Goal: Information Seeking & Learning: Check status

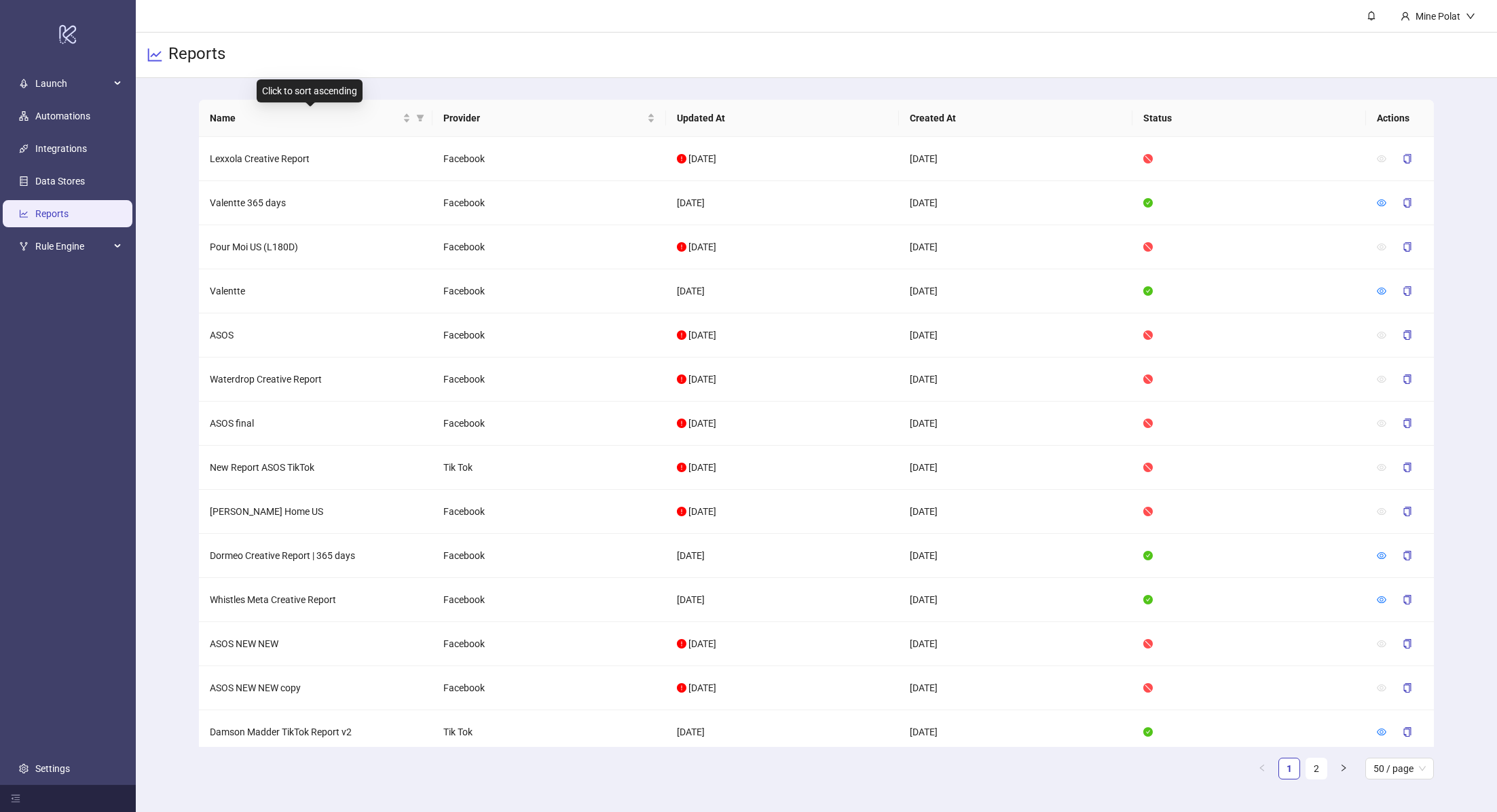
click at [282, 116] on span "Name" at bounding box center [305, 117] width 190 height 15
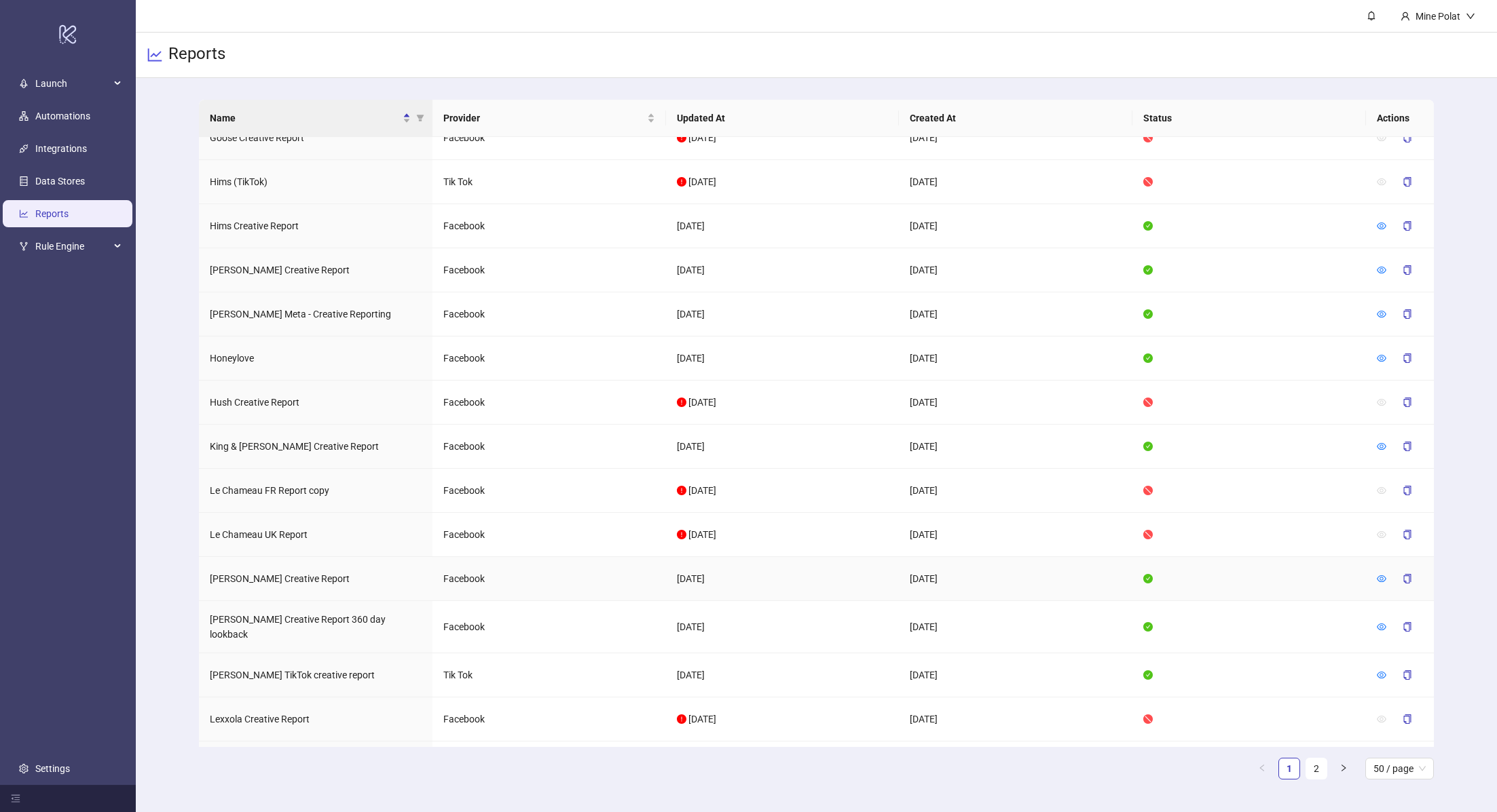
scroll to position [1586, 0]
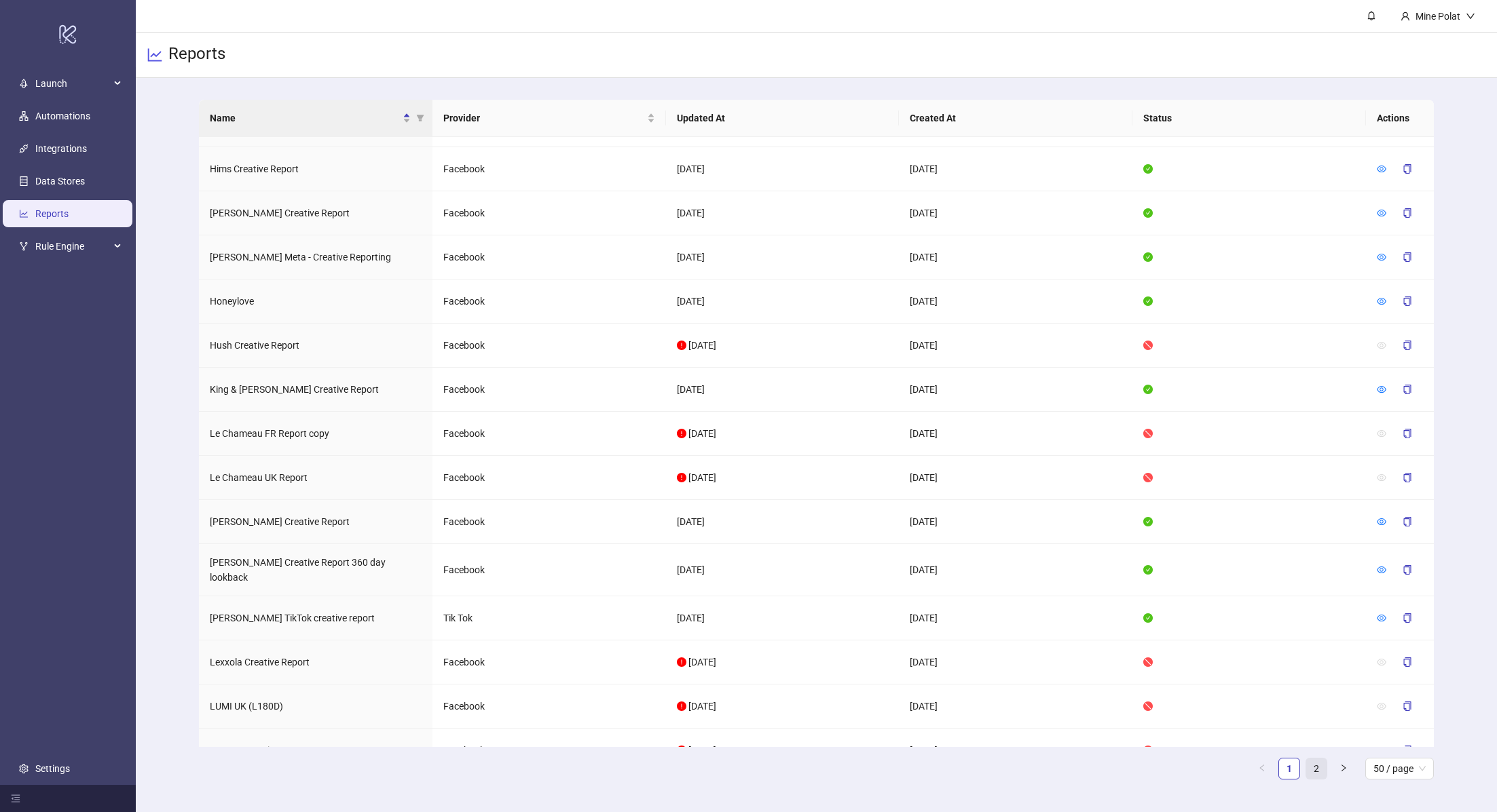
click at [1323, 770] on link "2" at bounding box center [1317, 769] width 21 height 21
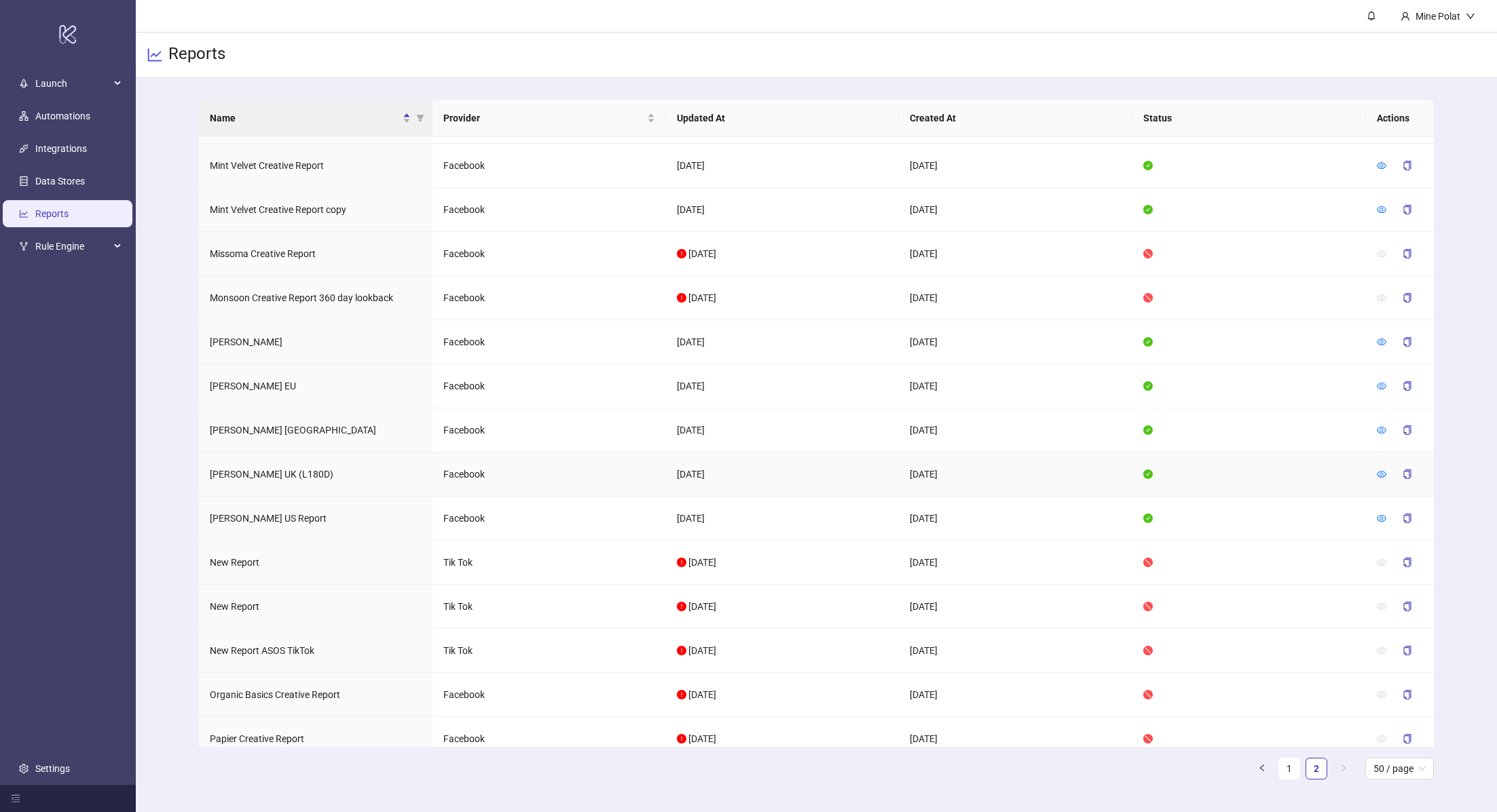
scroll to position [0, 0]
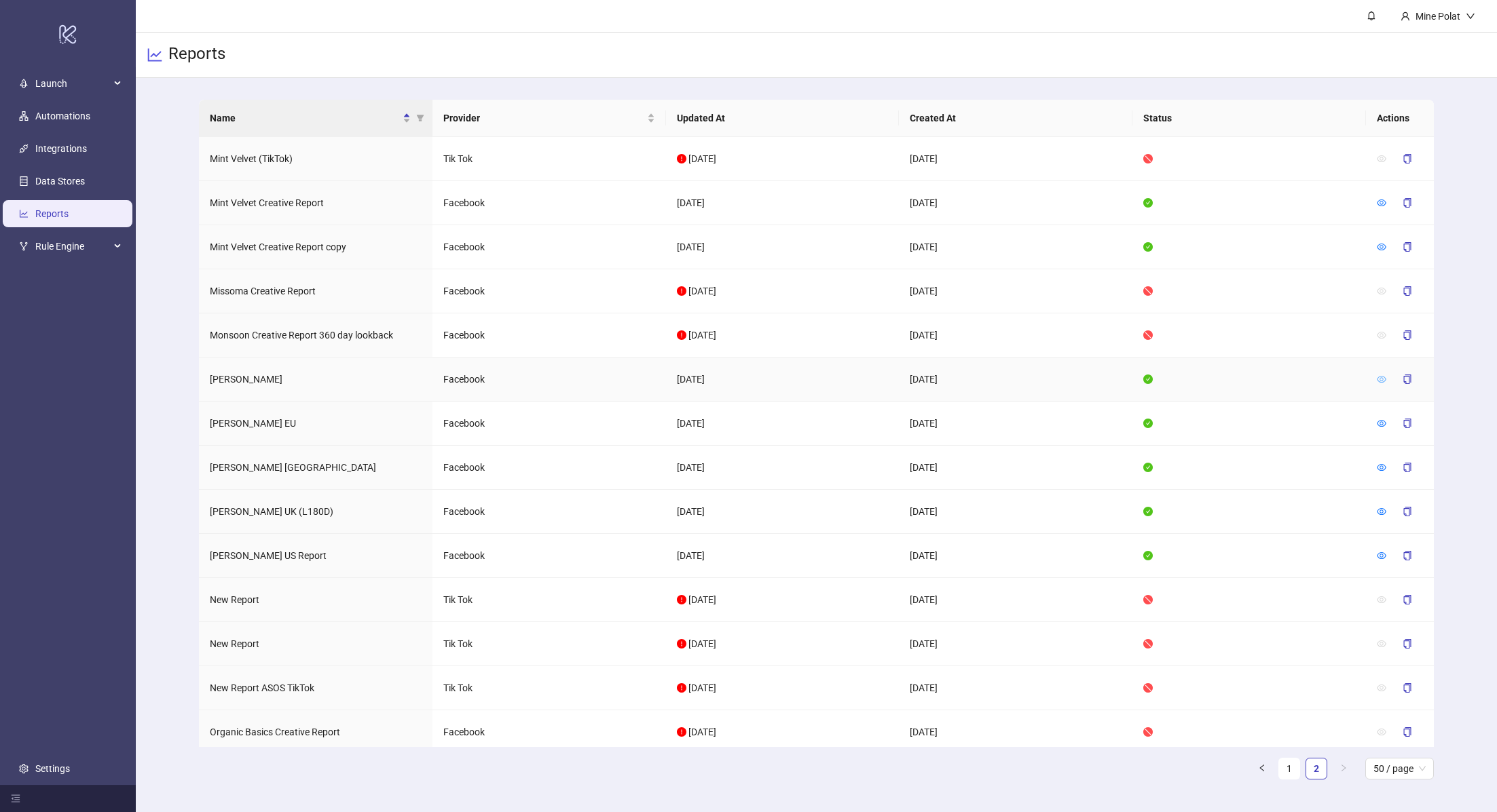
click at [1385, 377] on icon "eye" at bounding box center [1381, 379] width 9 height 7
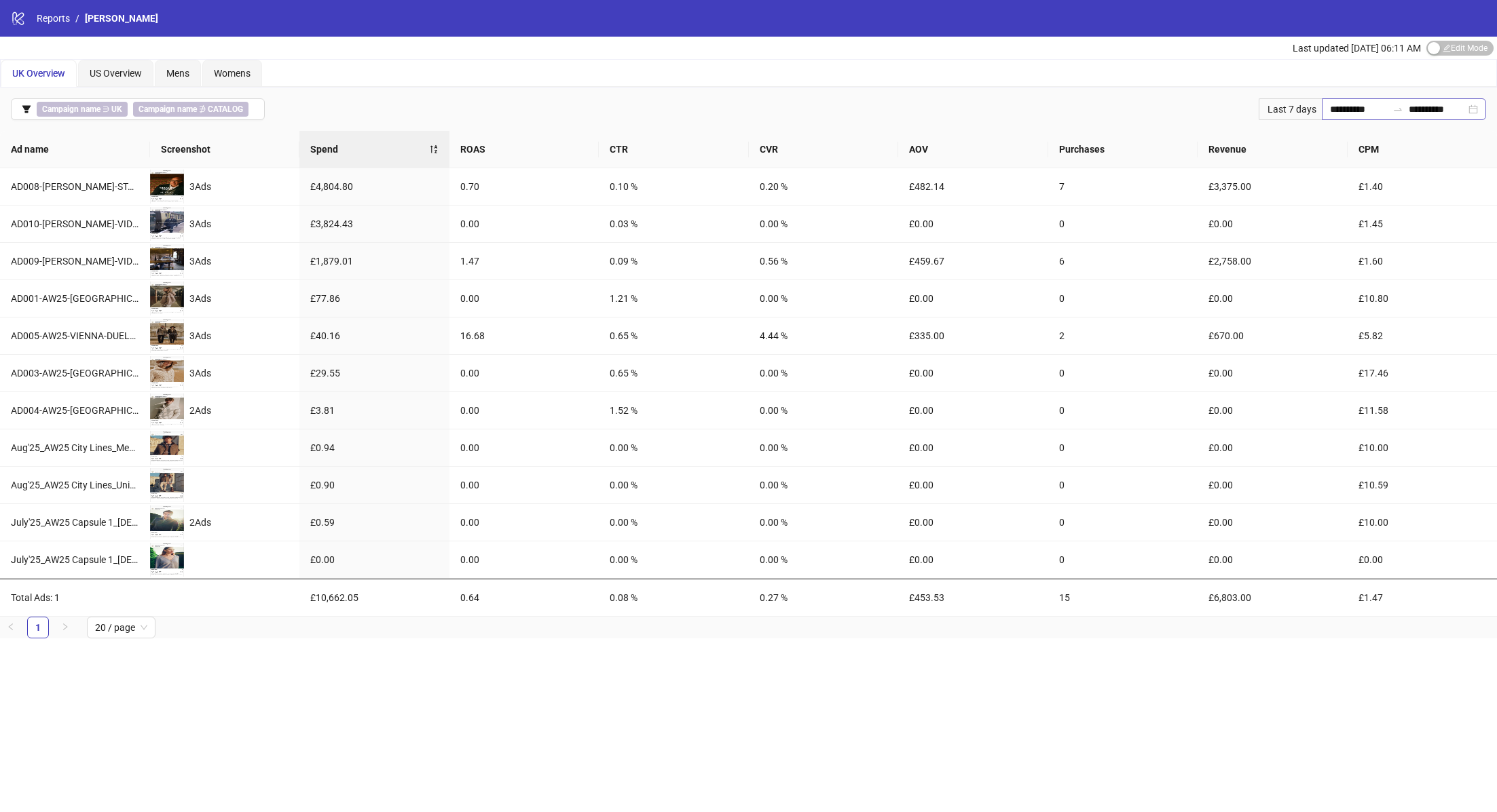
click at [1478, 108] on div "**********" at bounding box center [1404, 109] width 165 height 21
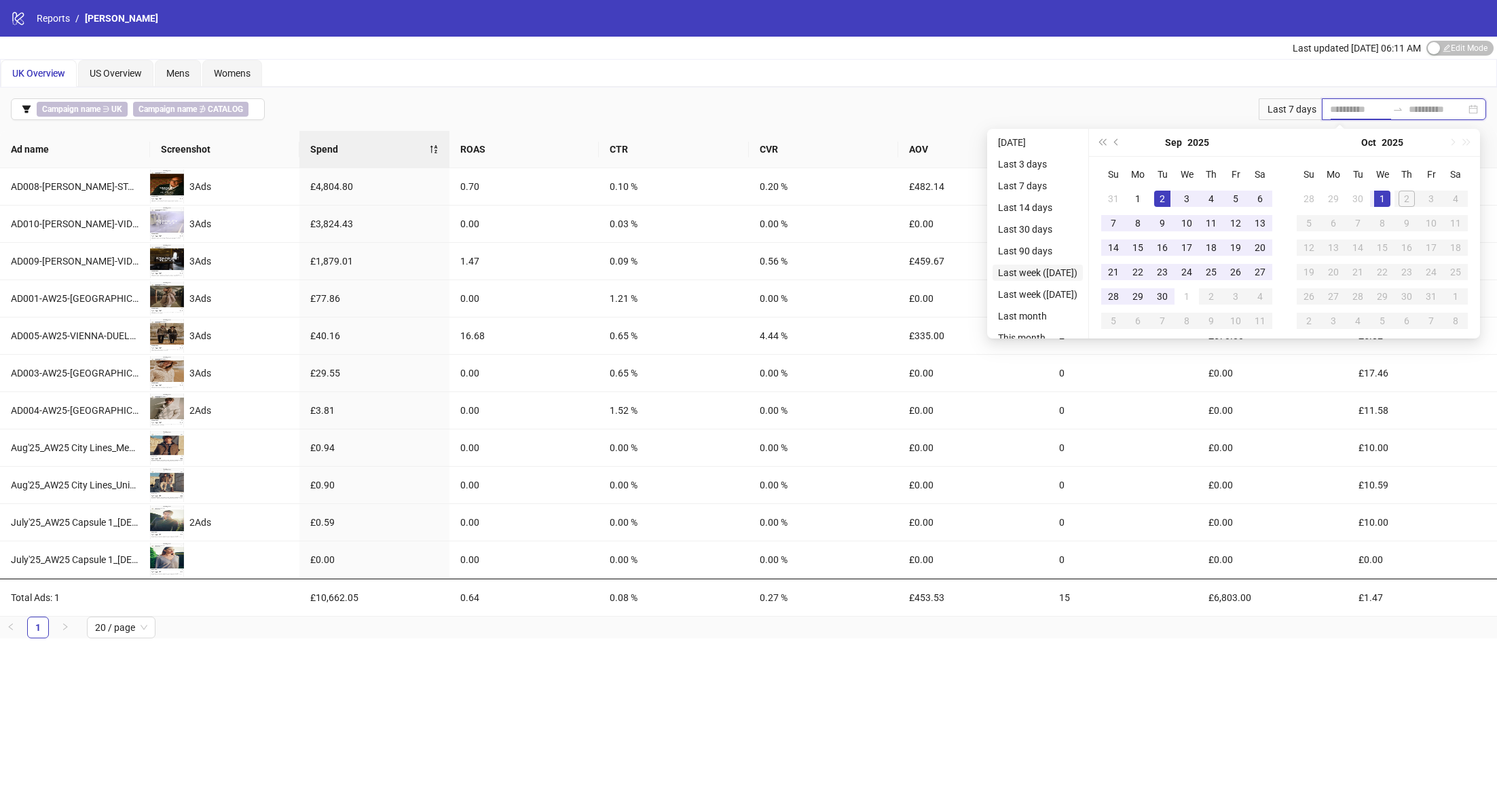
type input "**********"
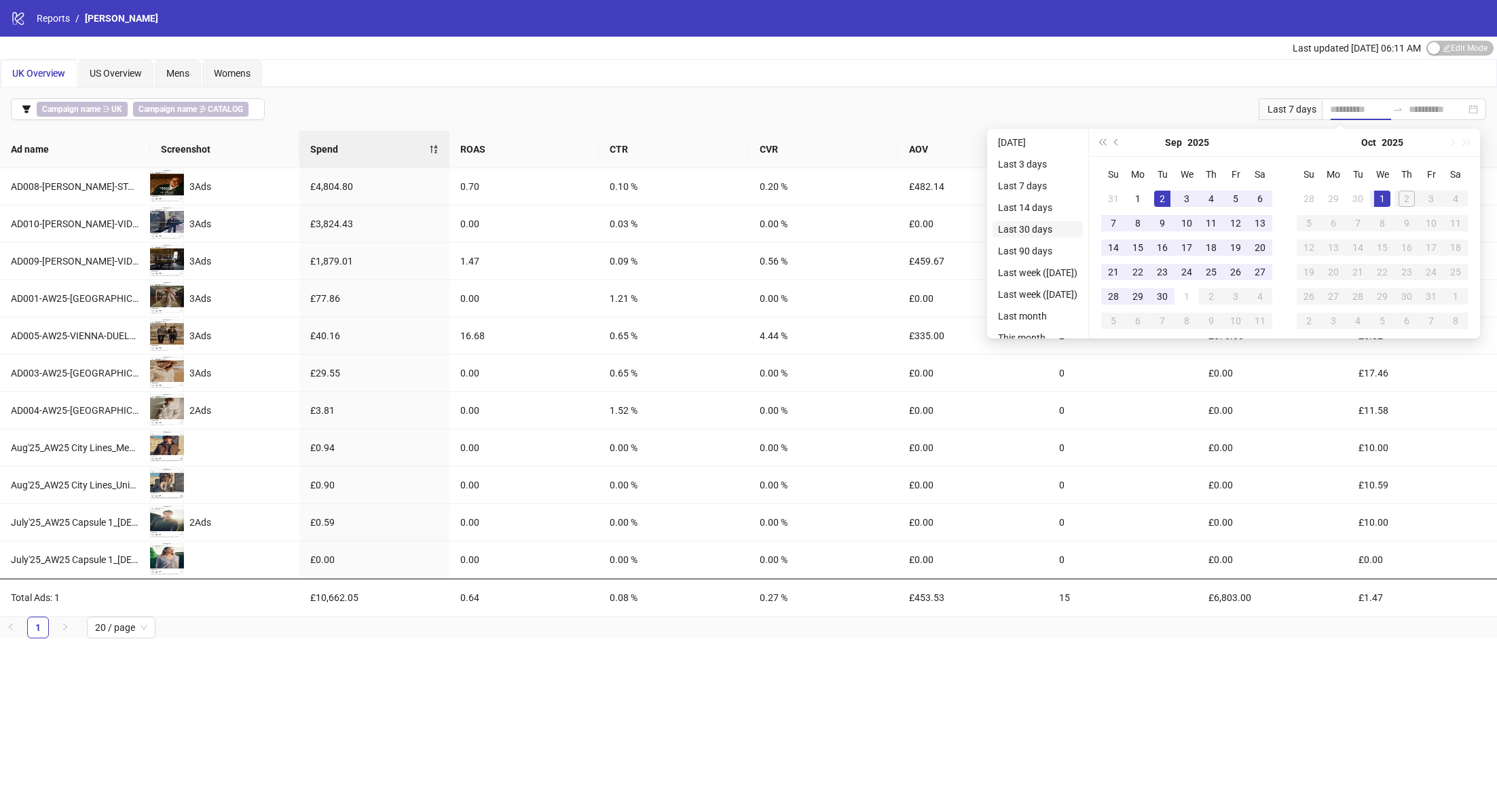
click at [1043, 232] on li "Last 30 days" at bounding box center [1037, 229] width 90 height 16
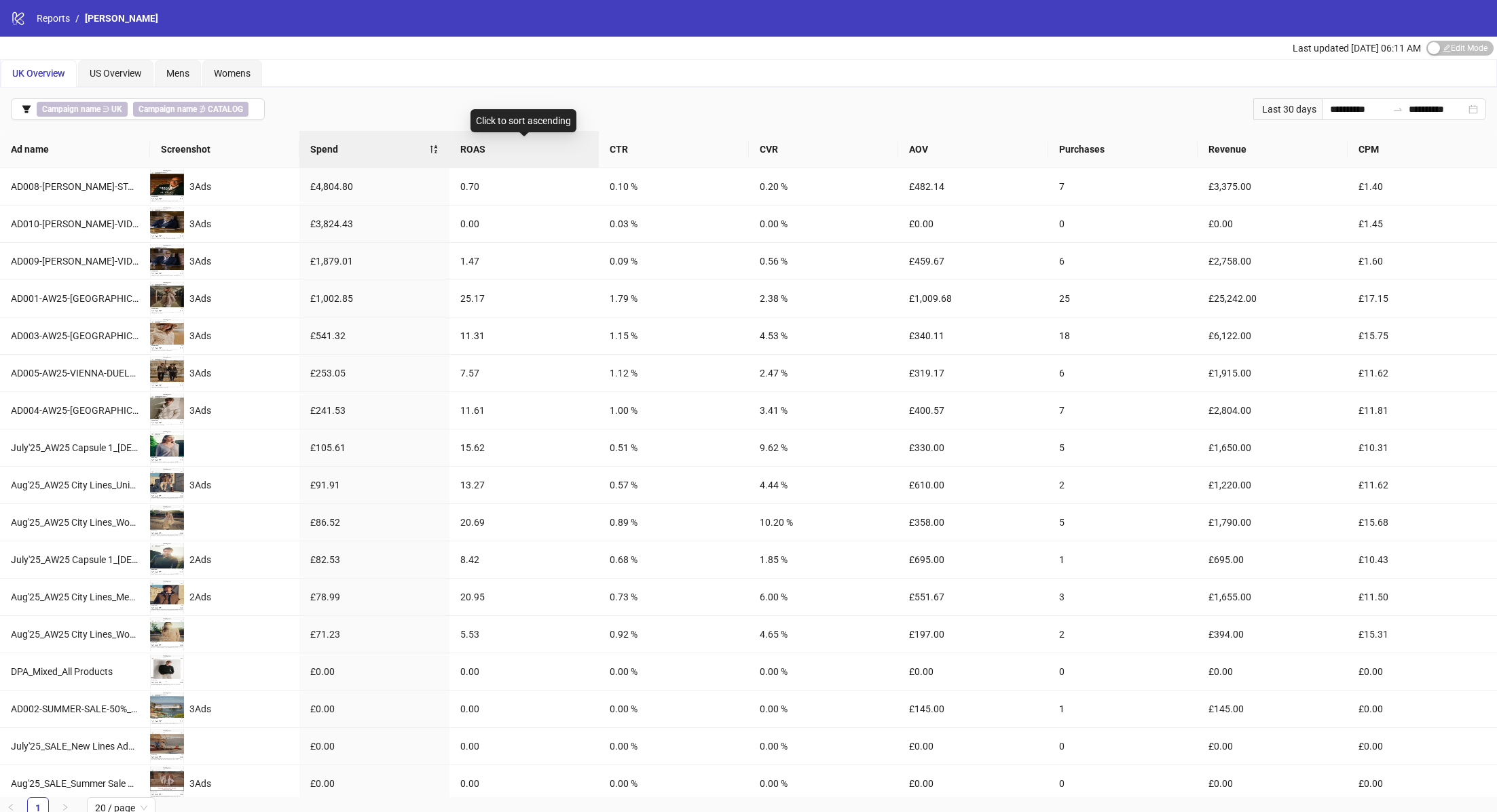
click at [503, 153] on span "ROAS" at bounding box center [525, 148] width 129 height 15
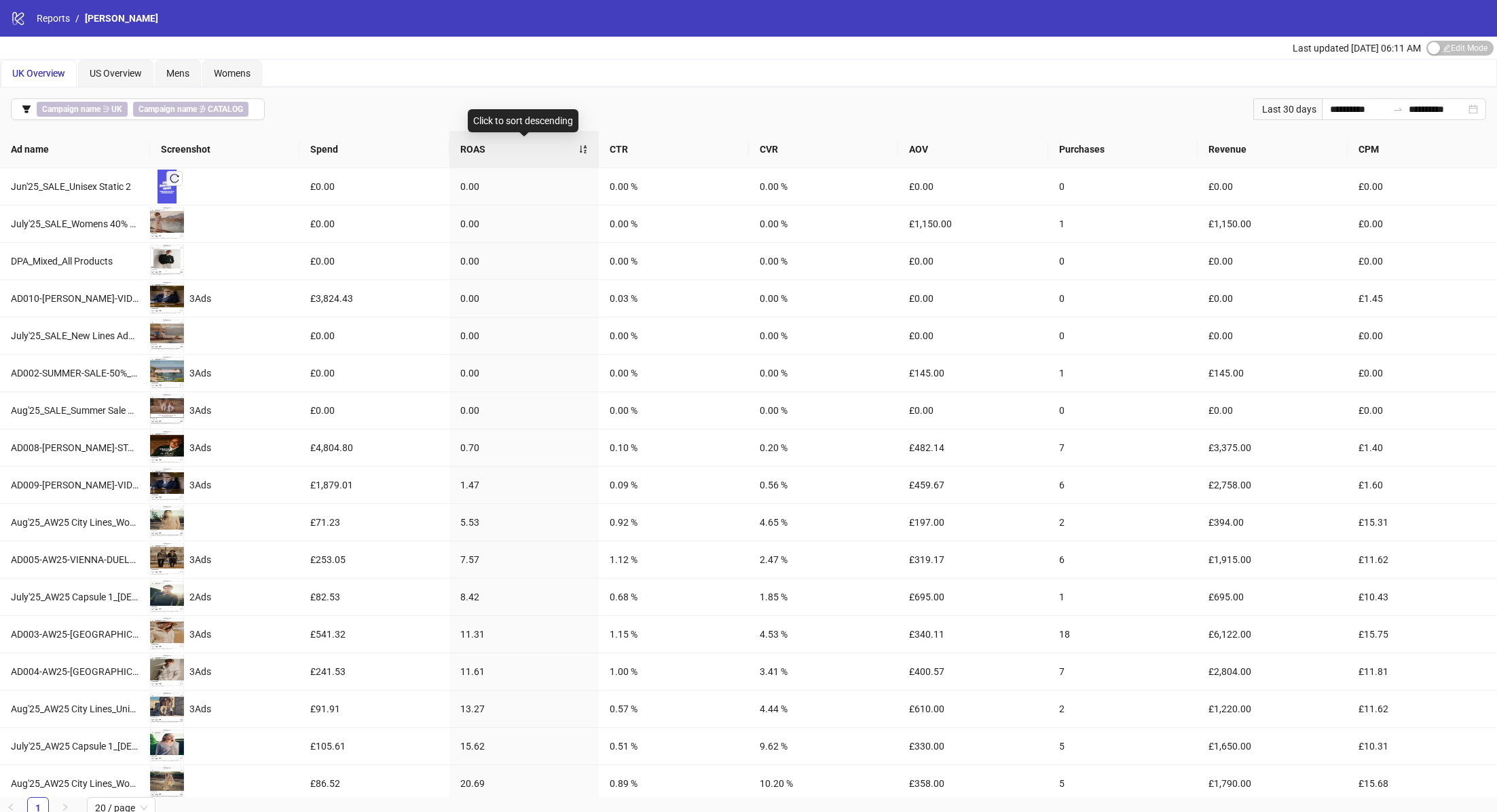
click at [517, 153] on span "ROAS" at bounding box center [520, 148] width 118 height 15
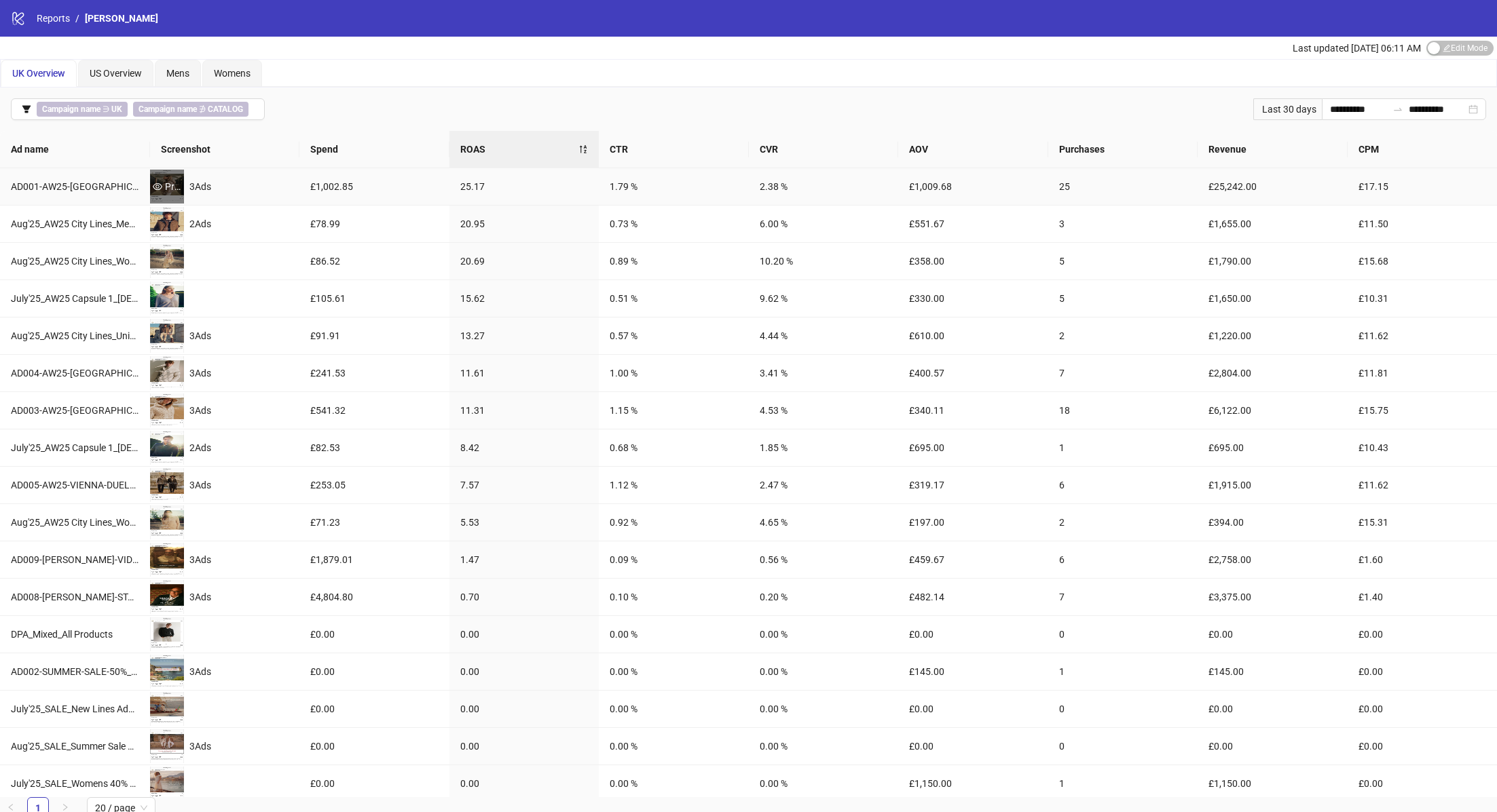
click at [161, 185] on icon "eye" at bounding box center [157, 186] width 9 height 9
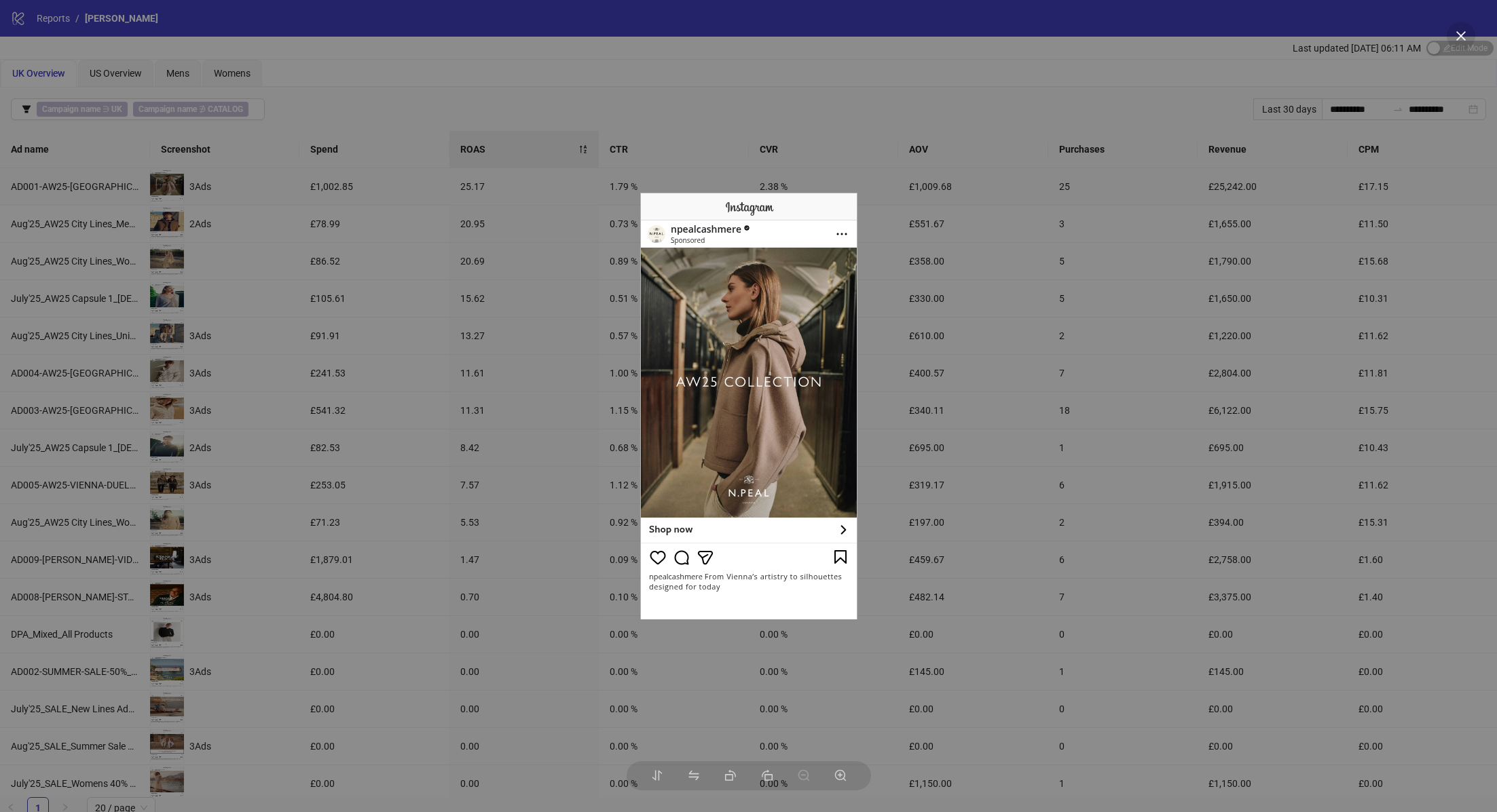
click at [158, 221] on div at bounding box center [748, 406] width 1497 height 812
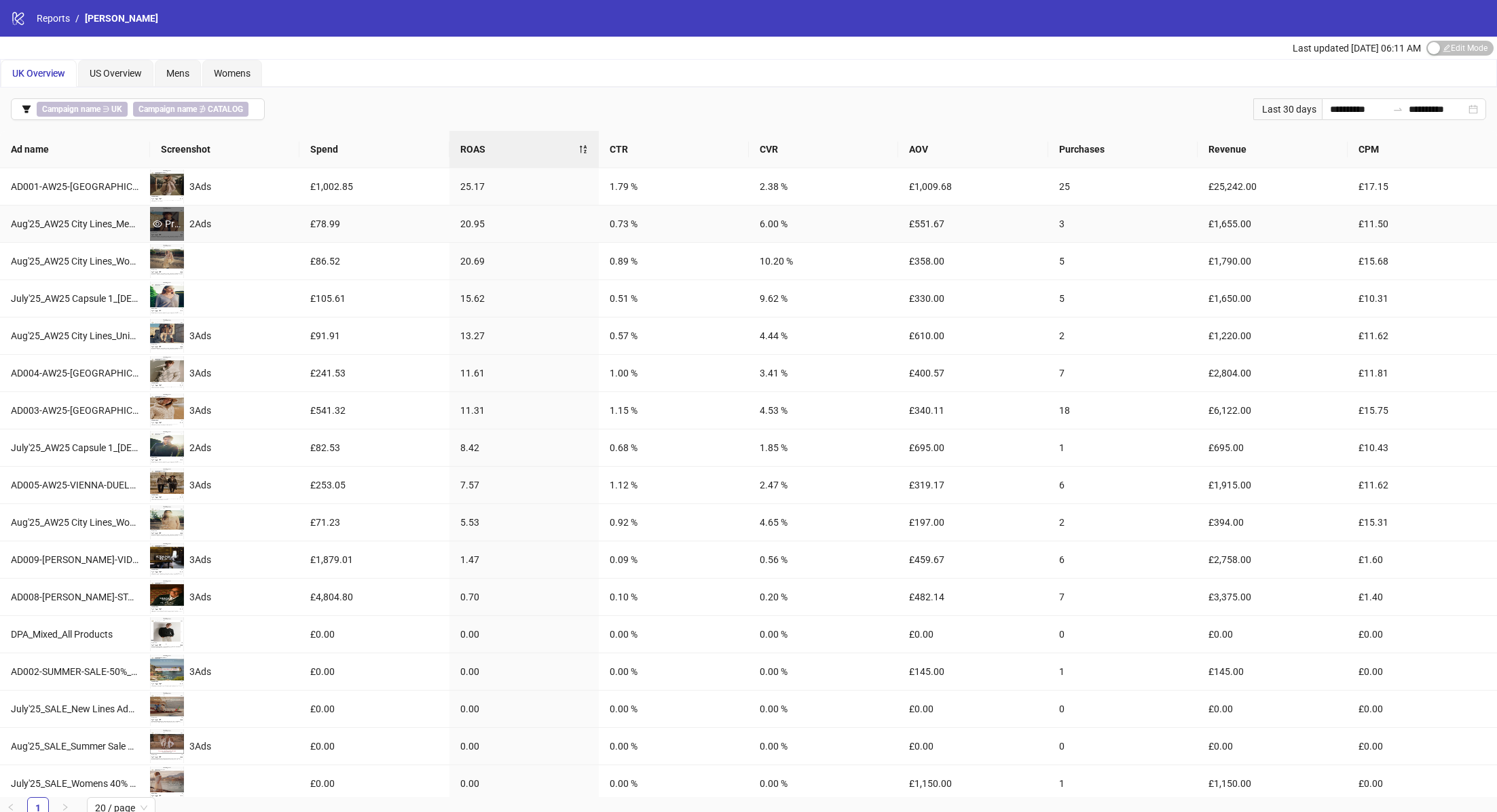
click at [161, 222] on icon "eye" at bounding box center [157, 224] width 9 height 7
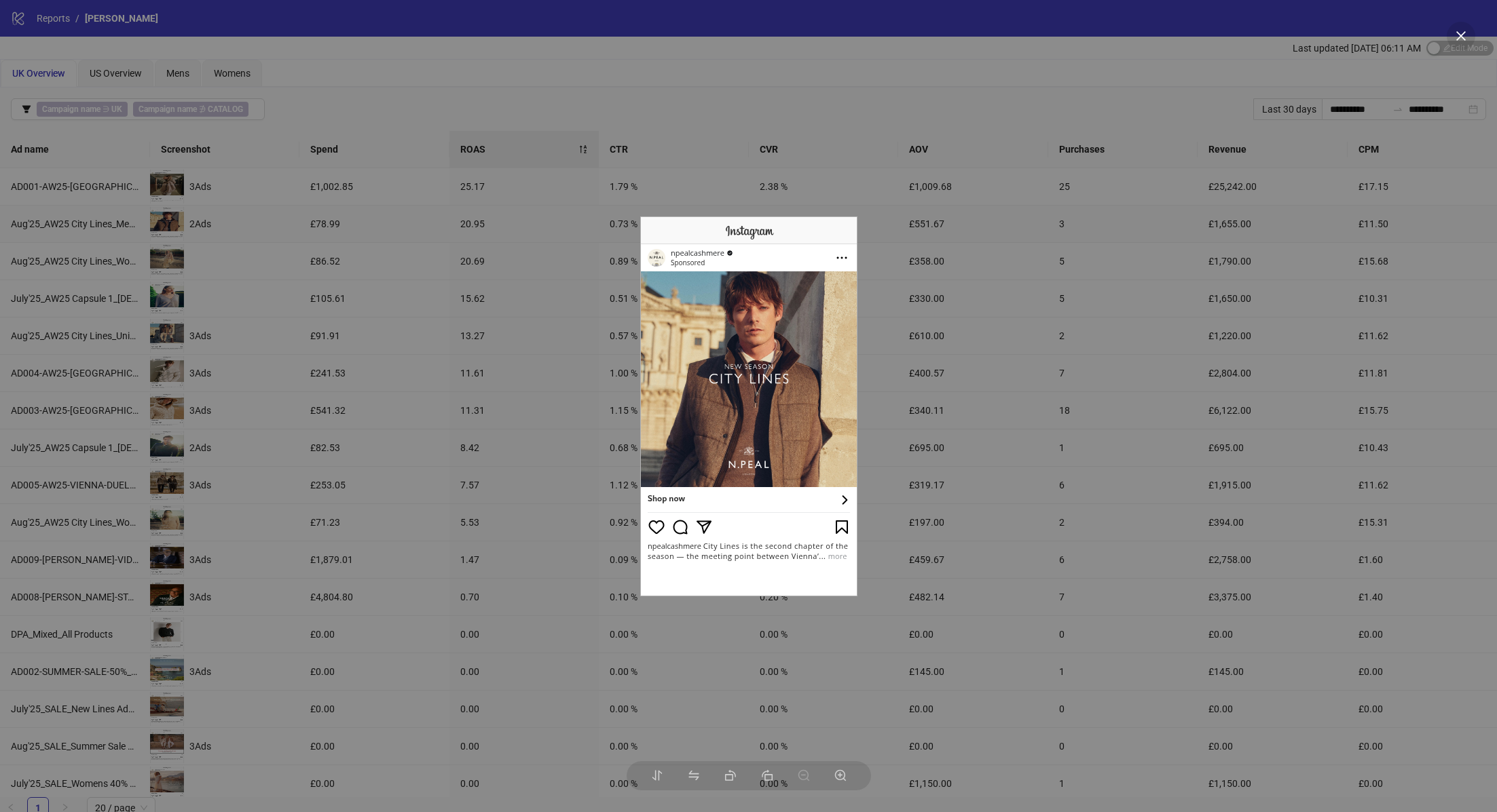
click at [166, 256] on div at bounding box center [748, 406] width 1497 height 812
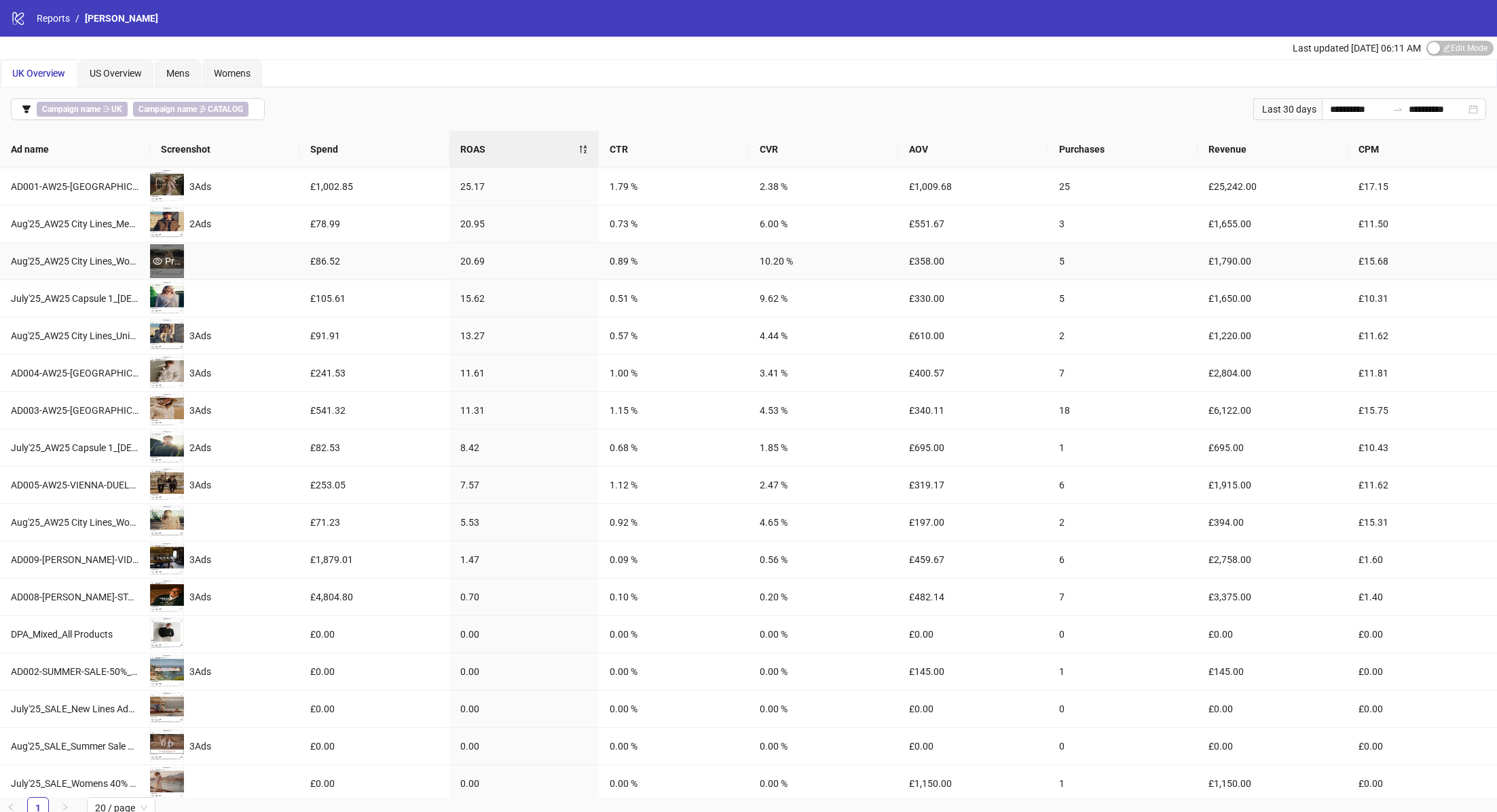
click at [166, 254] on div "Preview" at bounding box center [167, 261] width 34 height 15
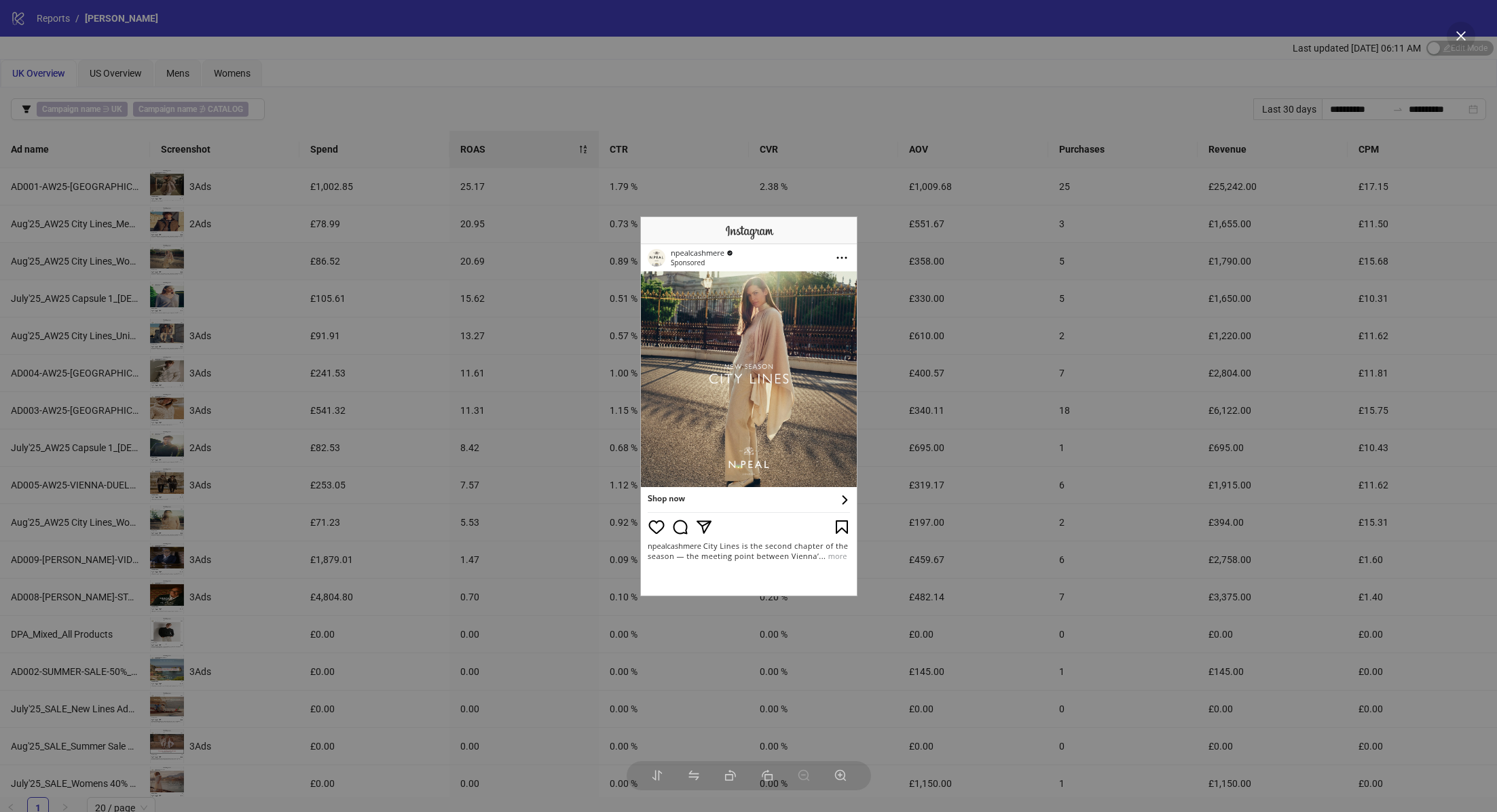
click at [169, 296] on div at bounding box center [748, 406] width 1497 height 812
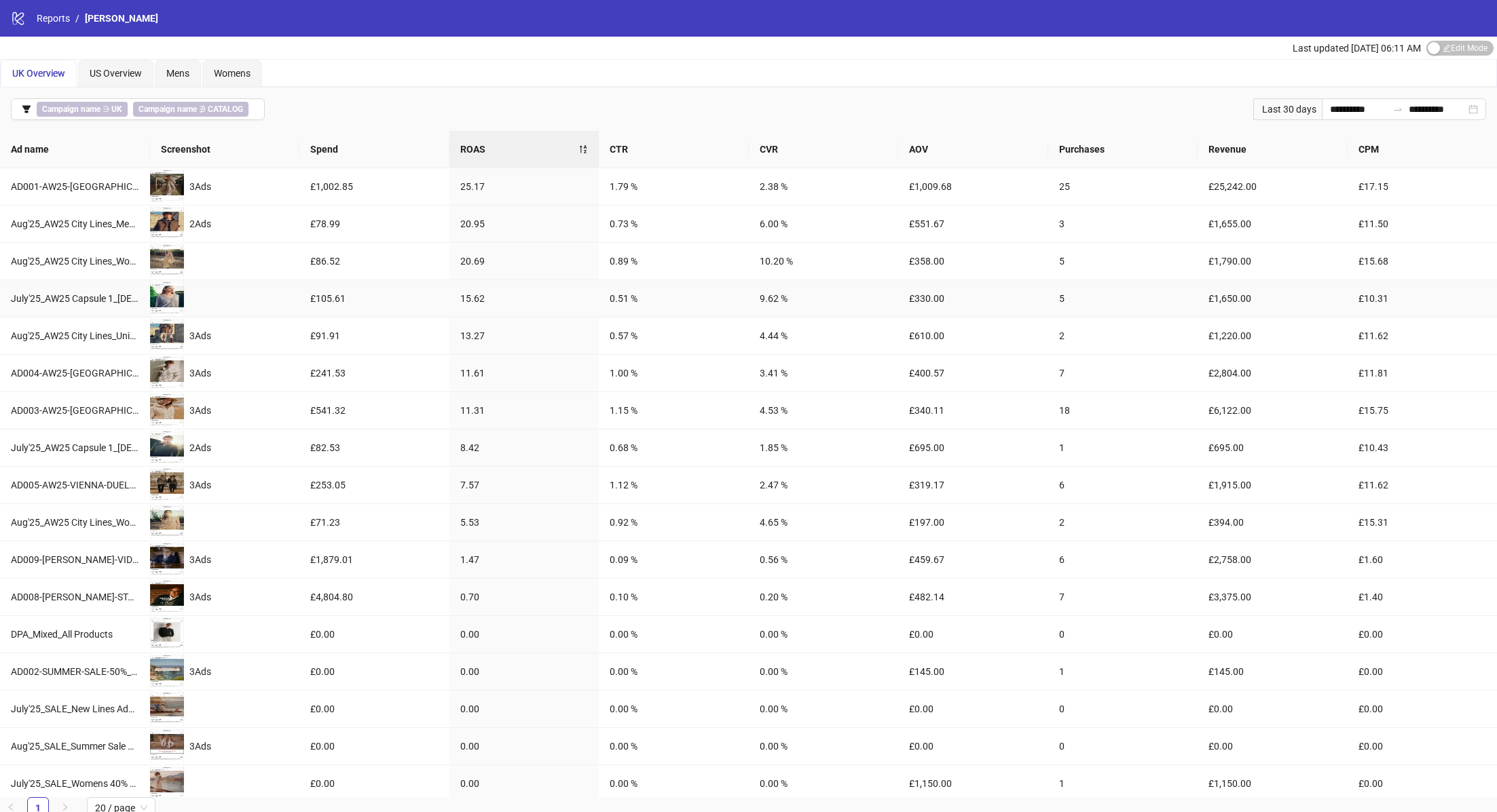
click at [169, 286] on div "Preview" at bounding box center [167, 298] width 34 height 34
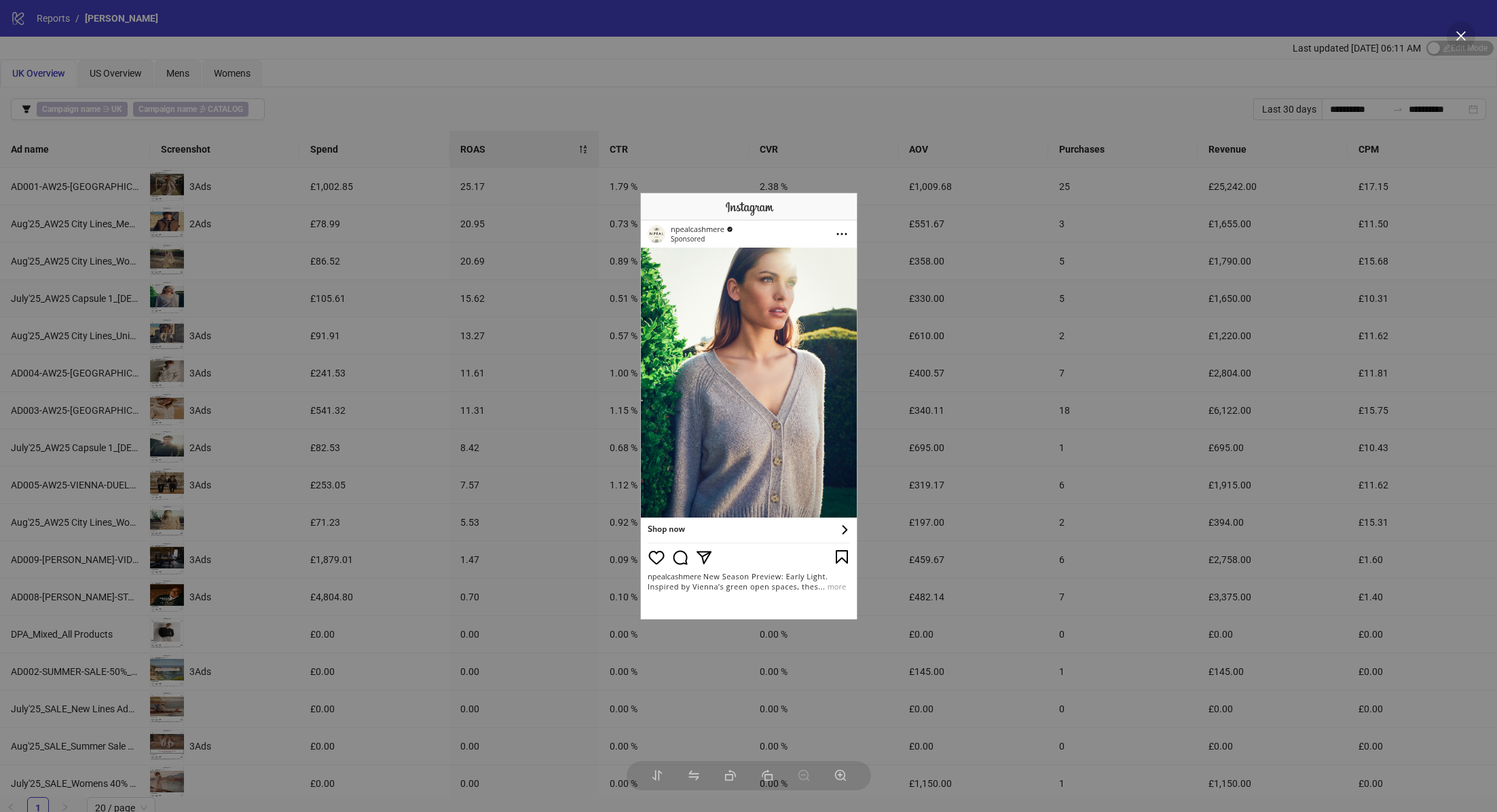
click at [176, 323] on div at bounding box center [748, 406] width 1497 height 812
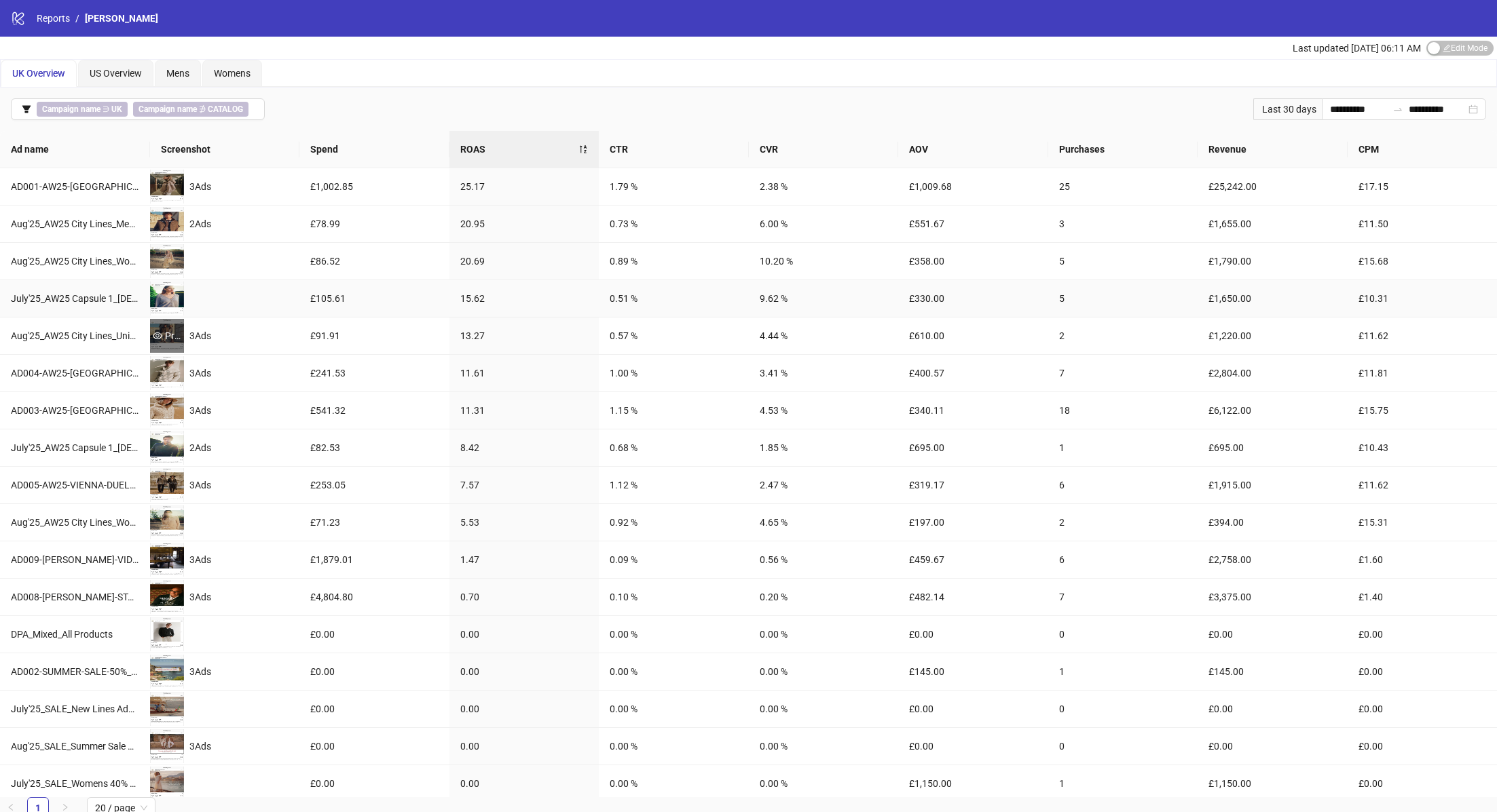
click at [172, 328] on div "Preview" at bounding box center [167, 335] width 34 height 15
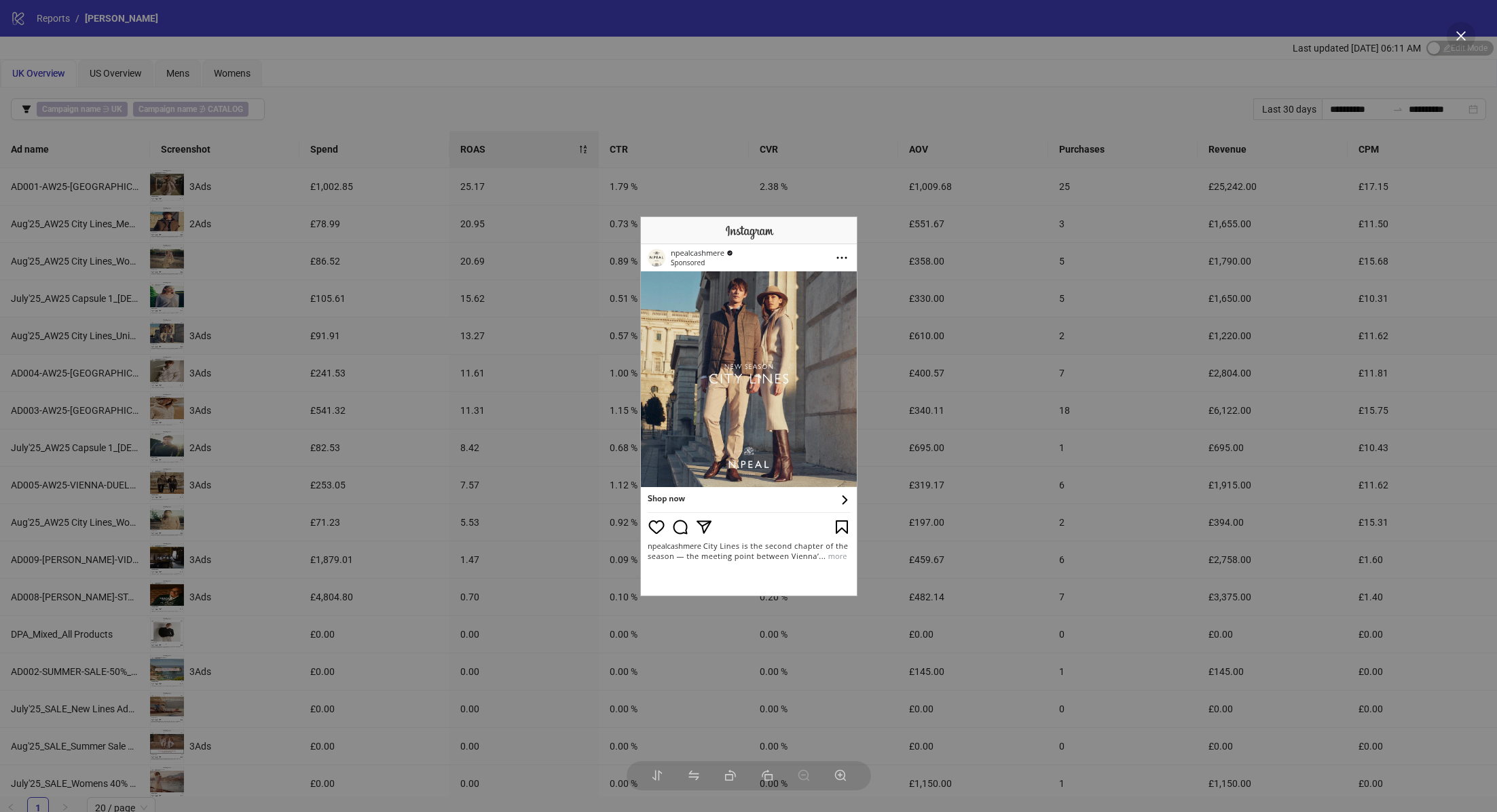
click at [172, 371] on div at bounding box center [748, 406] width 1497 height 812
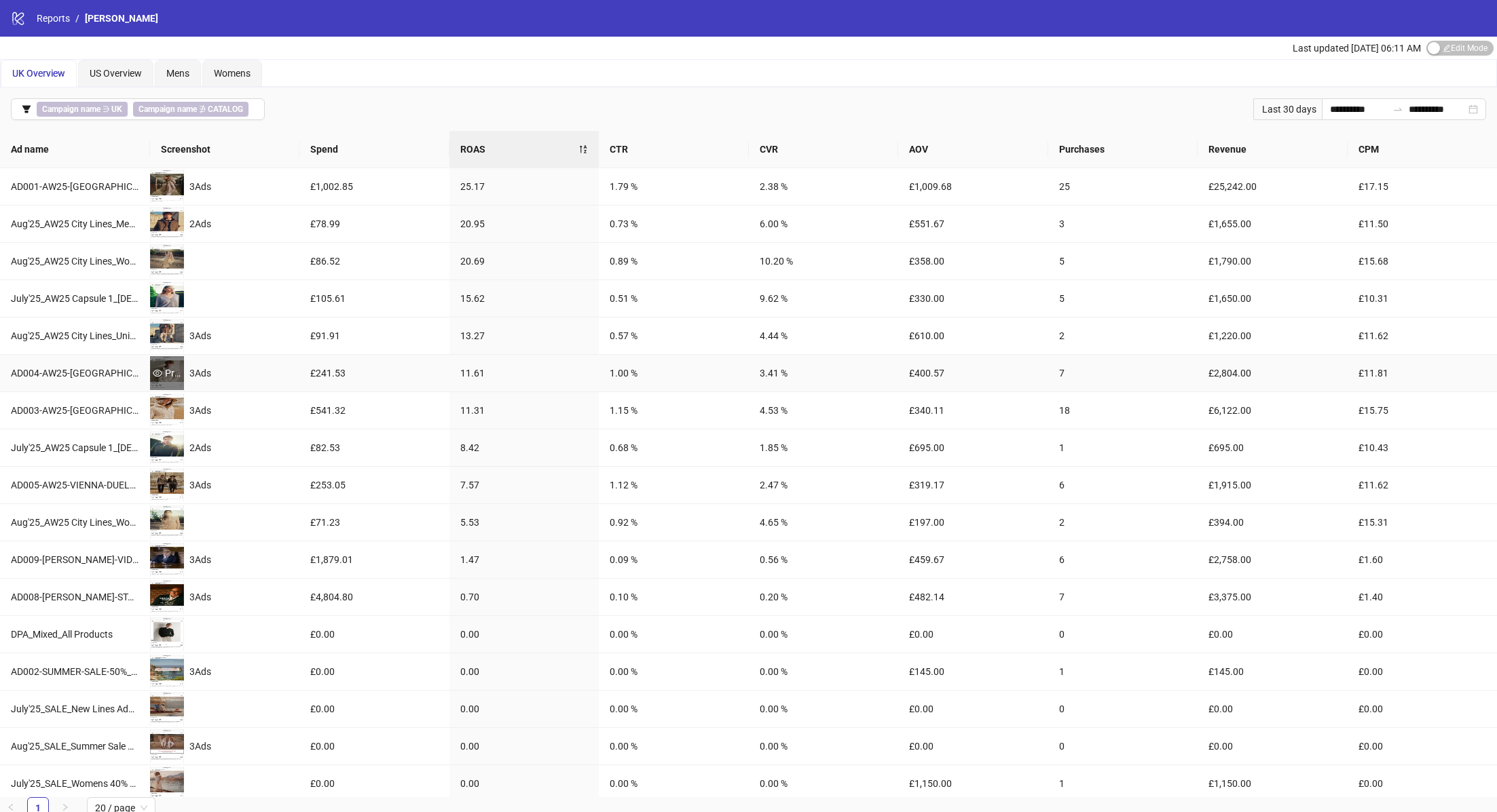
click at [167, 373] on div "Preview" at bounding box center [167, 373] width 34 height 15
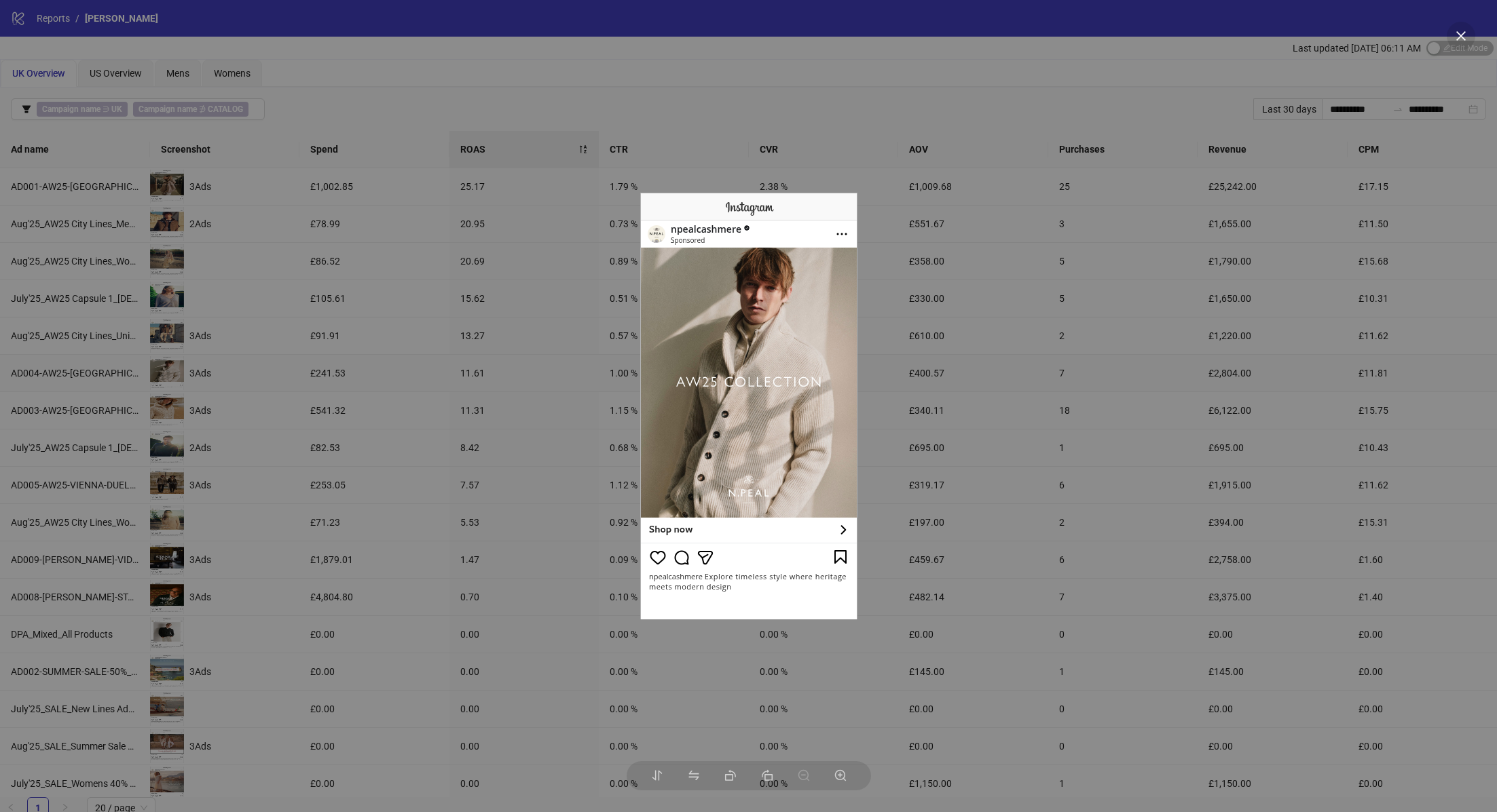
click at [170, 415] on div at bounding box center [748, 406] width 1497 height 812
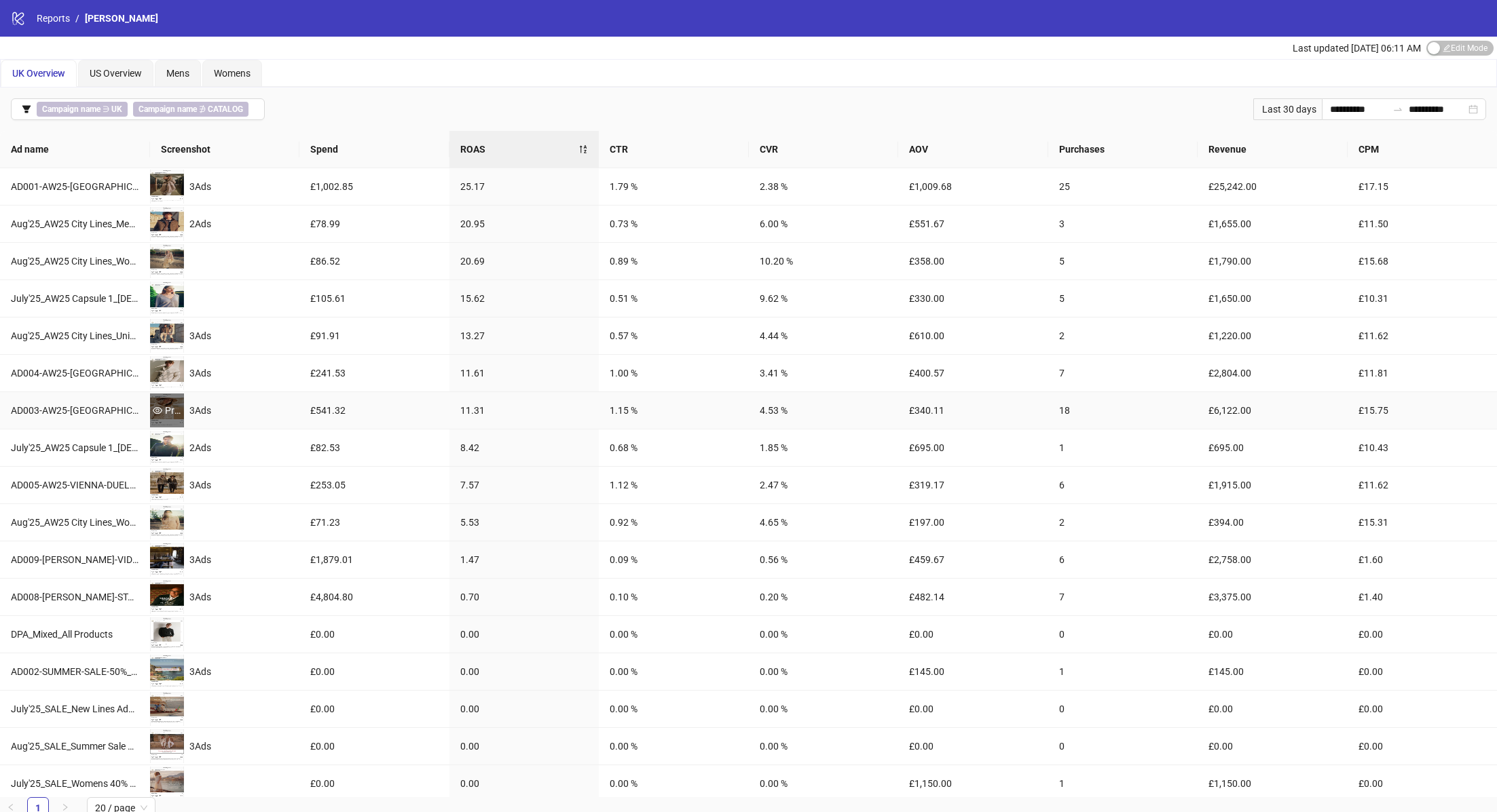
click at [165, 408] on div "Preview" at bounding box center [167, 410] width 34 height 15
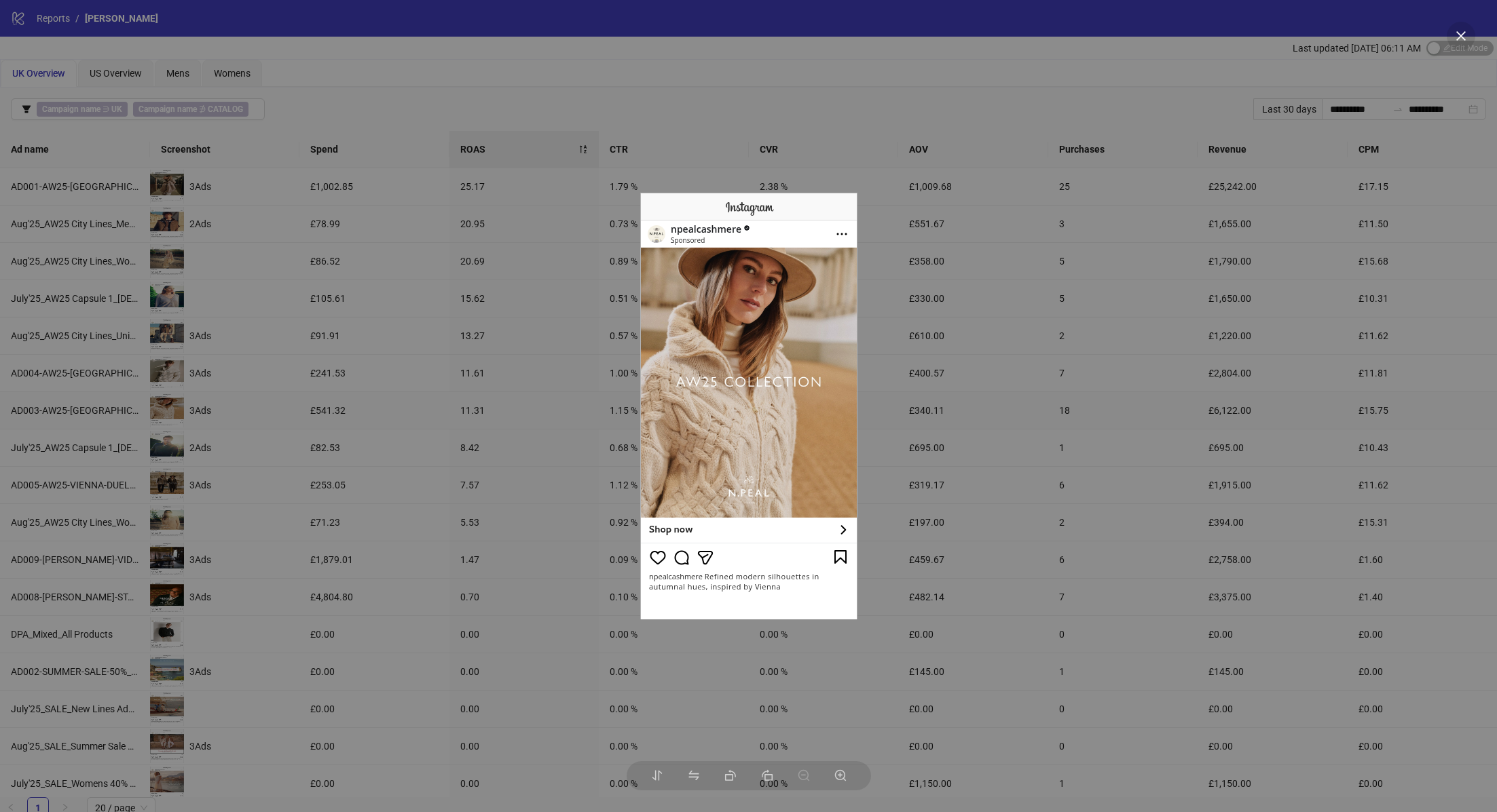
click at [352, 348] on div at bounding box center [748, 406] width 1497 height 812
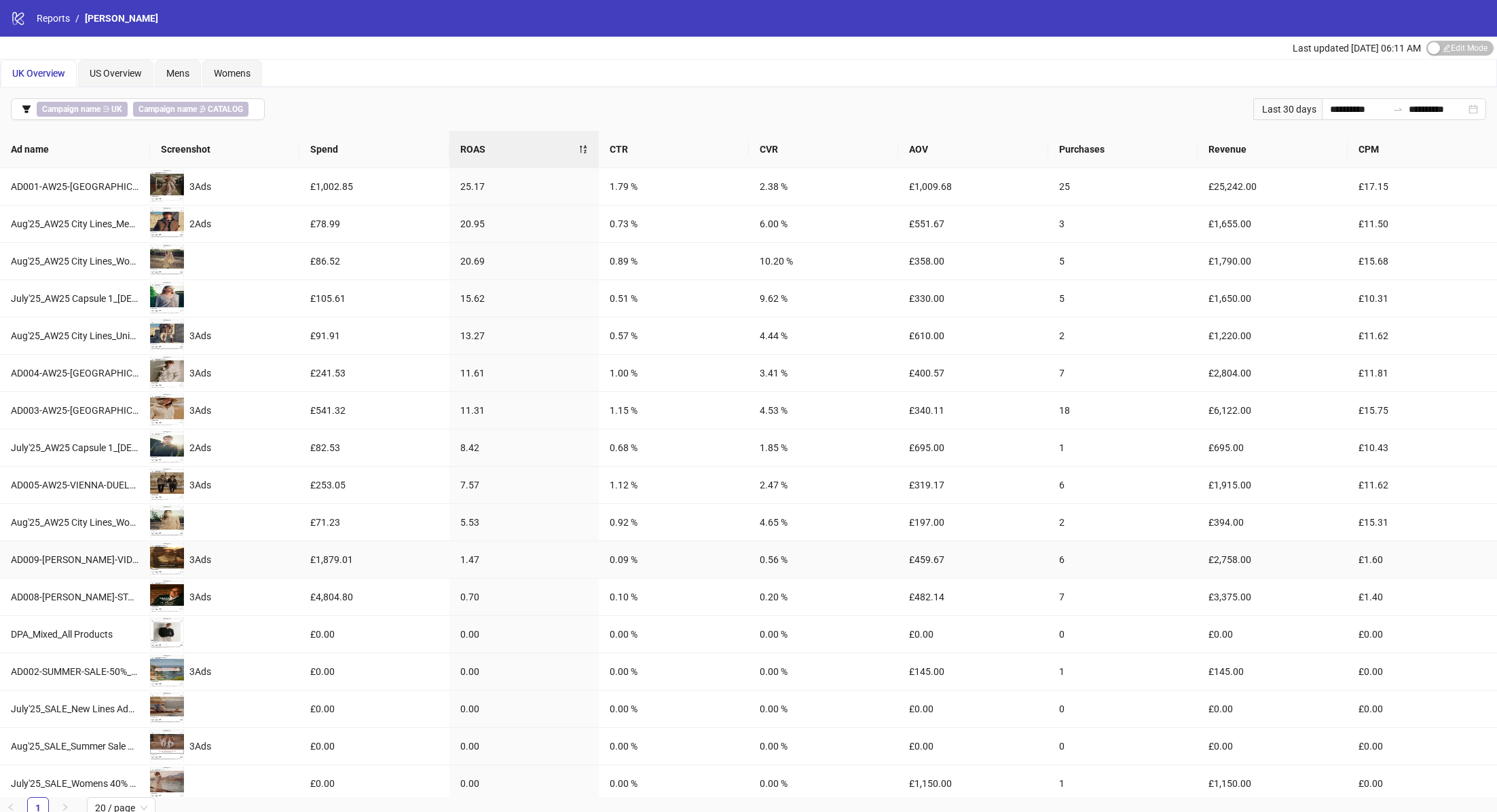
scroll to position [45, 0]
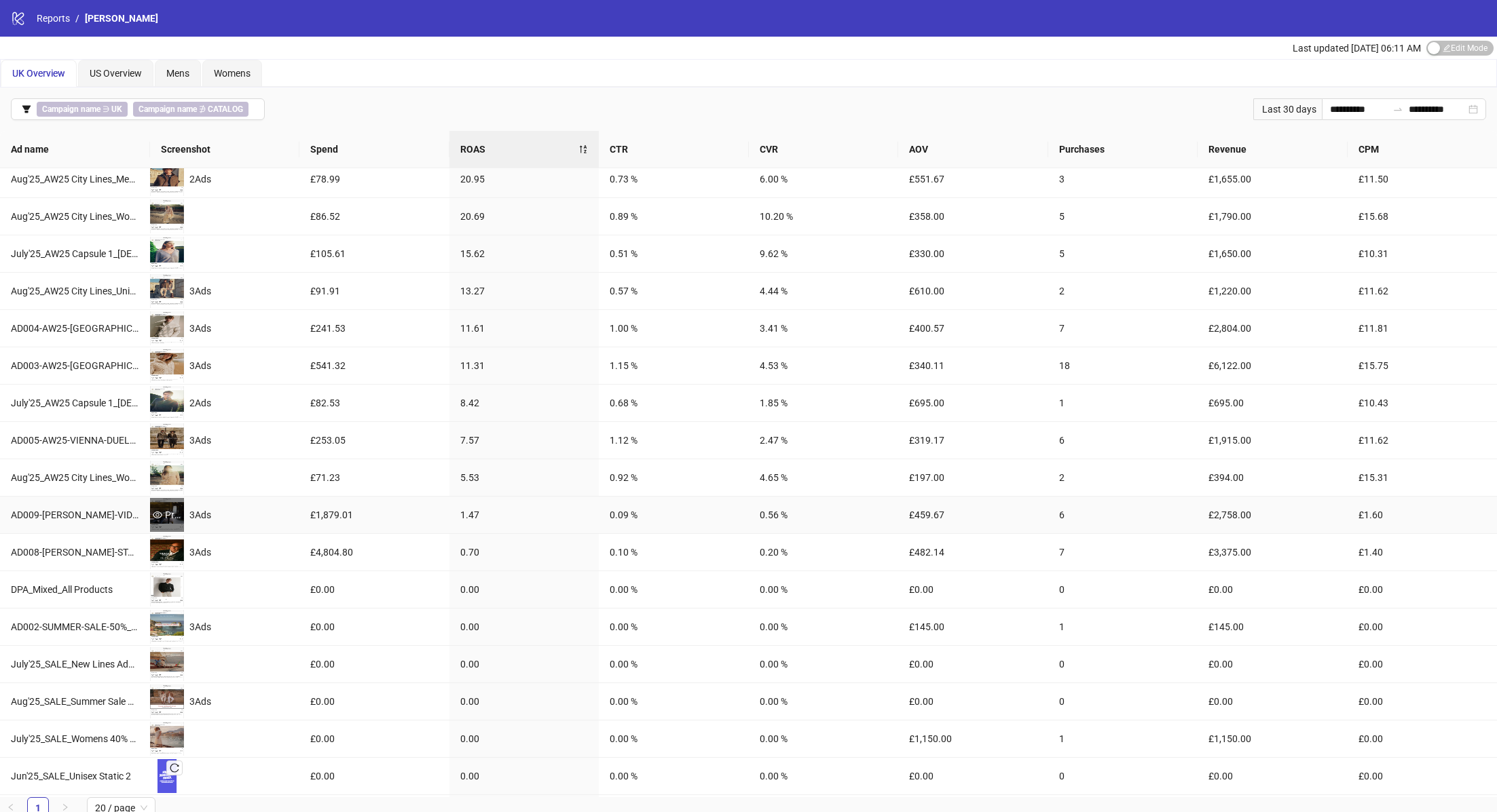
click at [164, 508] on div "Preview" at bounding box center [167, 514] width 34 height 15
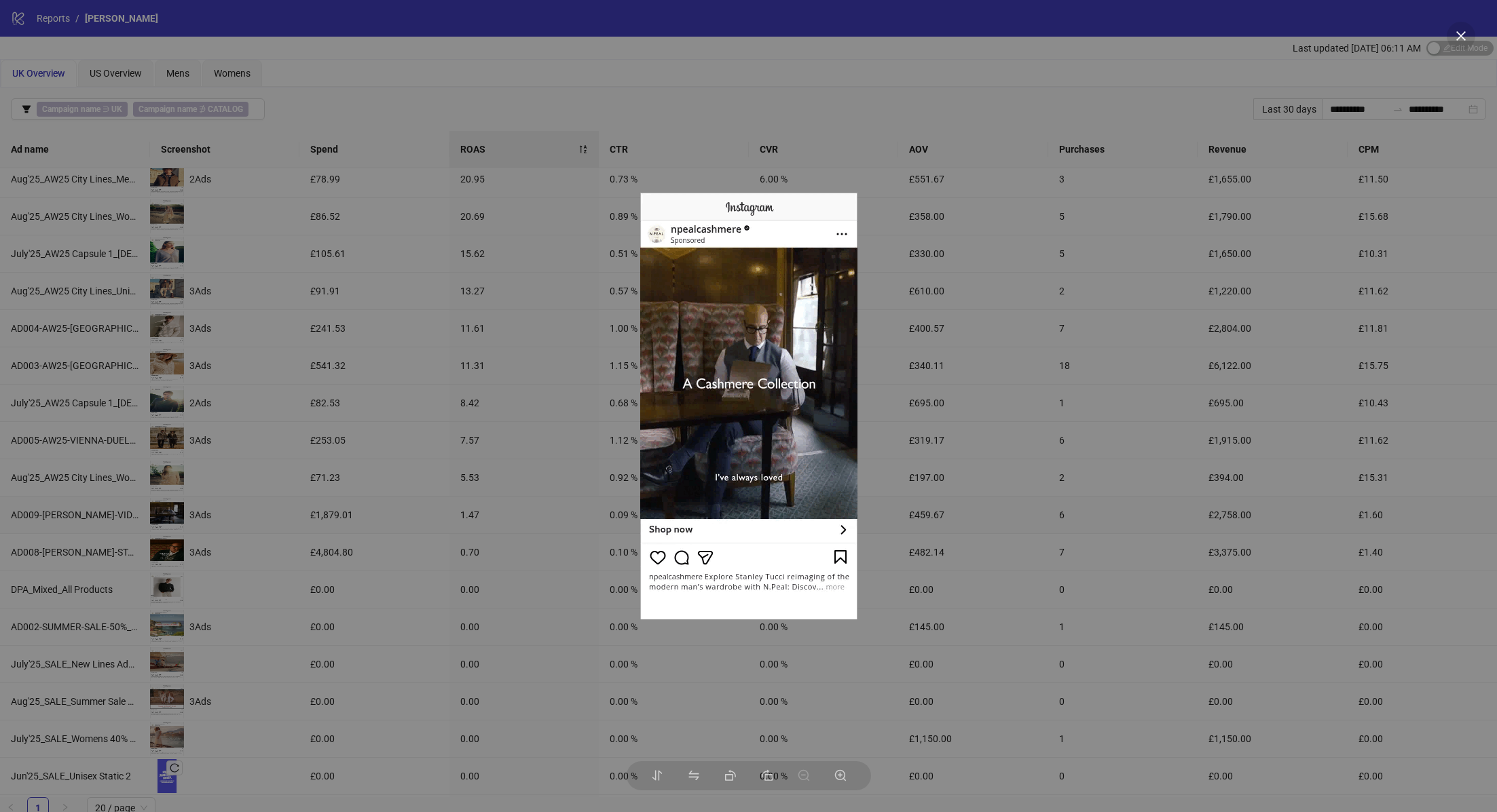
click at [480, 388] on div at bounding box center [748, 406] width 1497 height 812
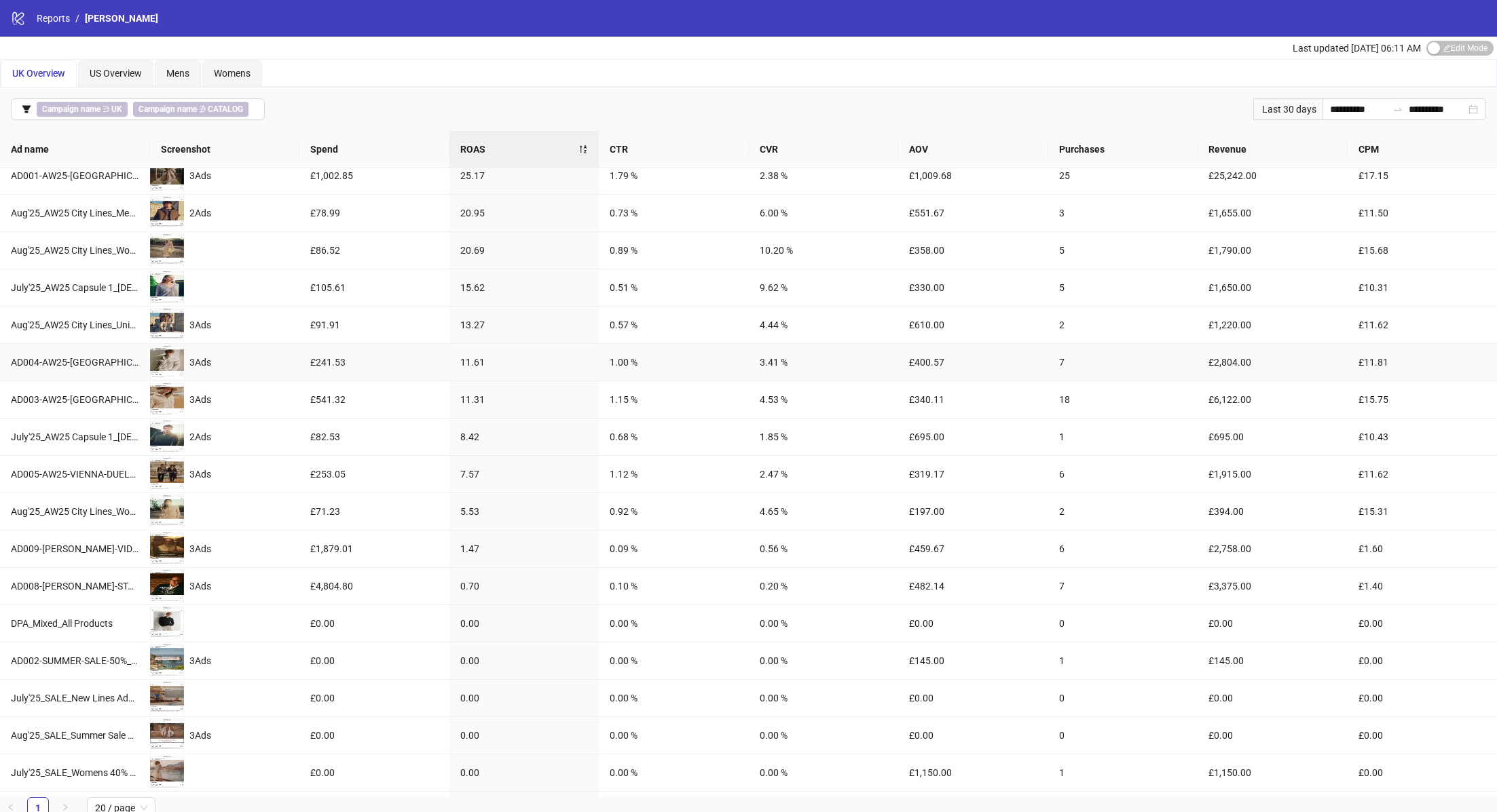
scroll to position [0, 0]
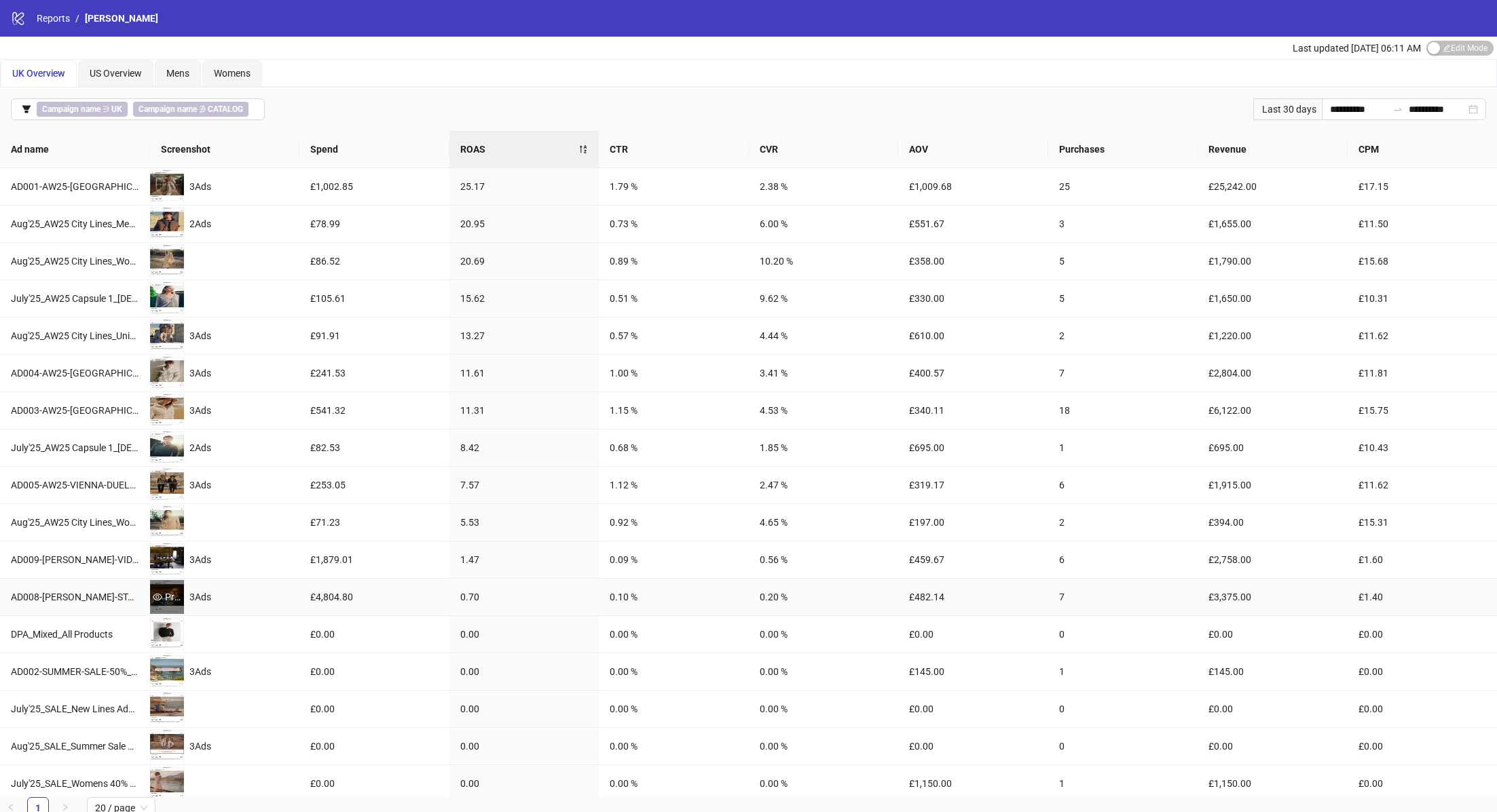
click at [167, 590] on div "Preview" at bounding box center [167, 597] width 34 height 15
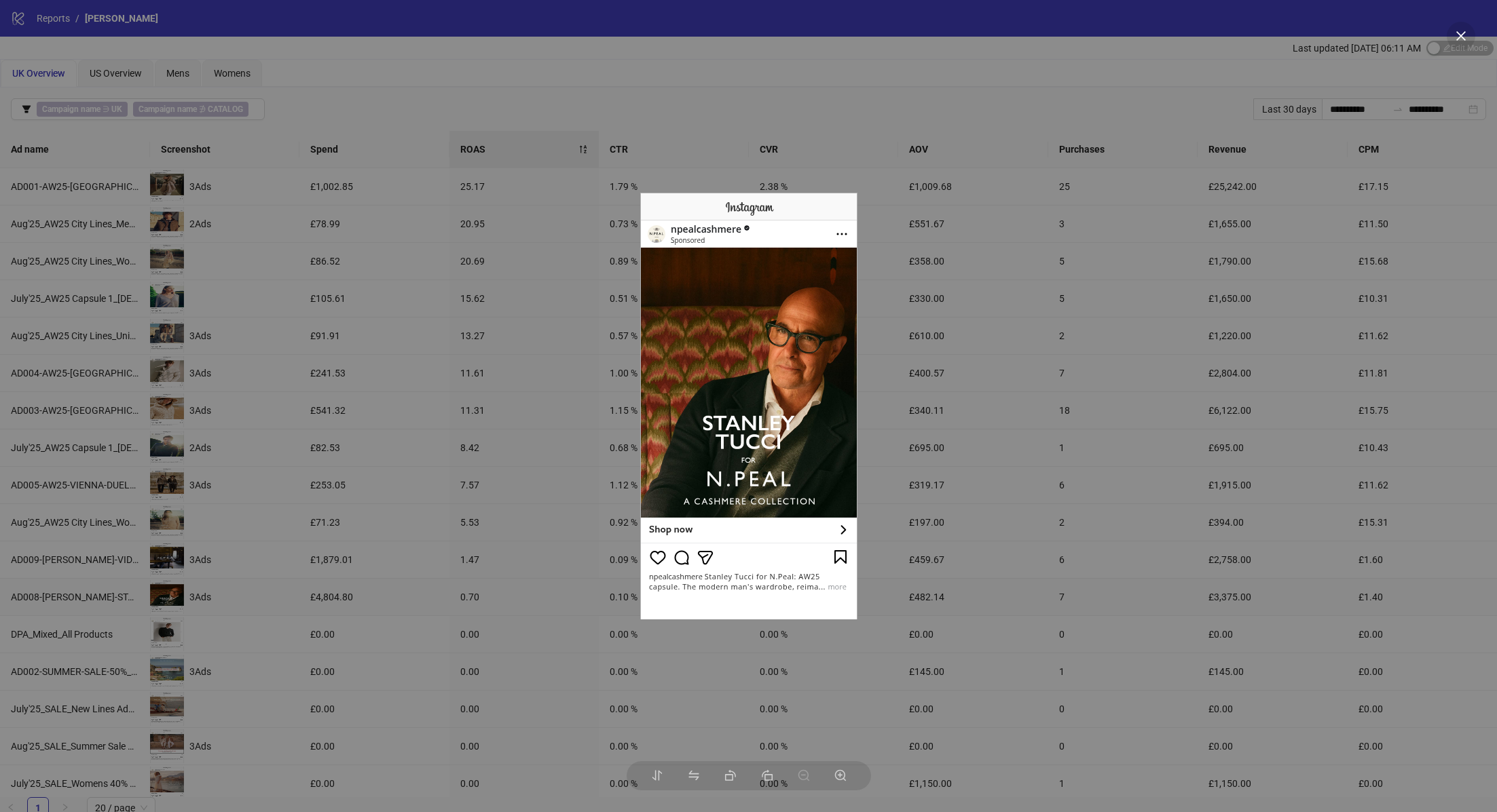
click at [470, 487] on div at bounding box center [748, 406] width 1497 height 812
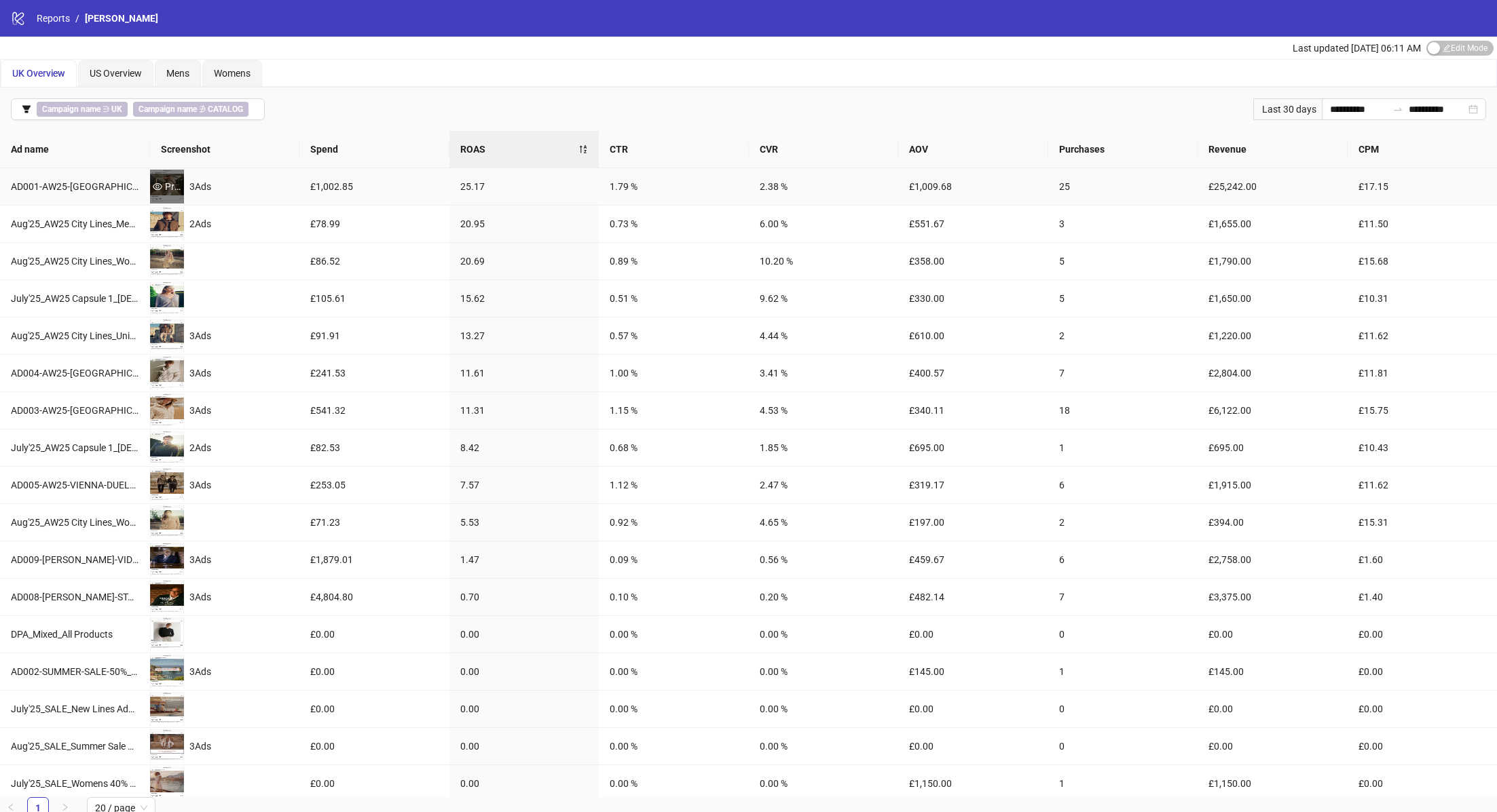
click at [171, 179] on div "Preview" at bounding box center [167, 186] width 34 height 15
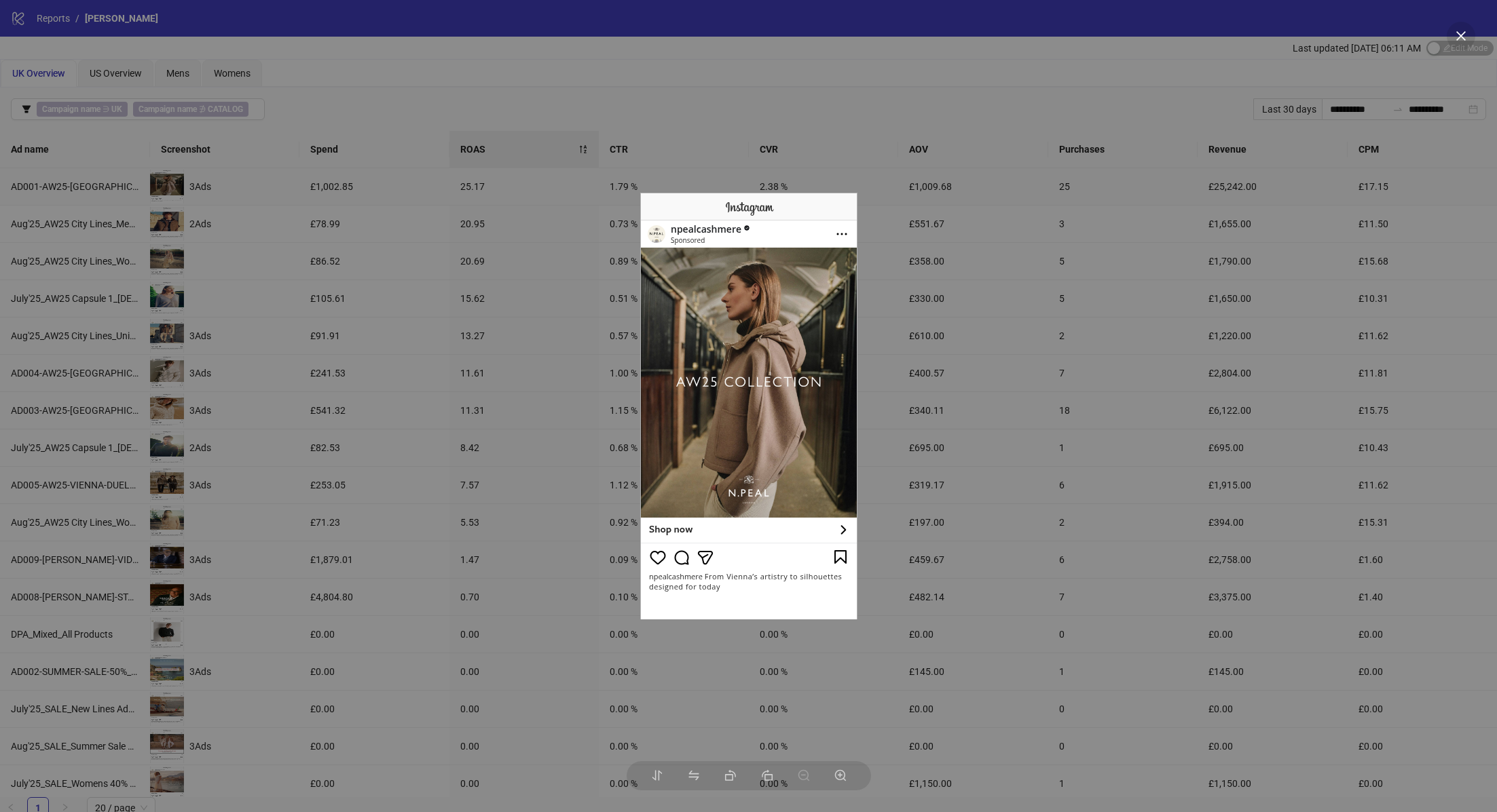
click at [415, 327] on div at bounding box center [748, 406] width 1497 height 812
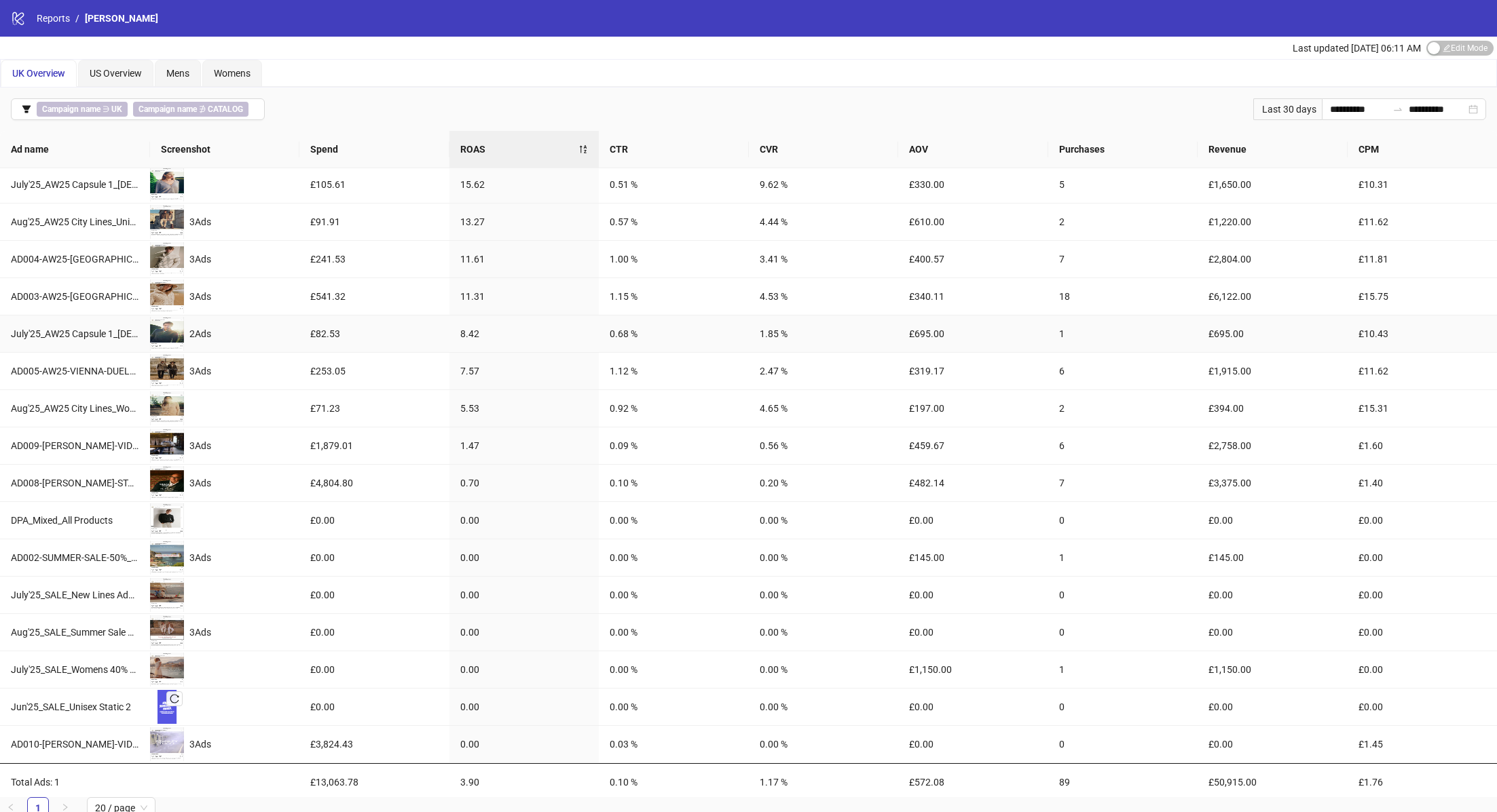
scroll to position [5, 0]
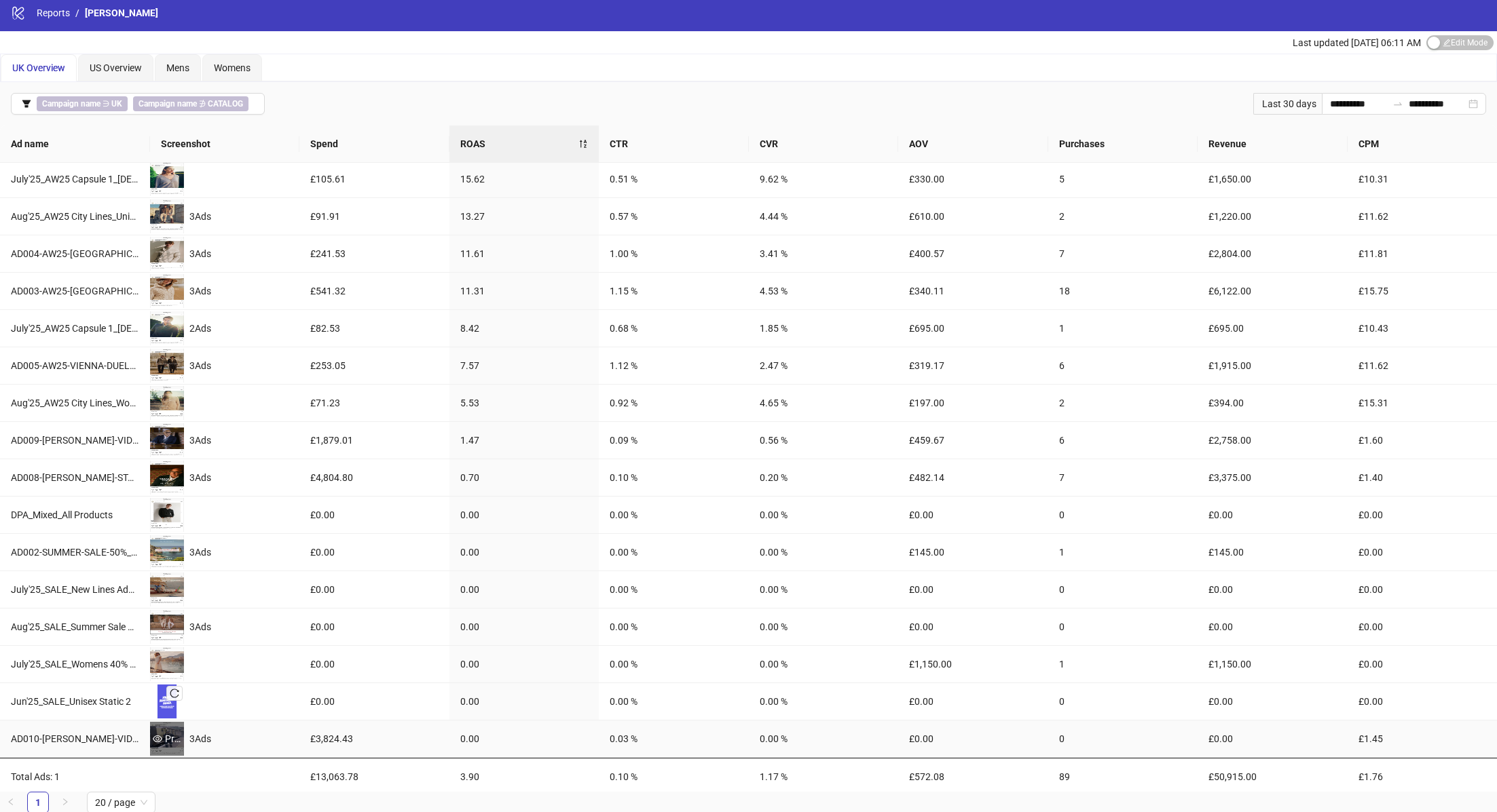
click at [165, 725] on div "Preview" at bounding box center [167, 739] width 34 height 34
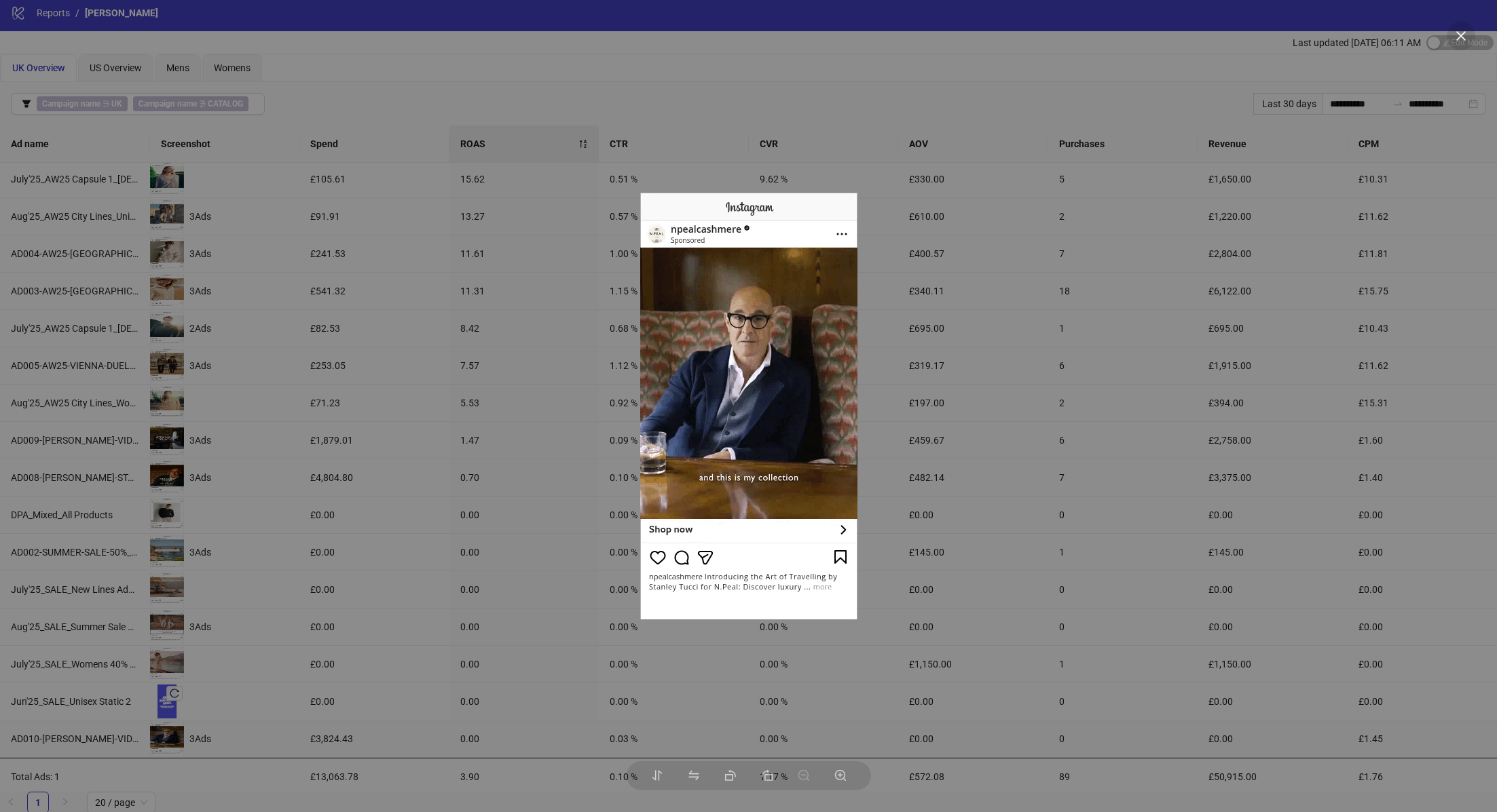
click at [337, 411] on div at bounding box center [748, 406] width 1497 height 812
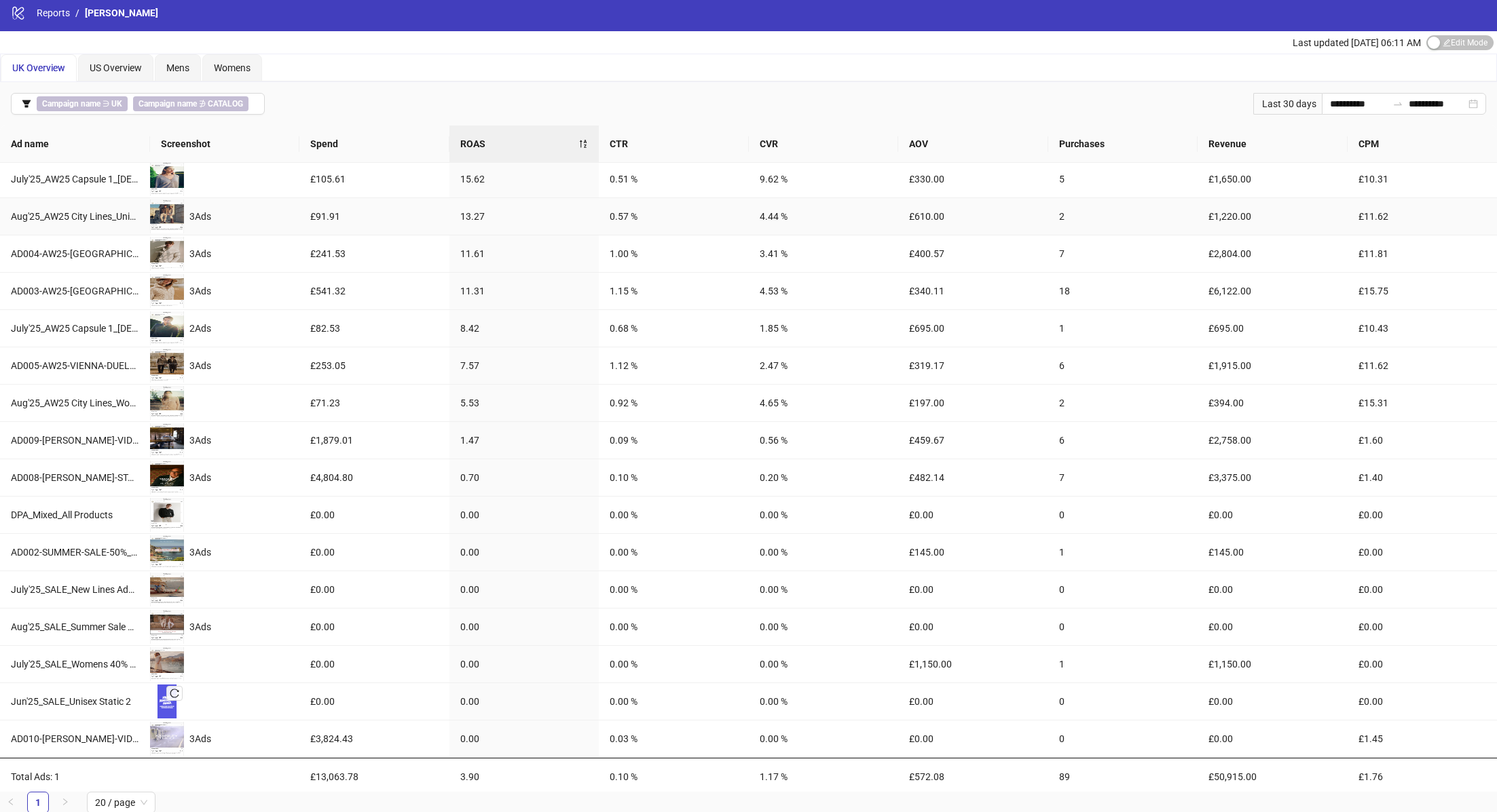
scroll to position [0, 0]
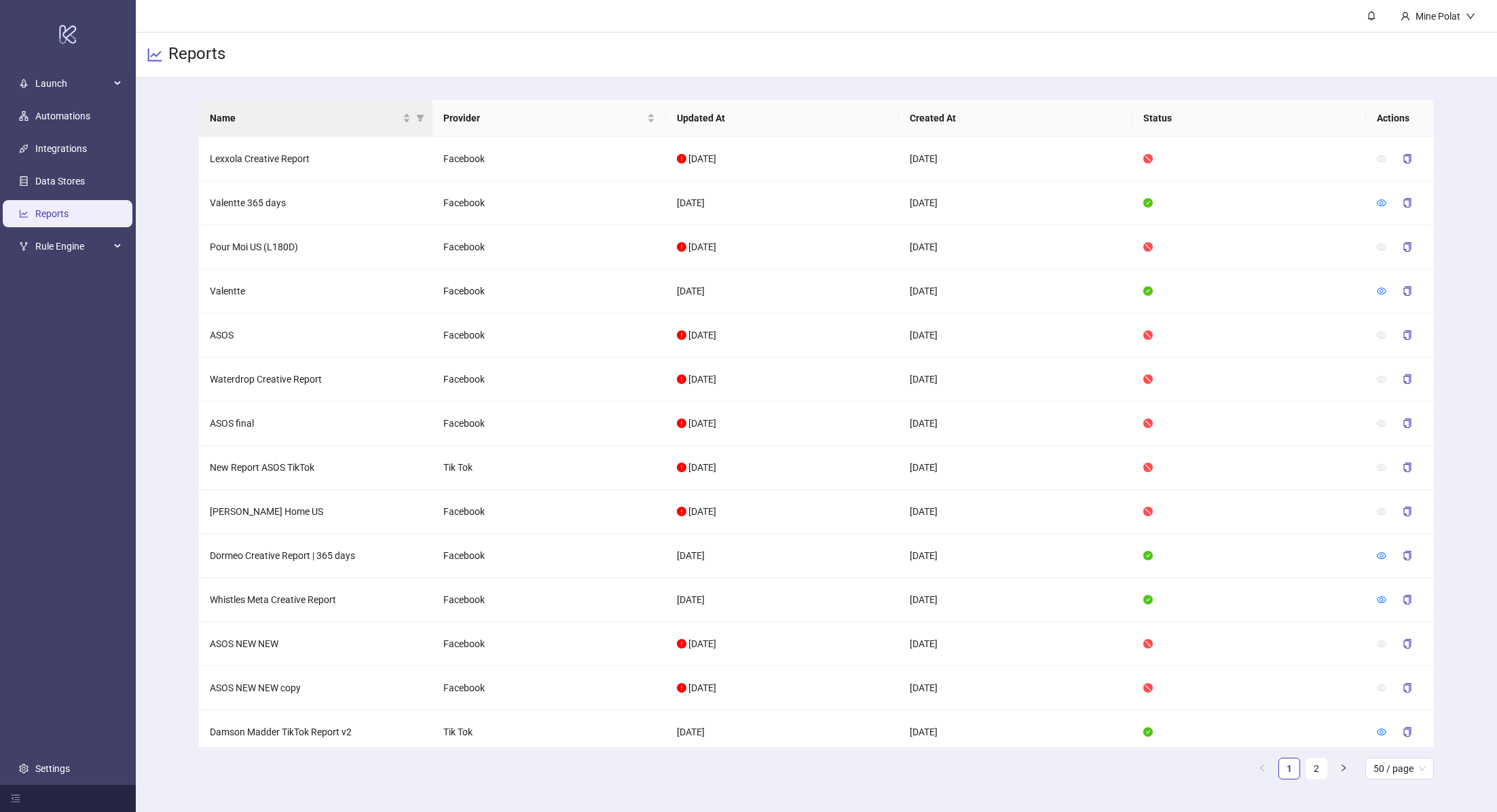
click at [350, 128] on th "Name" at bounding box center [316, 118] width 233 height 38
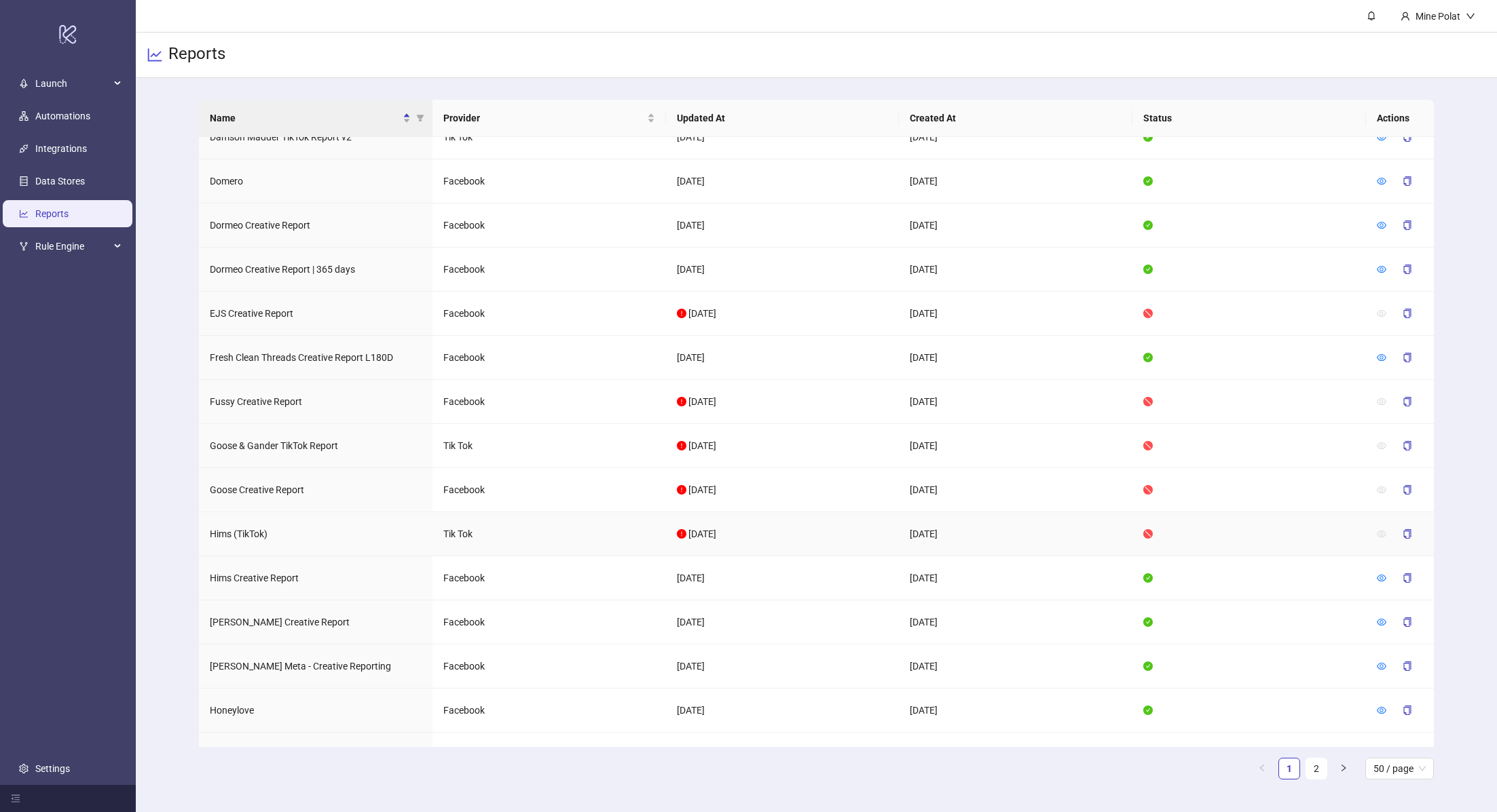
scroll to position [1586, 0]
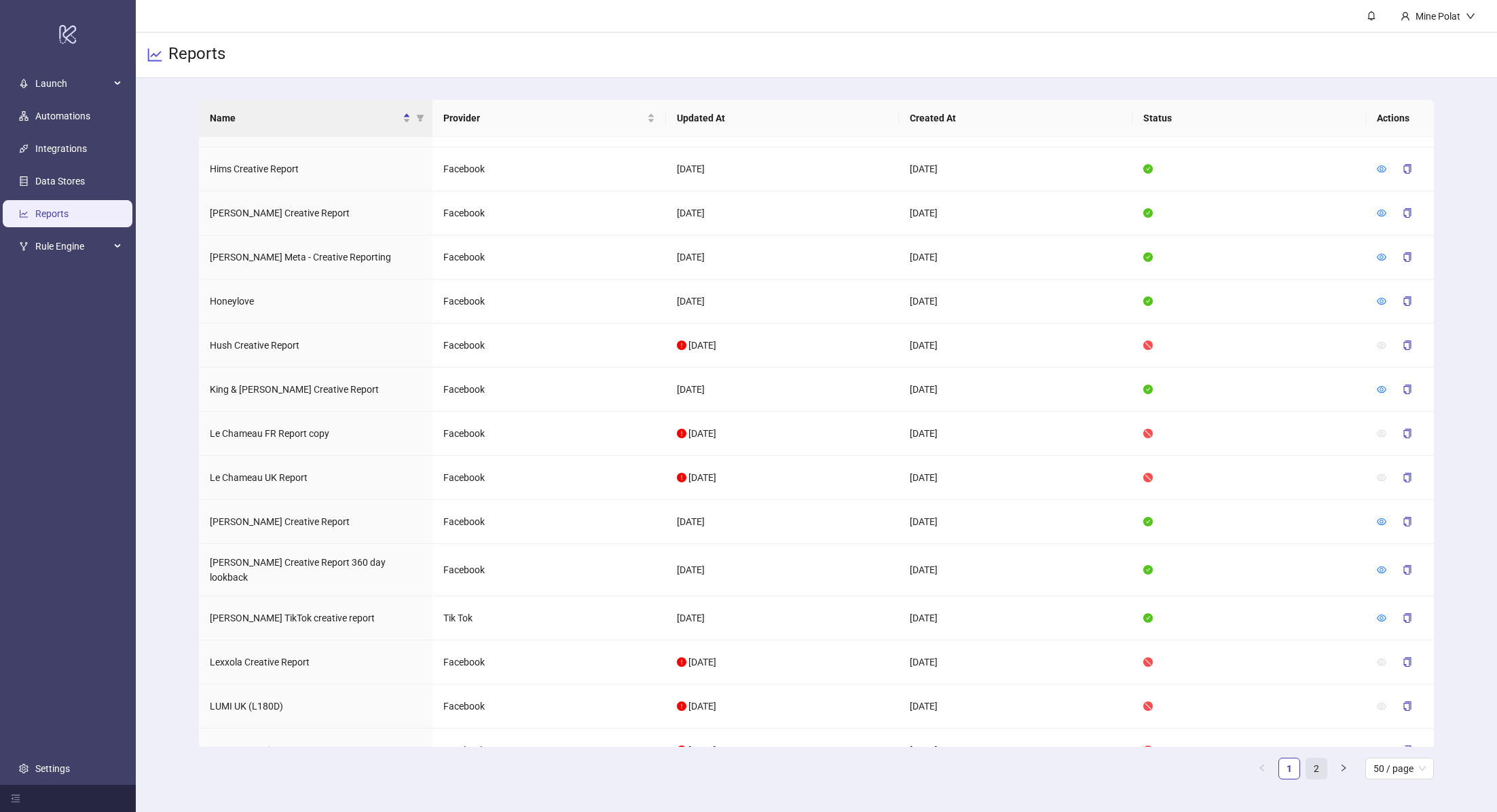
click at [1318, 766] on link "2" at bounding box center [1317, 769] width 21 height 21
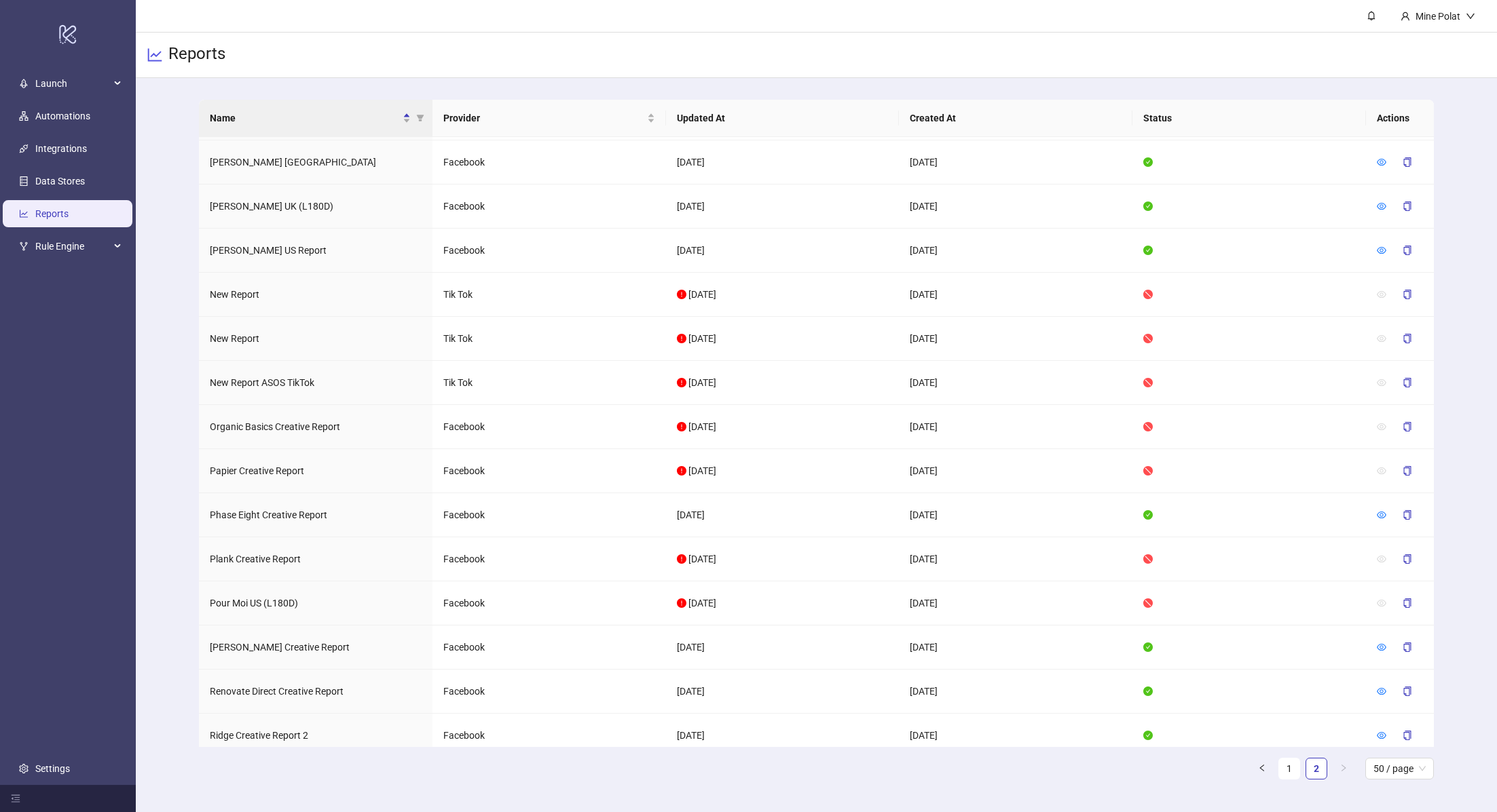
scroll to position [0, 0]
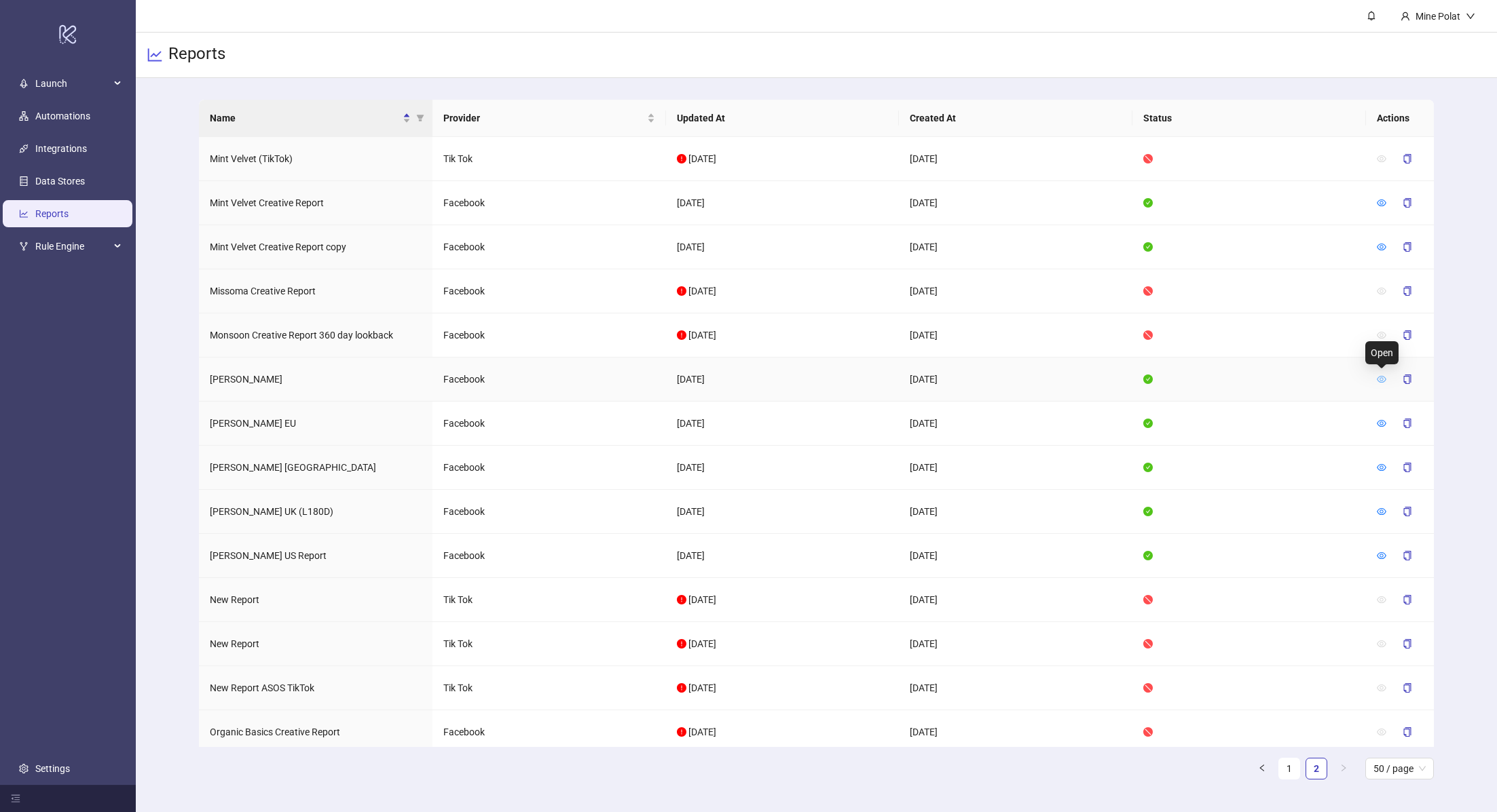
click at [1382, 377] on icon "eye" at bounding box center [1381, 379] width 9 height 7
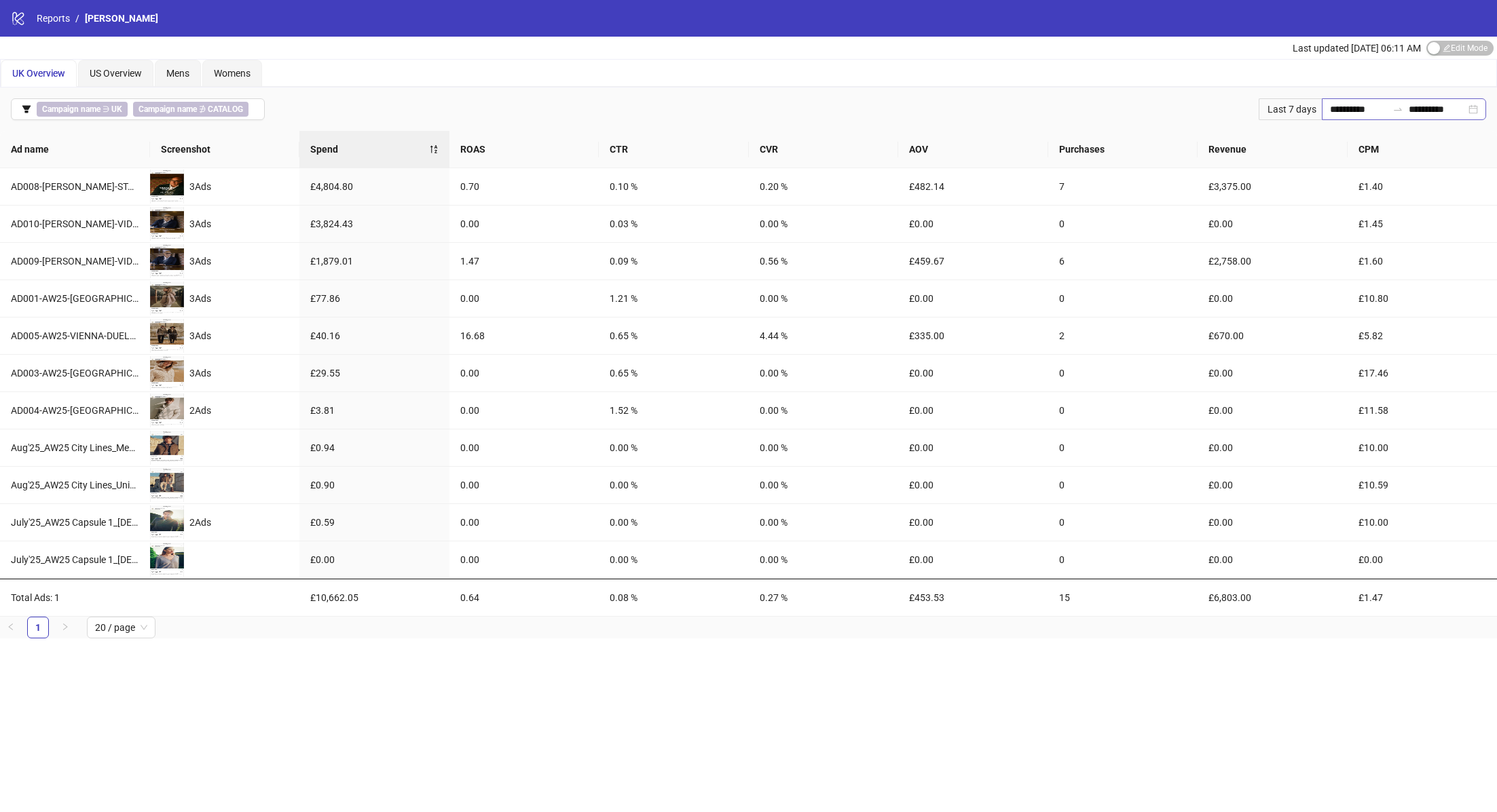
click at [1473, 101] on div "**********" at bounding box center [1404, 109] width 165 height 21
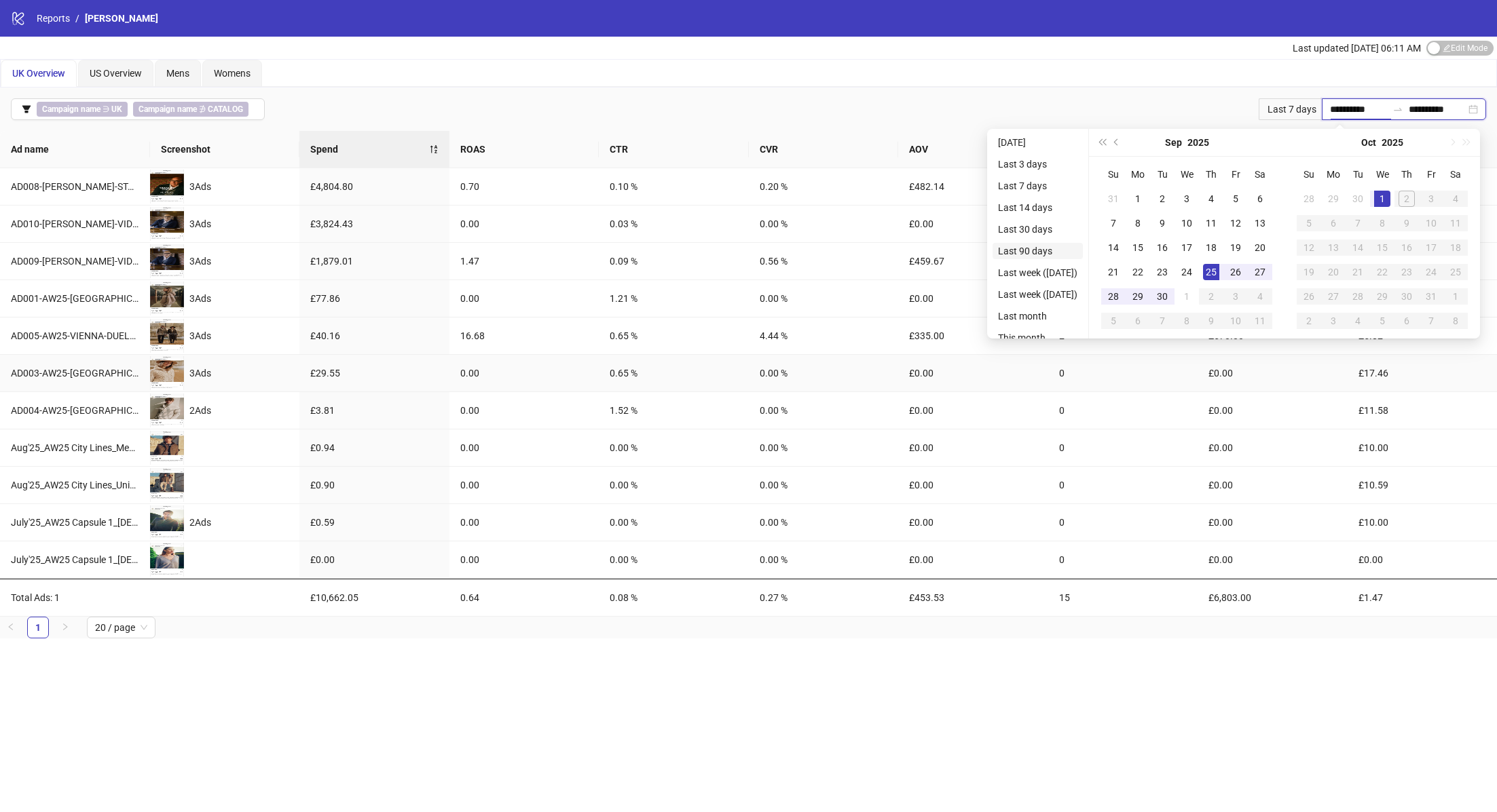
type input "**********"
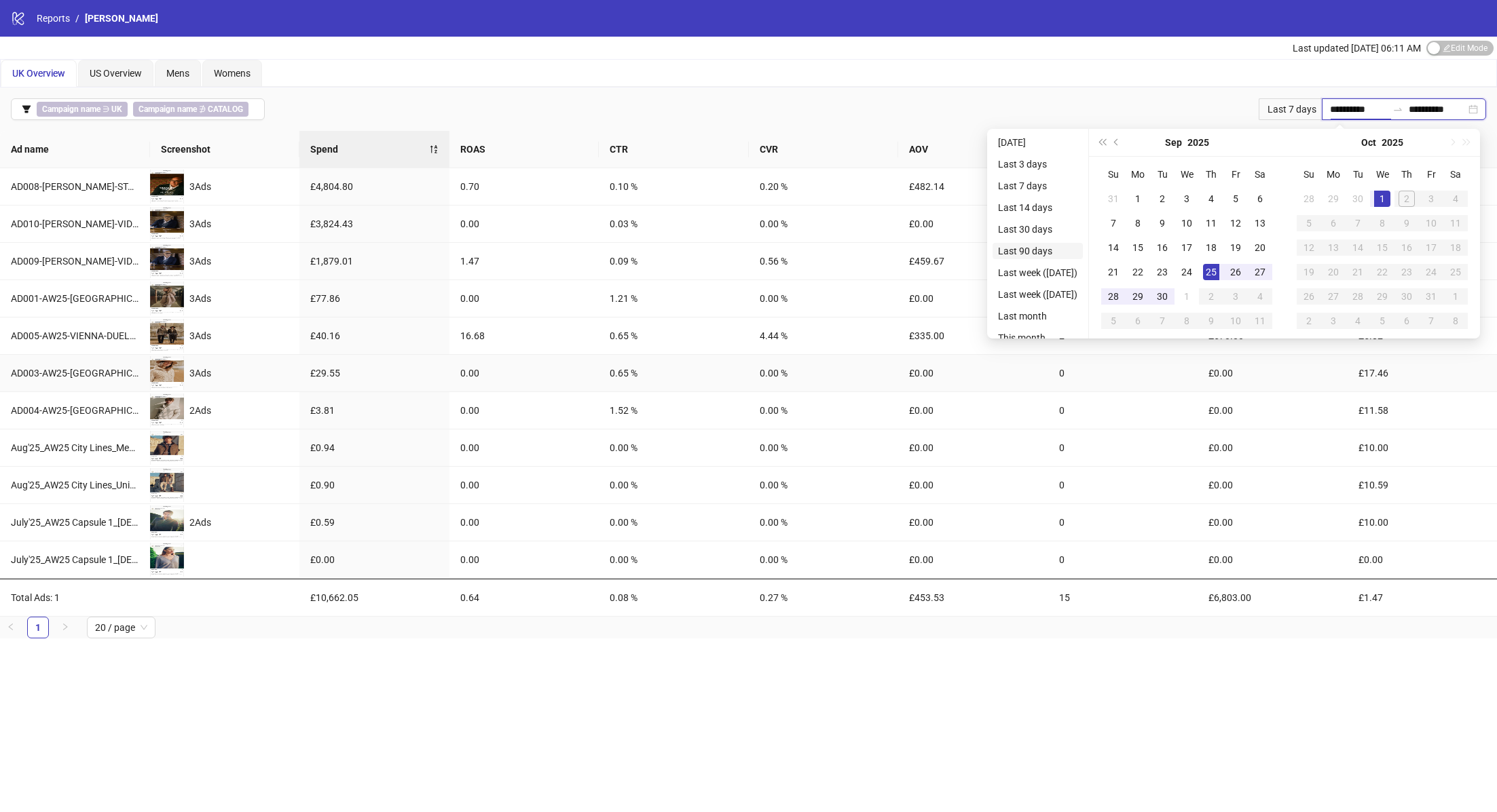
type input "**********"
click at [569, 67] on div "UK Overview US Overview Mens Womens" at bounding box center [748, 74] width 1495 height 27
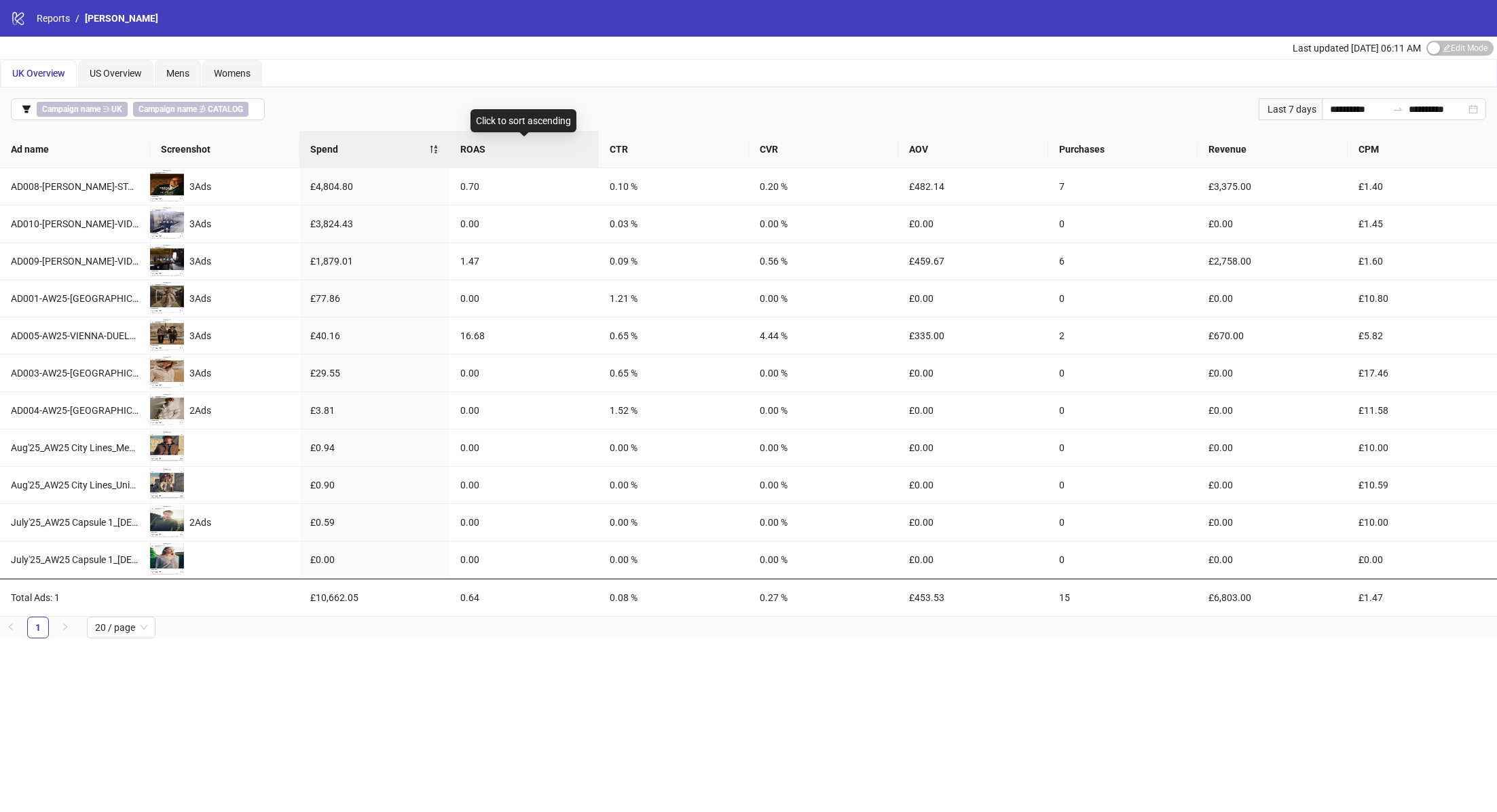
click at [532, 141] on span "ROAS" at bounding box center [525, 148] width 129 height 15
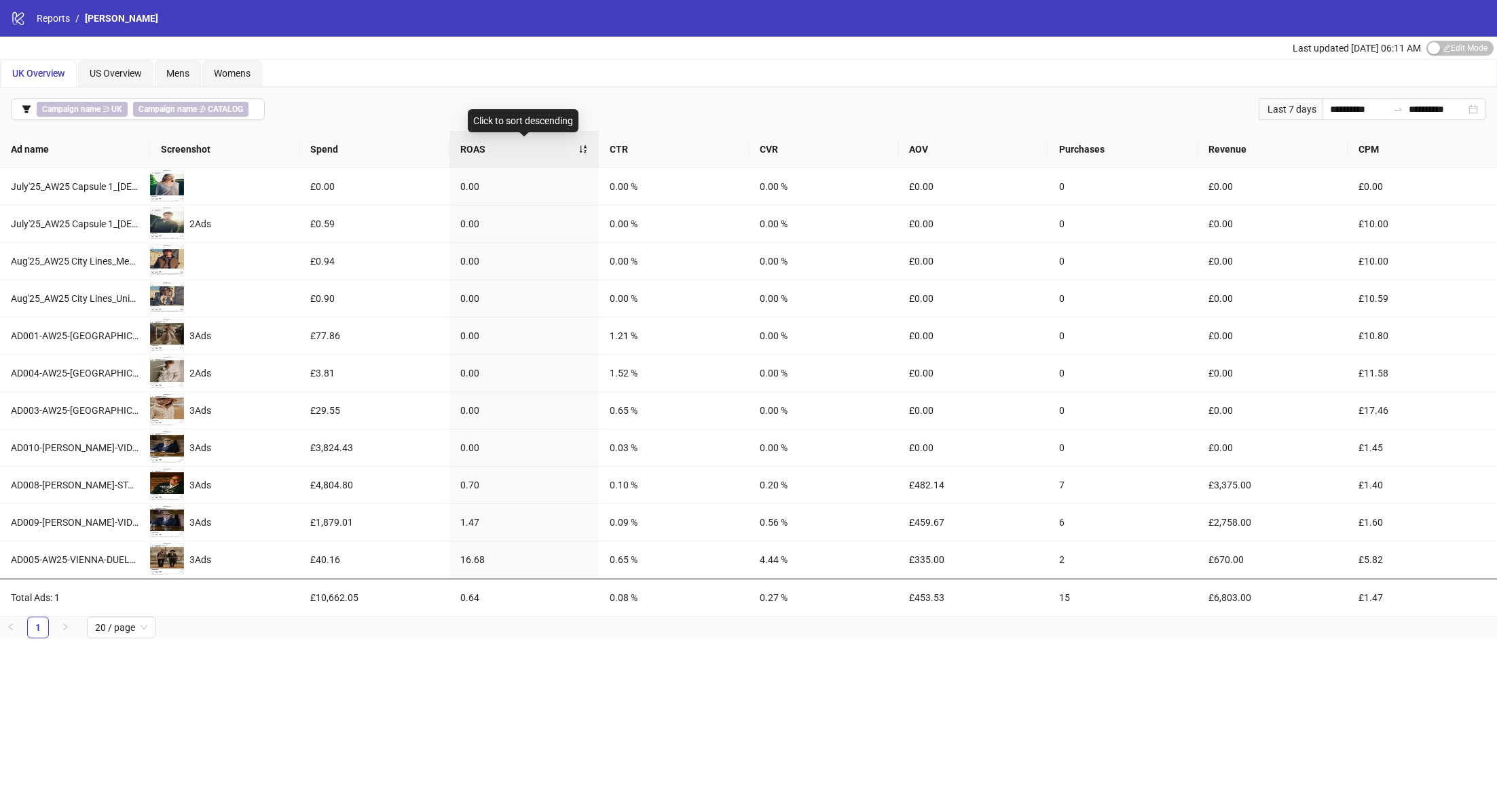
click at [521, 141] on div "ROAS" at bounding box center [525, 148] width 129 height 15
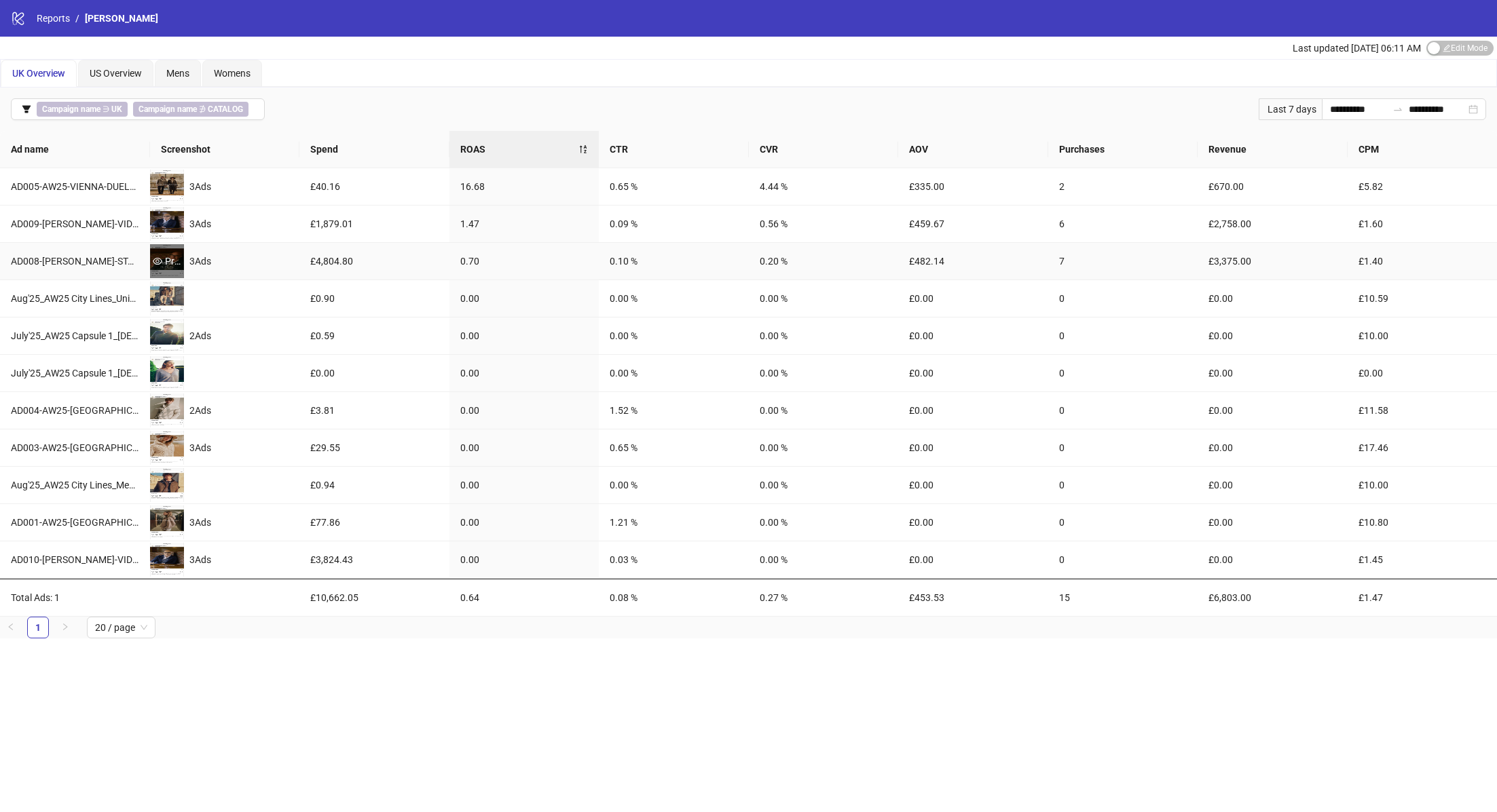
click at [178, 263] on div "Preview" at bounding box center [167, 261] width 34 height 15
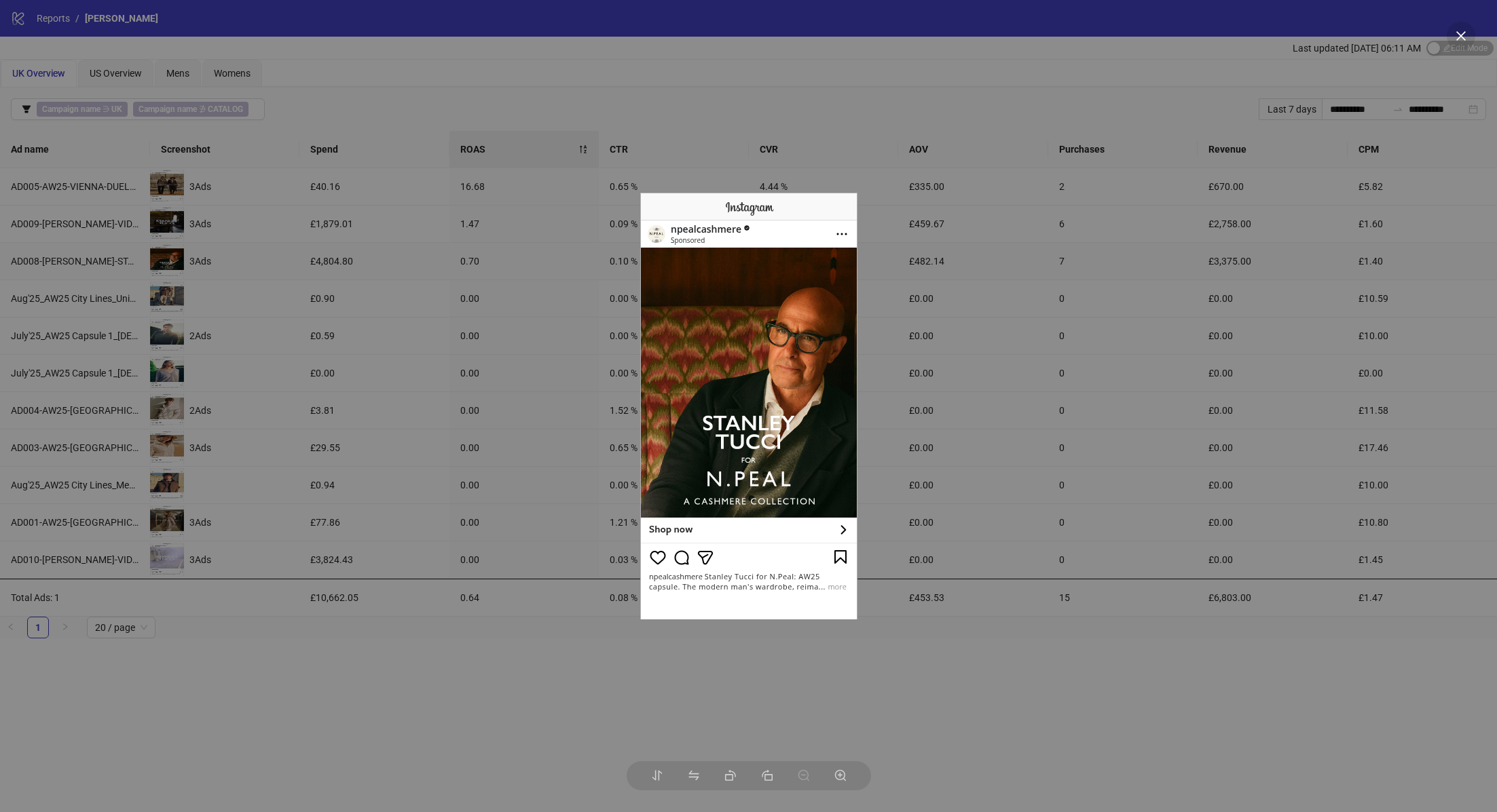
click at [753, 60] on div at bounding box center [748, 406] width 1497 height 812
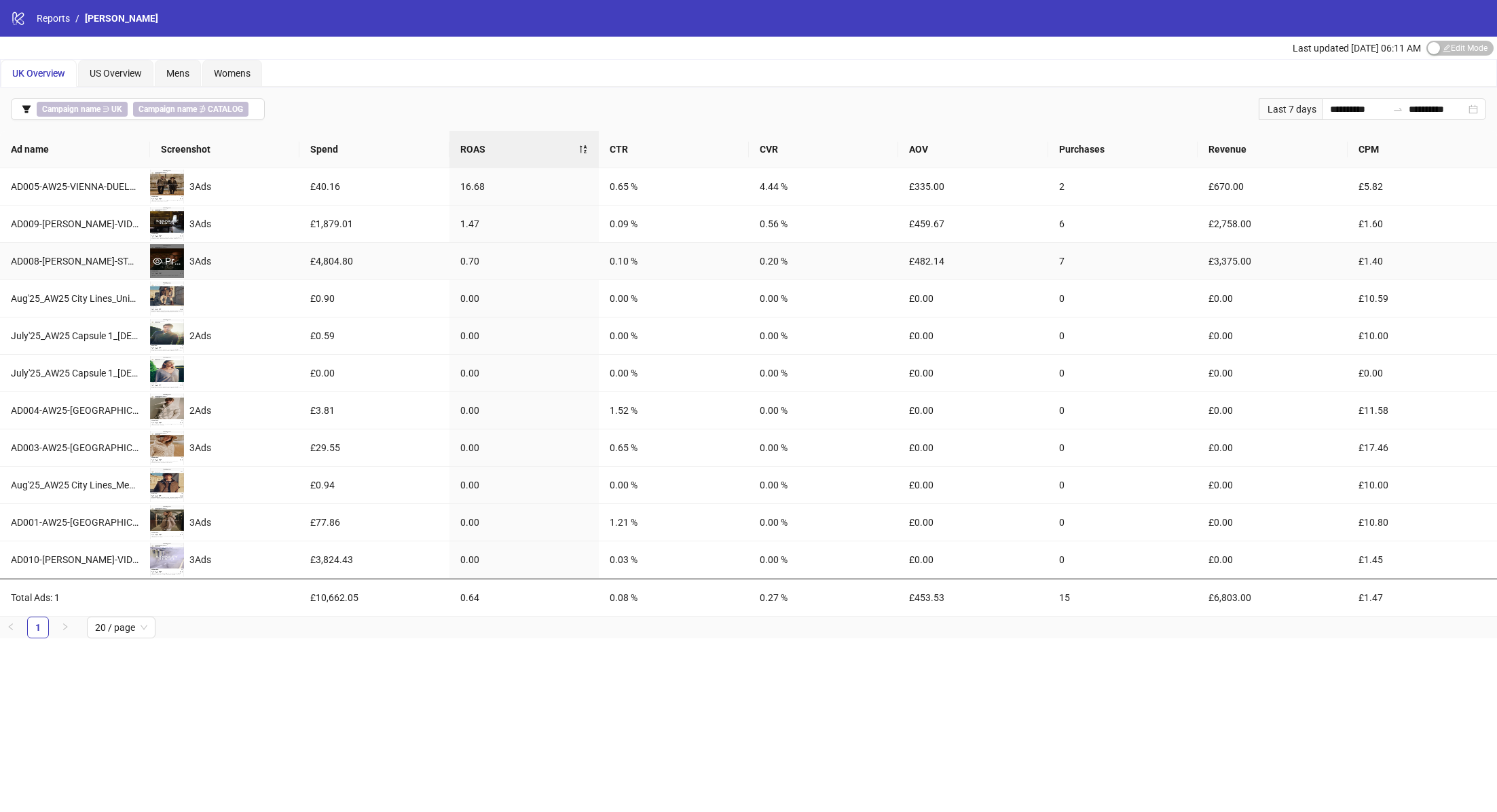
click at [161, 256] on div "Preview" at bounding box center [167, 261] width 34 height 15
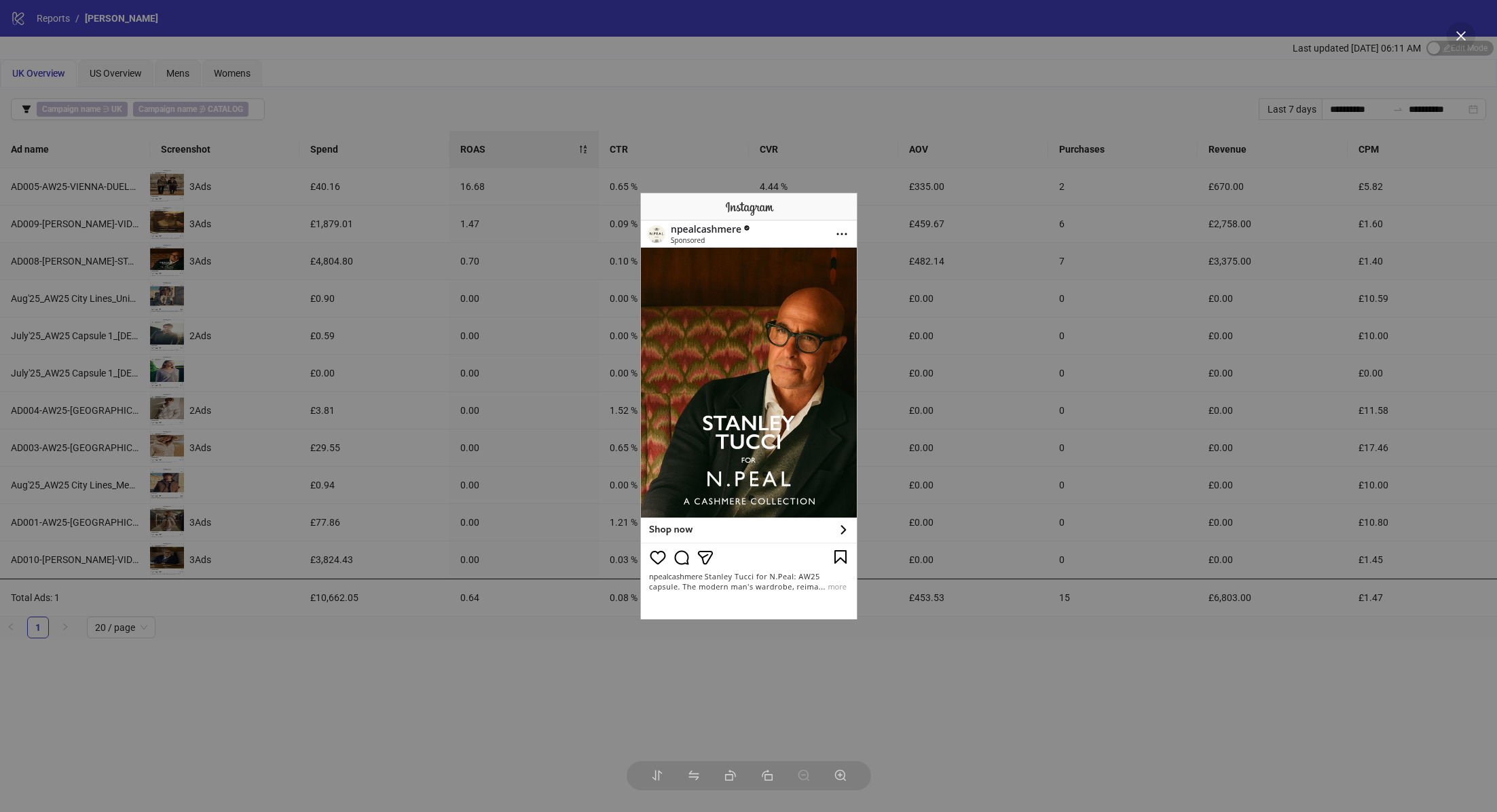
click at [349, 268] on div at bounding box center [748, 406] width 1497 height 812
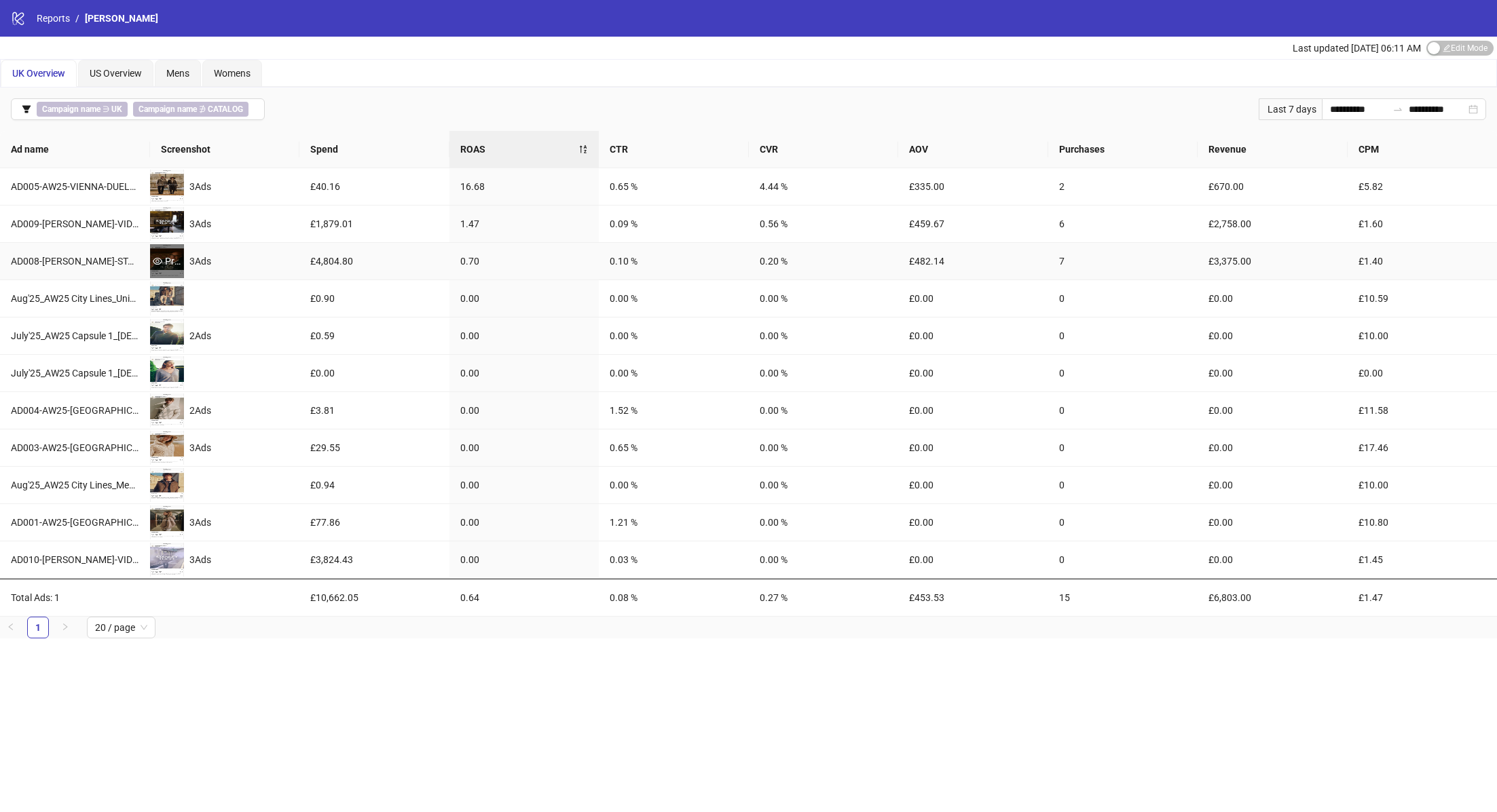
click at [169, 262] on div "Preview" at bounding box center [167, 261] width 34 height 15
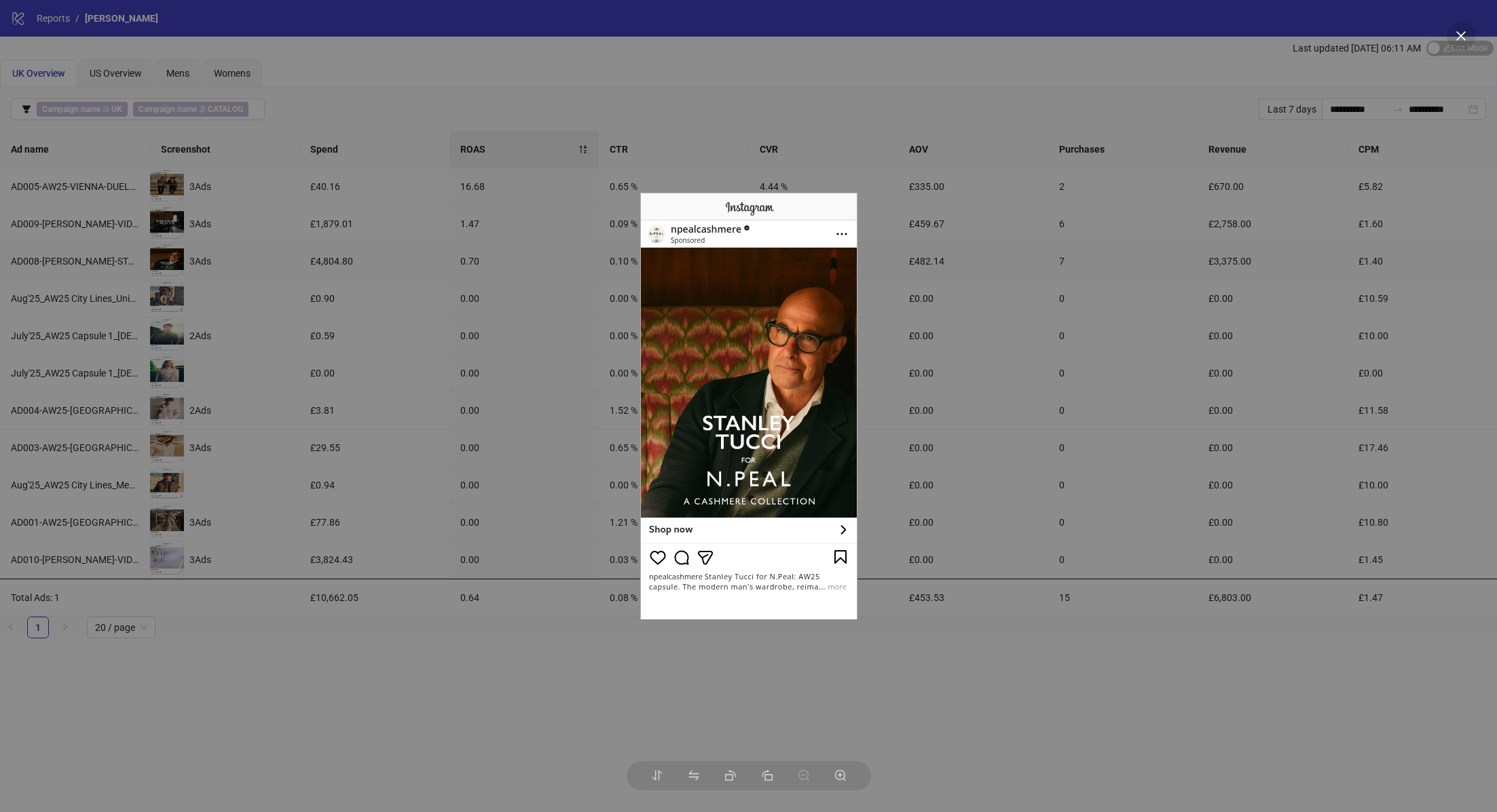
click at [488, 654] on div at bounding box center [748, 406] width 1497 height 812
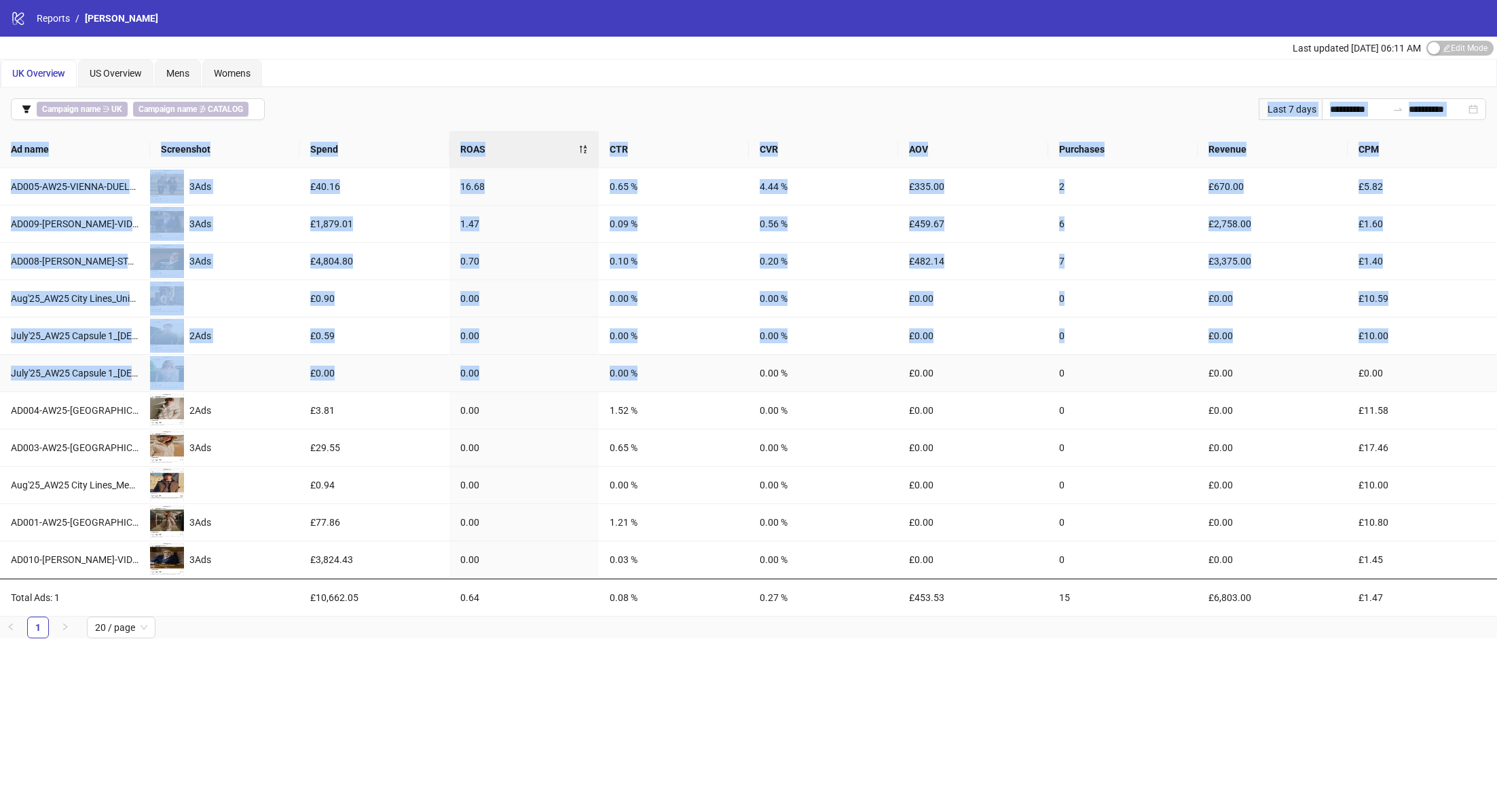
drag, startPoint x: 767, startPoint y: 86, endPoint x: 786, endPoint y: 359, distance: 273.7
click at [786, 359] on div "**********" at bounding box center [748, 406] width 1497 height 812
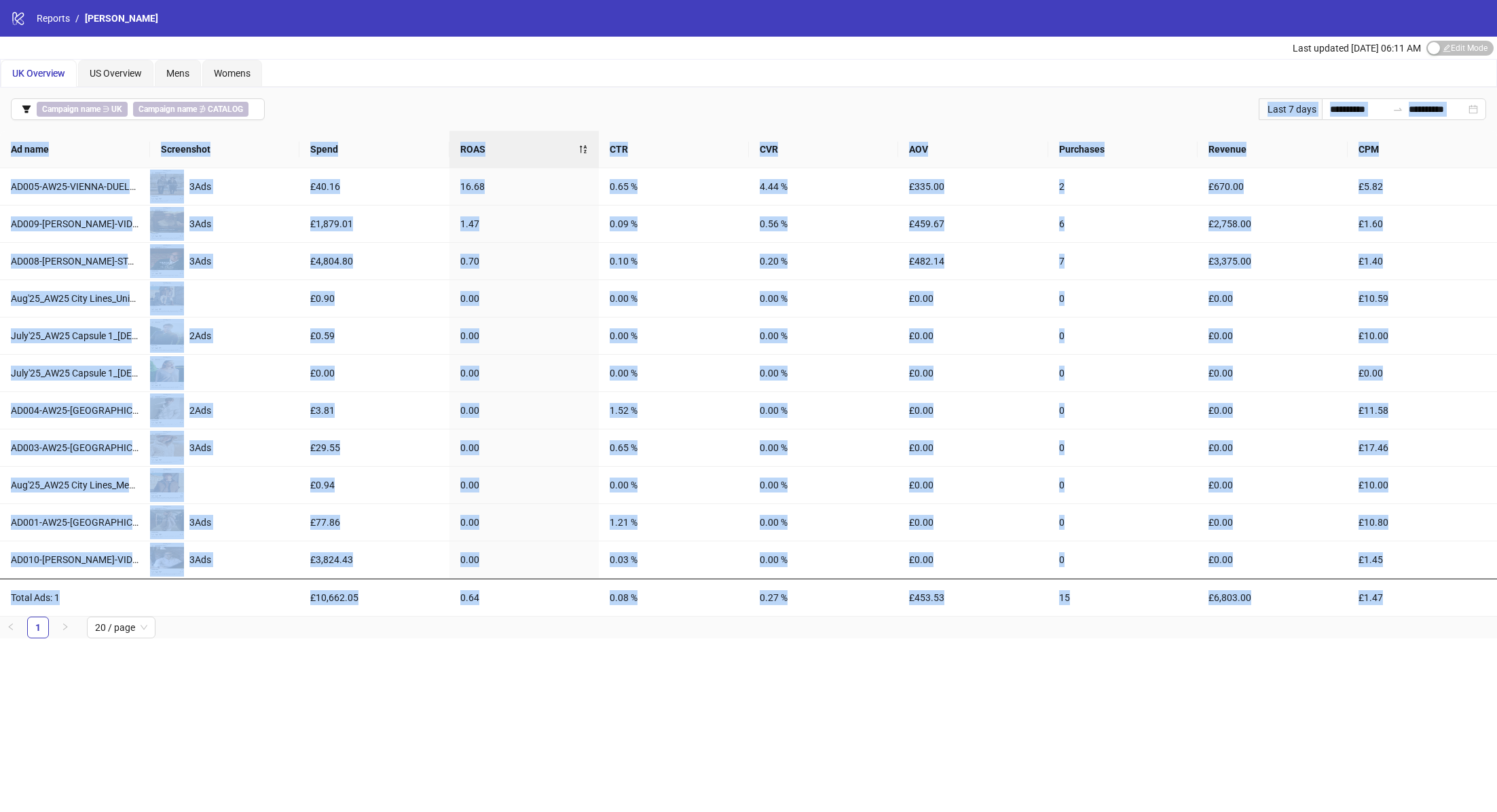
drag, startPoint x: 951, startPoint y: 722, endPoint x: 326, endPoint y: 78, distance: 897.4
click at [326, 78] on div "**********" at bounding box center [748, 406] width 1497 height 812
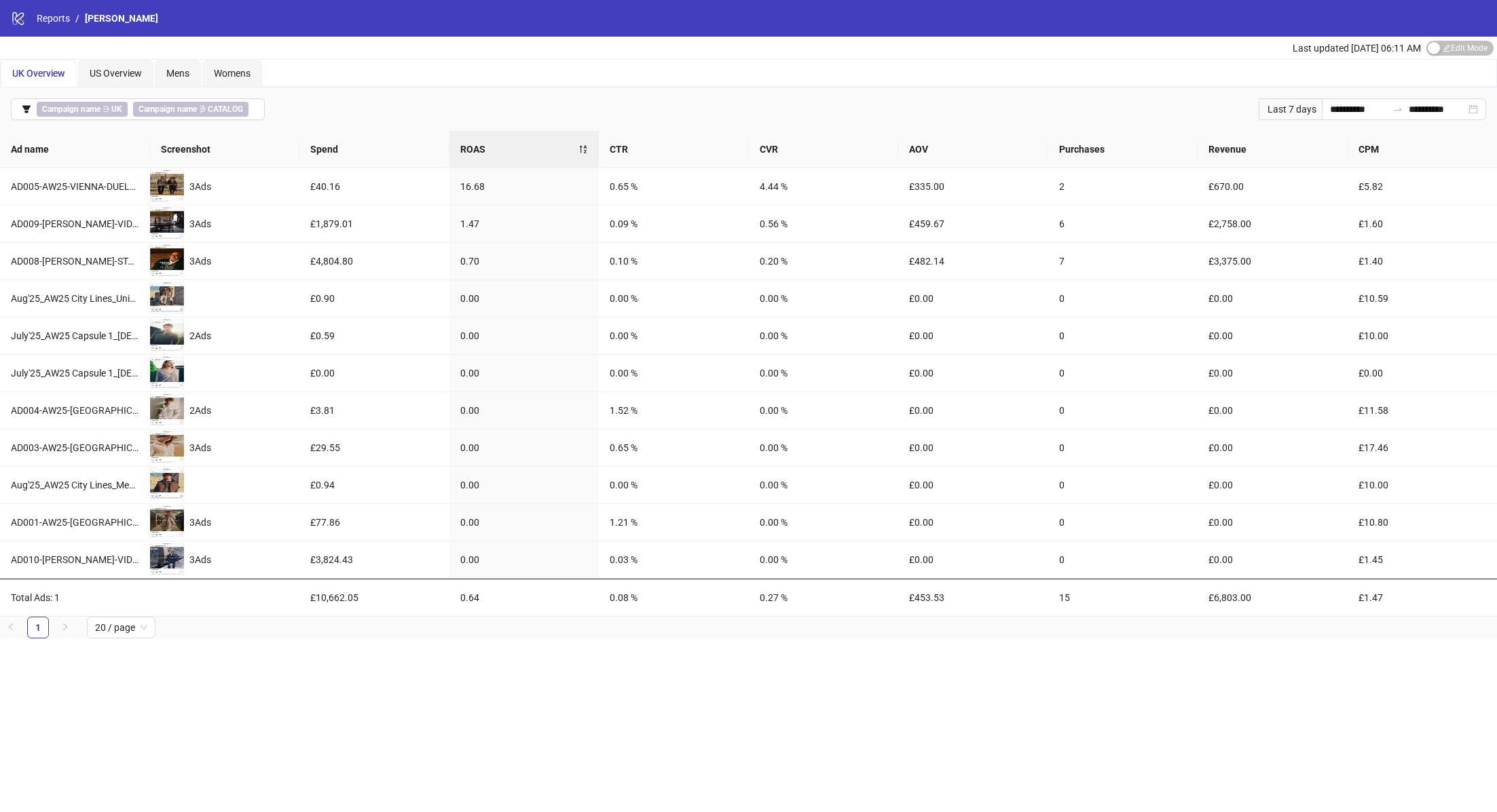
click at [315, 27] on div "logo/logo-mobile Reports / [PERSON_NAME]" at bounding box center [748, 18] width 1497 height 37
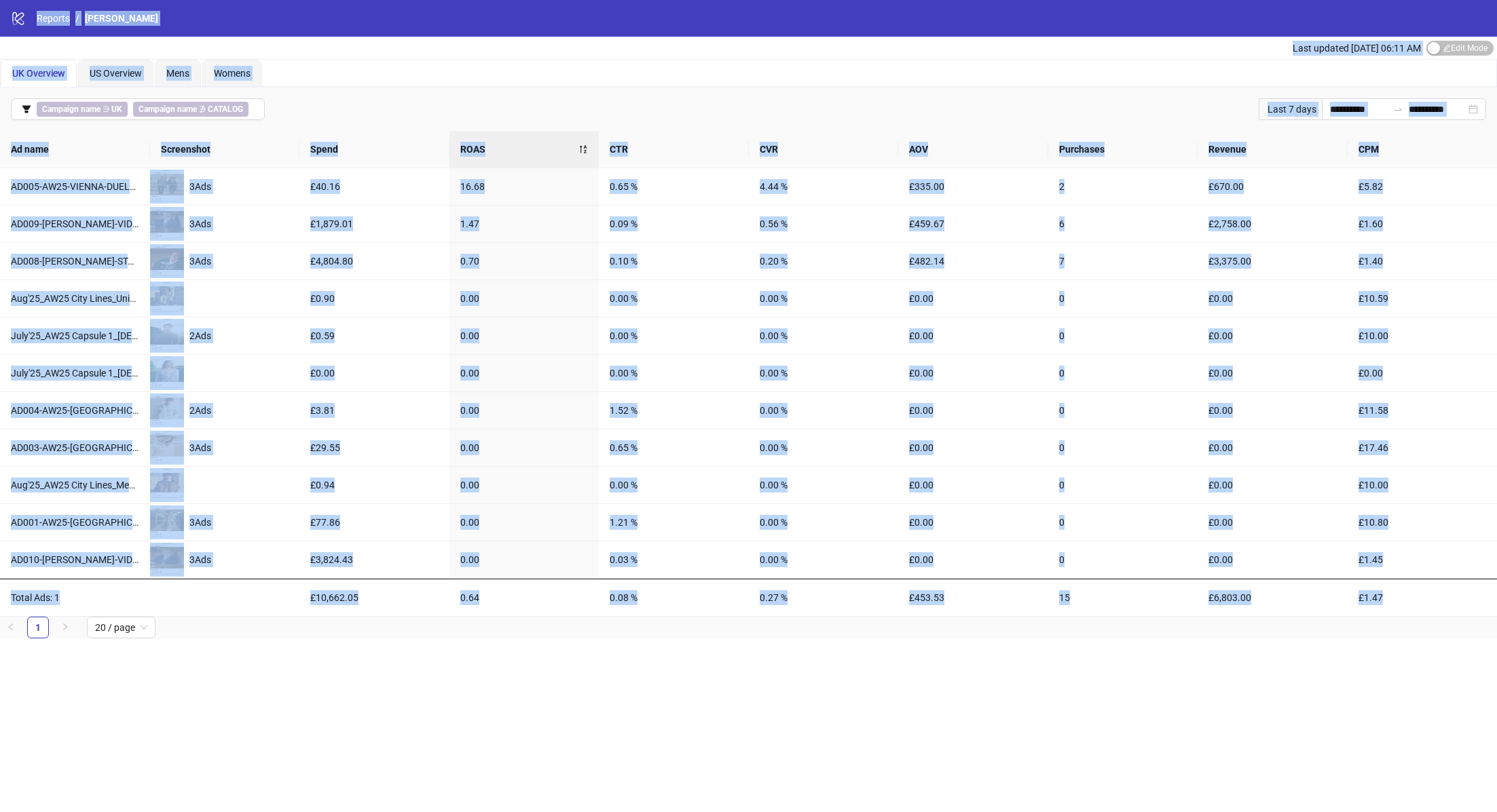
drag, startPoint x: 6, startPoint y: 20, endPoint x: 782, endPoint y: 677, distance: 1016.8
click at [782, 677] on div "**********" at bounding box center [748, 406] width 1497 height 812
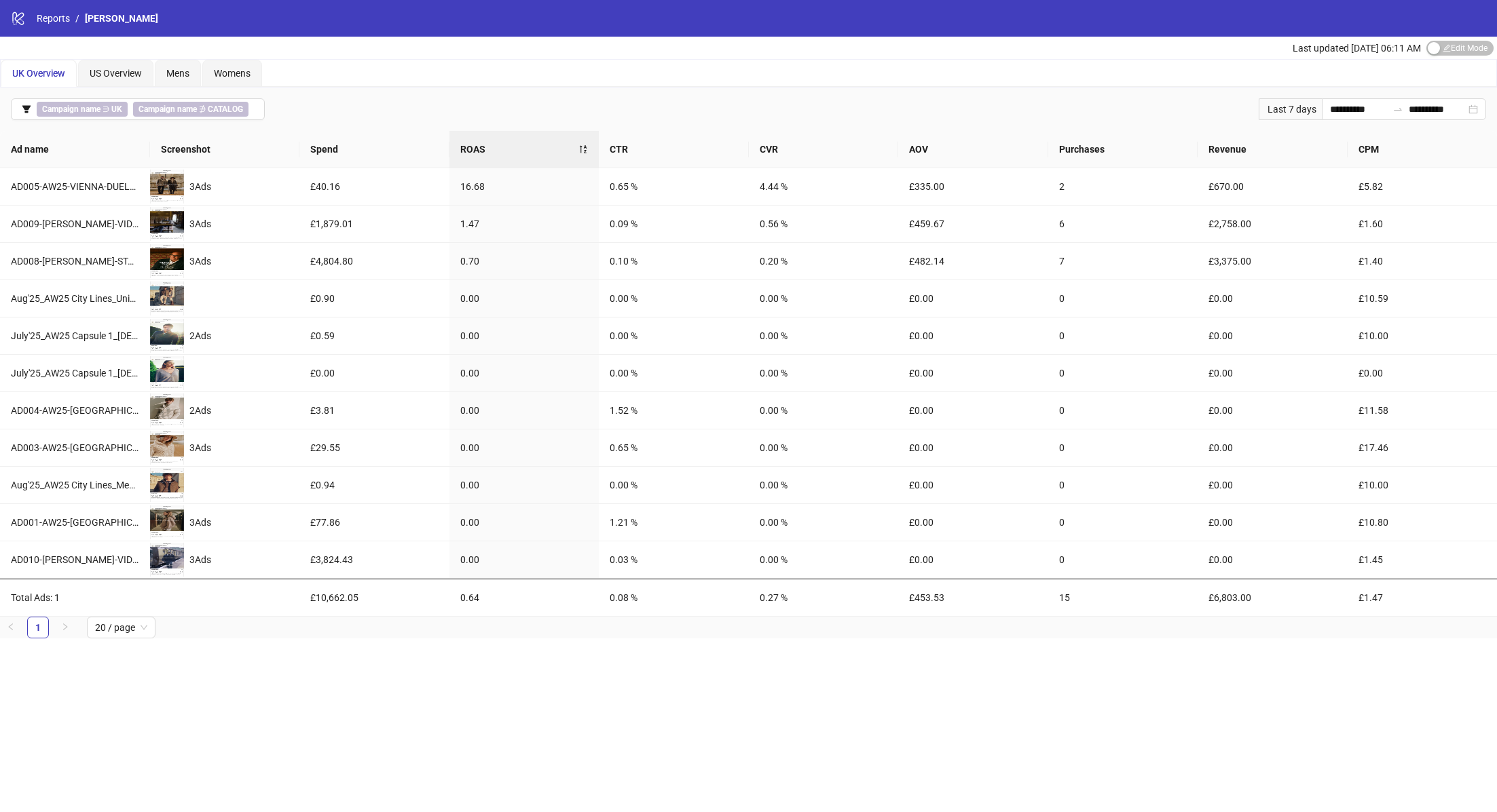
click at [782, 677] on div "**********" at bounding box center [748, 406] width 1497 height 812
click at [1468, 111] on div "**********" at bounding box center [1404, 109] width 165 height 21
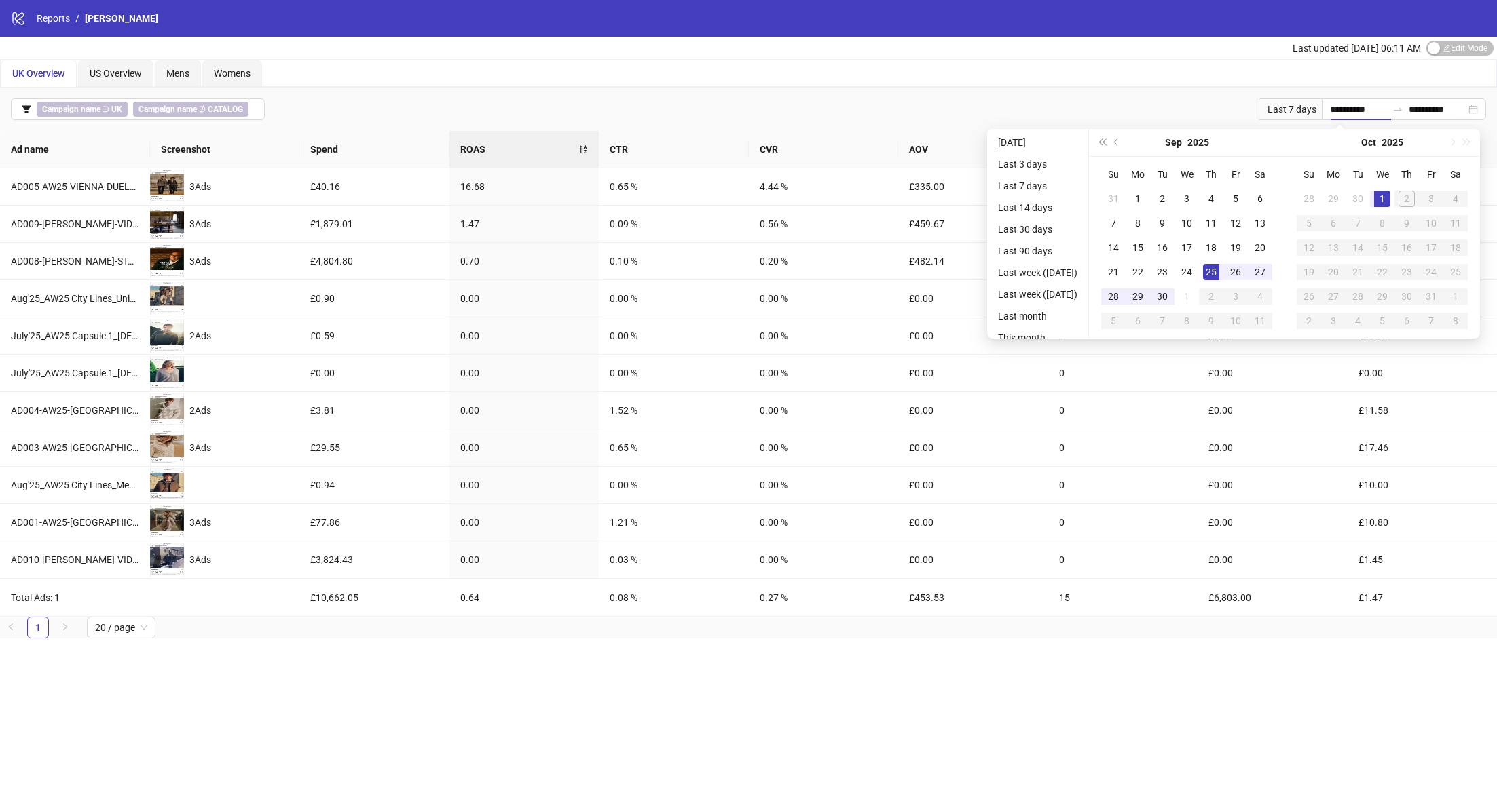
click at [1134, 142] on div "[DATE]" at bounding box center [1186, 142] width 124 height 27
click at [1121, 142] on span "Previous month (PageUp)" at bounding box center [1118, 142] width 7 height 7
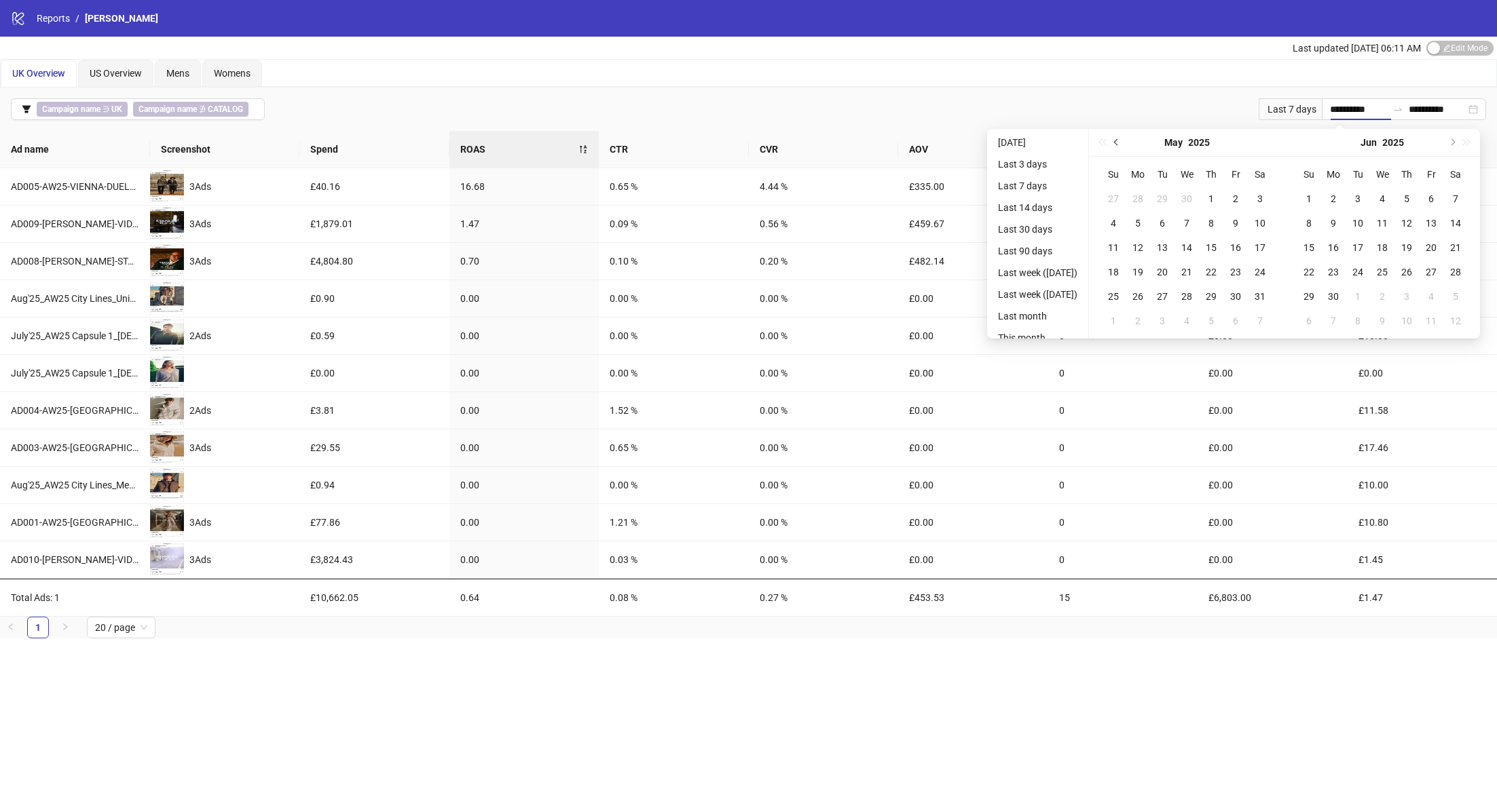
click at [1121, 142] on span "Previous month (PageUp)" at bounding box center [1118, 142] width 7 height 7
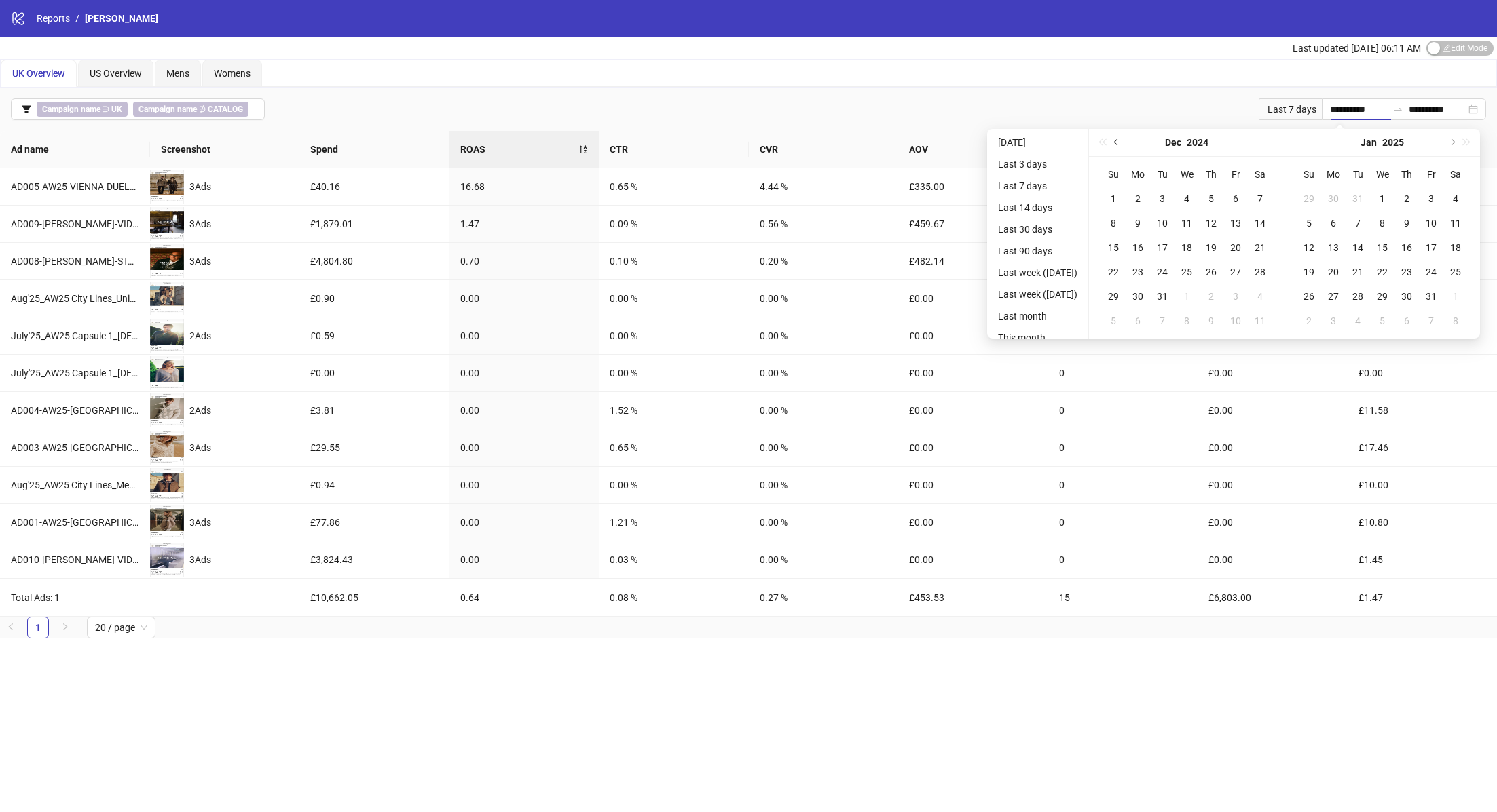
click at [1121, 142] on span "Previous month (PageUp)" at bounding box center [1118, 142] width 7 height 7
type input "**********"
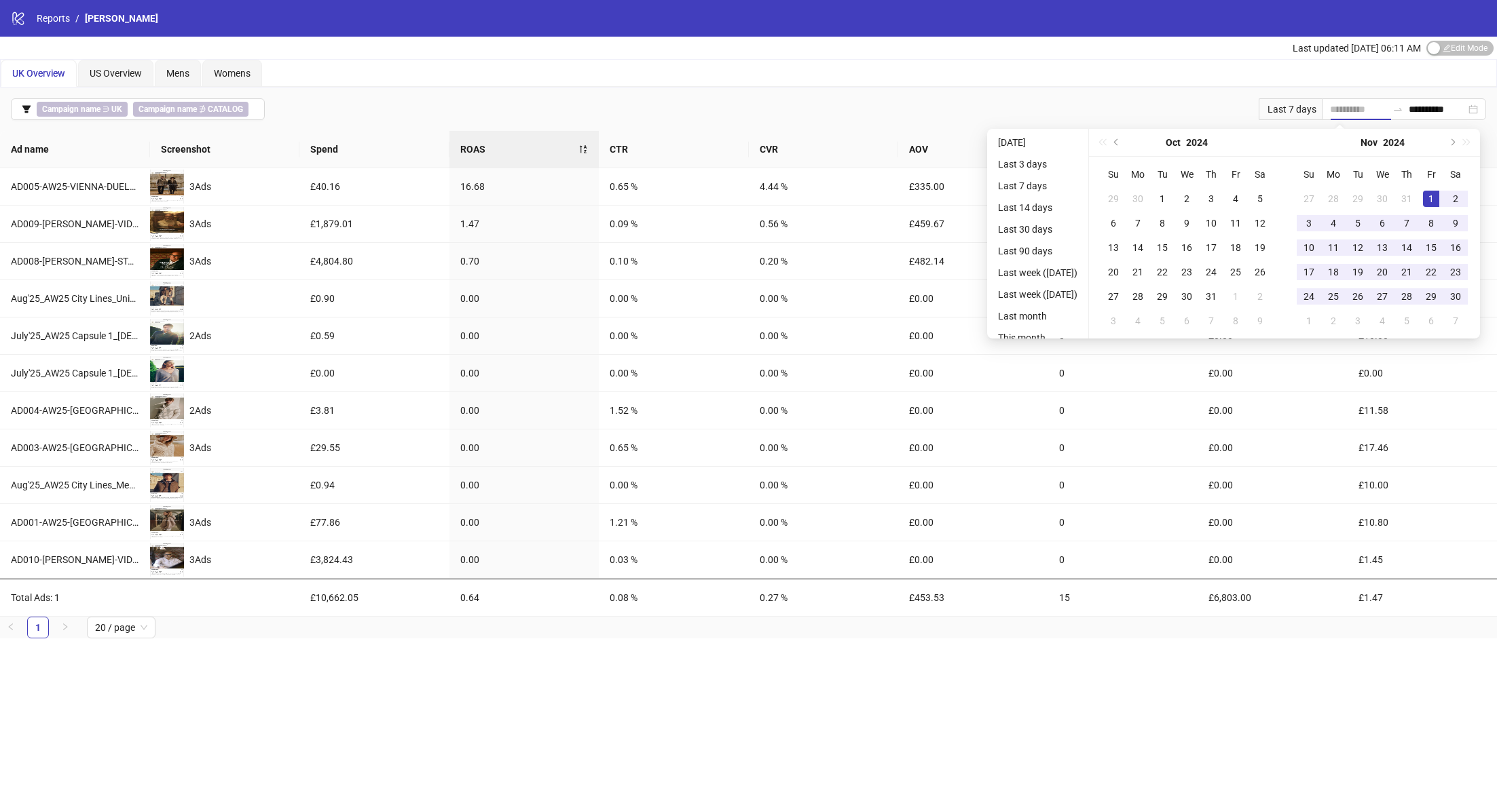
click at [1434, 198] on div "1" at bounding box center [1431, 198] width 16 height 16
click at [1466, 145] on div "[DATE]" at bounding box center [1382, 142] width 196 height 27
click at [1459, 145] on button "Next month (PageDown)" at bounding box center [1451, 142] width 15 height 27
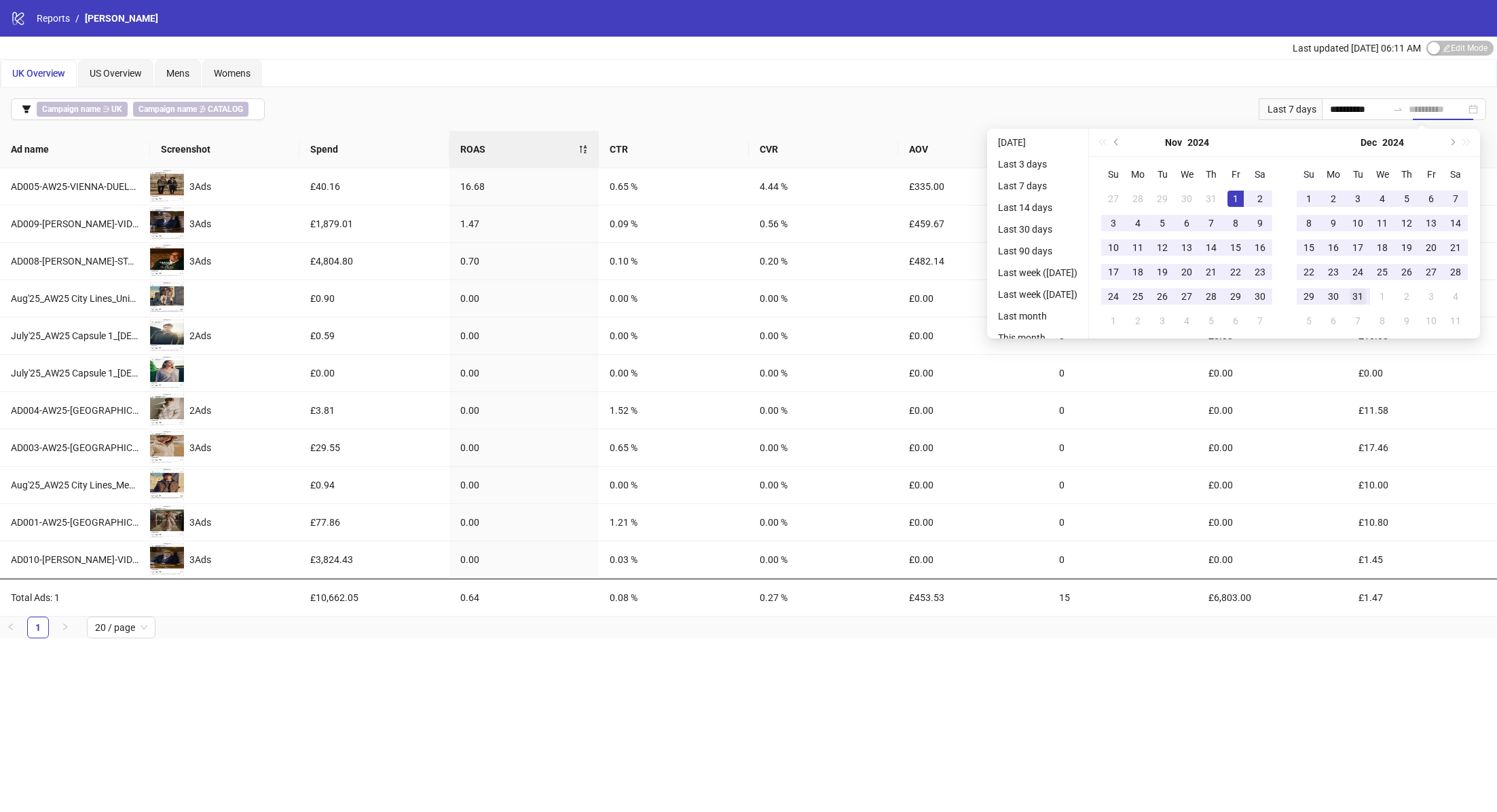
type input "**********"
click at [1364, 296] on div "31" at bounding box center [1357, 296] width 16 height 16
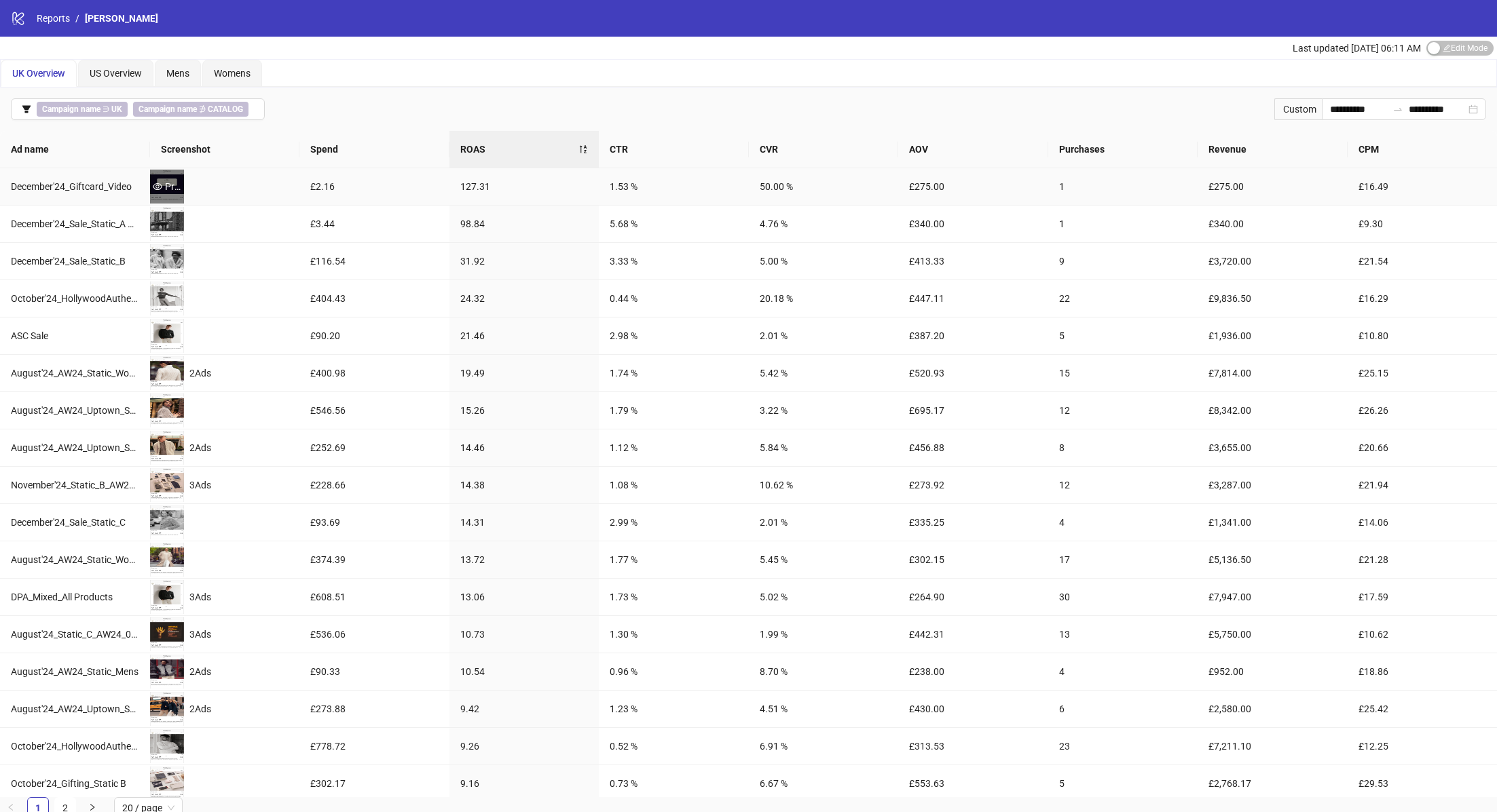
click at [171, 192] on div "Preview" at bounding box center [167, 186] width 34 height 15
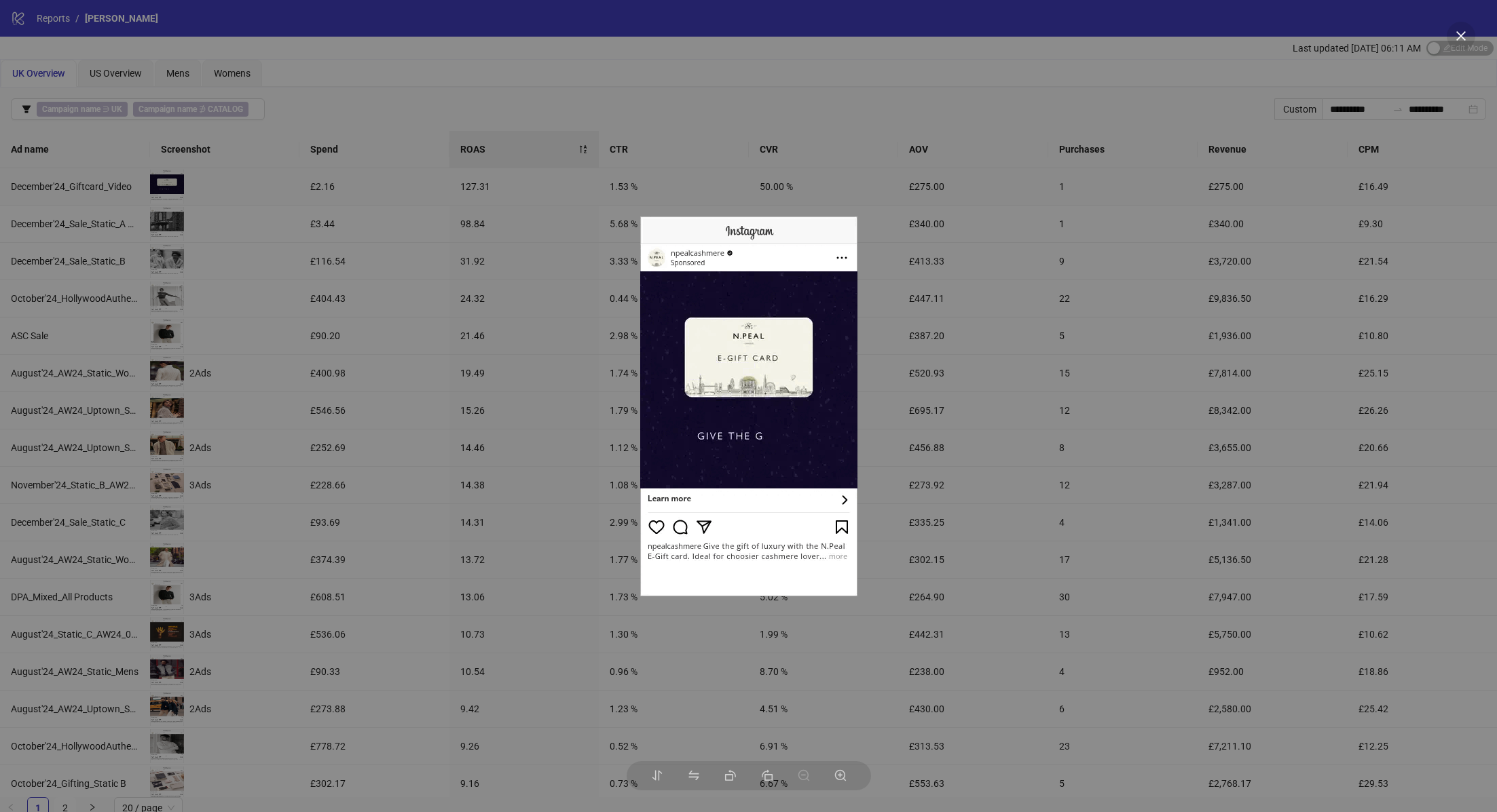
click at [223, 252] on div at bounding box center [748, 406] width 1497 height 812
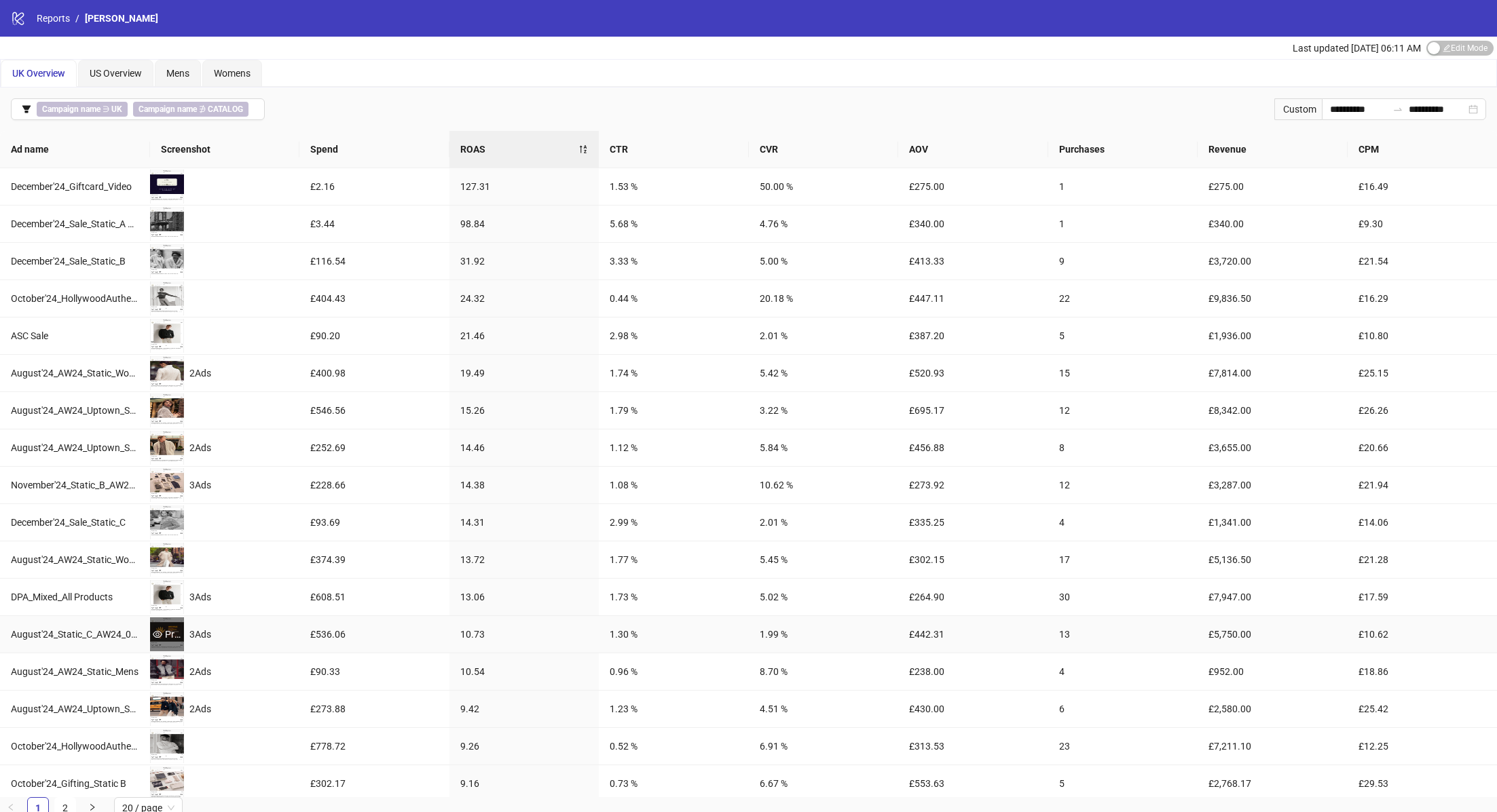
click at [154, 631] on icon "eye" at bounding box center [157, 634] width 9 height 9
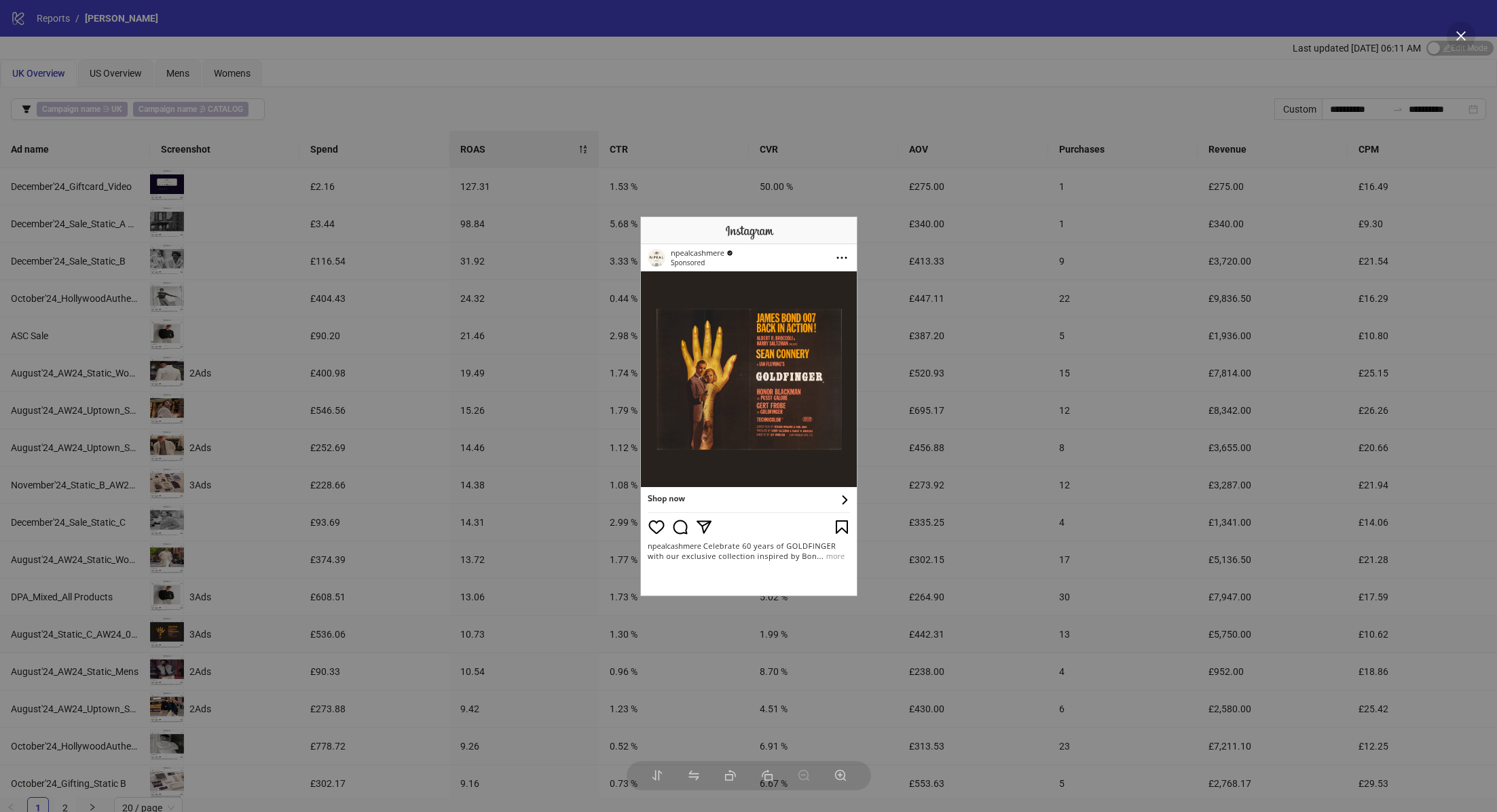
click at [778, 150] on div at bounding box center [748, 406] width 1497 height 812
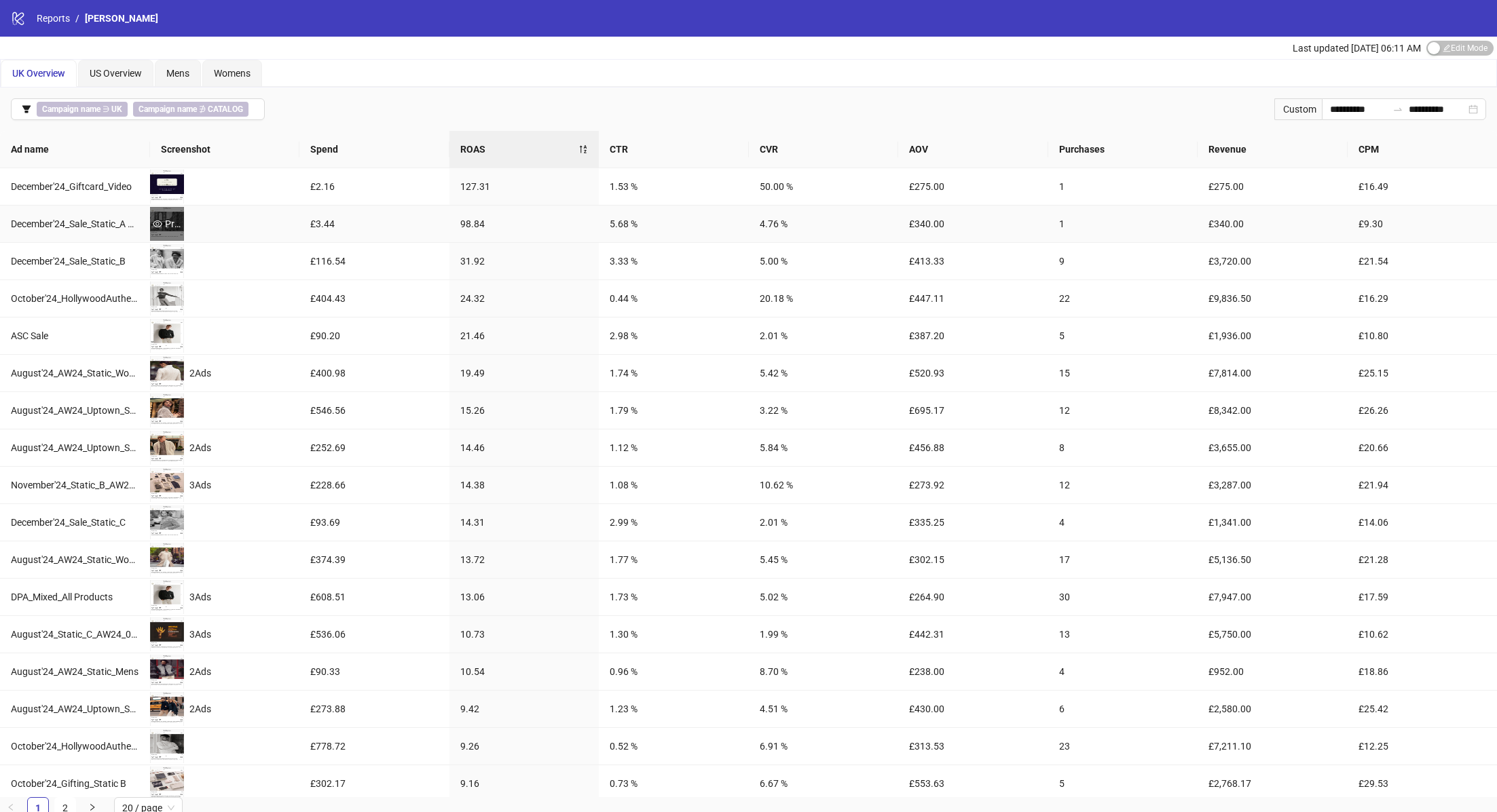
click at [174, 220] on div "Preview" at bounding box center [167, 223] width 34 height 15
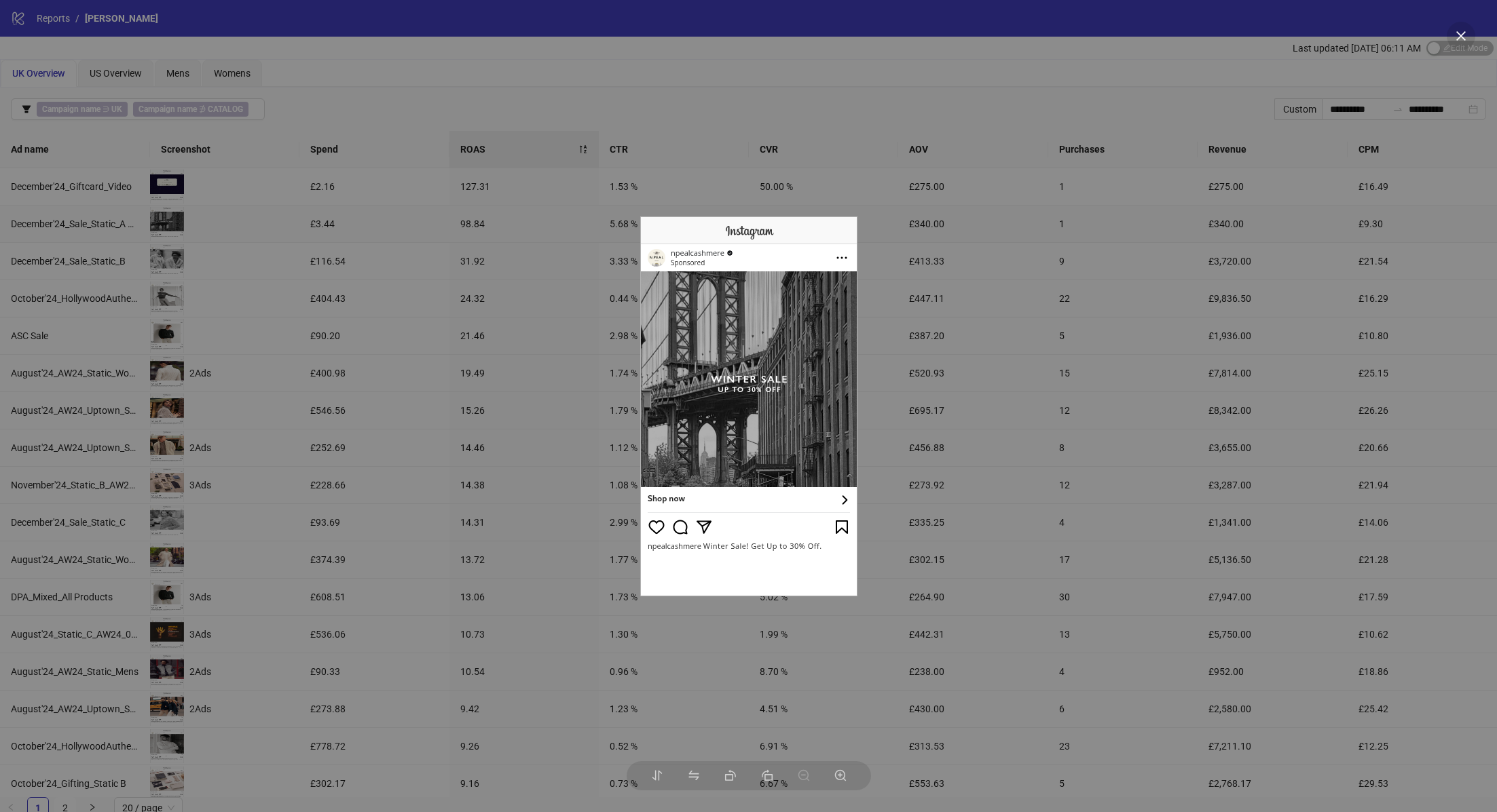
click at [268, 243] on div at bounding box center [748, 406] width 1497 height 812
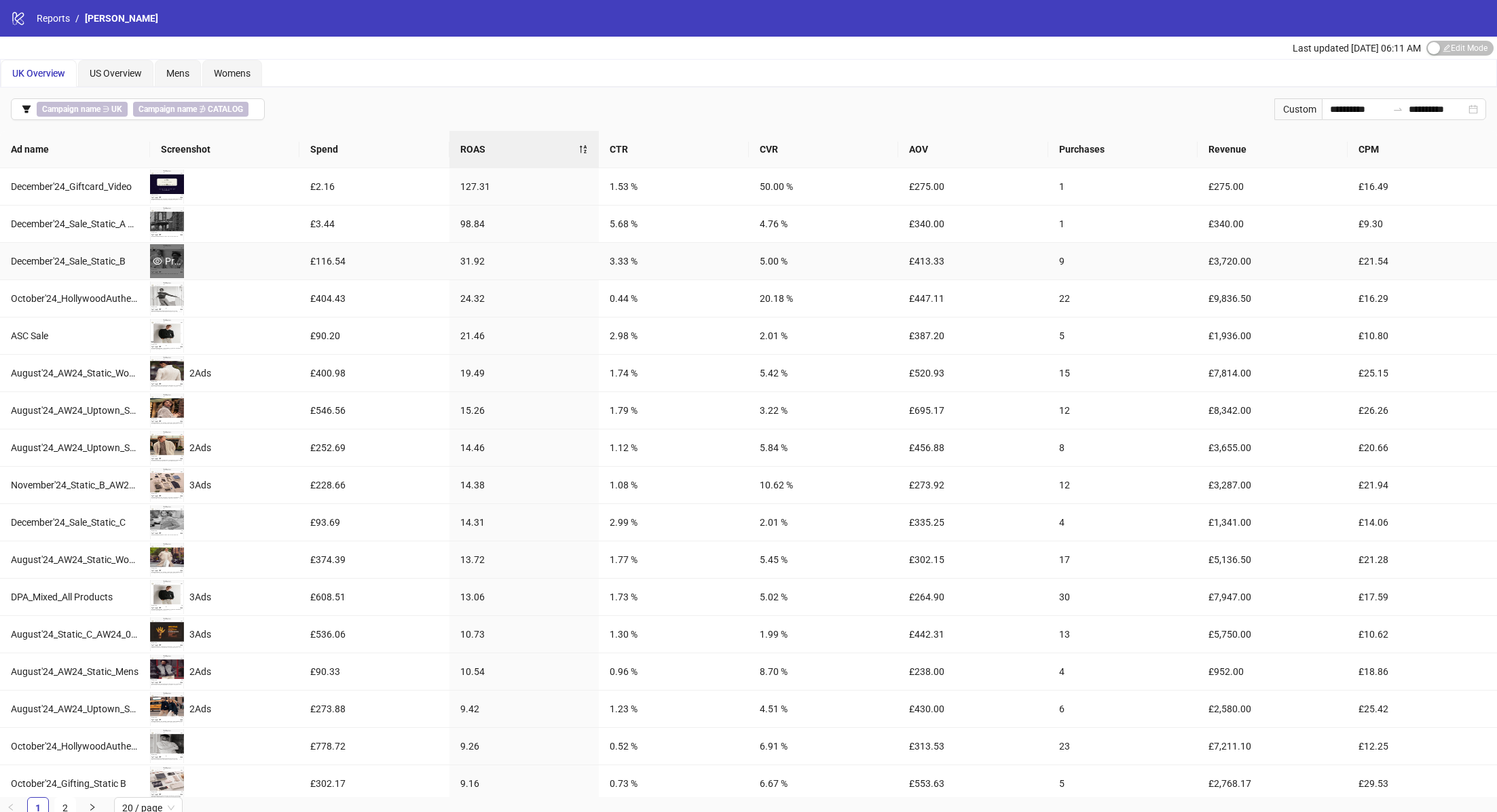
click at [170, 256] on div "Preview" at bounding box center [167, 261] width 34 height 15
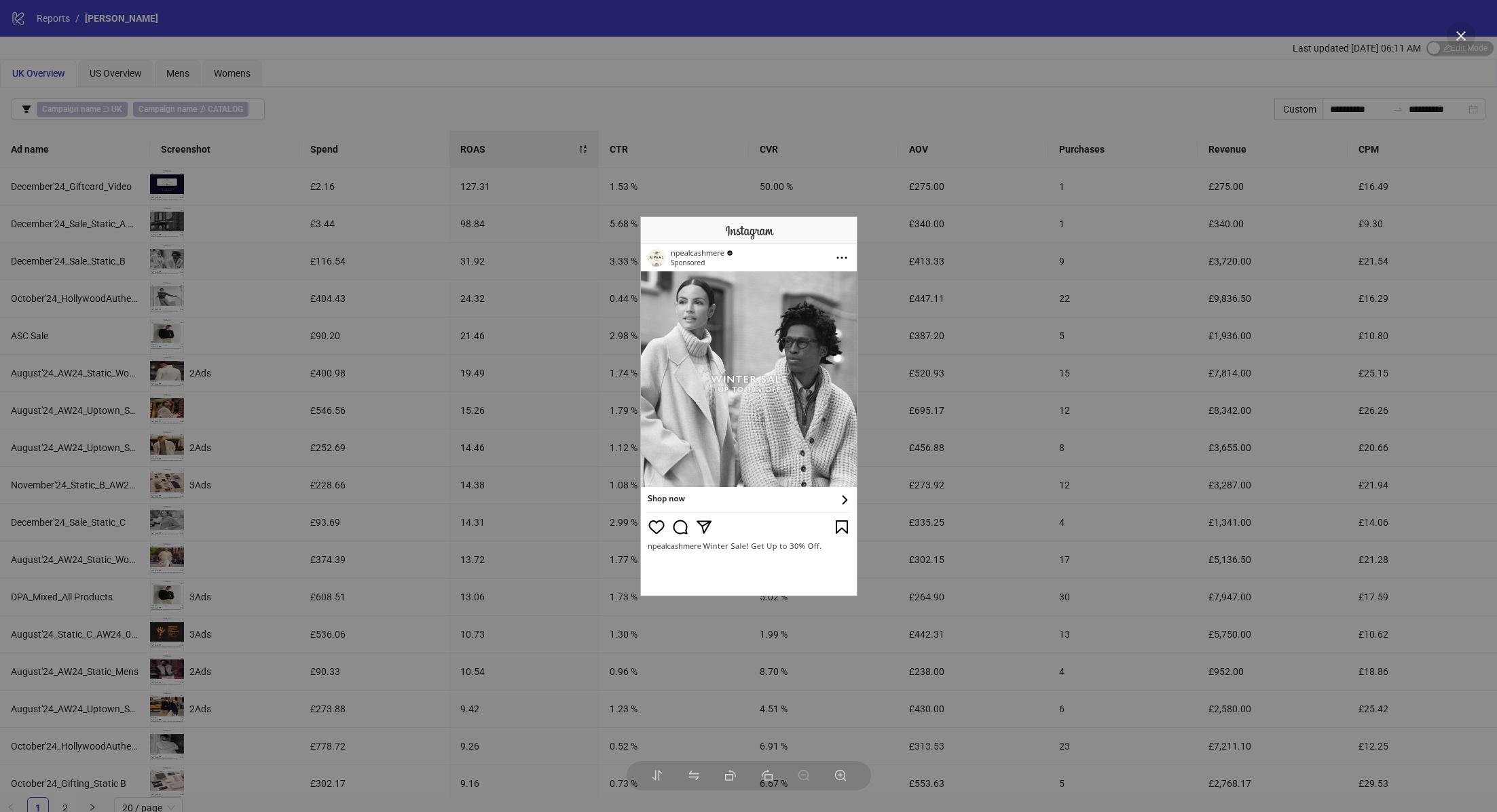
click at [635, 144] on div at bounding box center [748, 406] width 1497 height 812
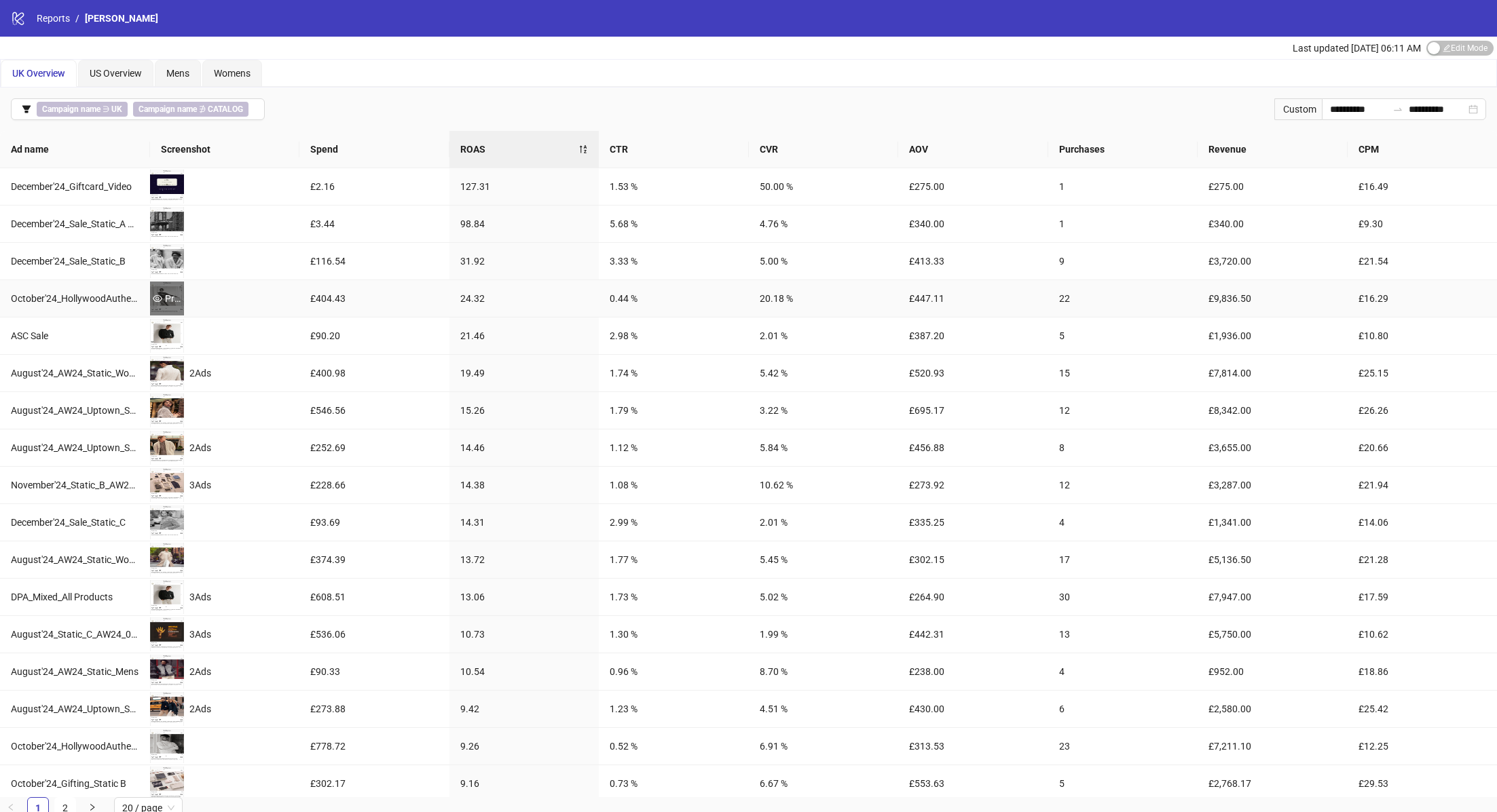
click at [167, 292] on div "Preview" at bounding box center [167, 298] width 34 height 15
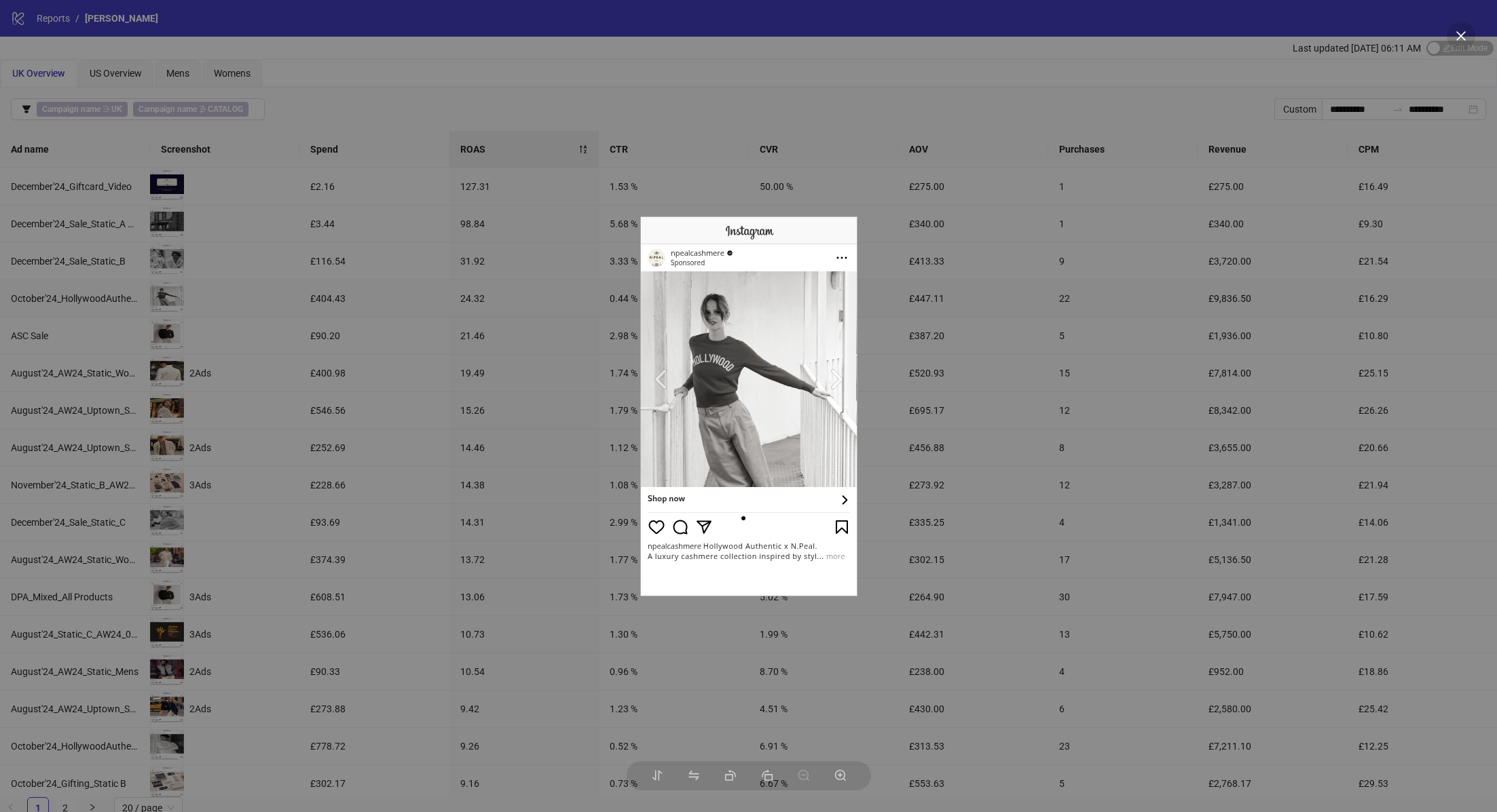
click at [434, 230] on div at bounding box center [748, 406] width 1497 height 812
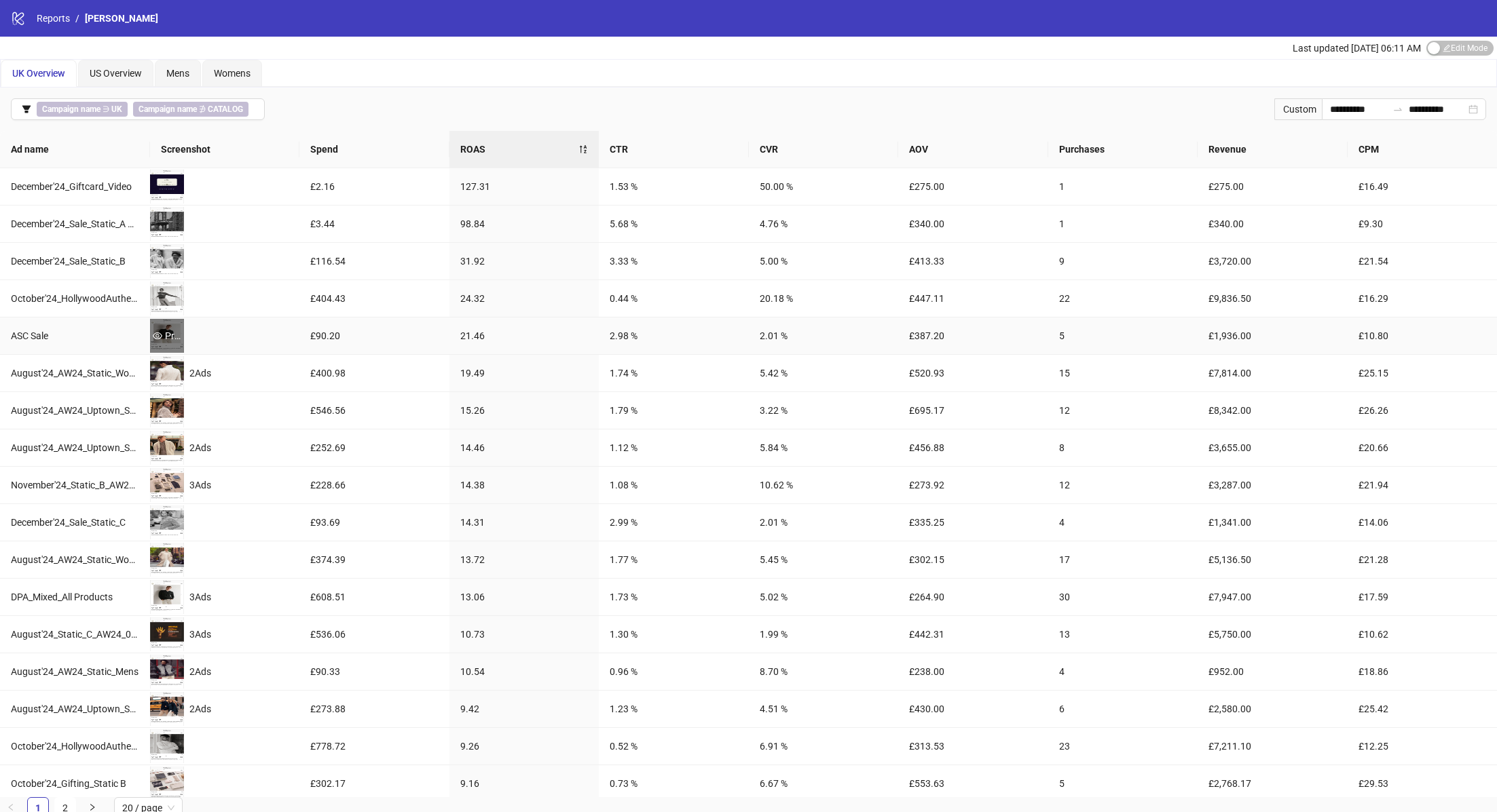
click at [167, 335] on div "Preview" at bounding box center [167, 335] width 34 height 15
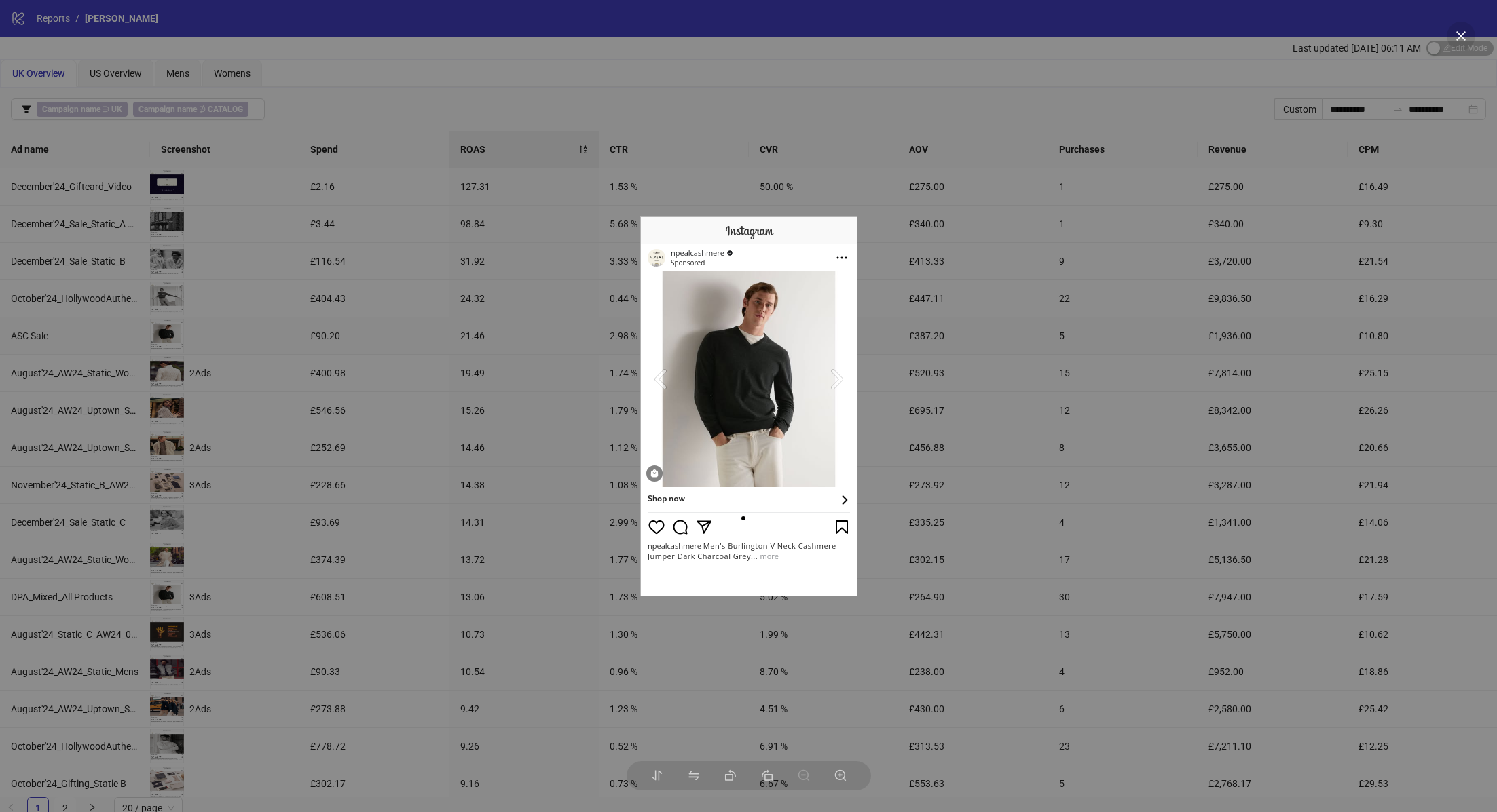
click at [499, 243] on div at bounding box center [748, 406] width 1497 height 812
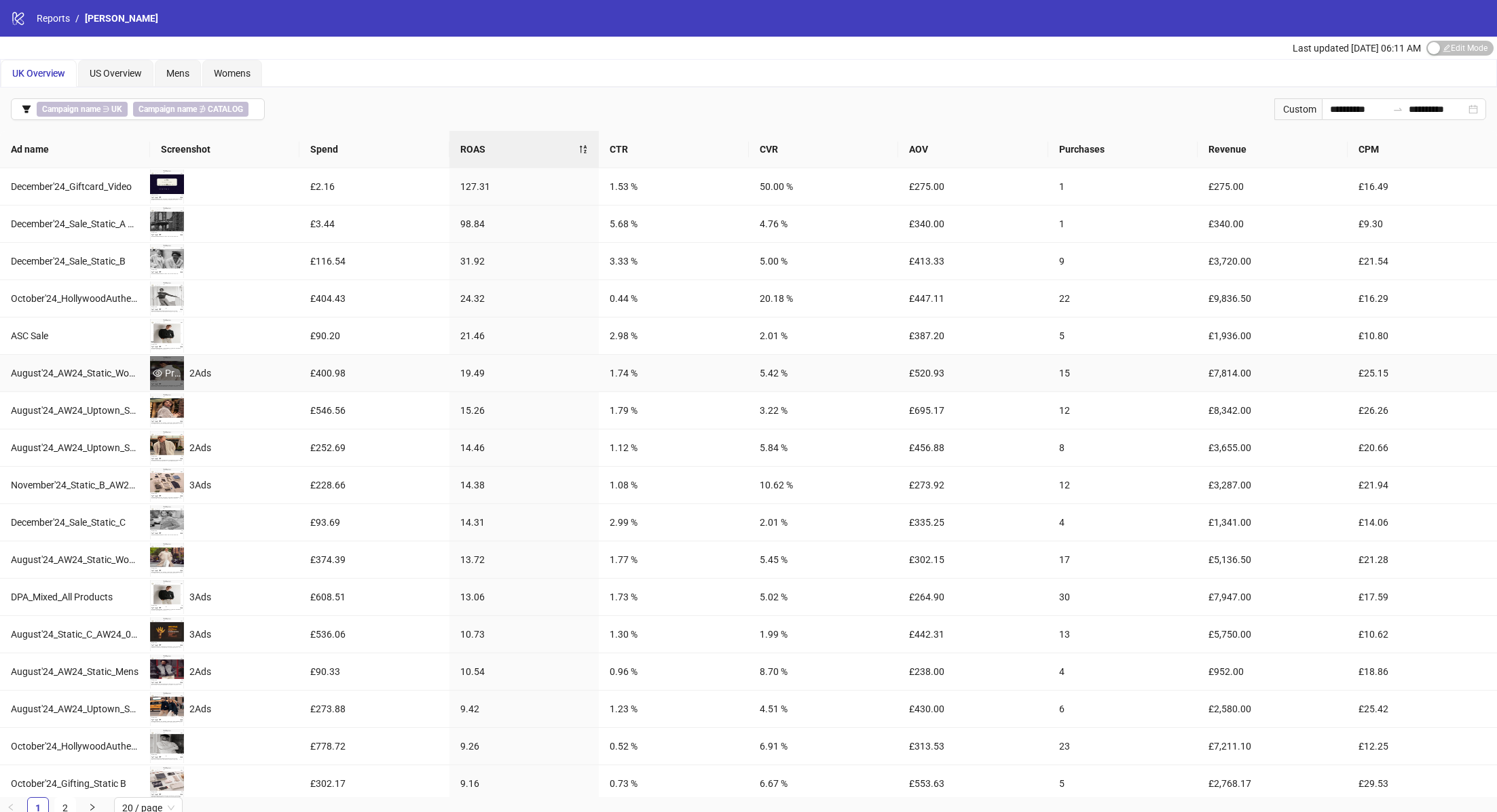
click at [163, 366] on div "Preview" at bounding box center [167, 373] width 34 height 15
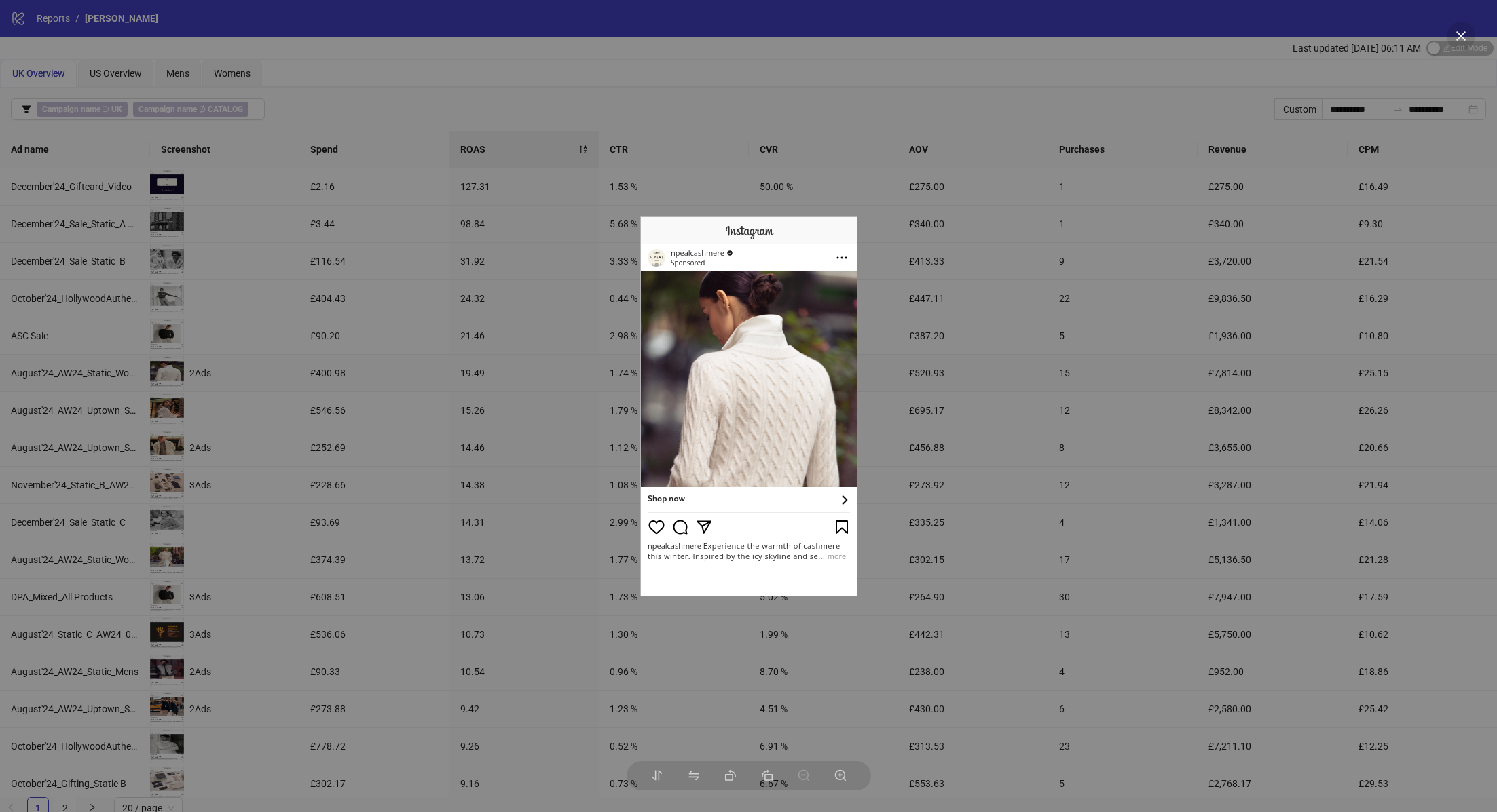
click at [440, 307] on div at bounding box center [748, 406] width 1497 height 812
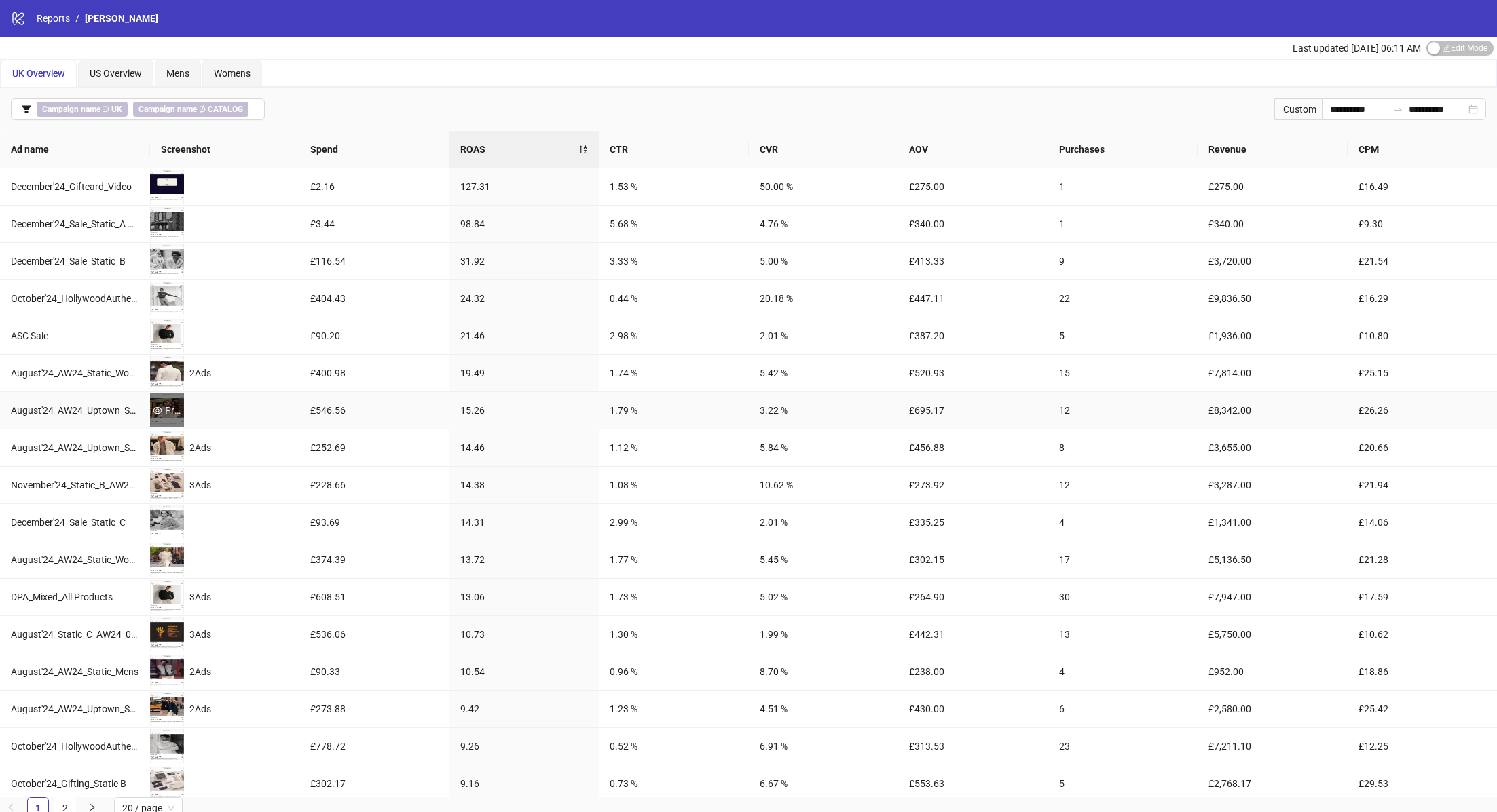
click at [168, 403] on div "Preview" at bounding box center [167, 410] width 34 height 15
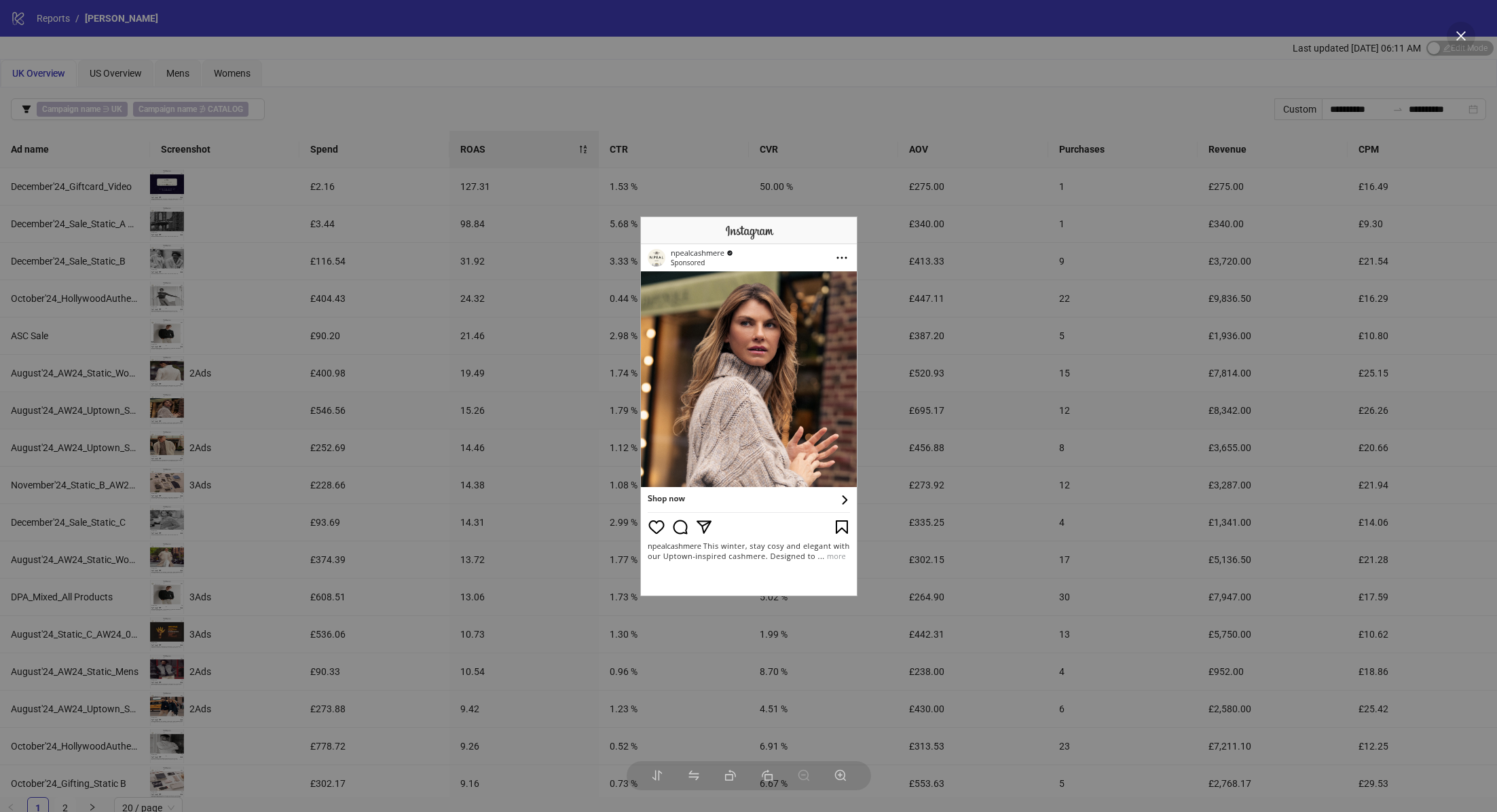
click at [416, 323] on div at bounding box center [748, 406] width 1497 height 812
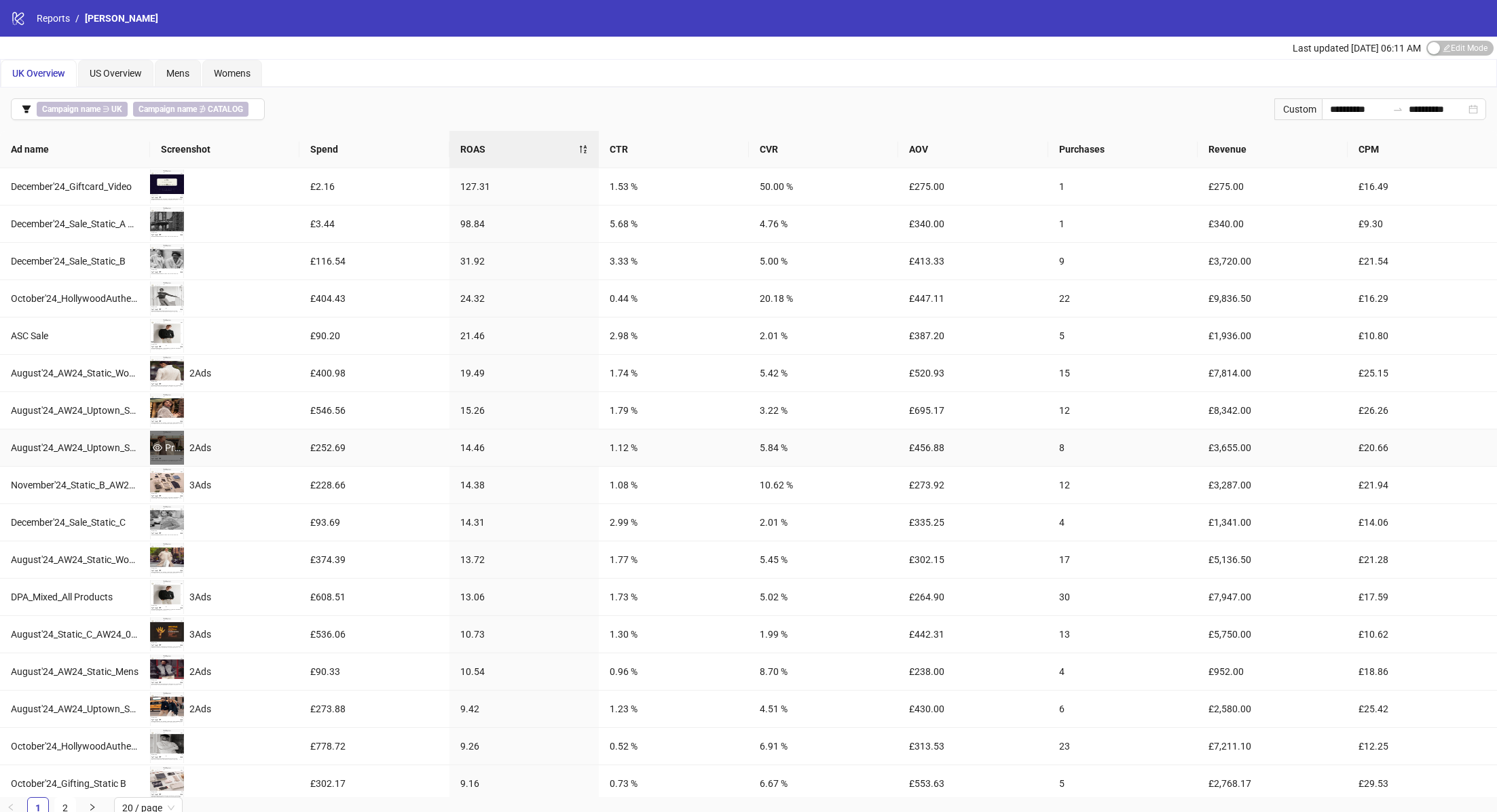
click at [169, 441] on div "Preview" at bounding box center [167, 448] width 34 height 15
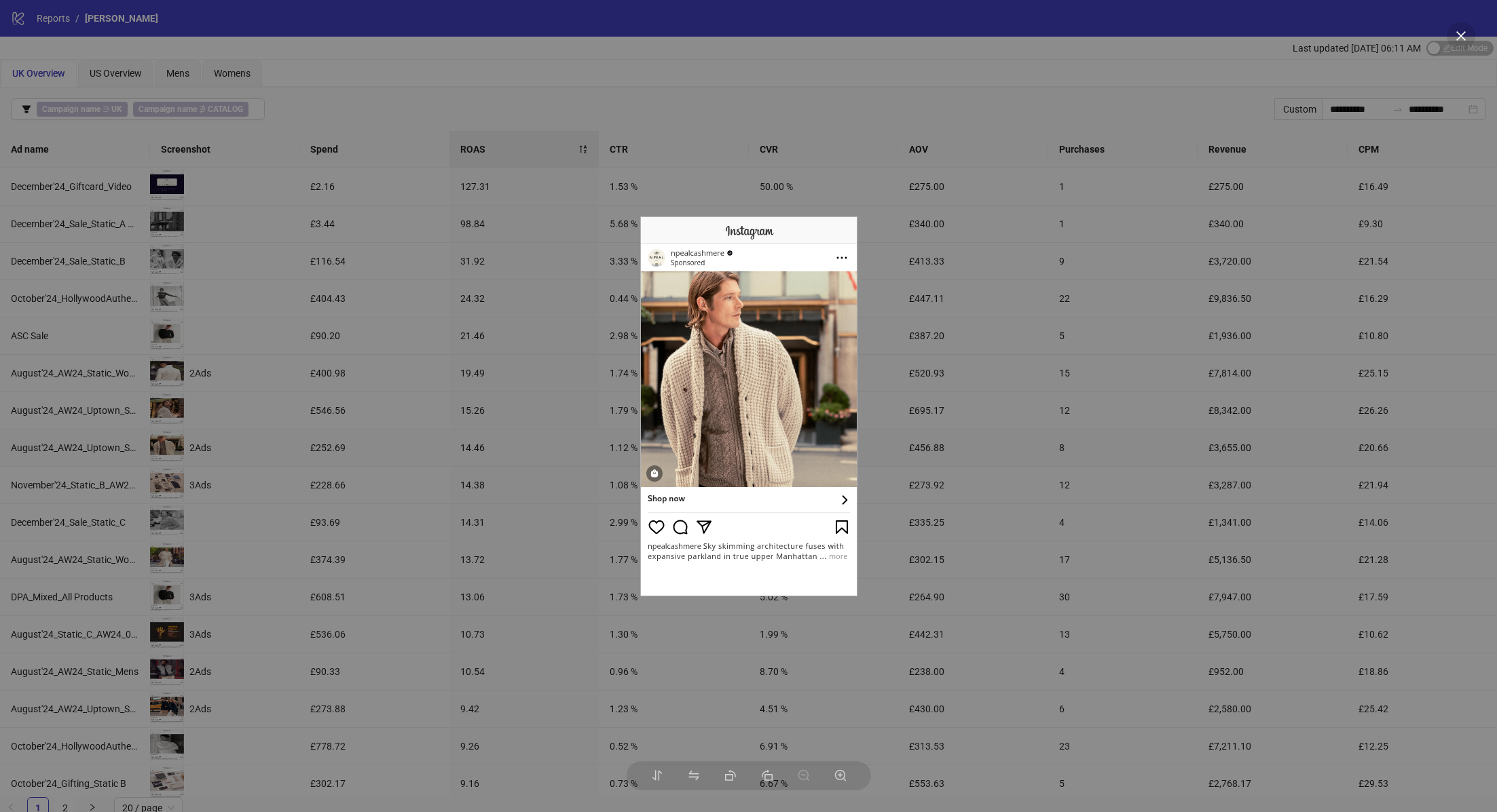
click at [348, 351] on div at bounding box center [748, 406] width 1497 height 812
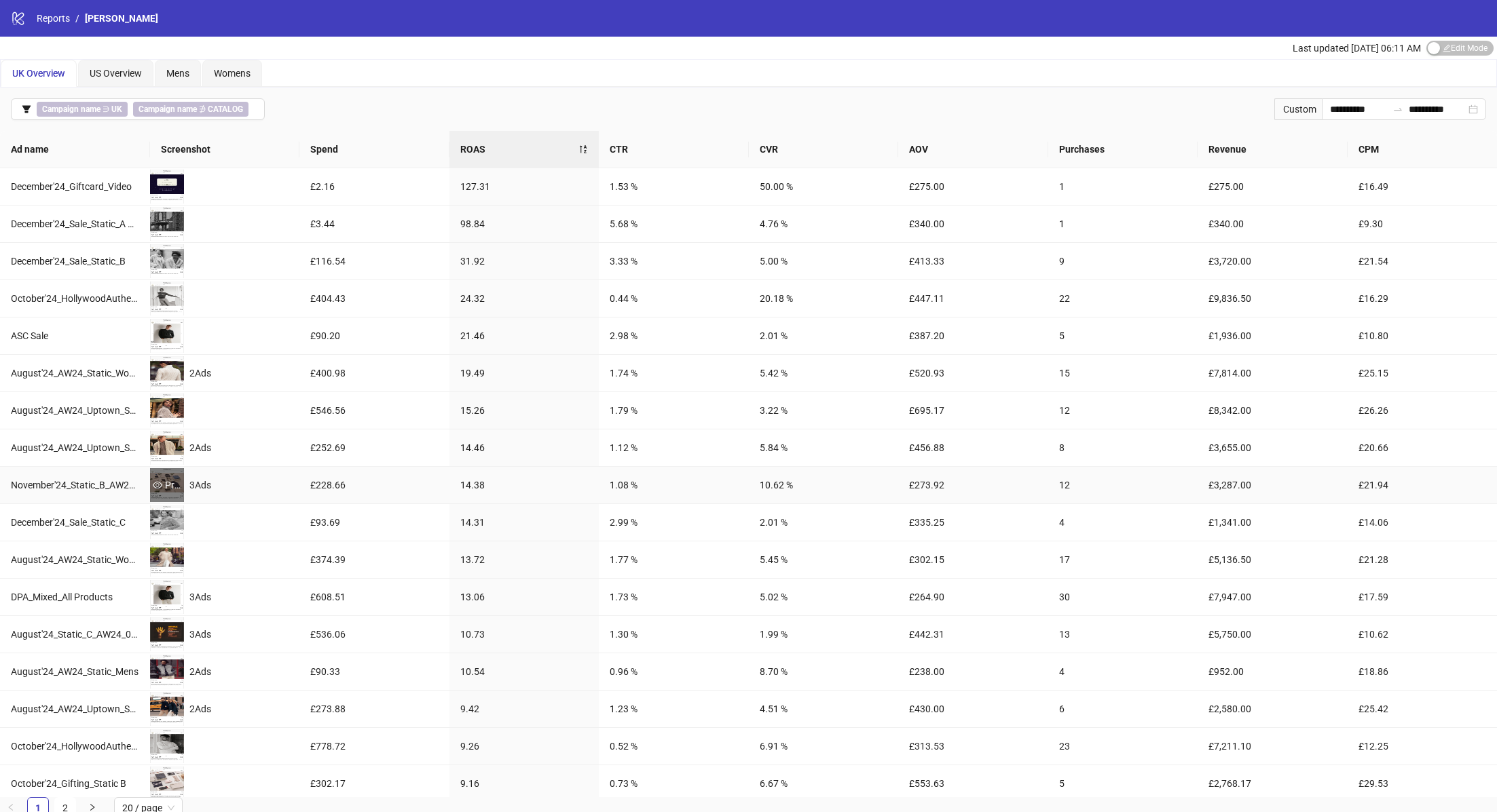
click at [155, 480] on icon "eye" at bounding box center [157, 484] width 9 height 9
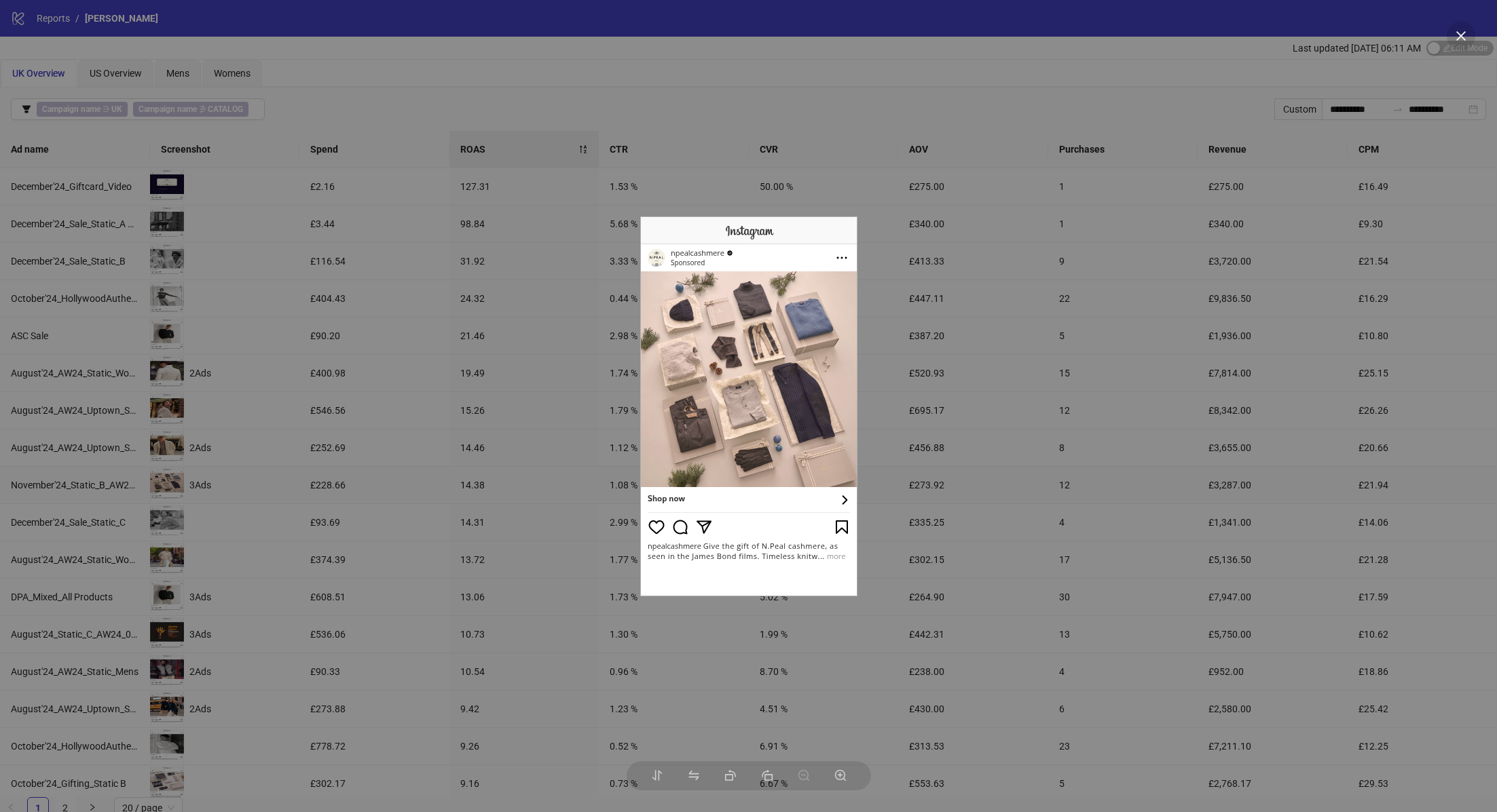
click at [387, 382] on div at bounding box center [748, 406] width 1497 height 812
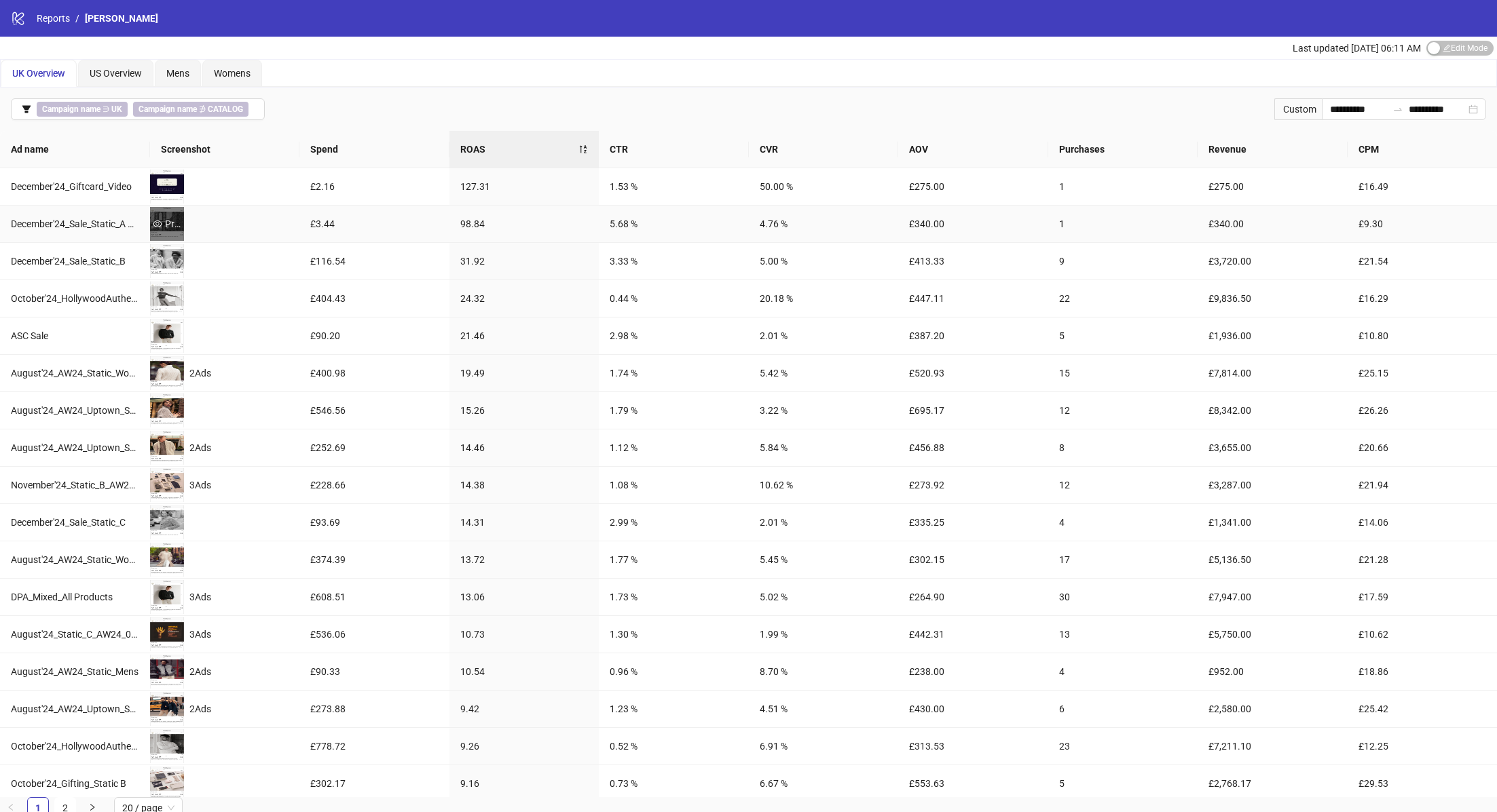
click at [155, 220] on icon "eye" at bounding box center [157, 224] width 9 height 9
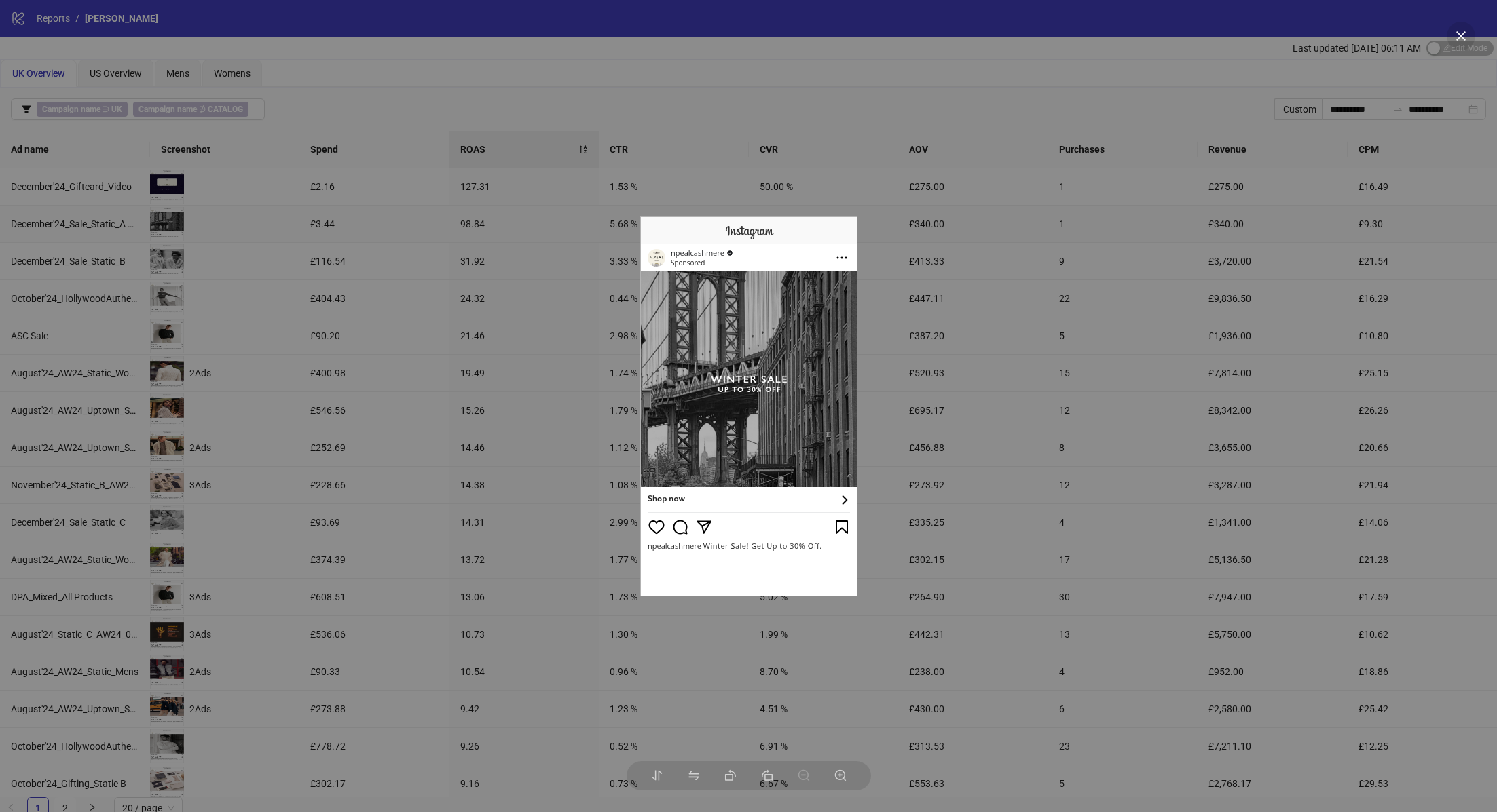
click at [444, 294] on div at bounding box center [748, 406] width 1497 height 812
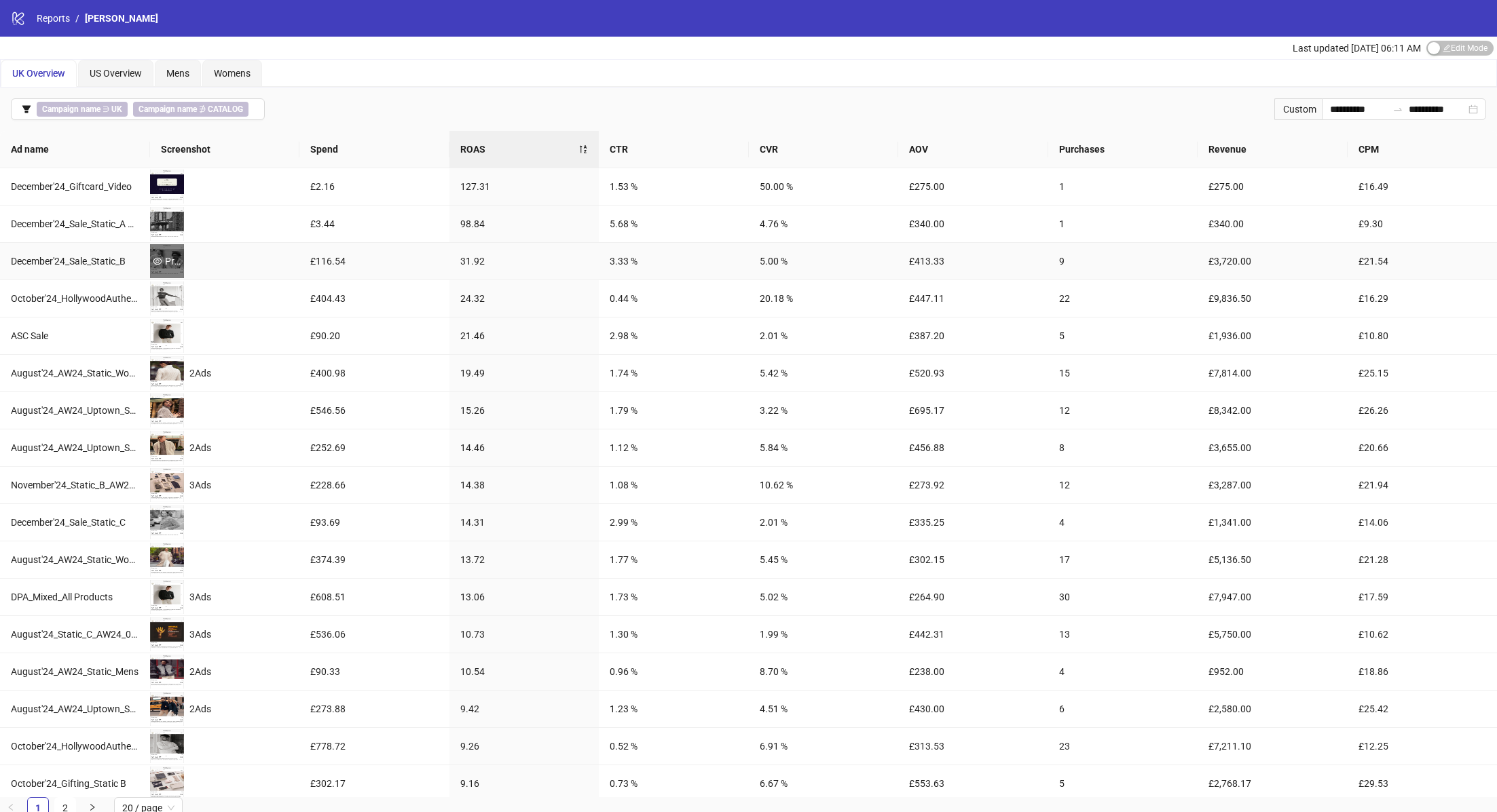
click at [167, 258] on div "Preview" at bounding box center [167, 261] width 34 height 15
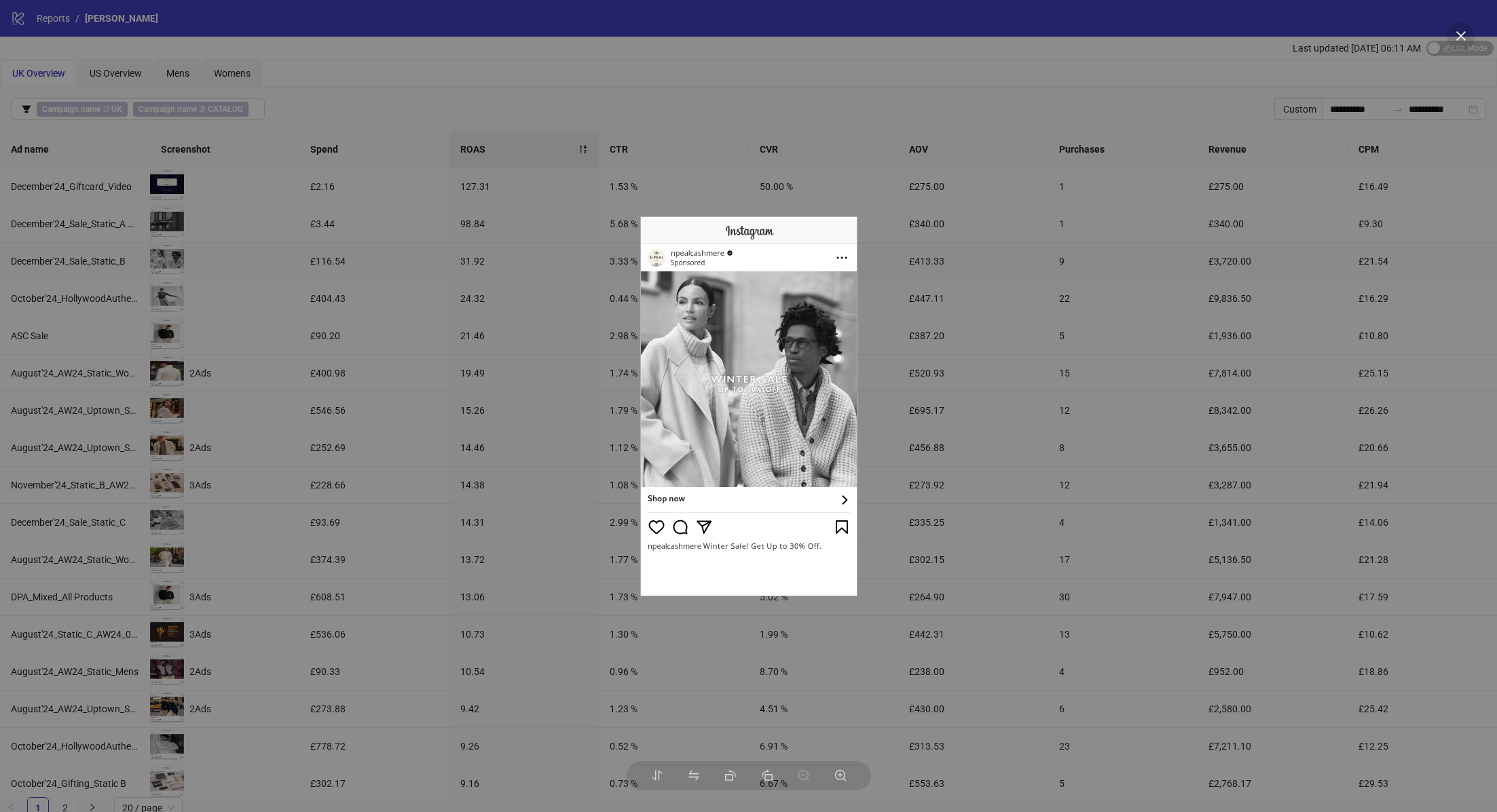
click at [425, 460] on div at bounding box center [748, 406] width 1497 height 812
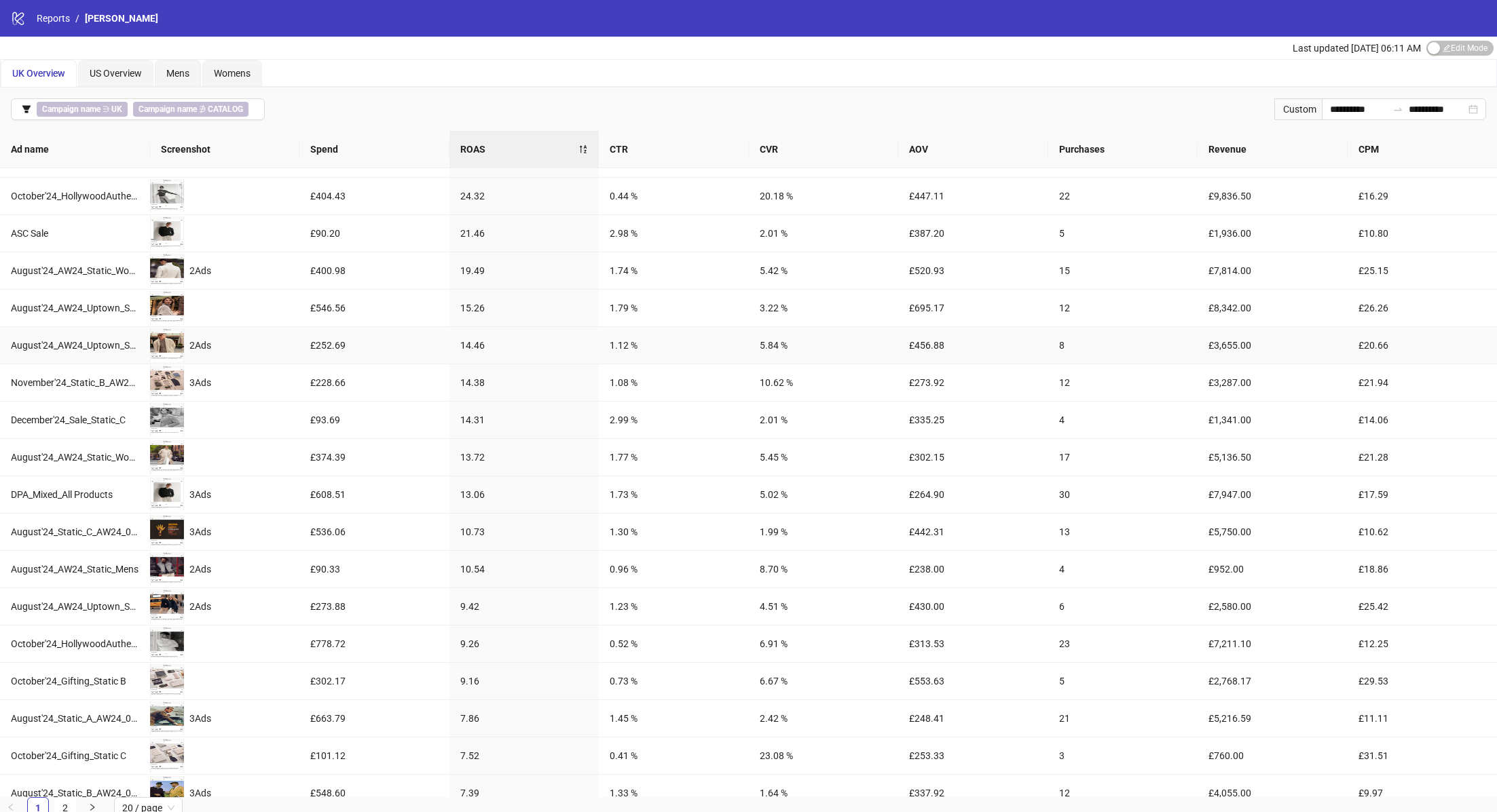
scroll to position [129, 0]
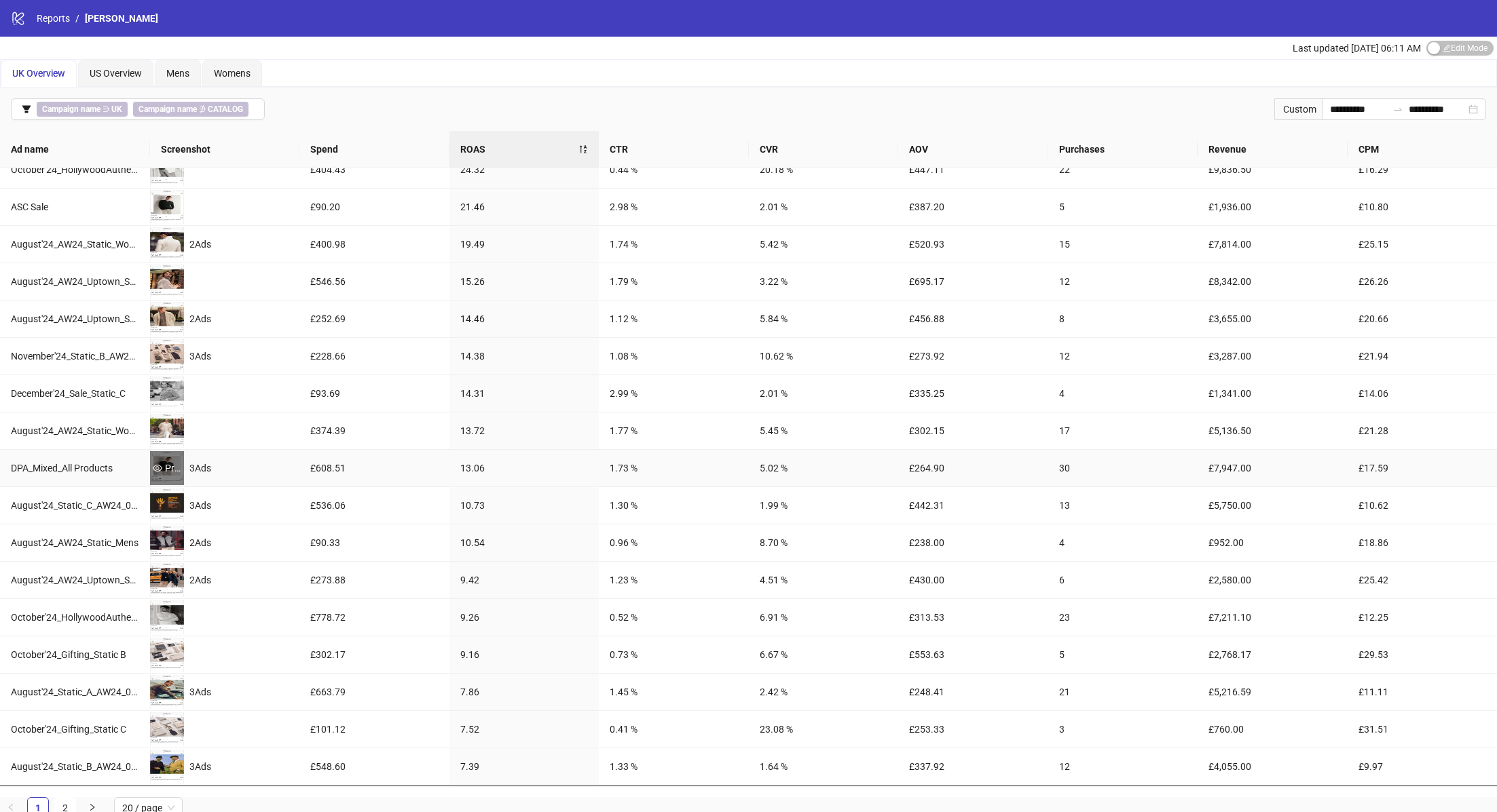
click at [167, 454] on div "Preview" at bounding box center [167, 468] width 34 height 34
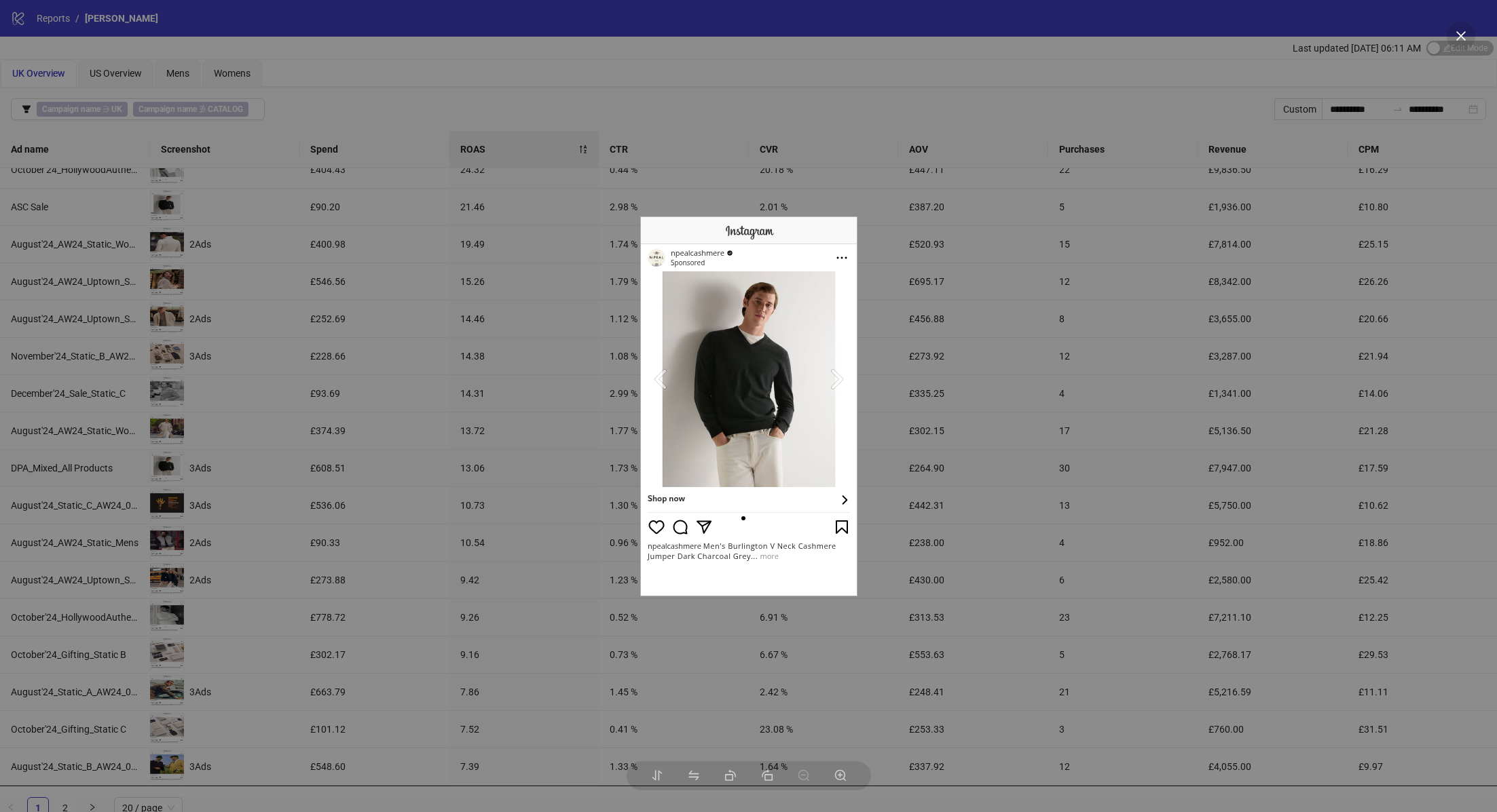
click at [166, 421] on div at bounding box center [748, 406] width 1497 height 812
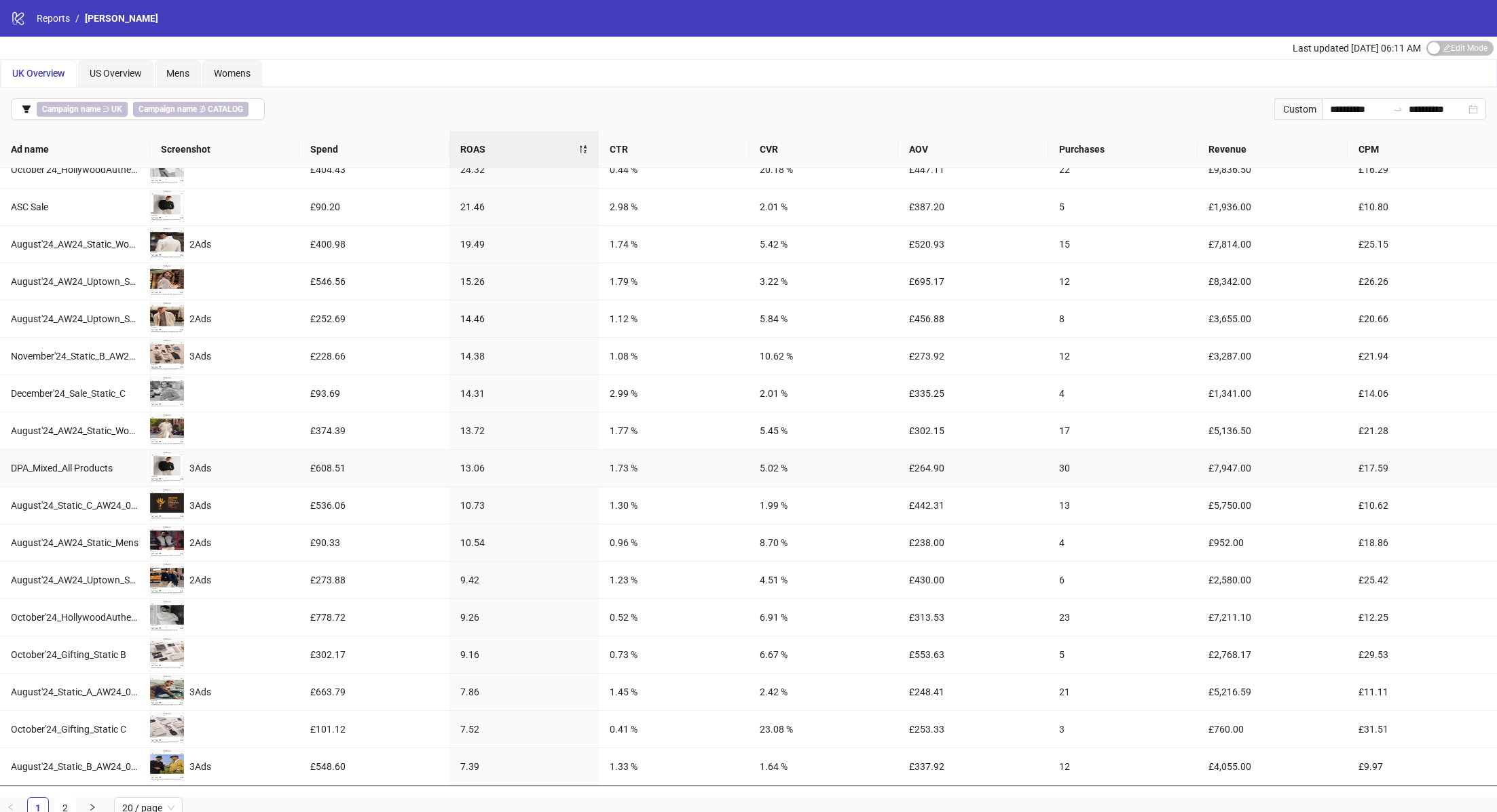
click at [166, 414] on div "Preview" at bounding box center [167, 431] width 34 height 34
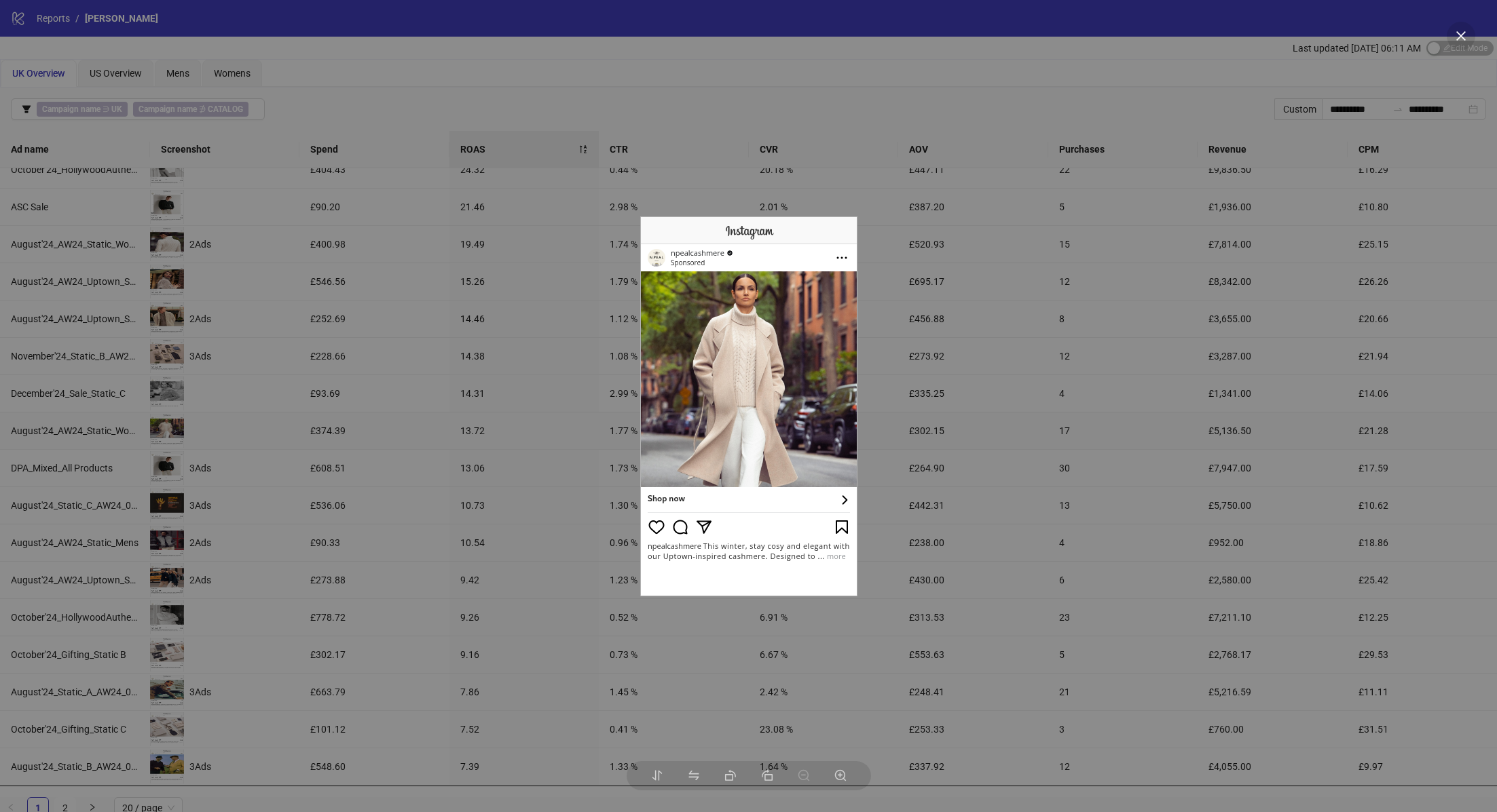
click at [401, 436] on div at bounding box center [748, 406] width 1497 height 812
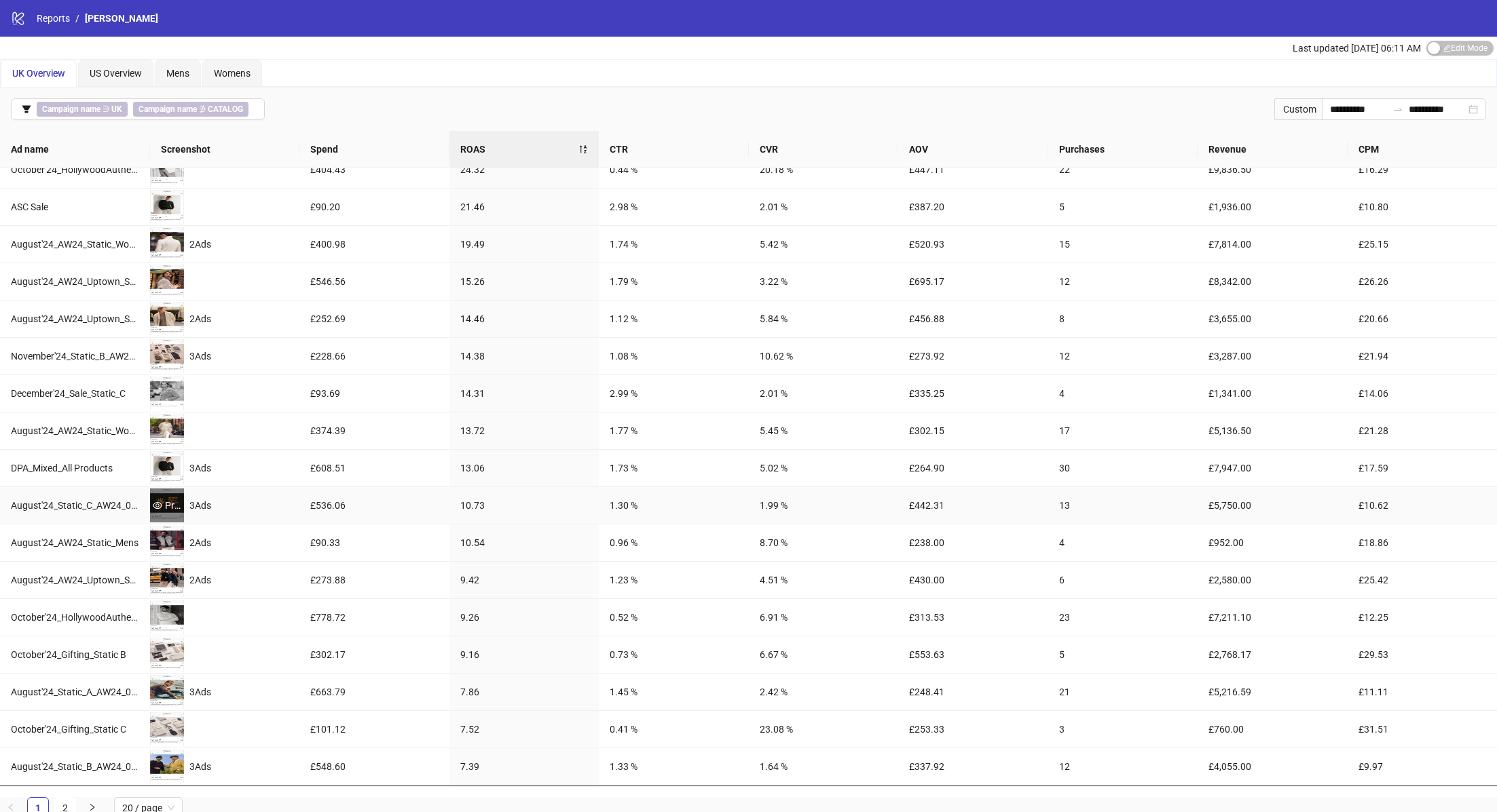
click at [171, 498] on div "Preview" at bounding box center [167, 505] width 34 height 15
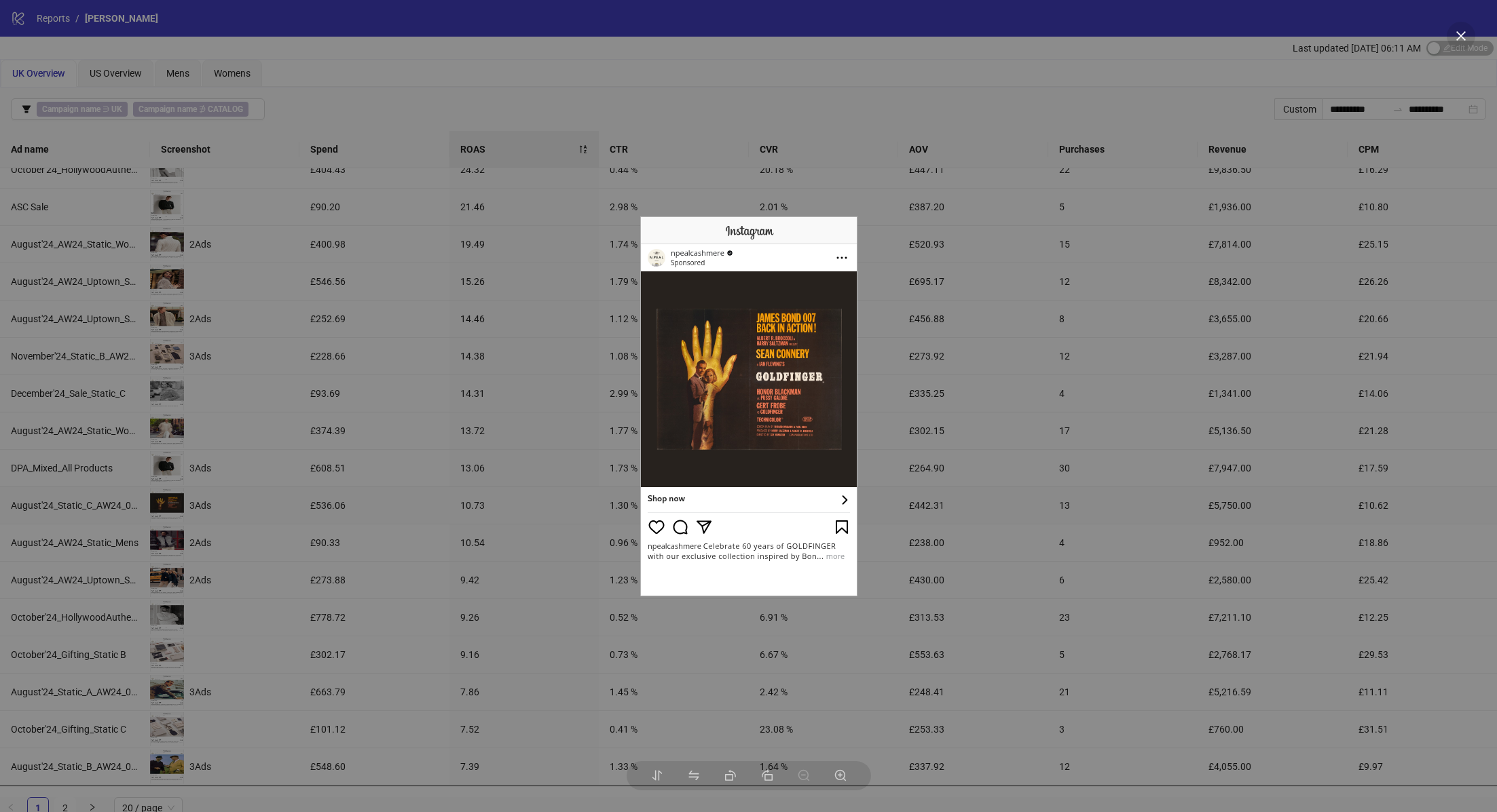
click at [161, 538] on div at bounding box center [748, 406] width 1497 height 812
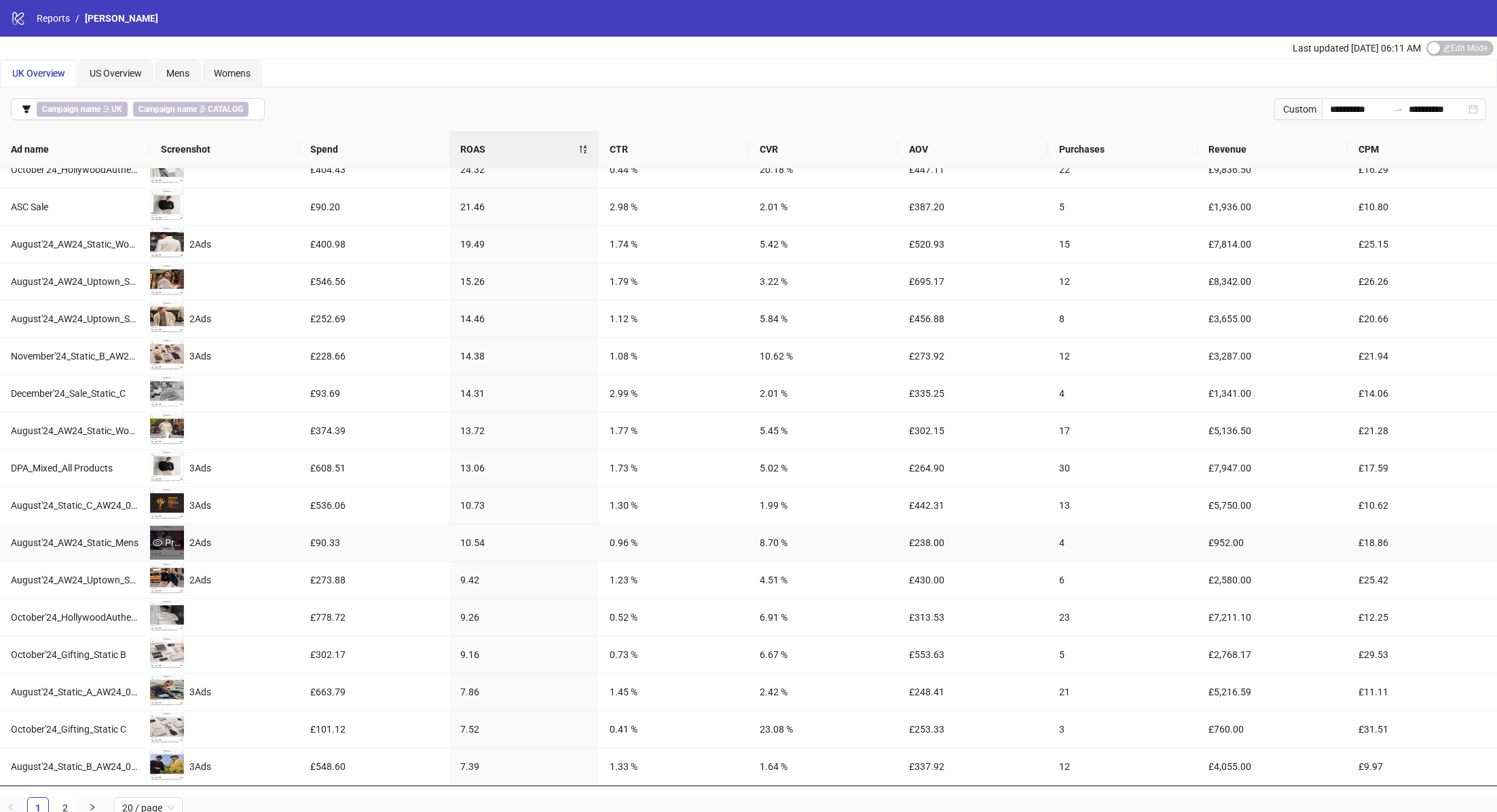
click at [160, 545] on div "Preview" at bounding box center [167, 542] width 34 height 15
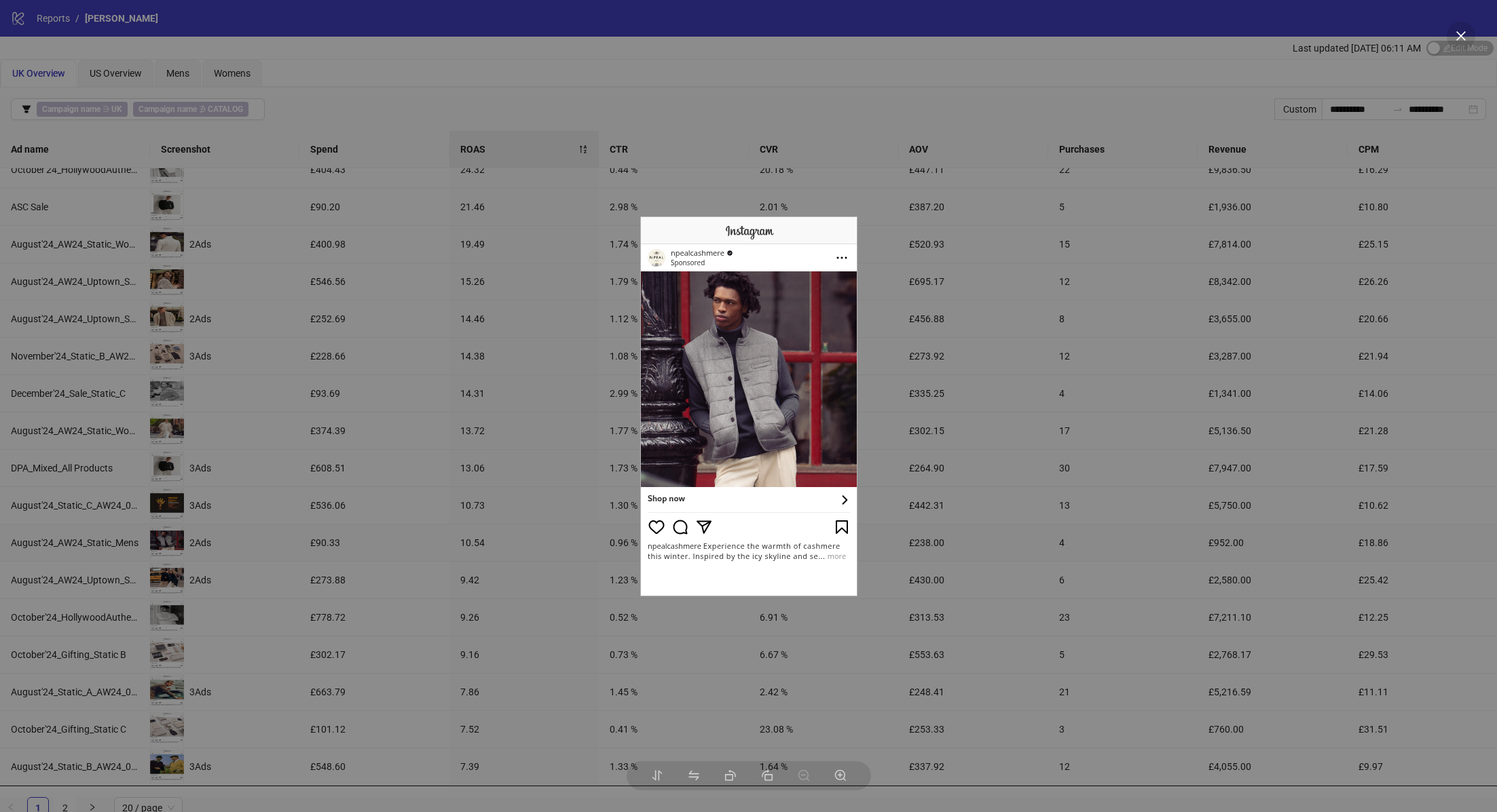
click at [167, 564] on div at bounding box center [748, 406] width 1497 height 812
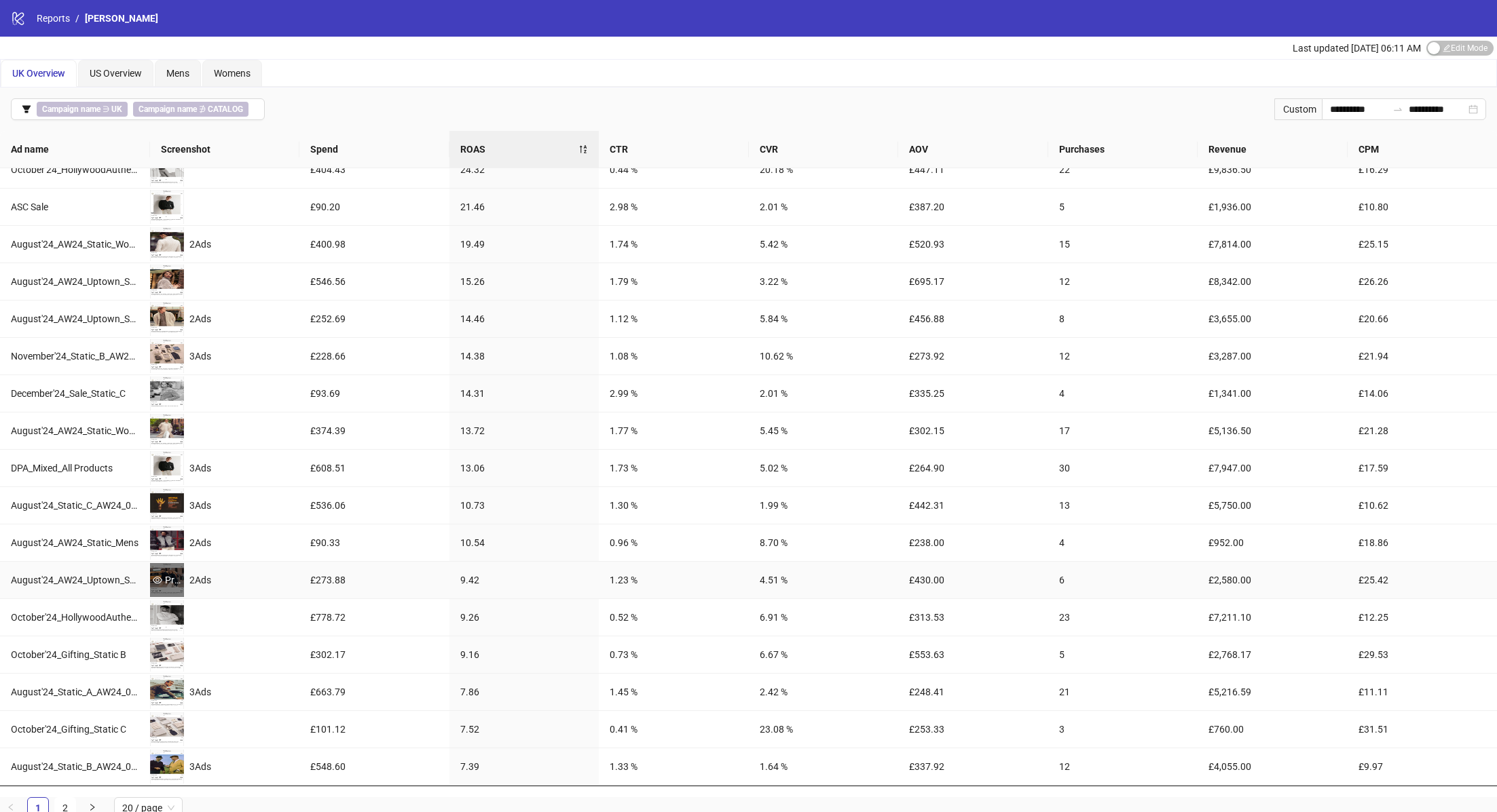
click at [167, 565] on div "Preview" at bounding box center [167, 580] width 34 height 34
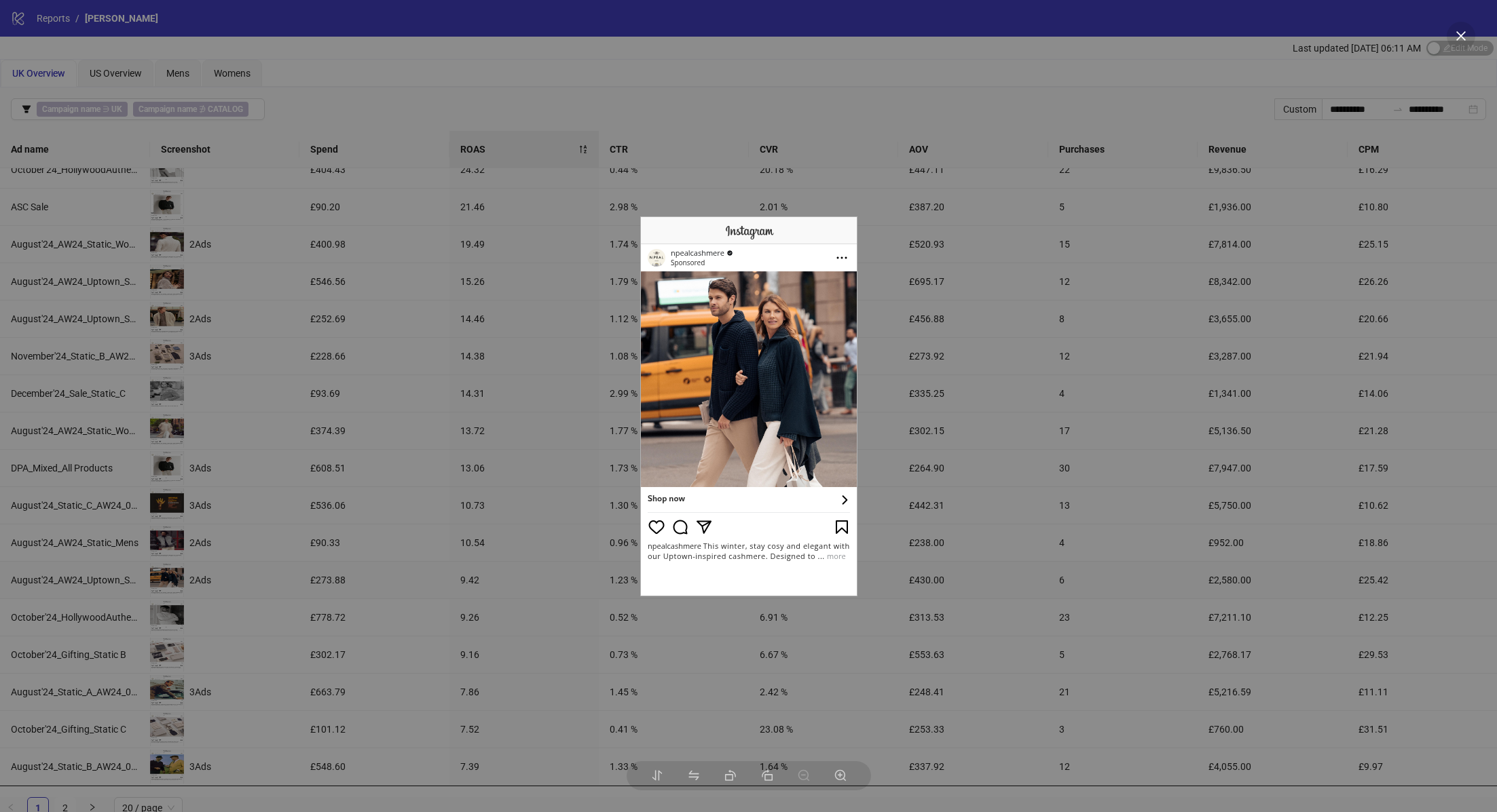
click at [365, 511] on div at bounding box center [748, 406] width 1497 height 812
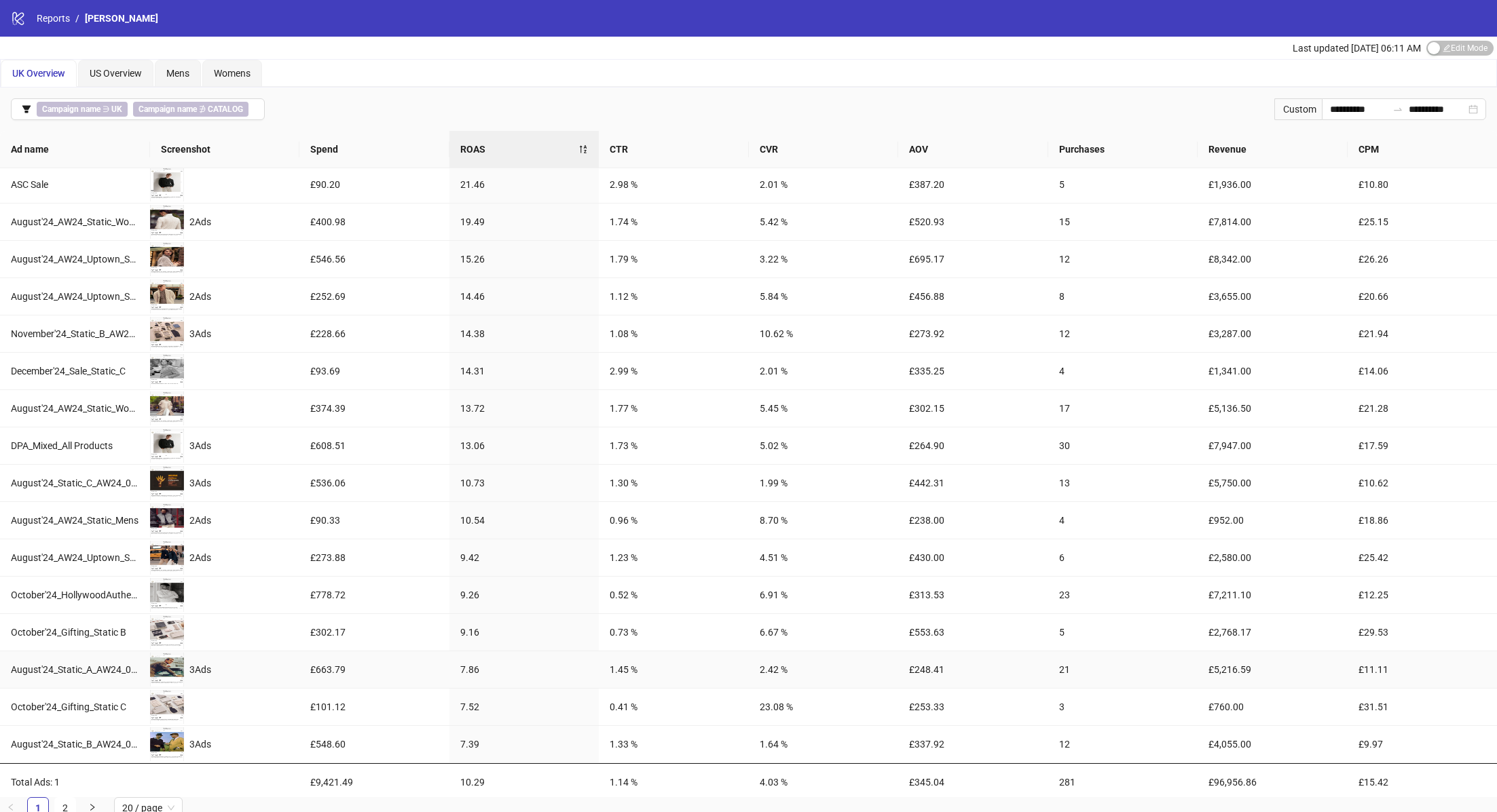
scroll to position [5, 0]
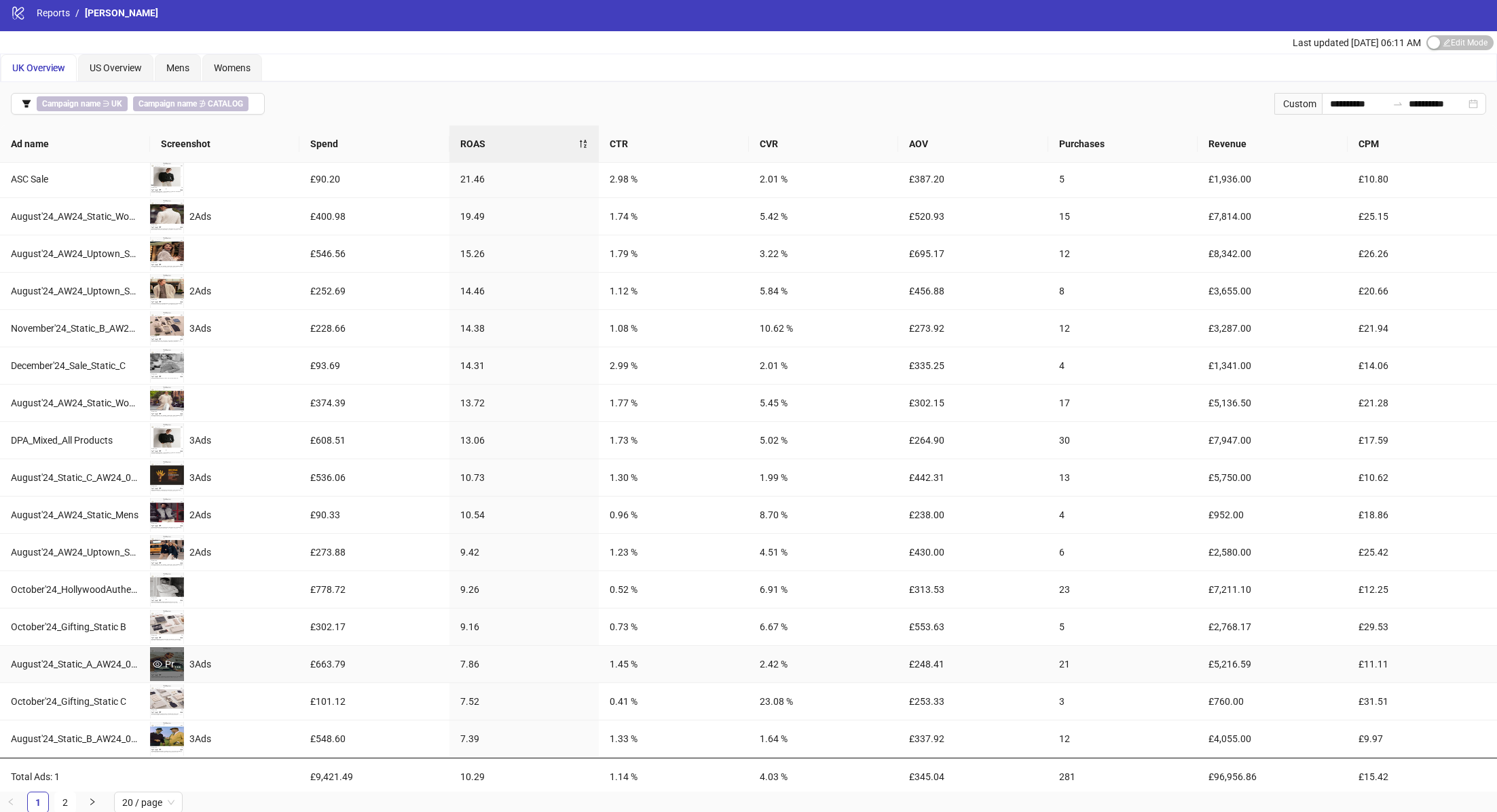
click at [165, 650] on div "Preview" at bounding box center [167, 665] width 34 height 34
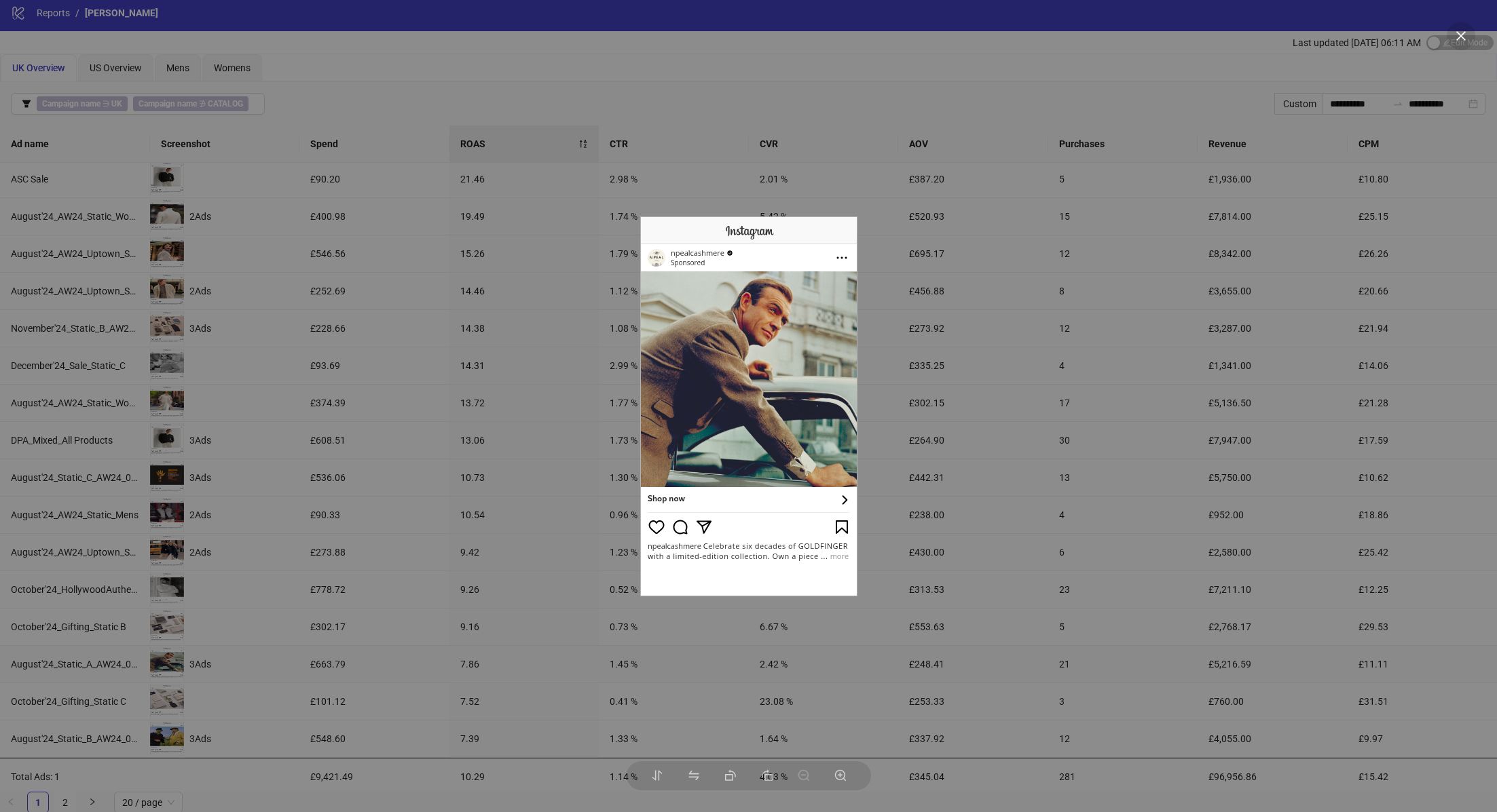
click at [355, 477] on div at bounding box center [748, 406] width 1497 height 812
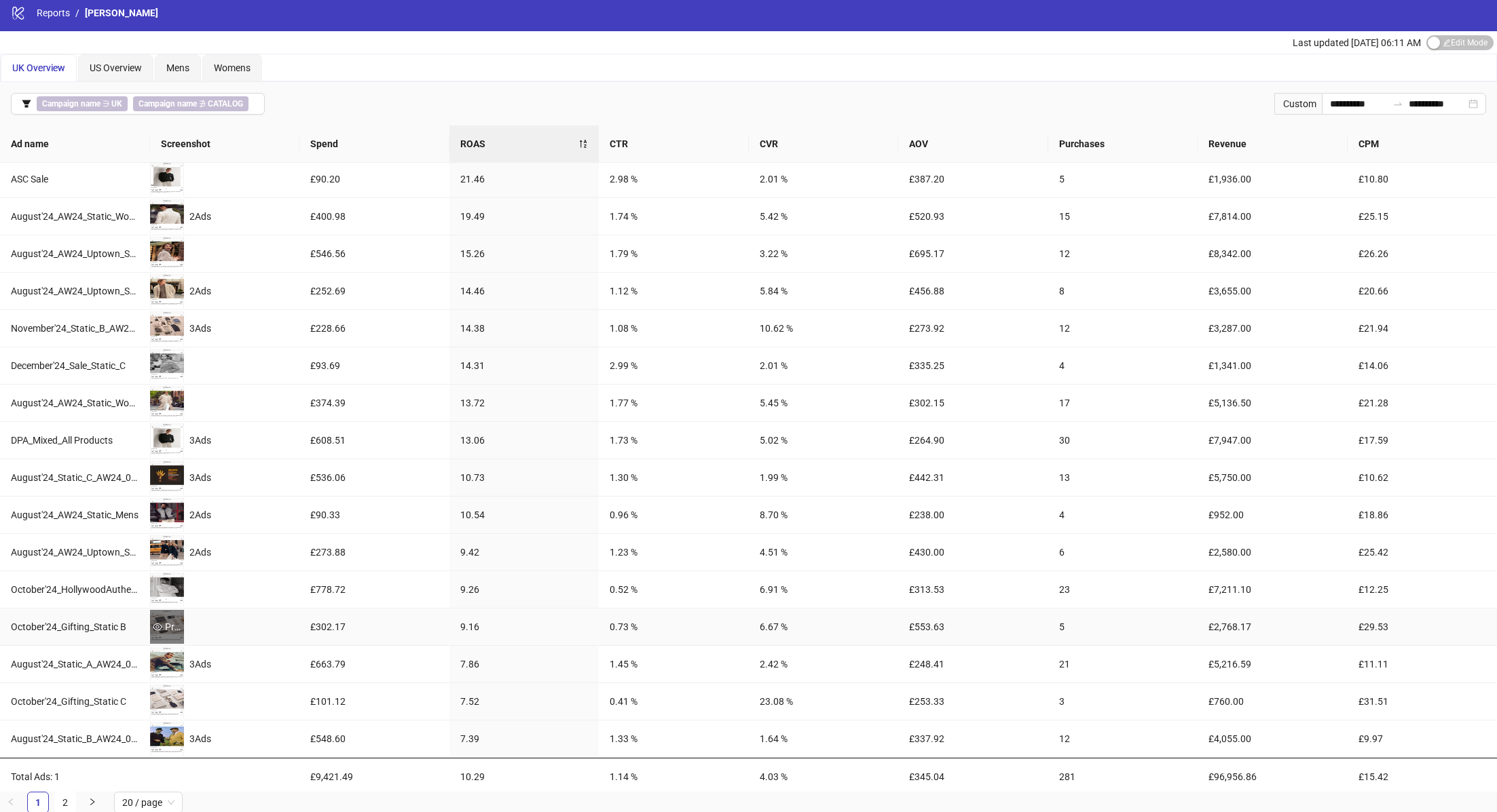
click at [168, 620] on div "Preview" at bounding box center [167, 627] width 34 height 15
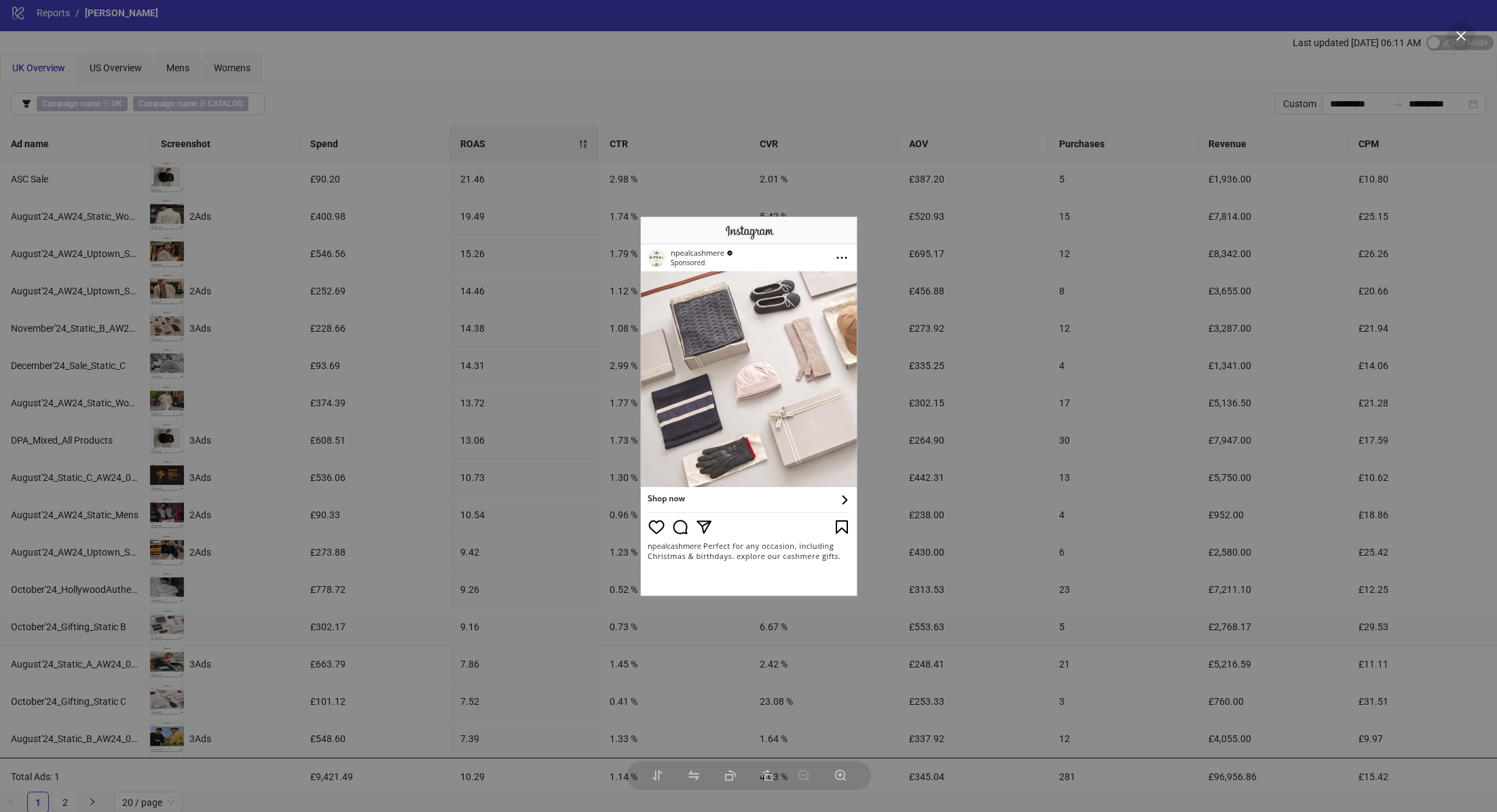
click at [168, 581] on div at bounding box center [748, 406] width 1497 height 812
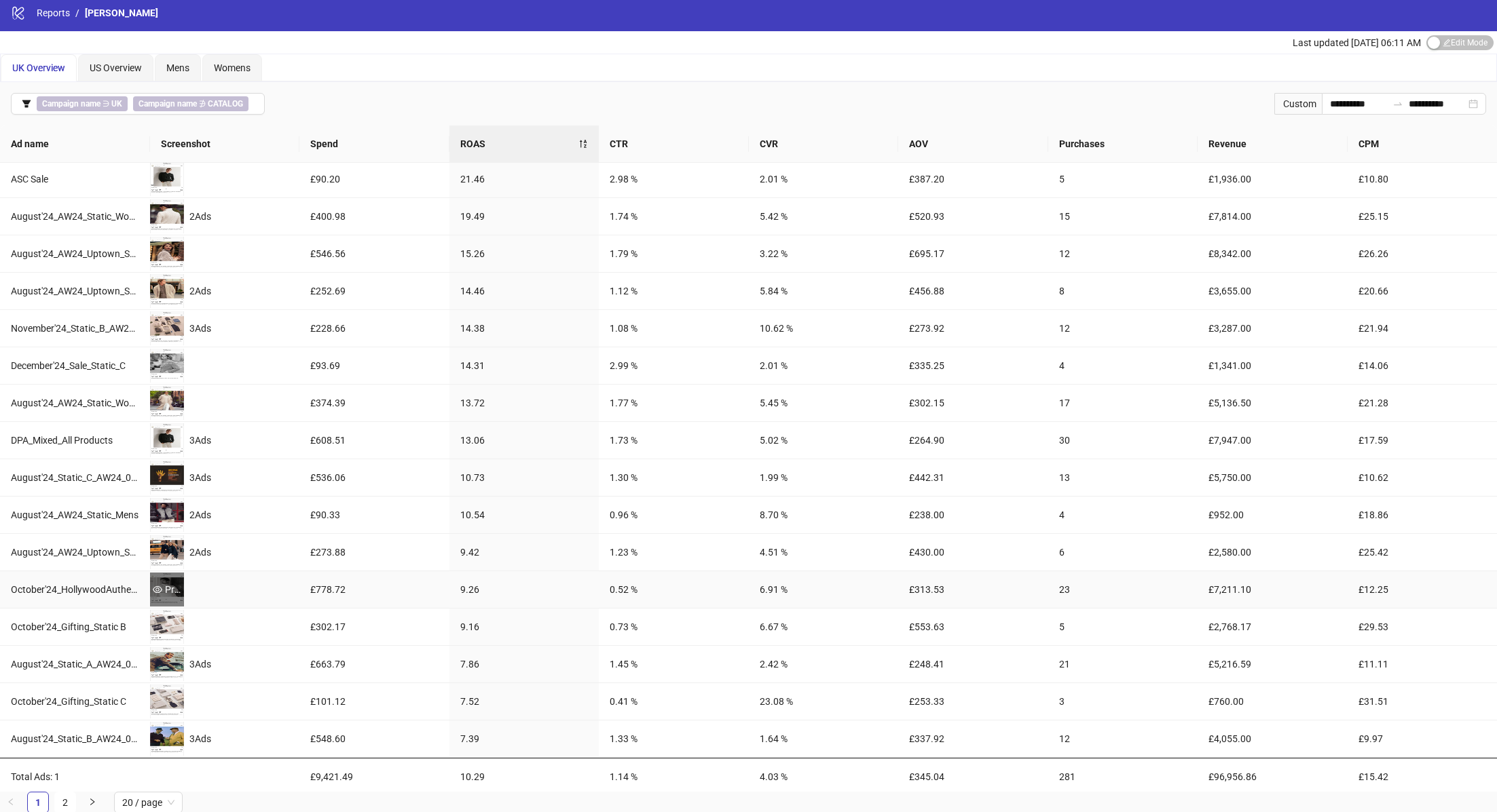
click at [166, 582] on div "Preview" at bounding box center [167, 589] width 34 height 15
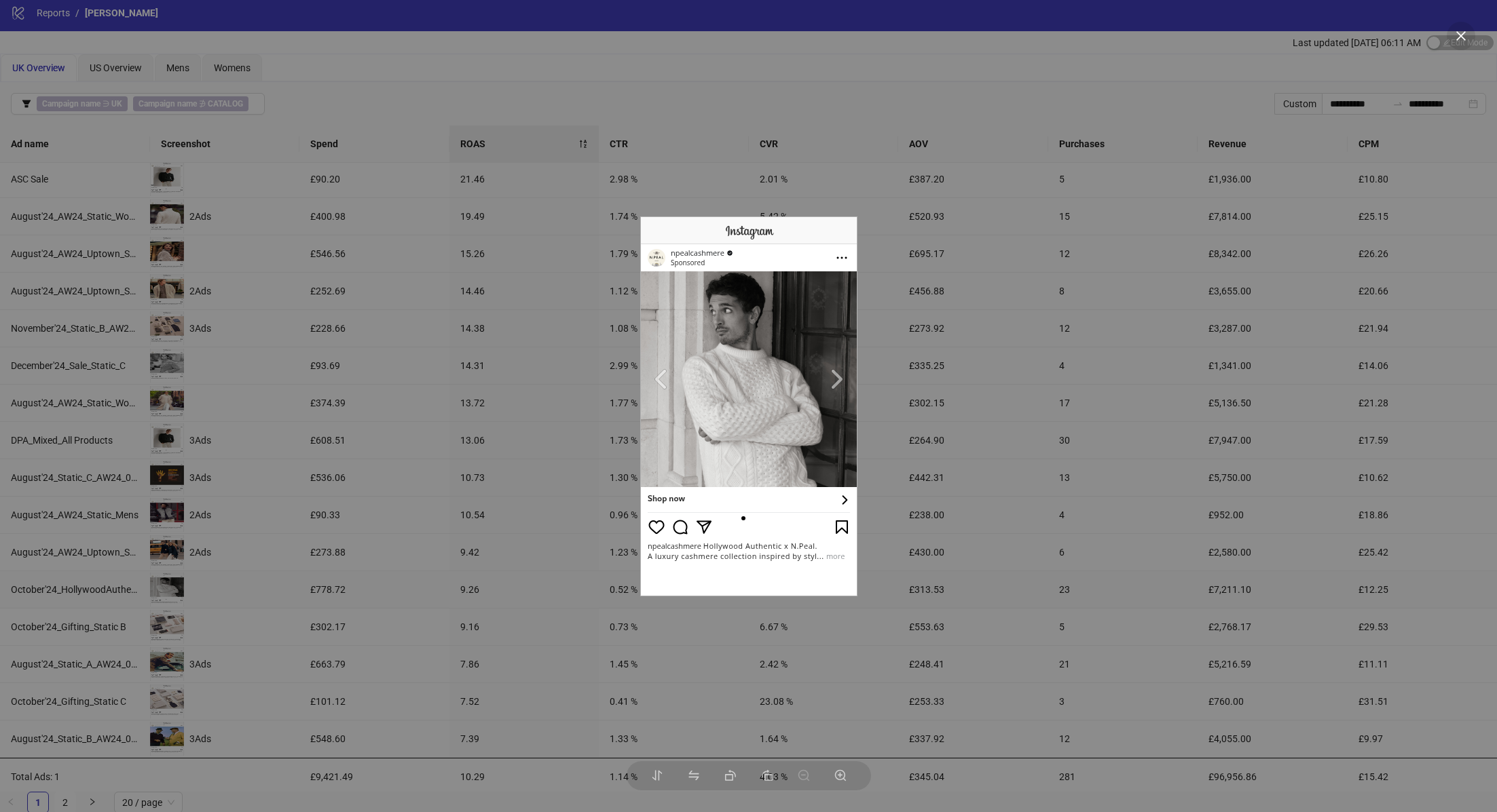
click at [345, 534] on div at bounding box center [748, 406] width 1497 height 812
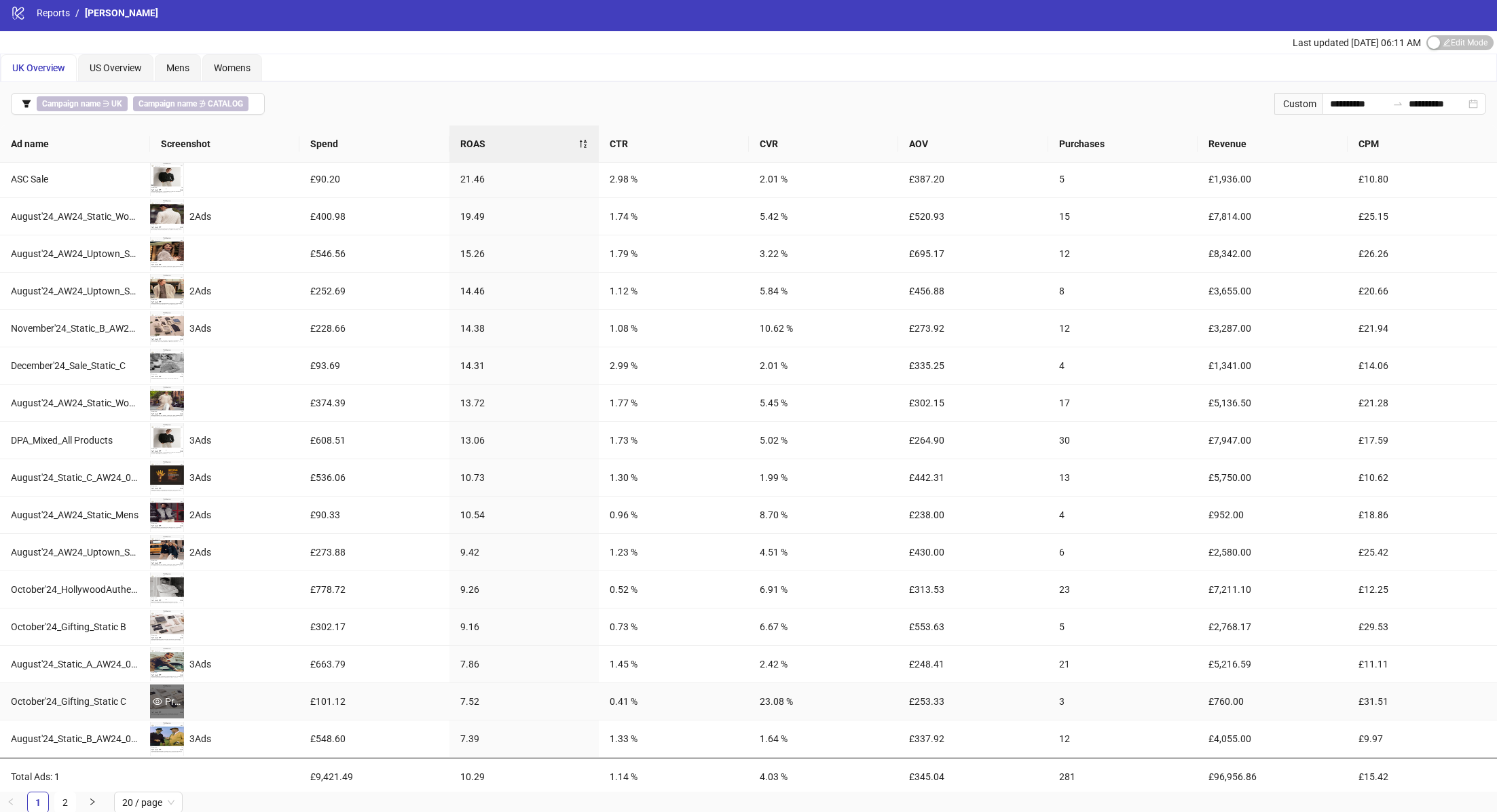
click at [165, 697] on div "Preview" at bounding box center [167, 701] width 34 height 15
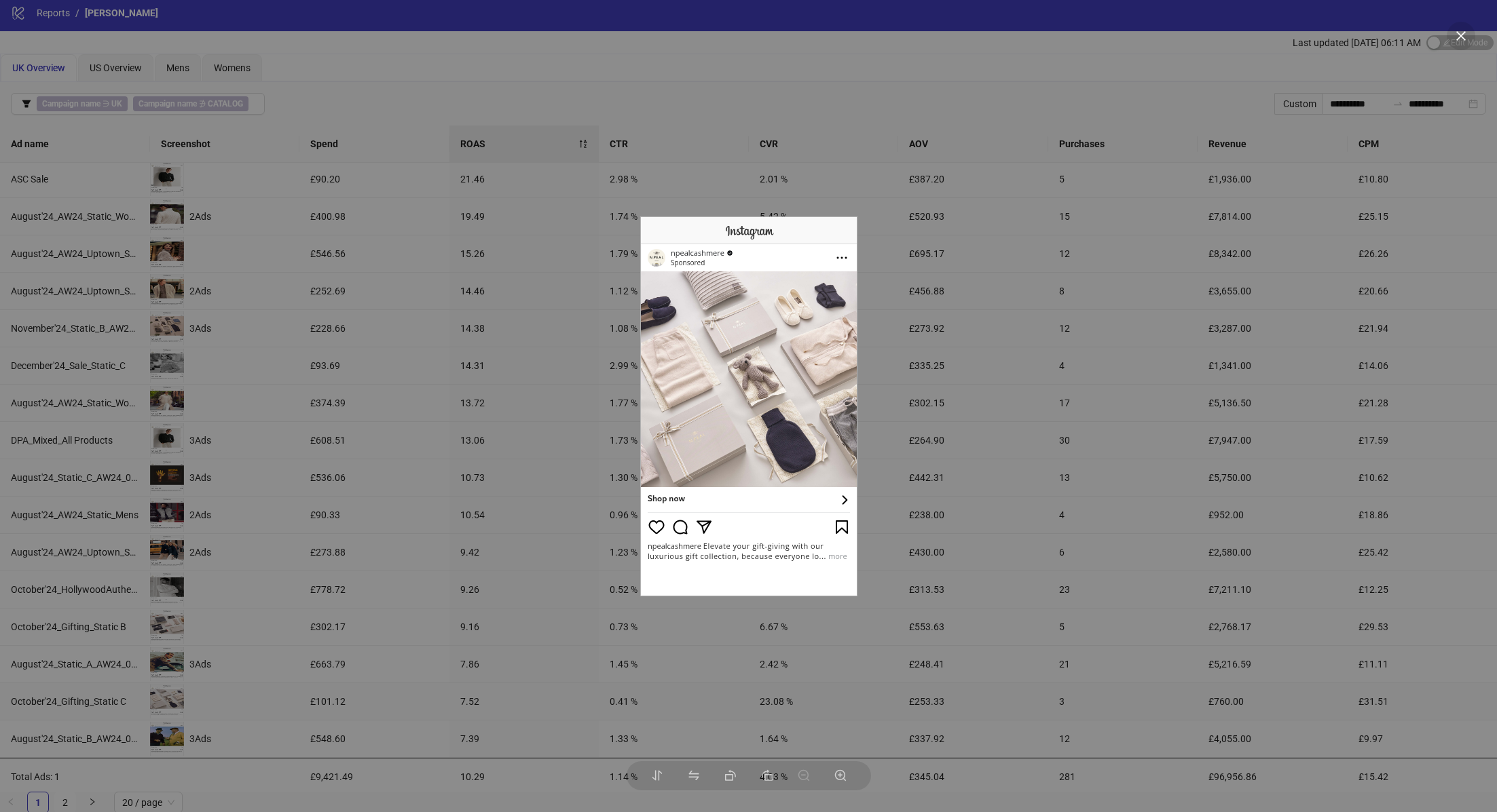
click at [306, 646] on div at bounding box center [748, 406] width 1497 height 812
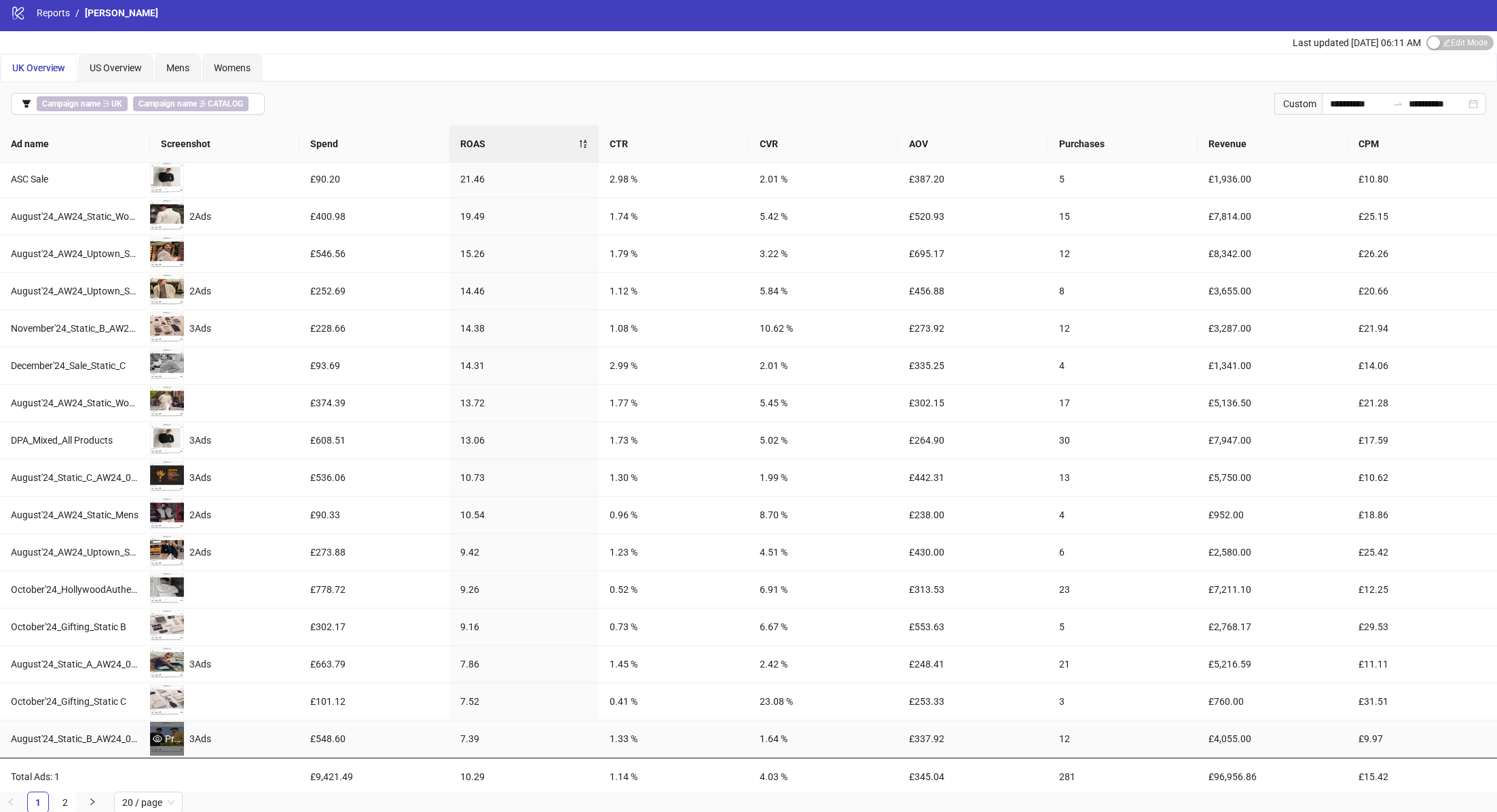
click at [158, 740] on div "Preview" at bounding box center [167, 738] width 34 height 15
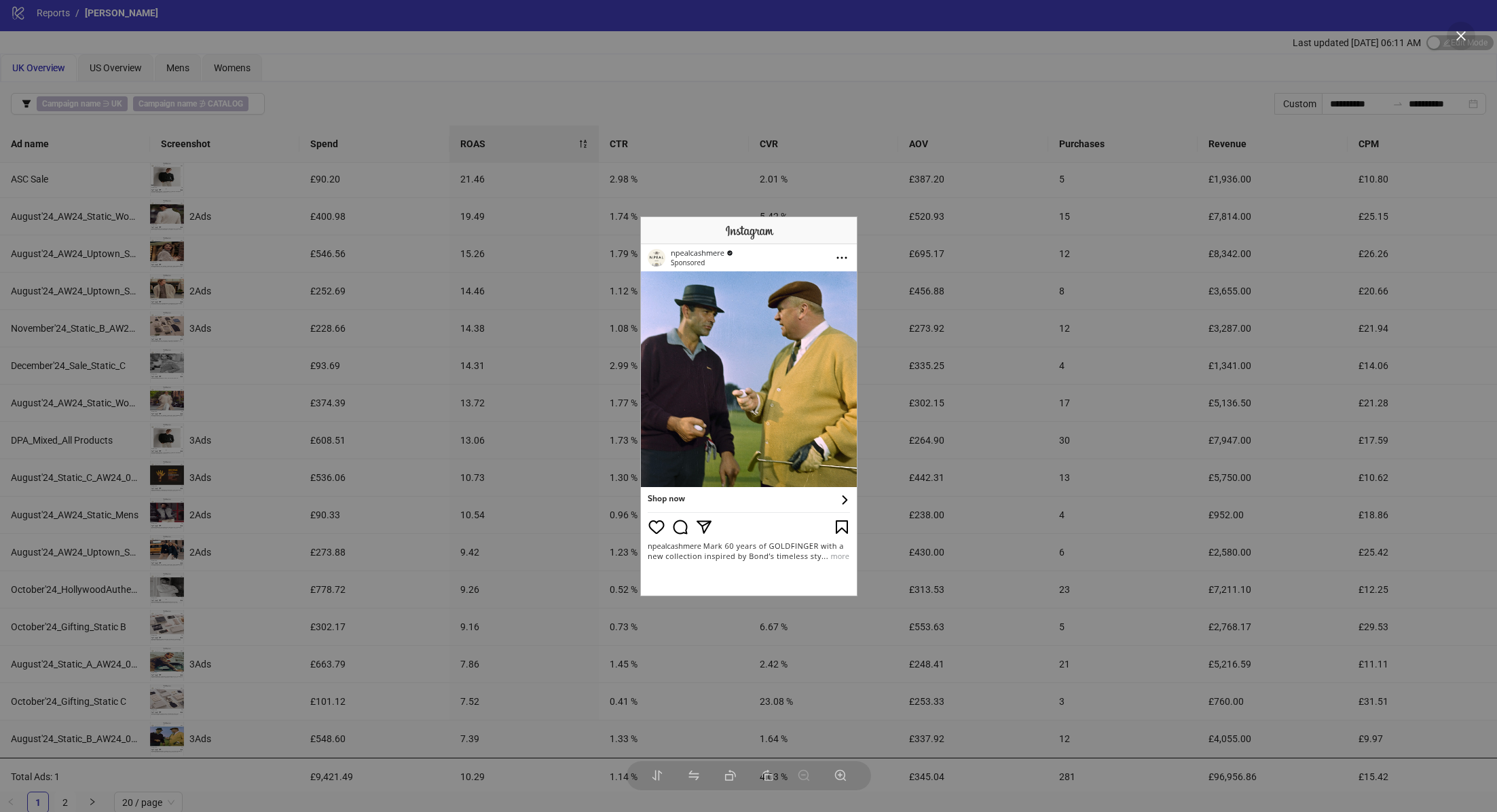
click at [327, 561] on div at bounding box center [748, 406] width 1497 height 812
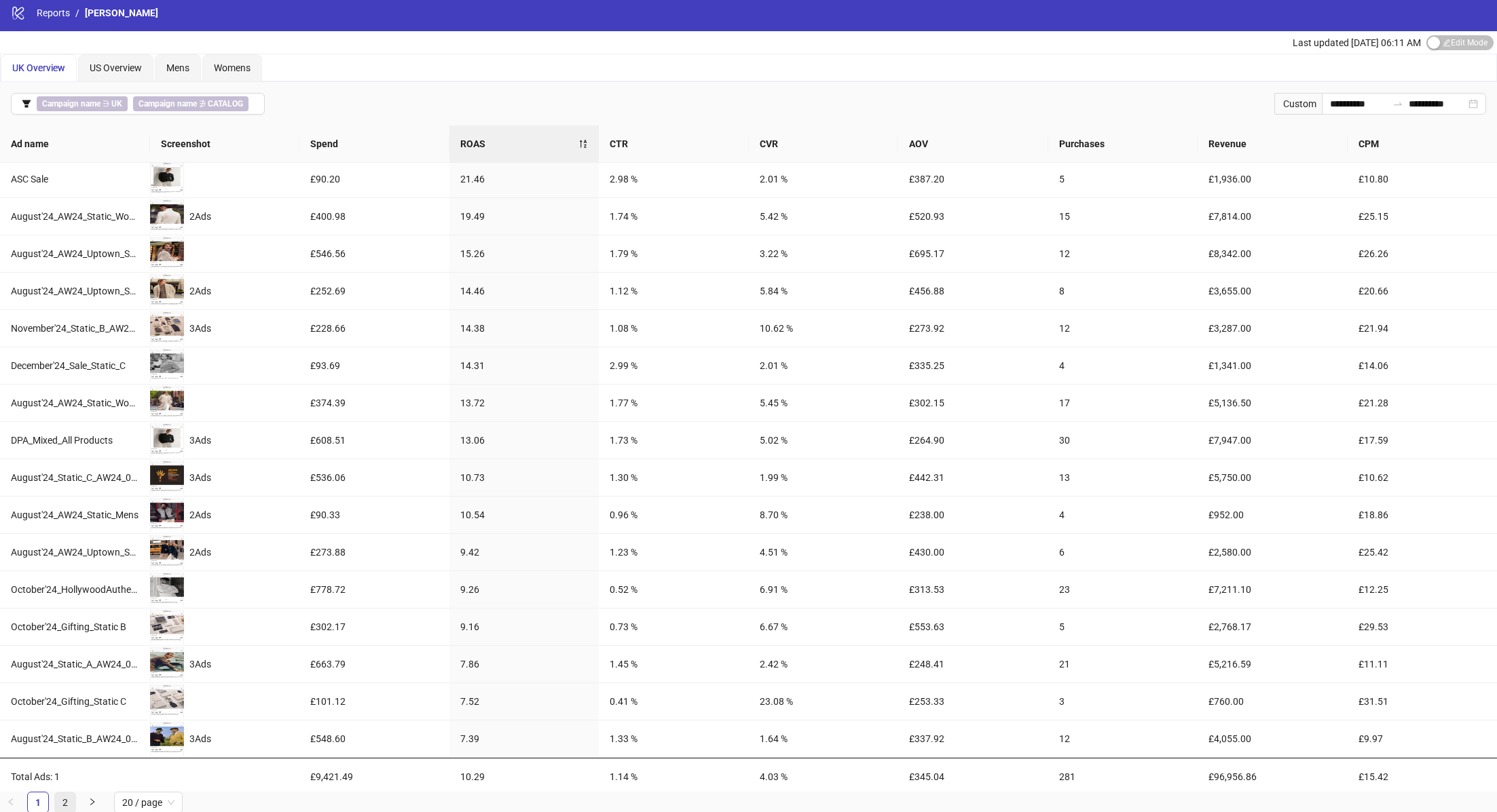
click at [61, 796] on link "2" at bounding box center [65, 803] width 21 height 21
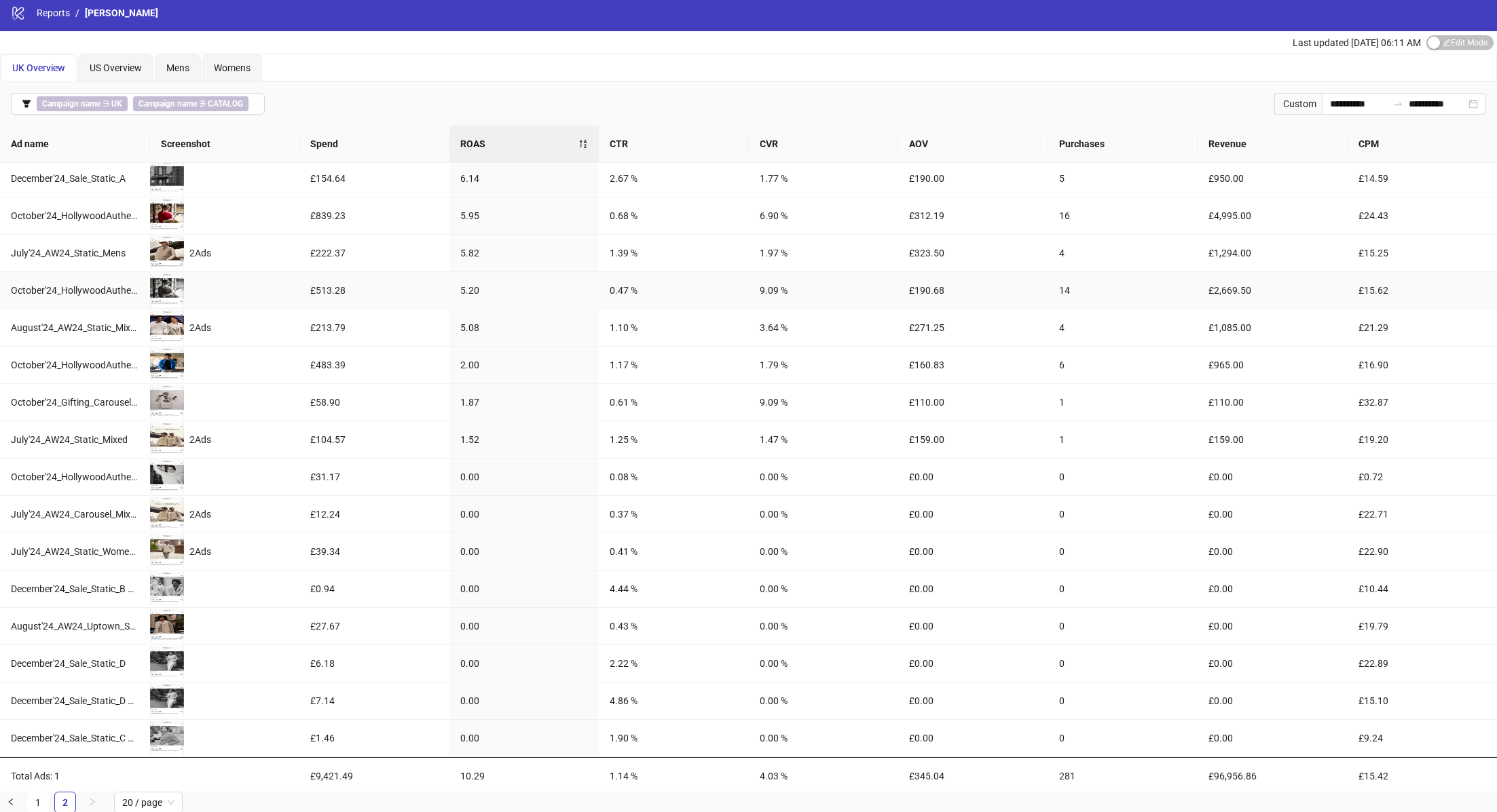
scroll to position [0, 0]
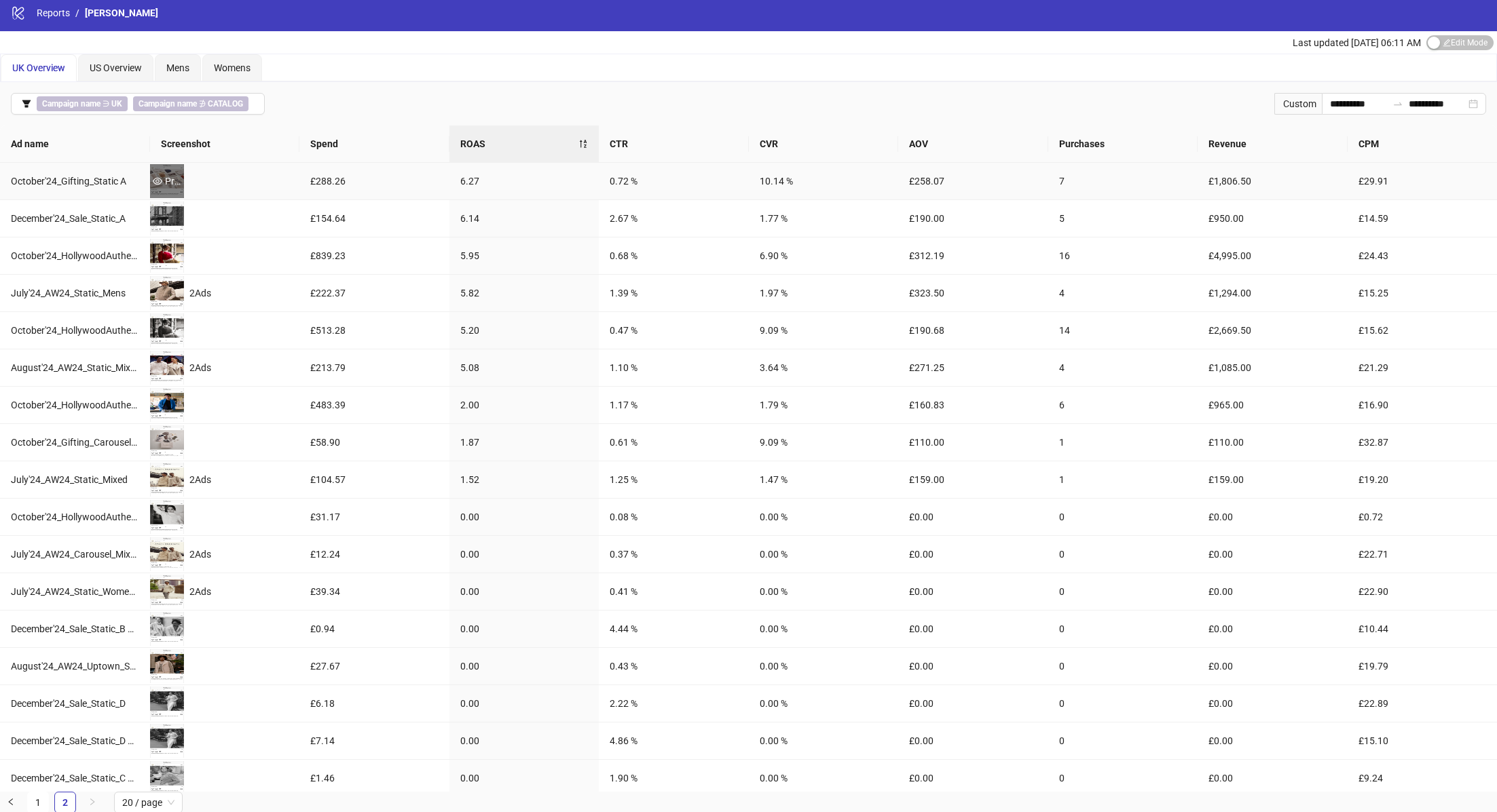
click at [172, 171] on div "Preview" at bounding box center [167, 182] width 34 height 34
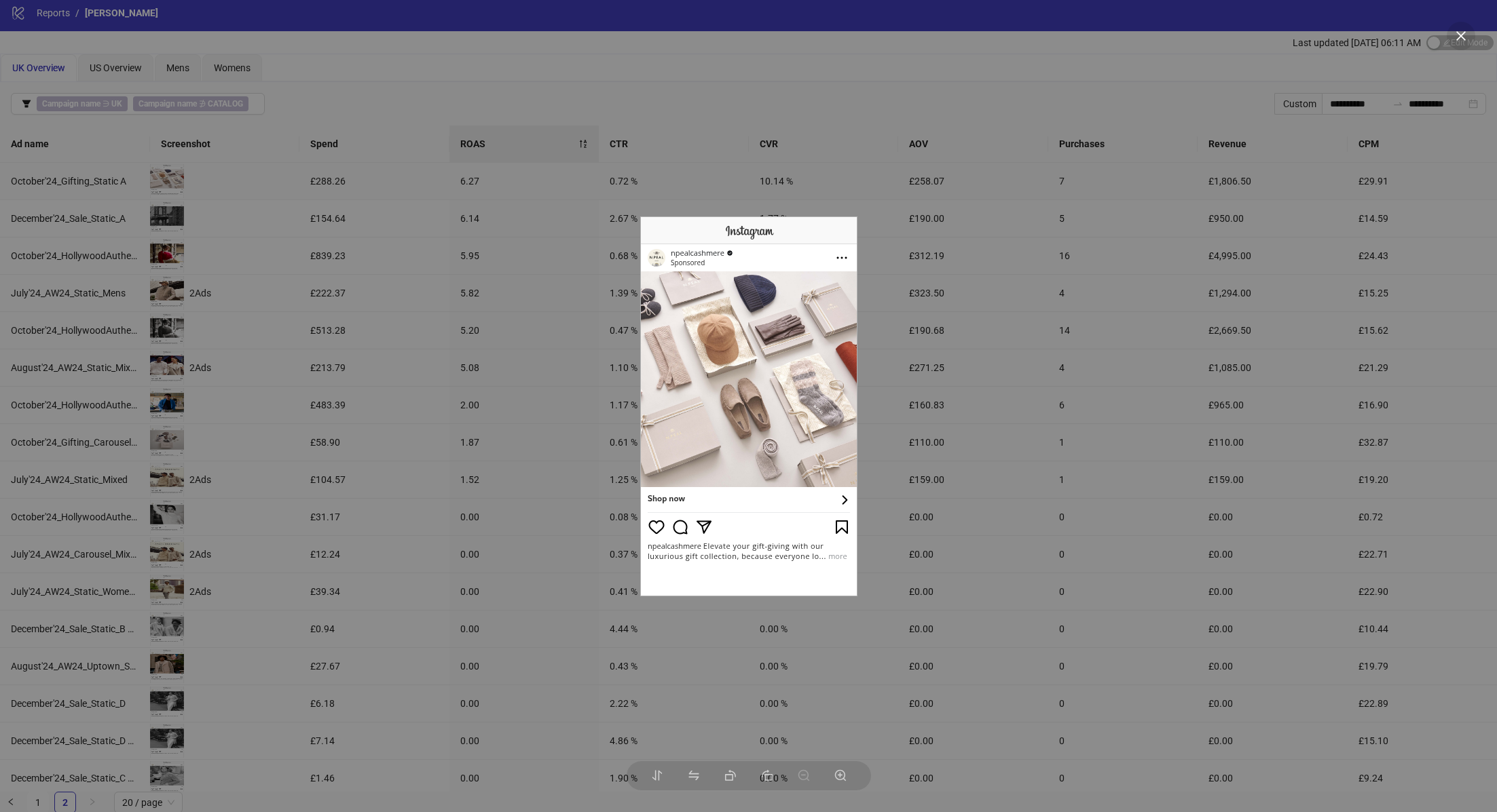
click at [425, 280] on div at bounding box center [748, 406] width 1497 height 812
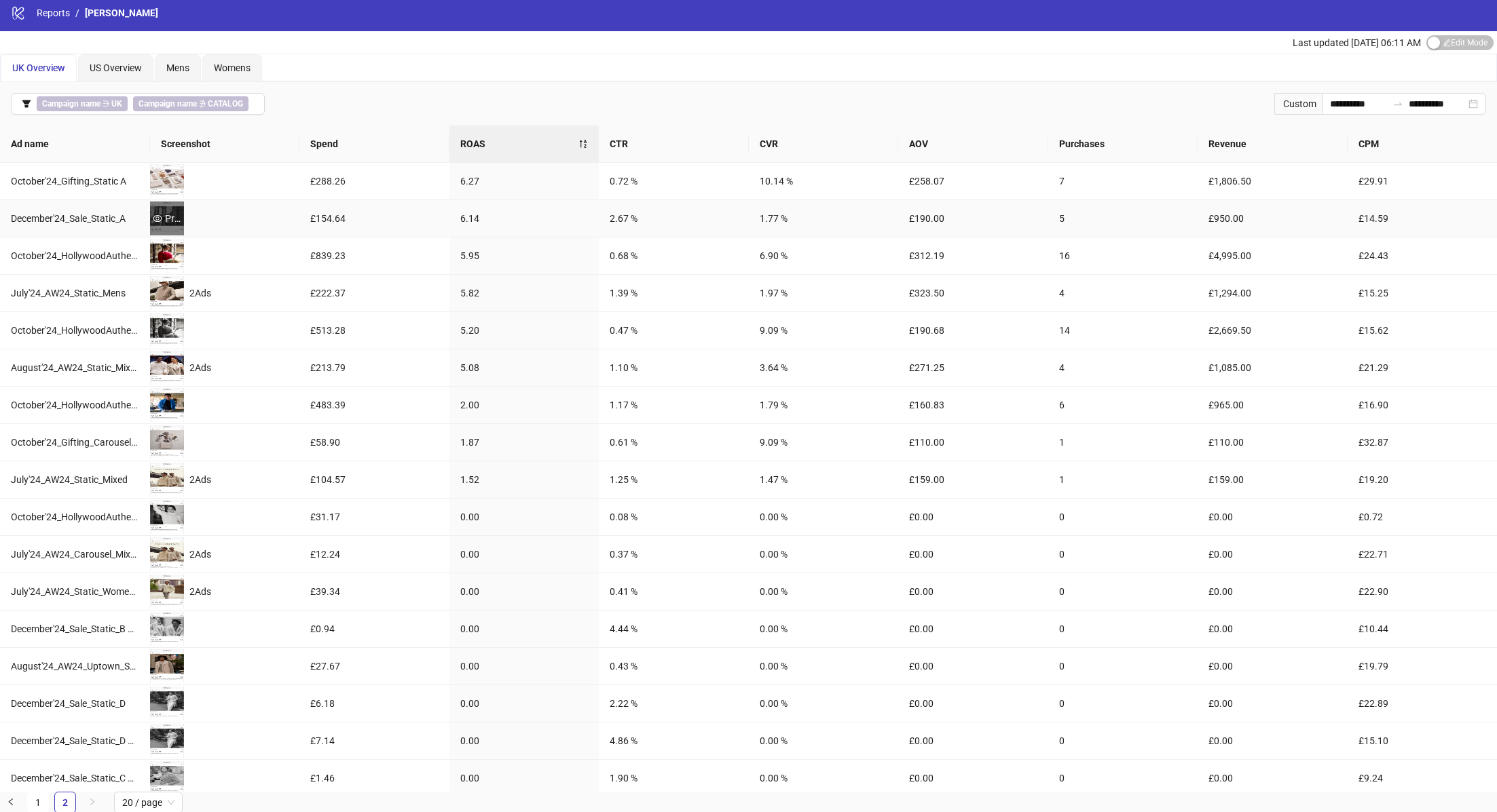
click at [165, 208] on div "Preview" at bounding box center [167, 219] width 34 height 34
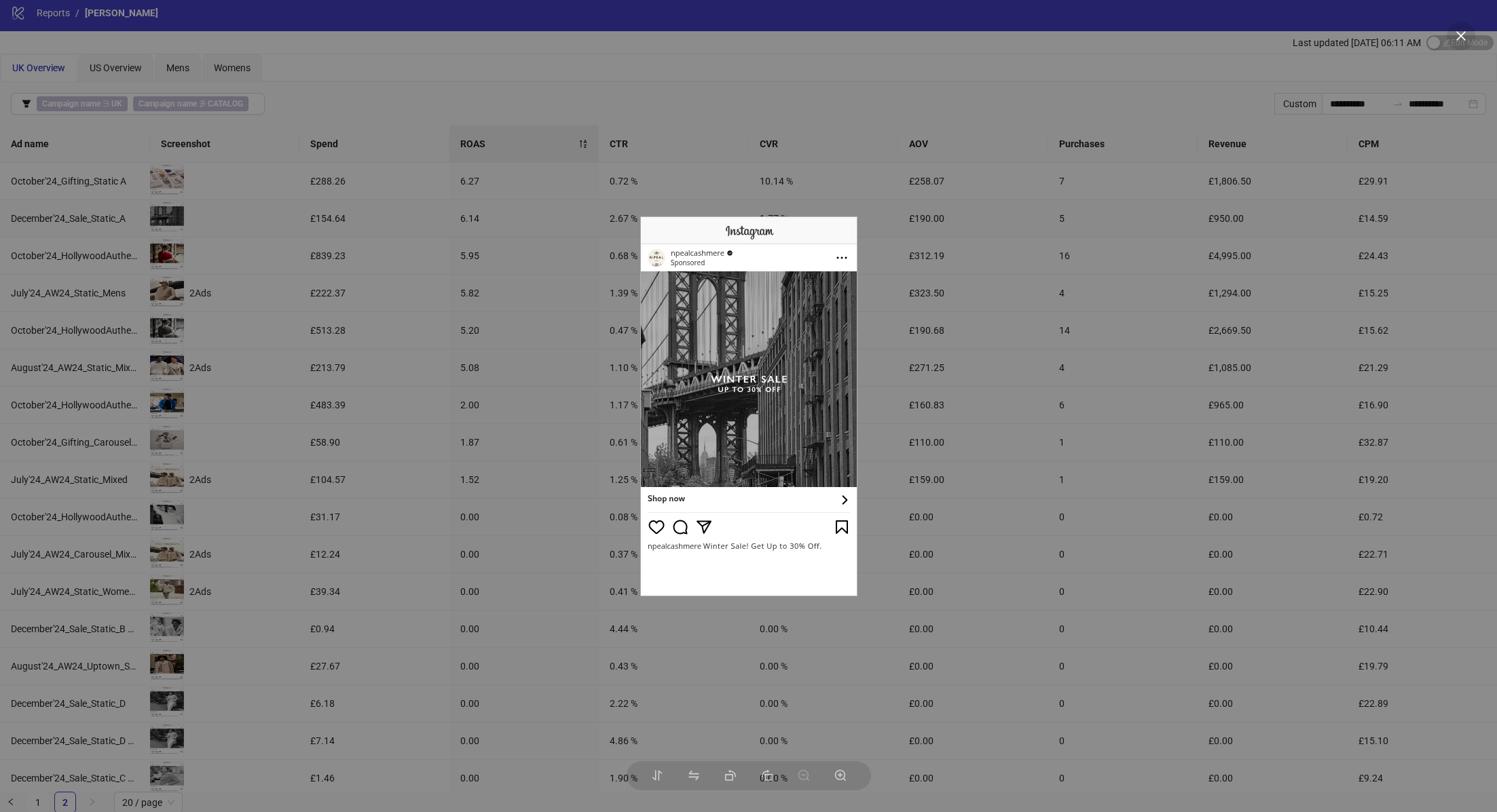
click at [265, 247] on div at bounding box center [748, 406] width 1497 height 812
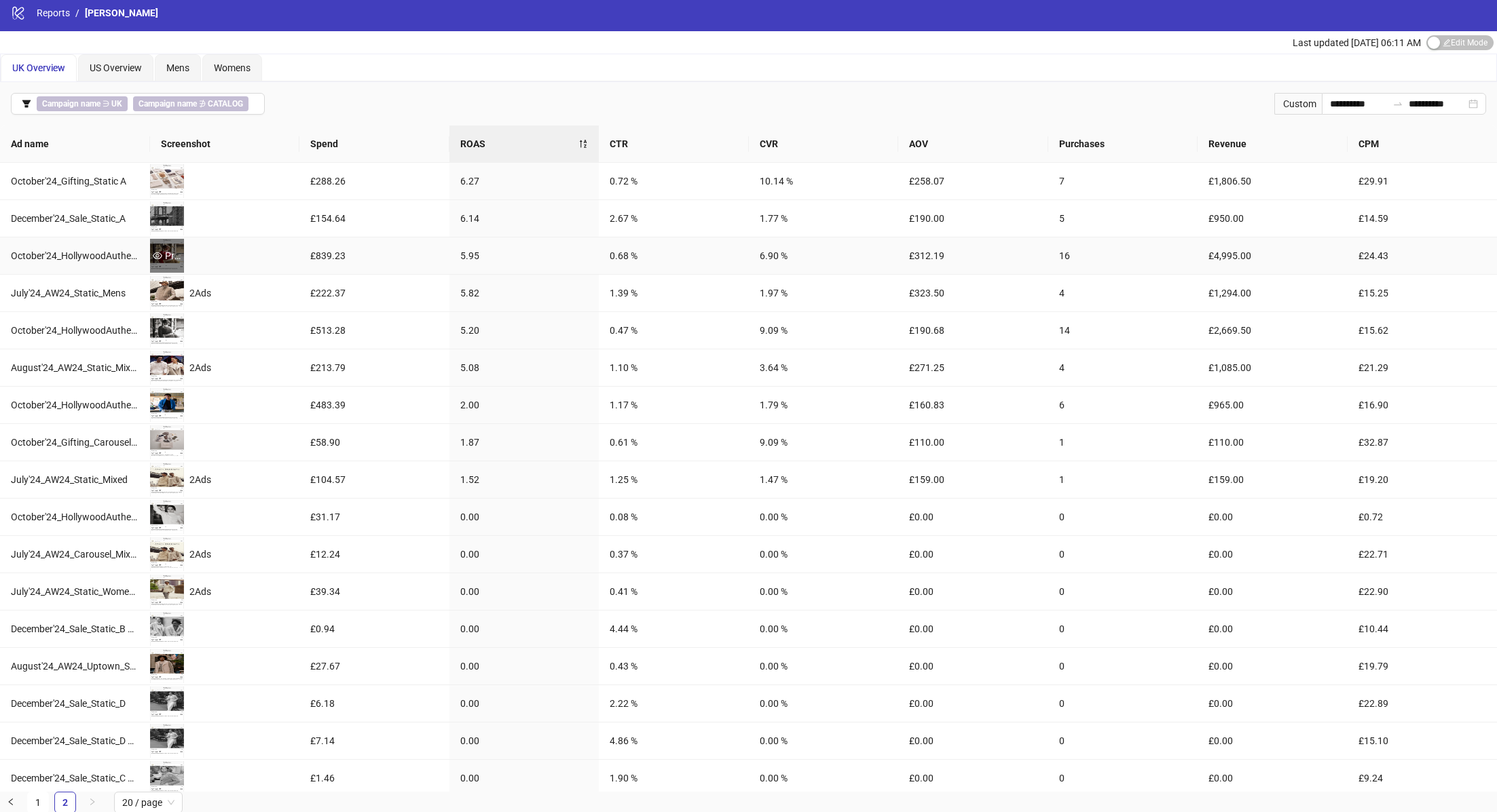
click at [154, 243] on div "Preview" at bounding box center [167, 256] width 34 height 34
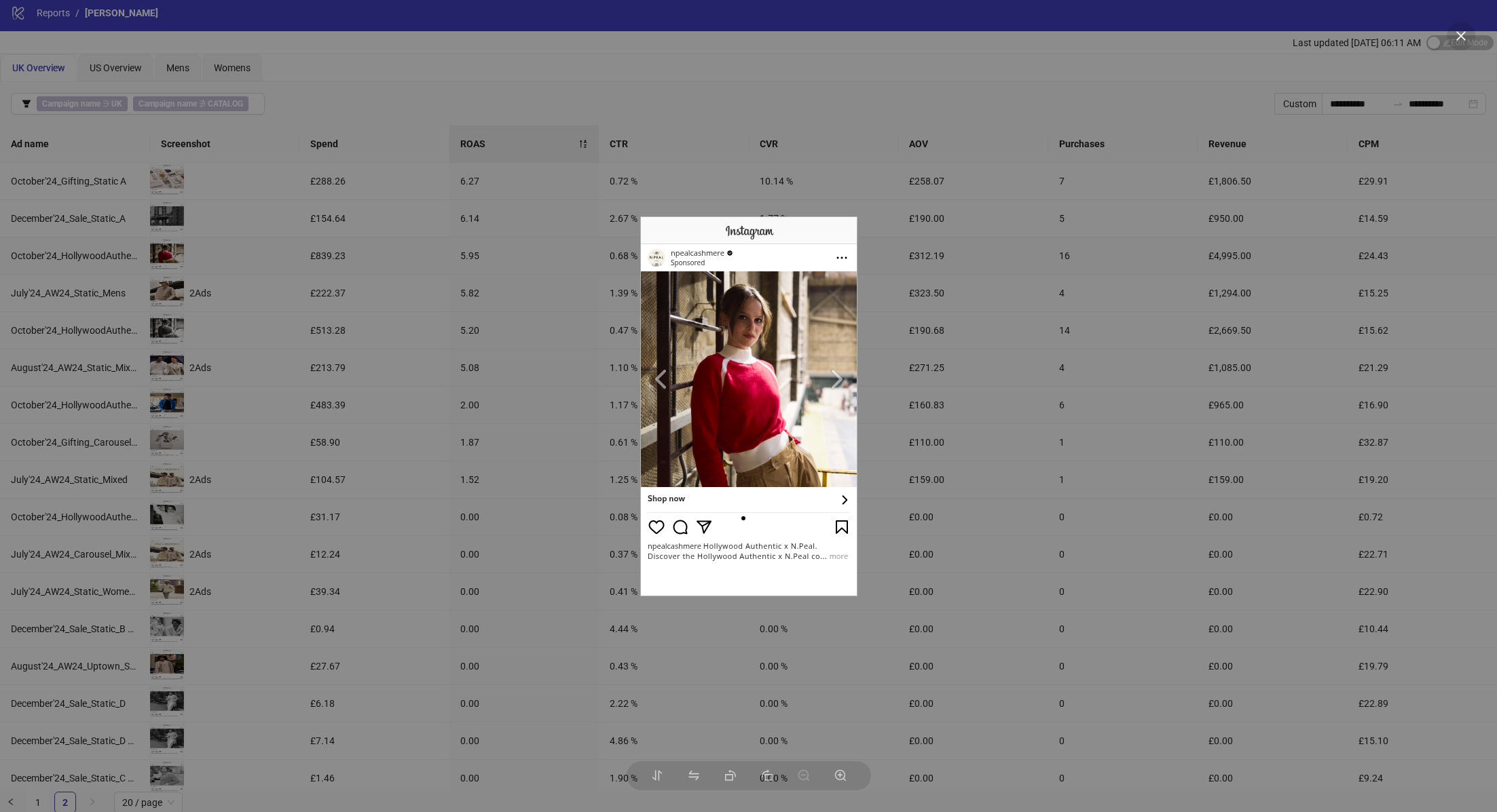
click at [340, 278] on div at bounding box center [748, 406] width 1497 height 812
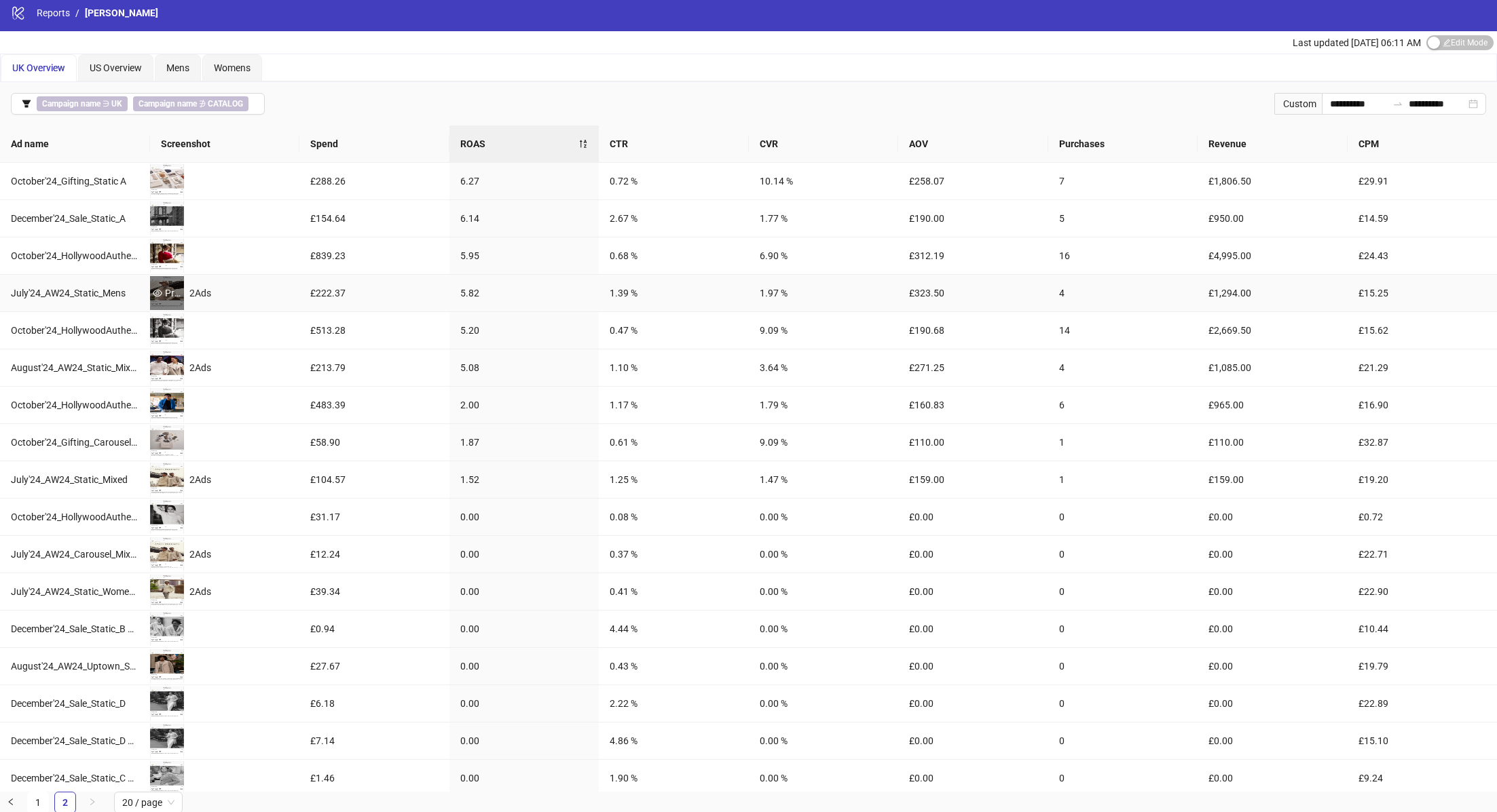
click at [158, 290] on icon "eye" at bounding box center [157, 292] width 9 height 9
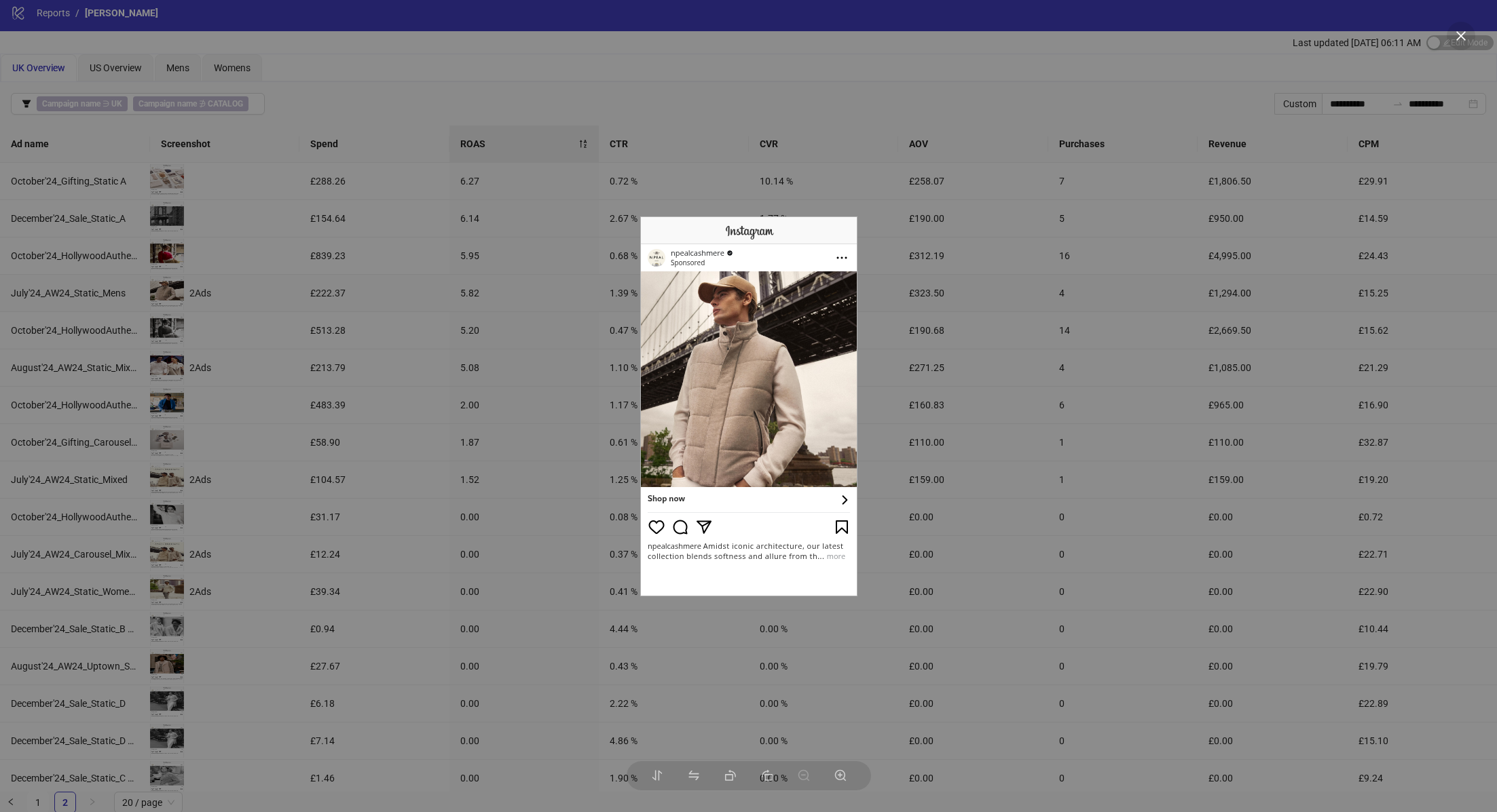
click at [305, 334] on div at bounding box center [748, 406] width 1497 height 812
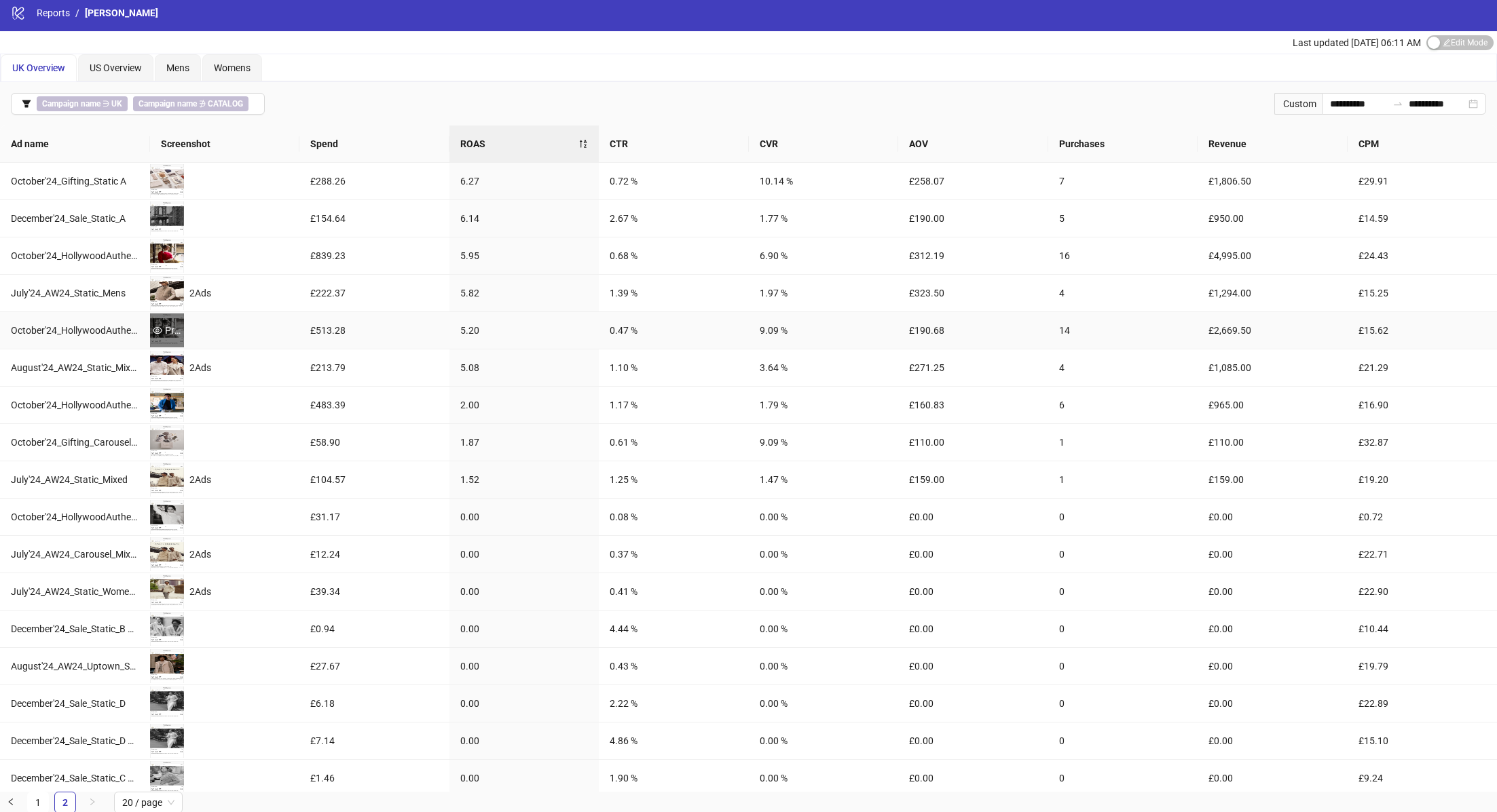
click at [176, 323] on div "Preview" at bounding box center [167, 330] width 34 height 15
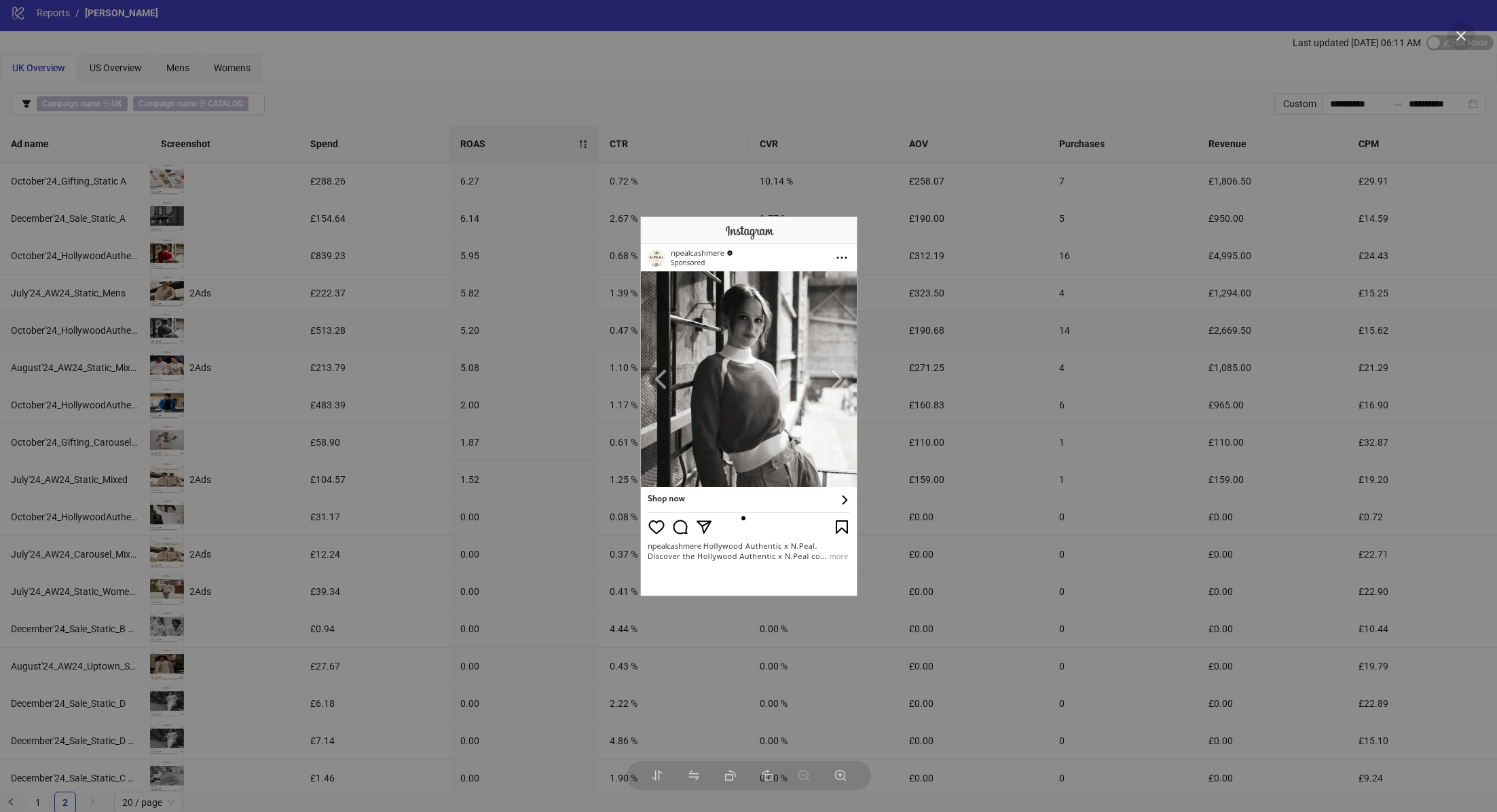
click at [301, 351] on div at bounding box center [748, 406] width 1497 height 812
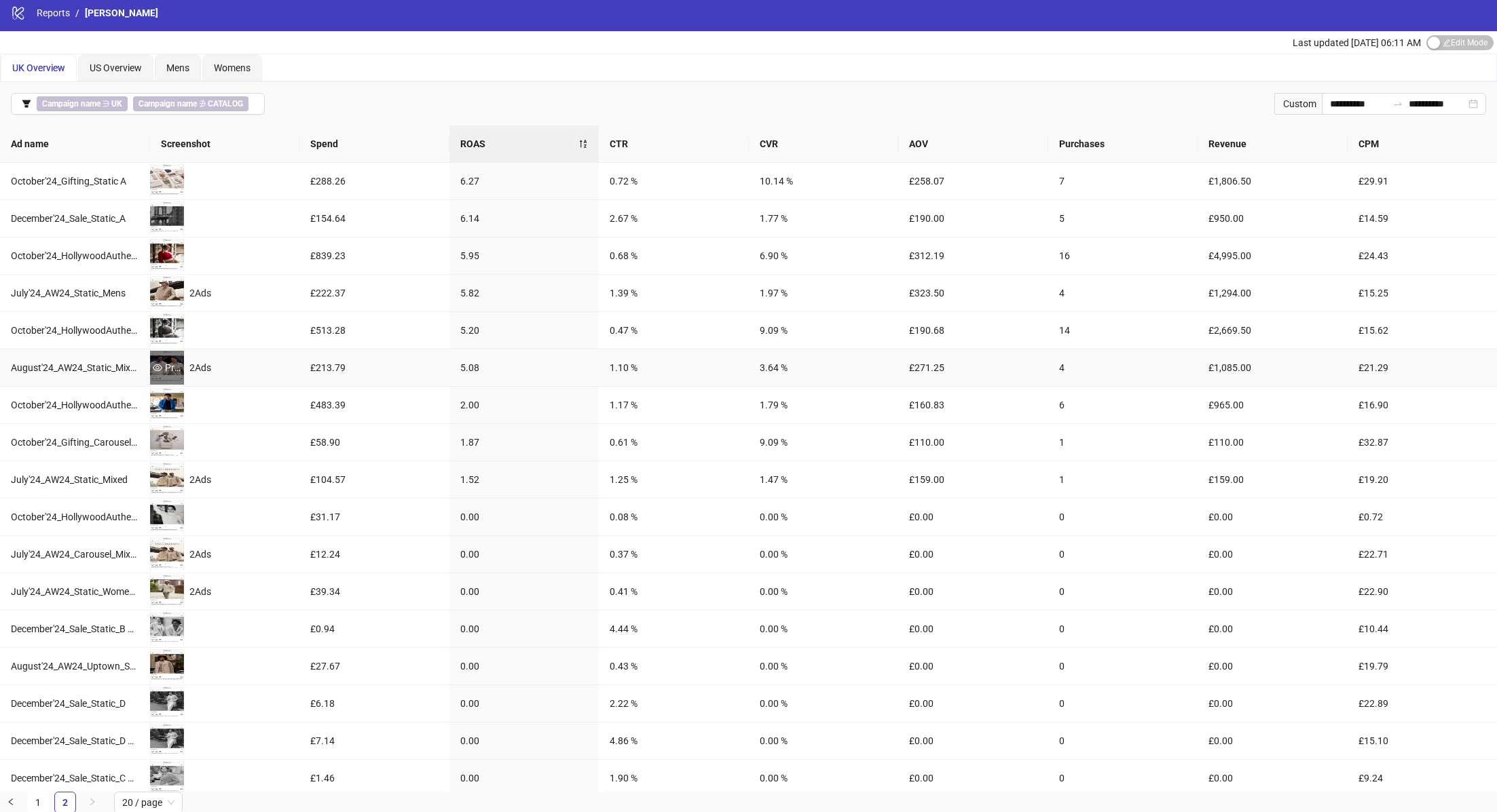
click at [173, 370] on div "Preview" at bounding box center [167, 367] width 34 height 15
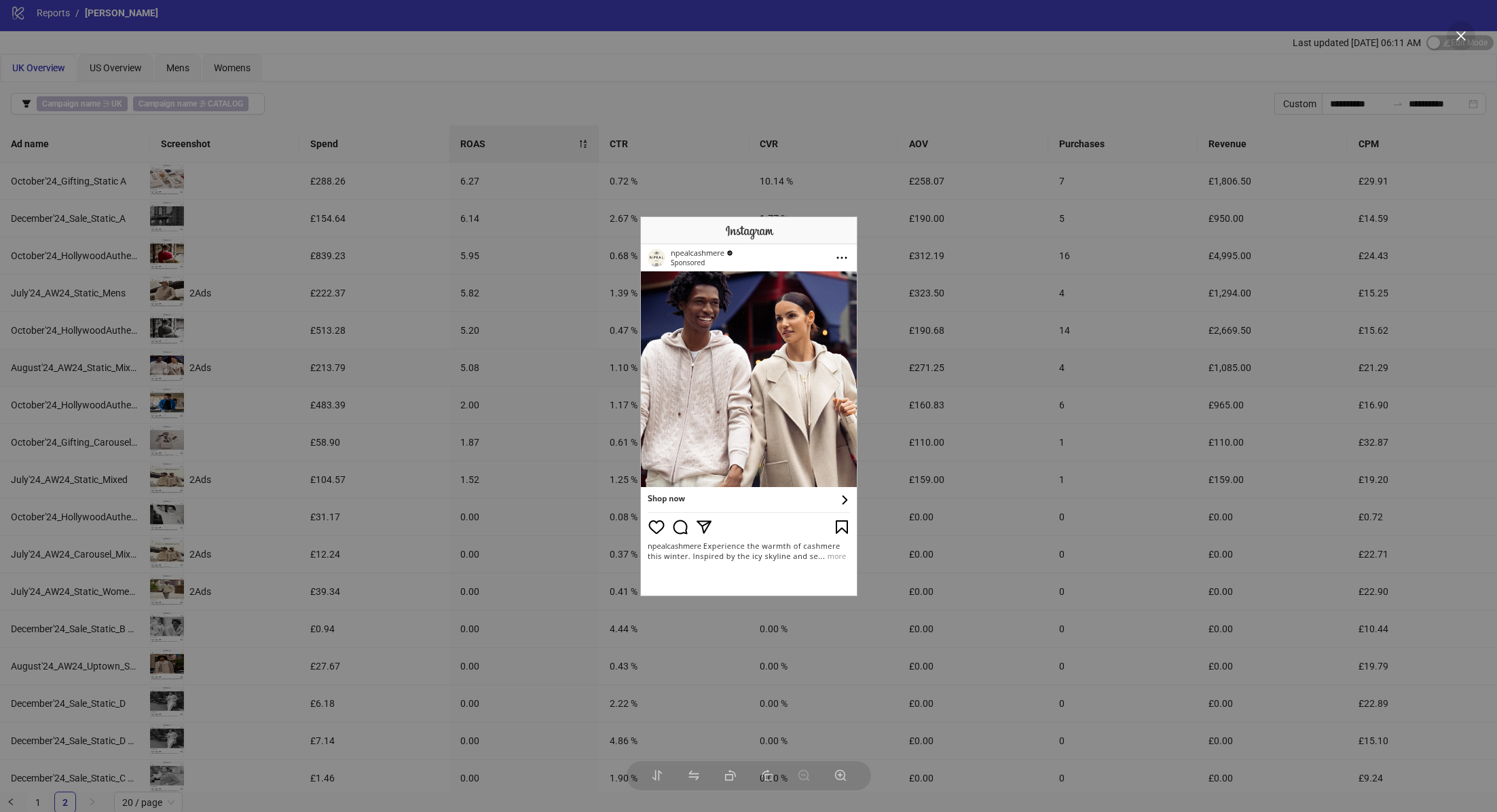
click at [298, 375] on div at bounding box center [748, 406] width 1497 height 812
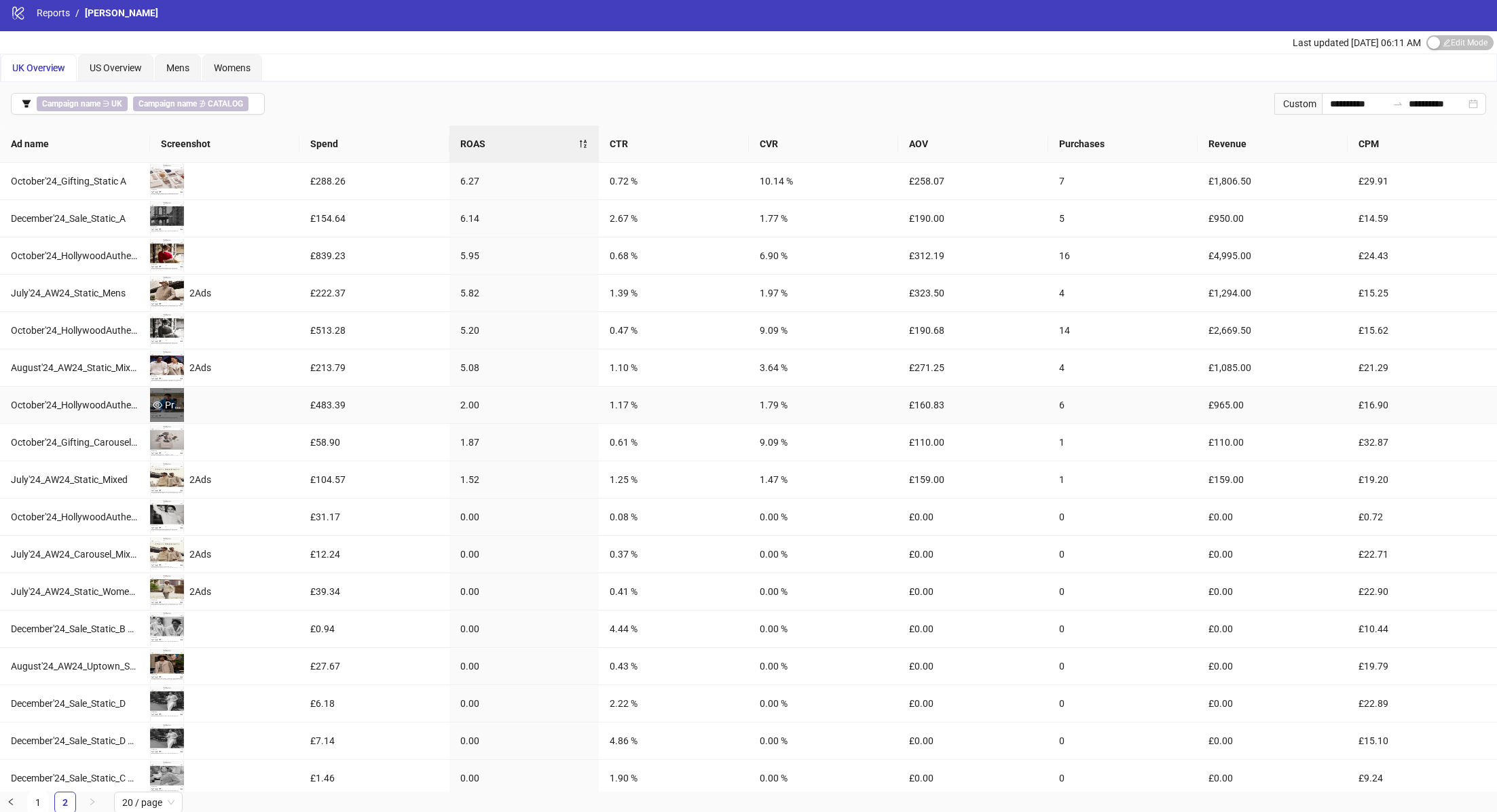
click at [168, 398] on div "Preview" at bounding box center [167, 405] width 34 height 15
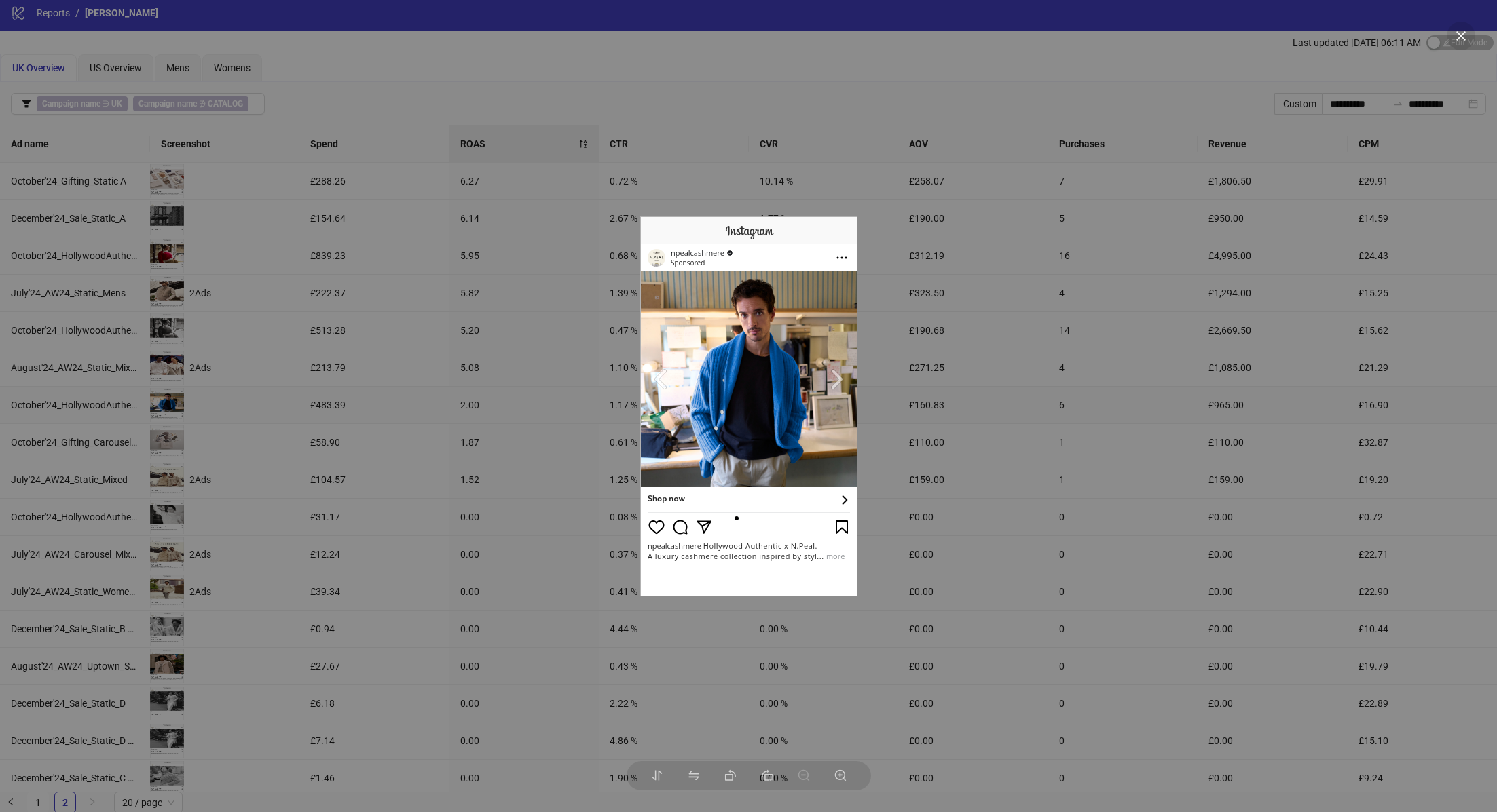
click at [302, 386] on div at bounding box center [748, 406] width 1497 height 812
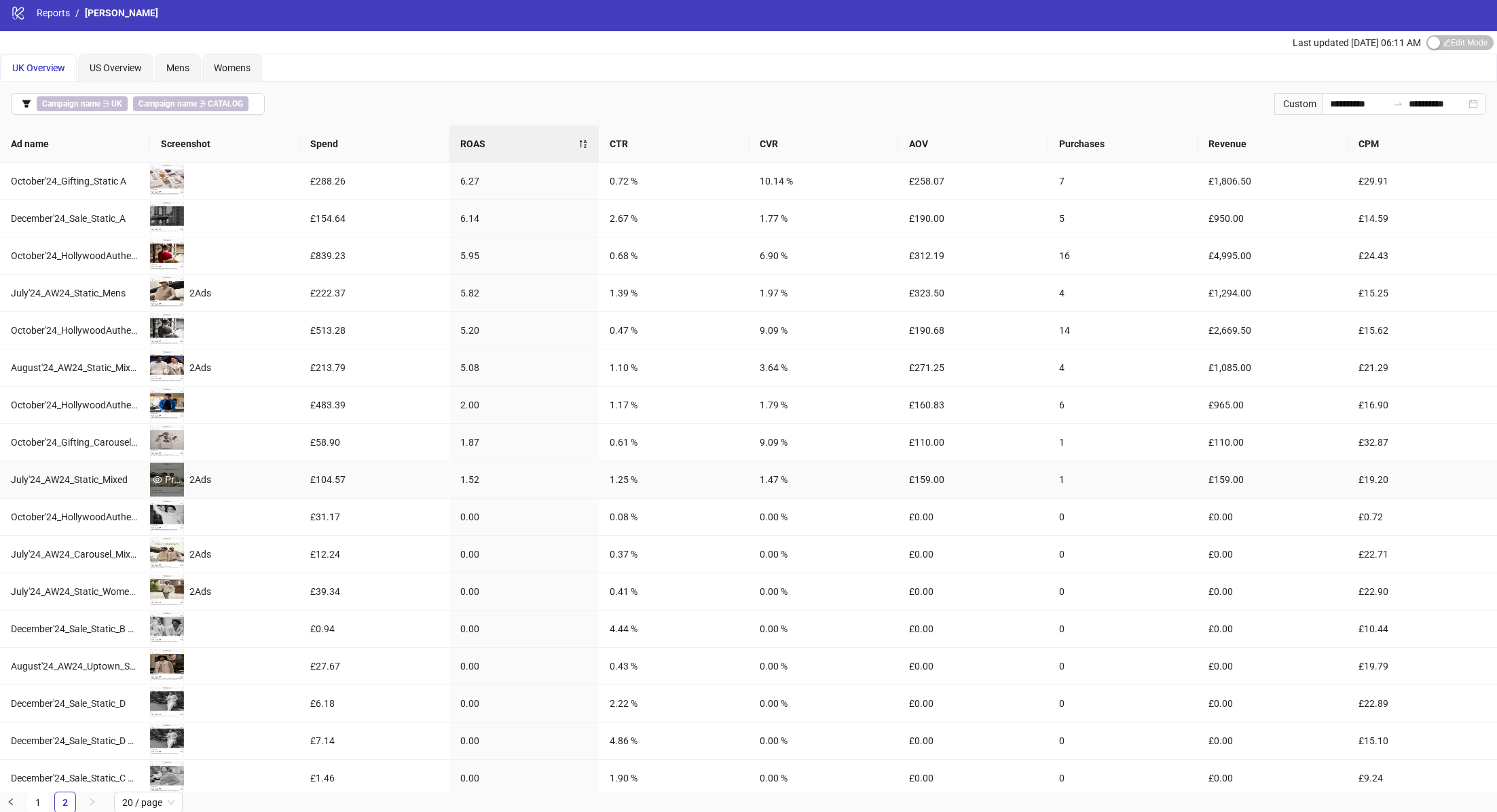
click at [160, 478] on icon "eye" at bounding box center [157, 479] width 9 height 9
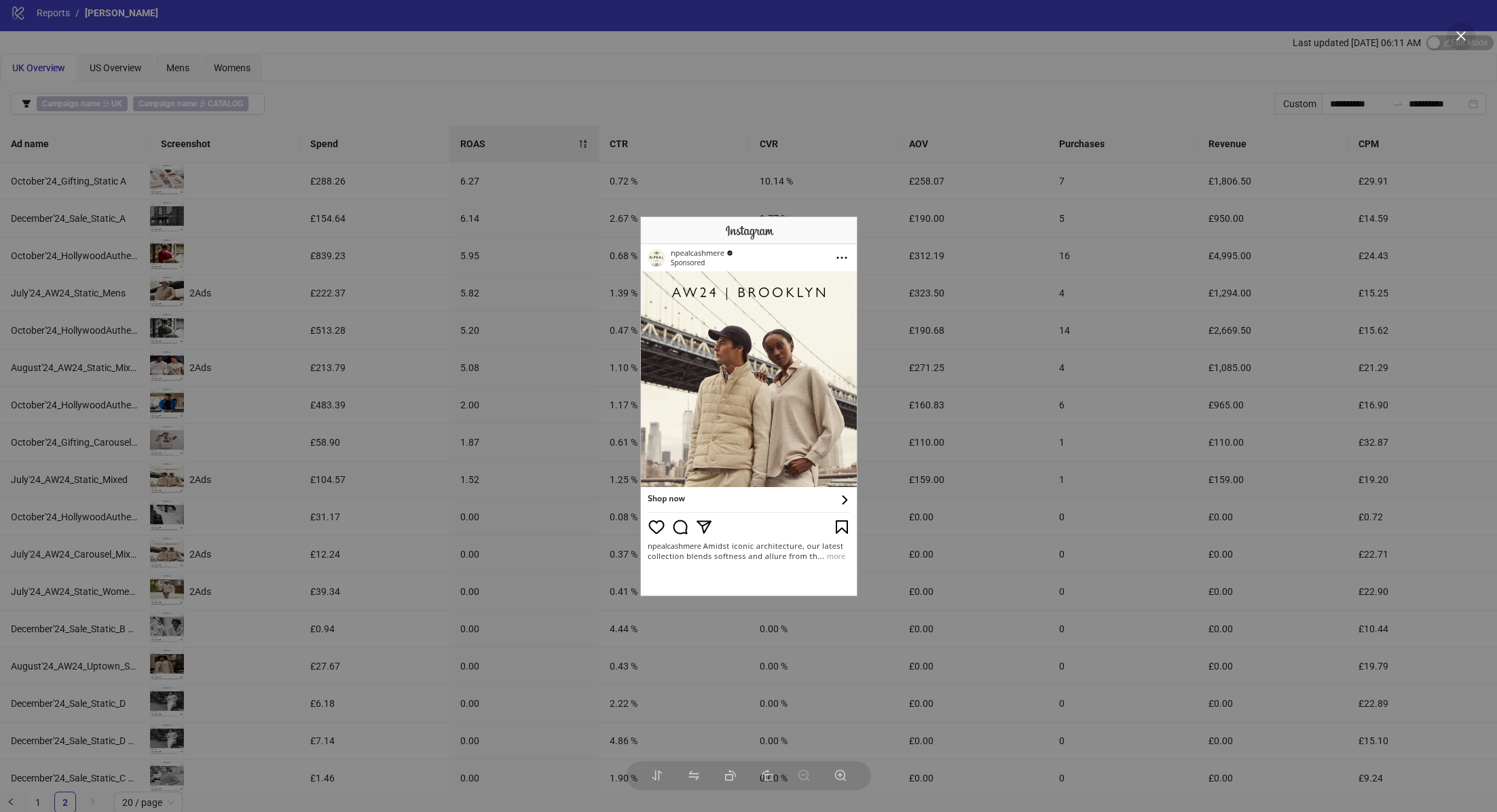
click at [296, 450] on div at bounding box center [748, 406] width 1497 height 812
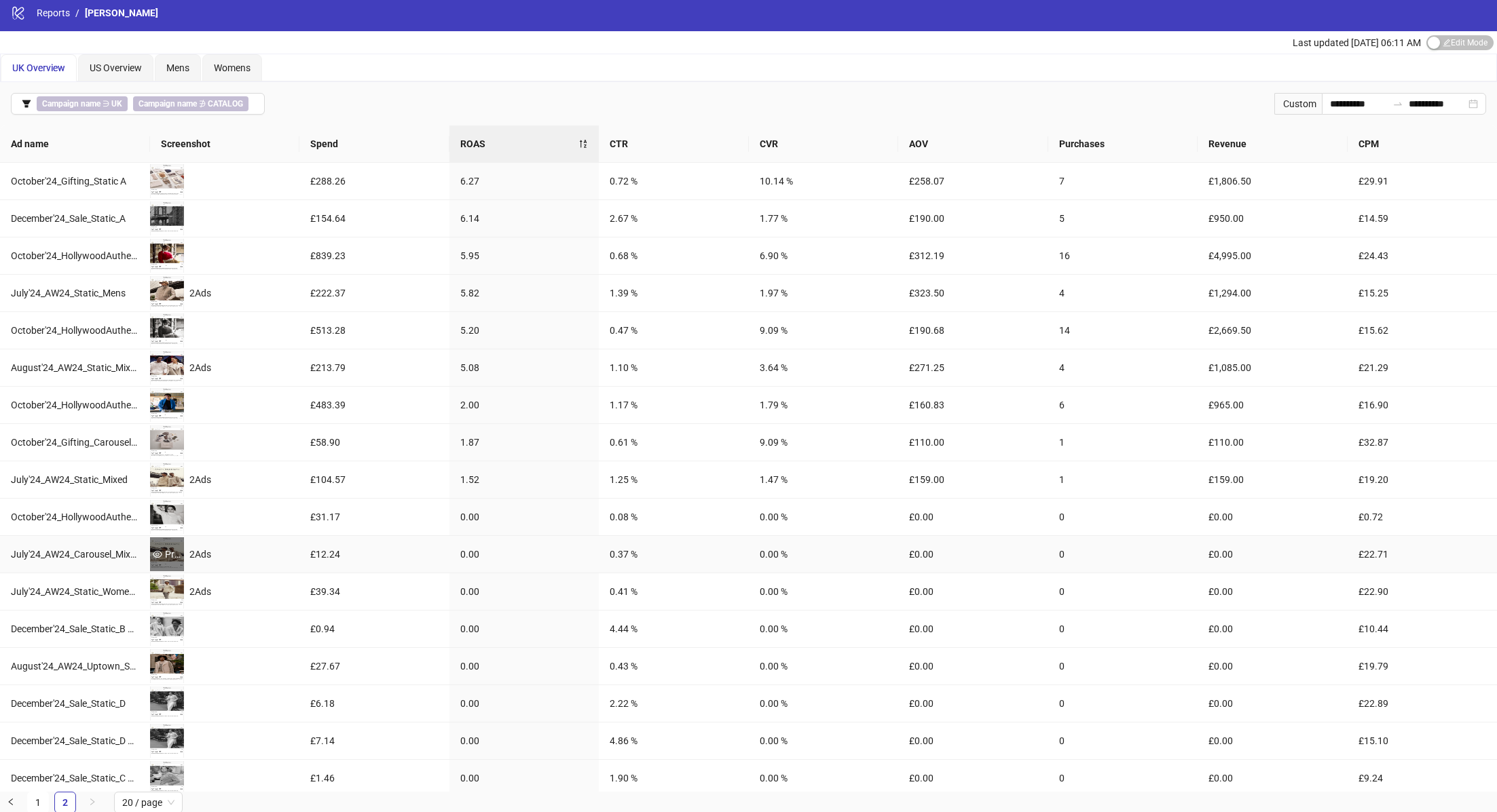
click at [170, 552] on div "Preview" at bounding box center [167, 554] width 34 height 15
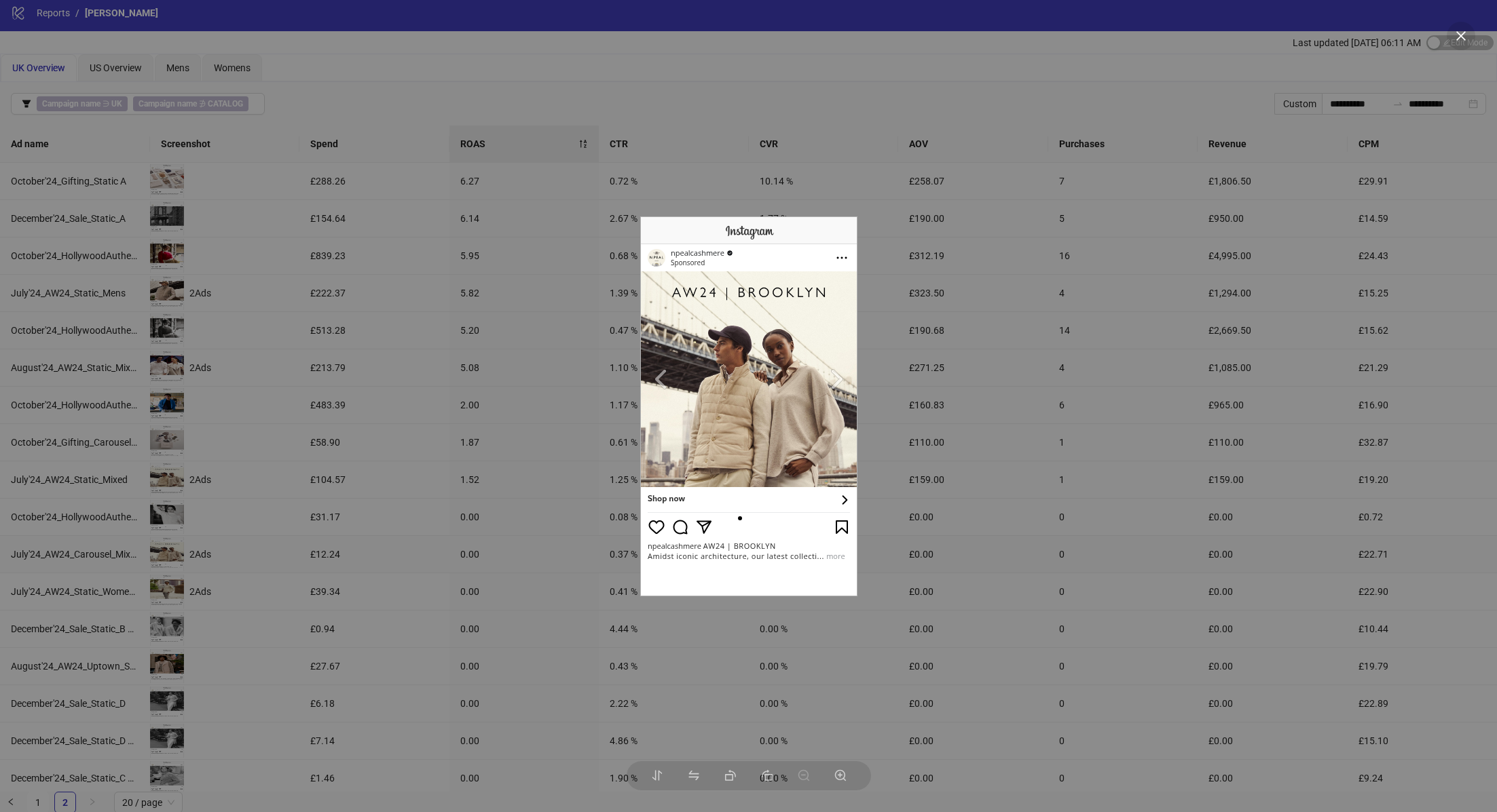
click at [262, 520] on div at bounding box center [748, 406] width 1497 height 812
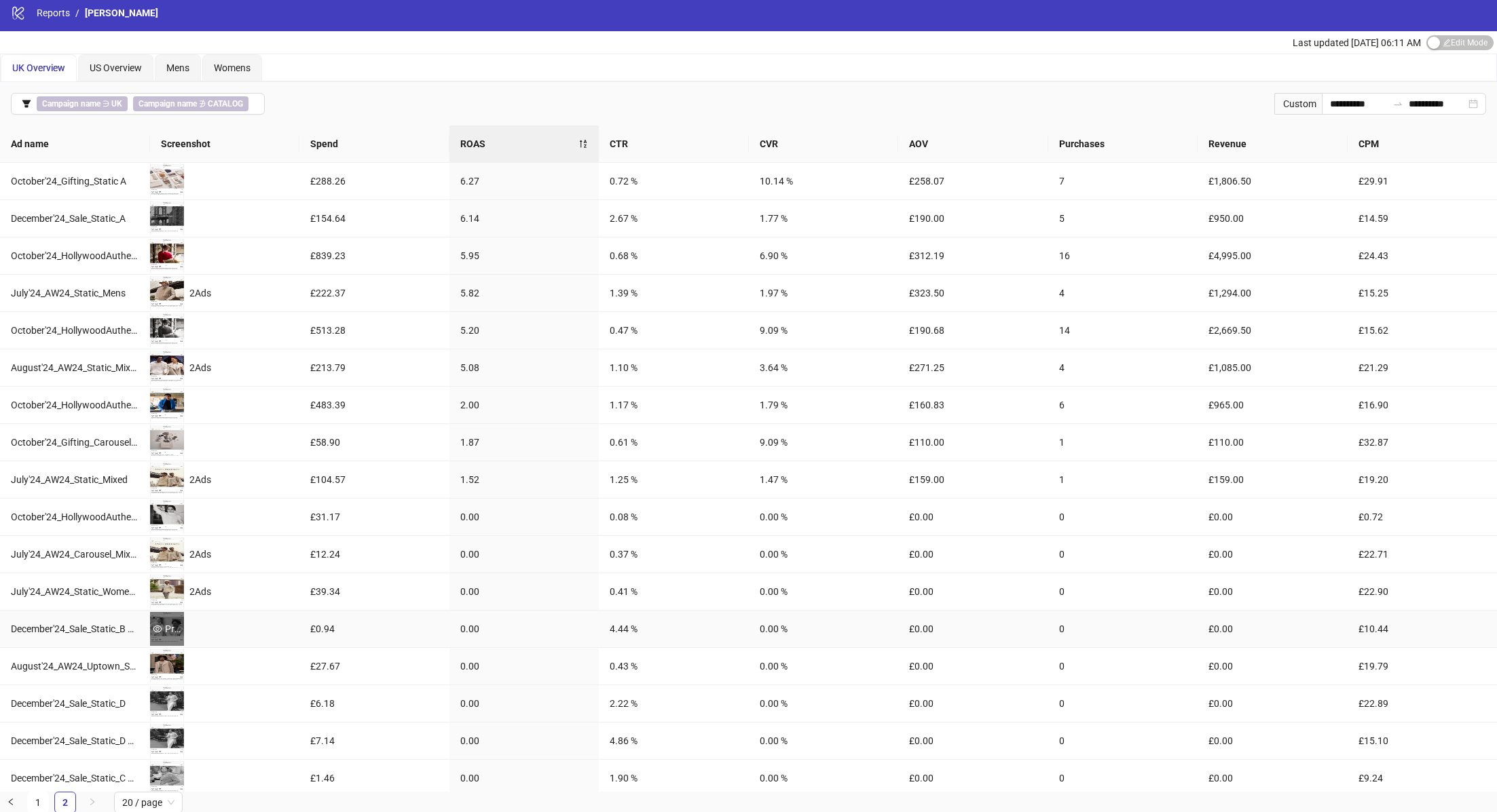
click at [171, 626] on div "Preview" at bounding box center [167, 629] width 34 height 15
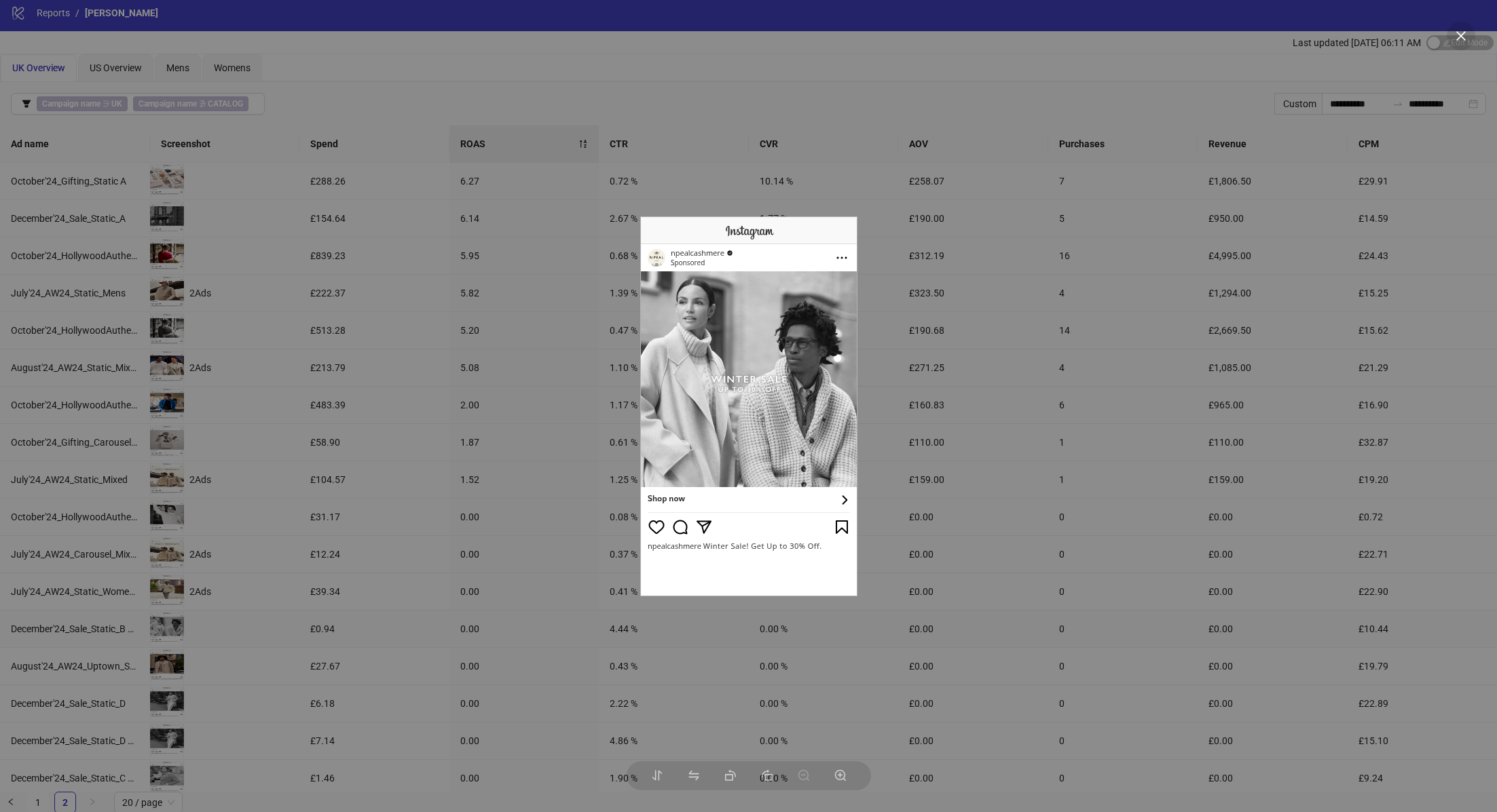
click at [257, 579] on div at bounding box center [748, 406] width 1497 height 812
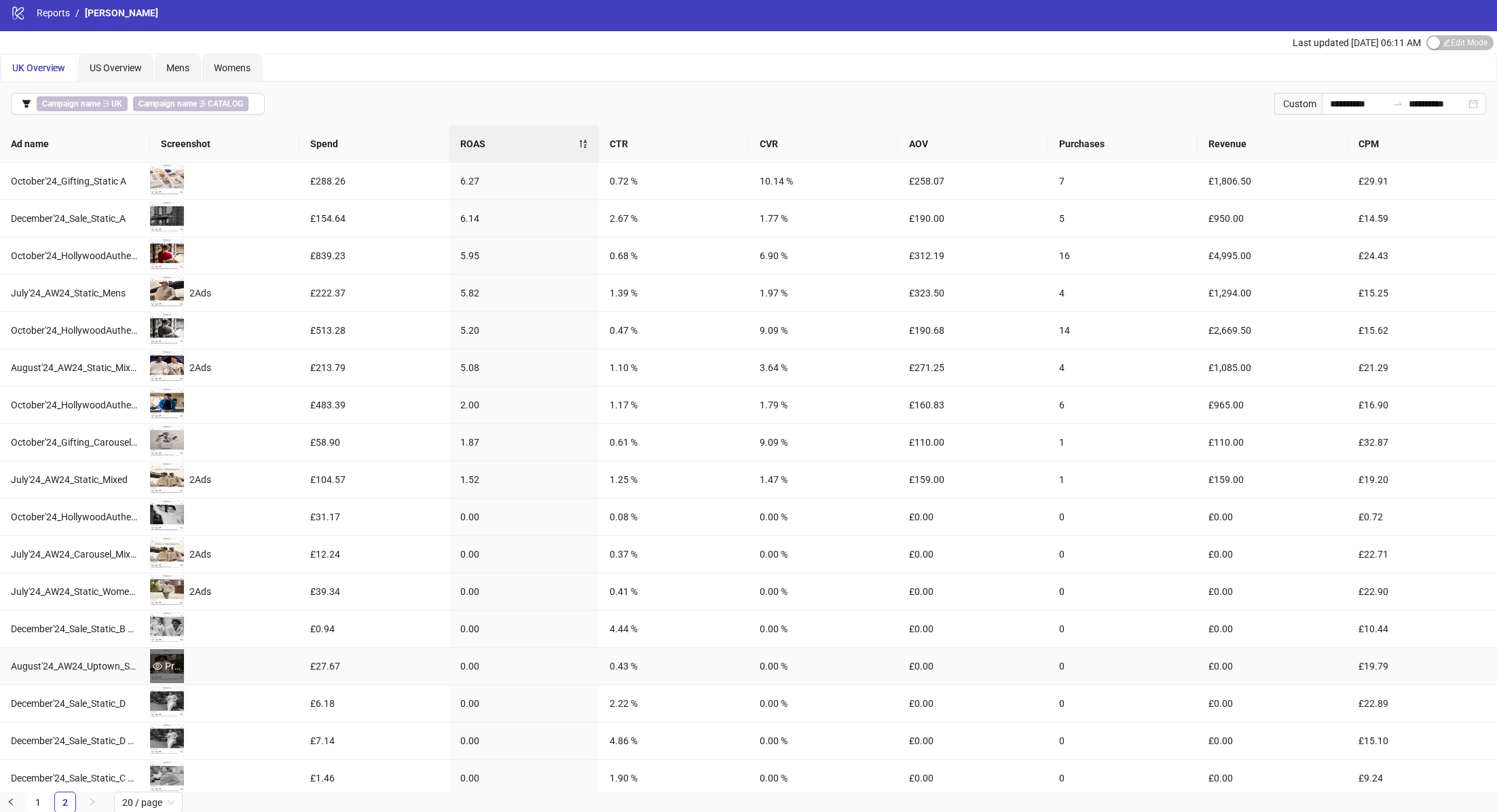
click at [169, 660] on div "Preview" at bounding box center [167, 665] width 34 height 15
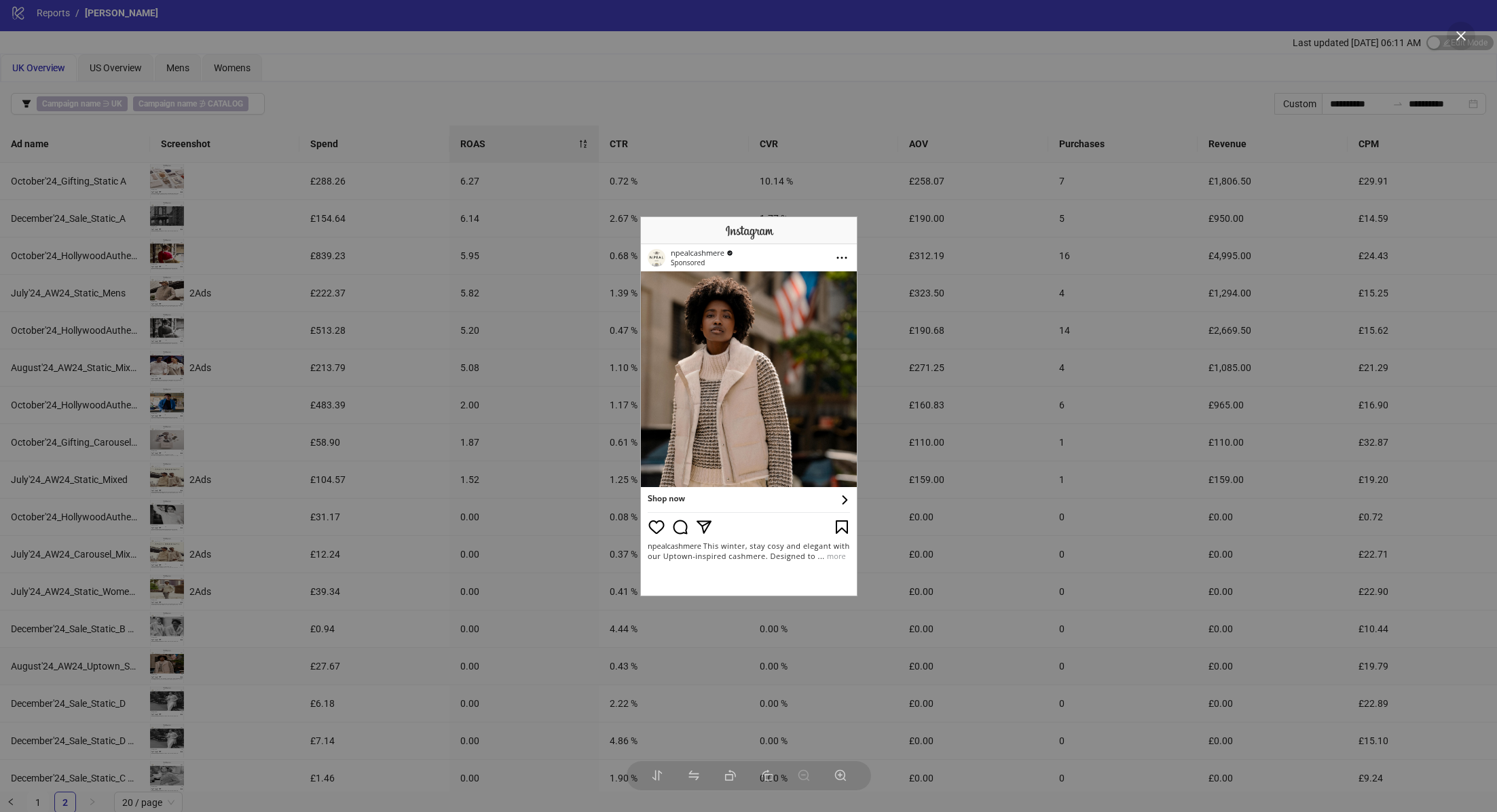
click at [263, 580] on div at bounding box center [748, 406] width 1497 height 812
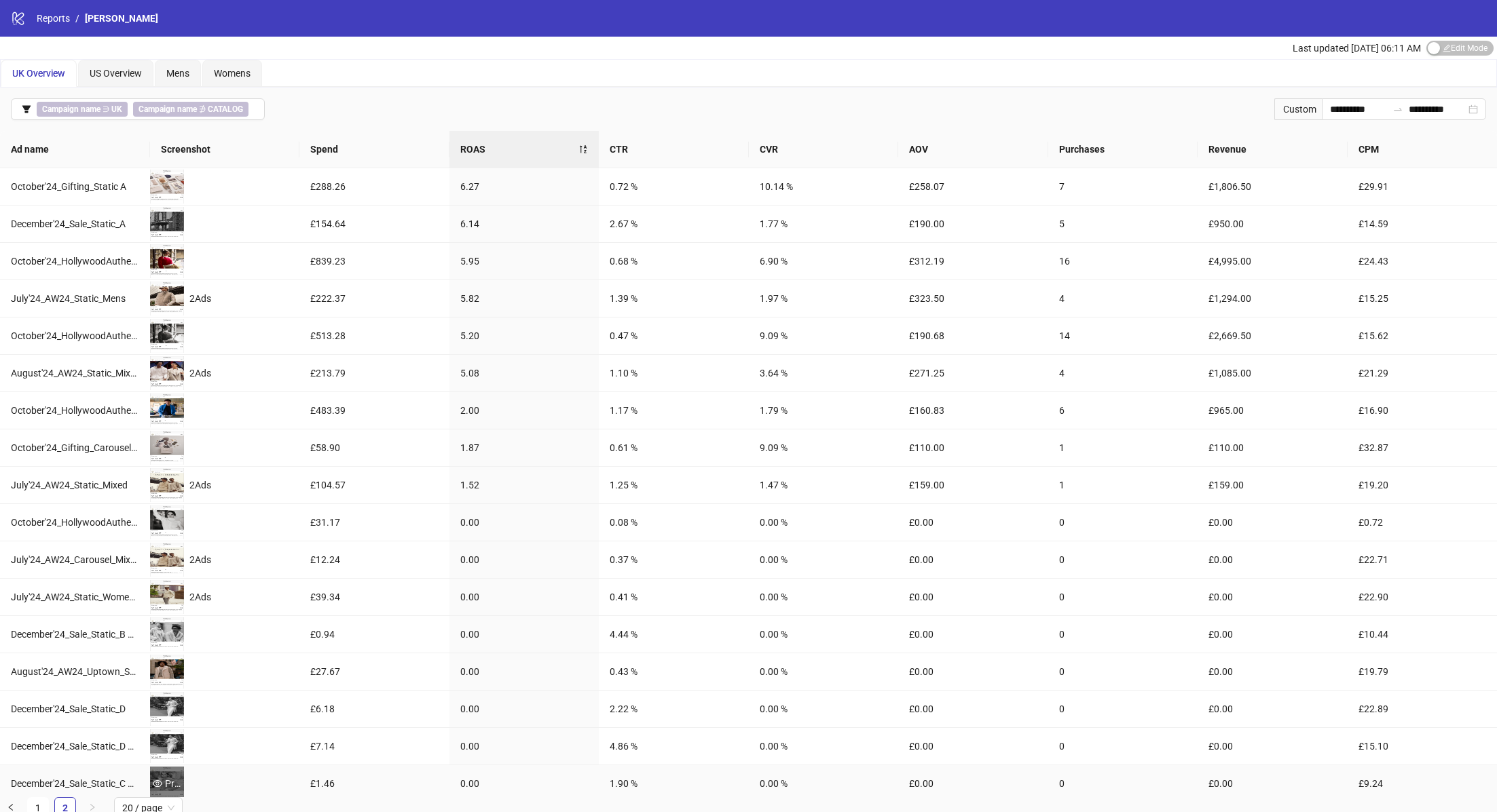
scroll to position [40, 0]
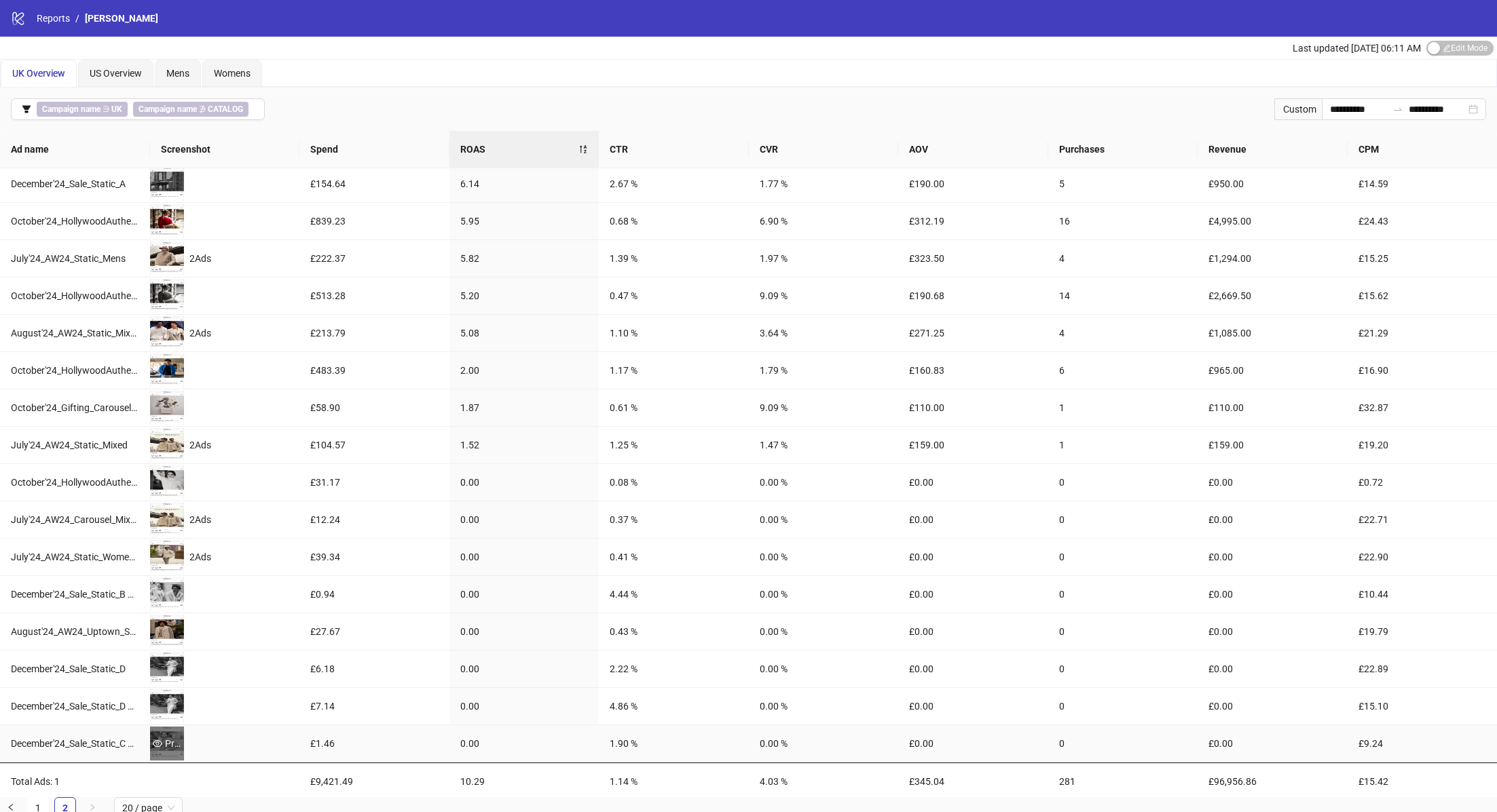
click at [168, 737] on div "Preview" at bounding box center [167, 743] width 34 height 15
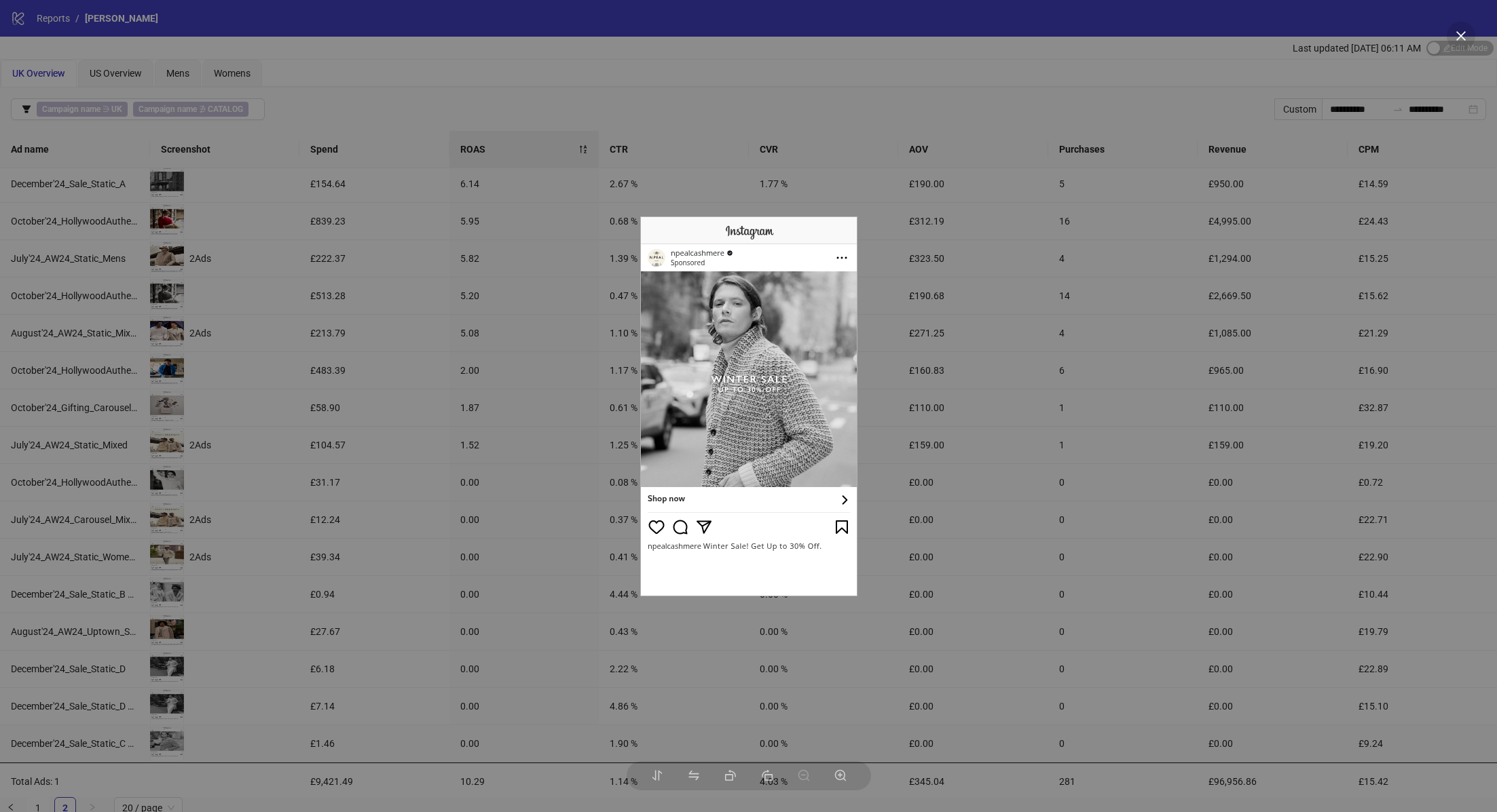
click at [305, 629] on div at bounding box center [748, 406] width 1497 height 812
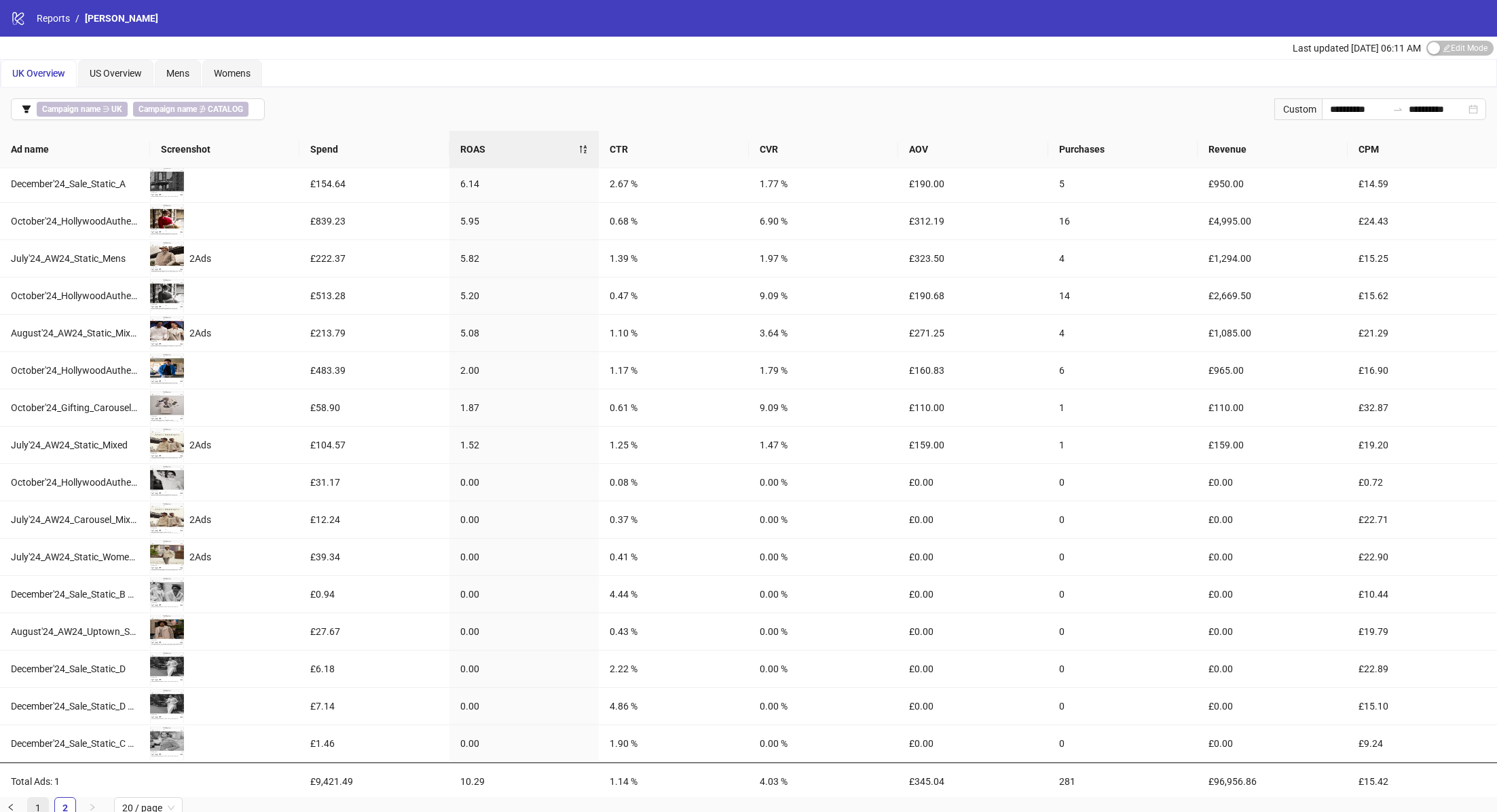
click at [45, 809] on link "1" at bounding box center [38, 809] width 21 height 21
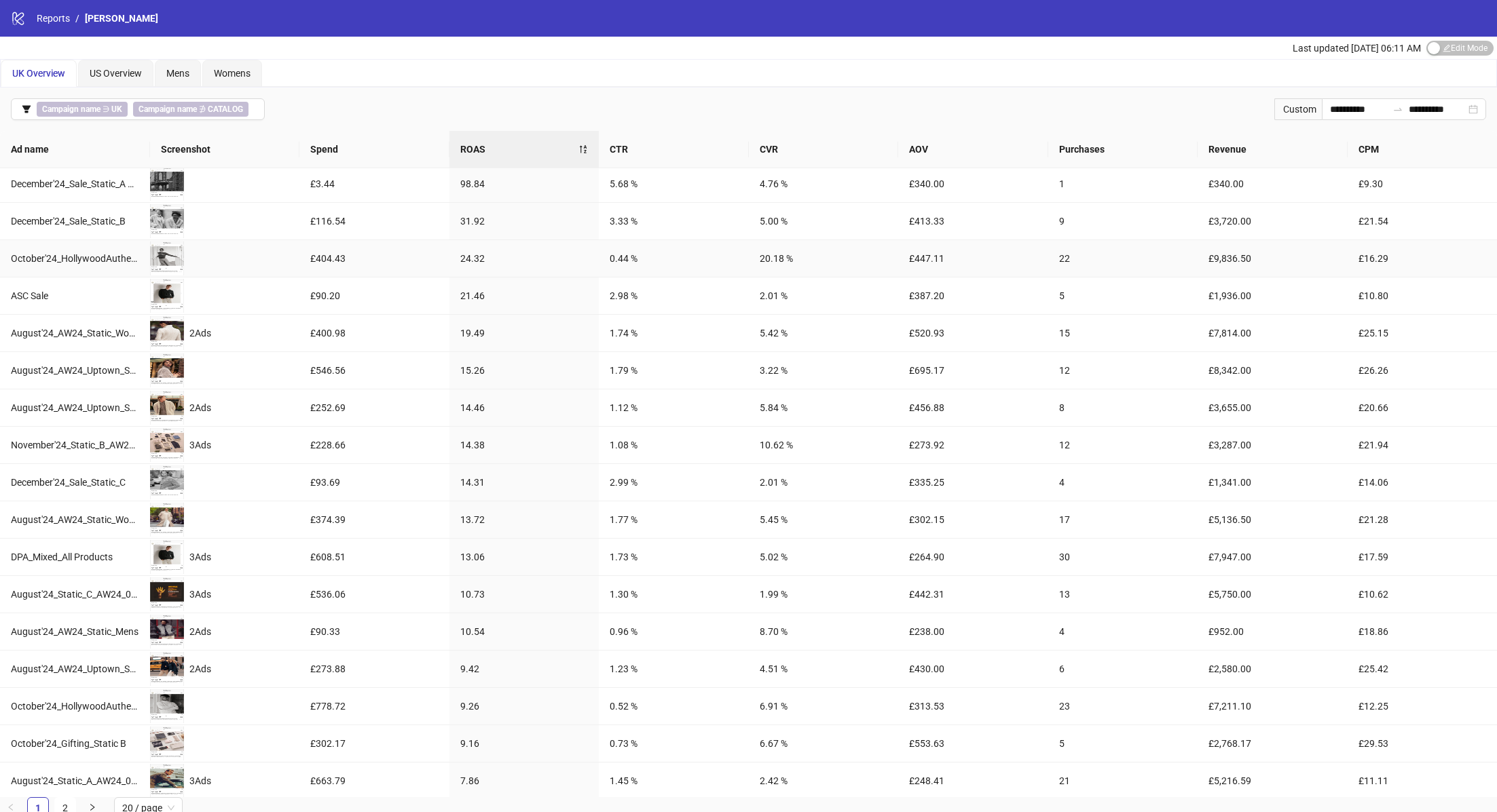
scroll to position [0, 0]
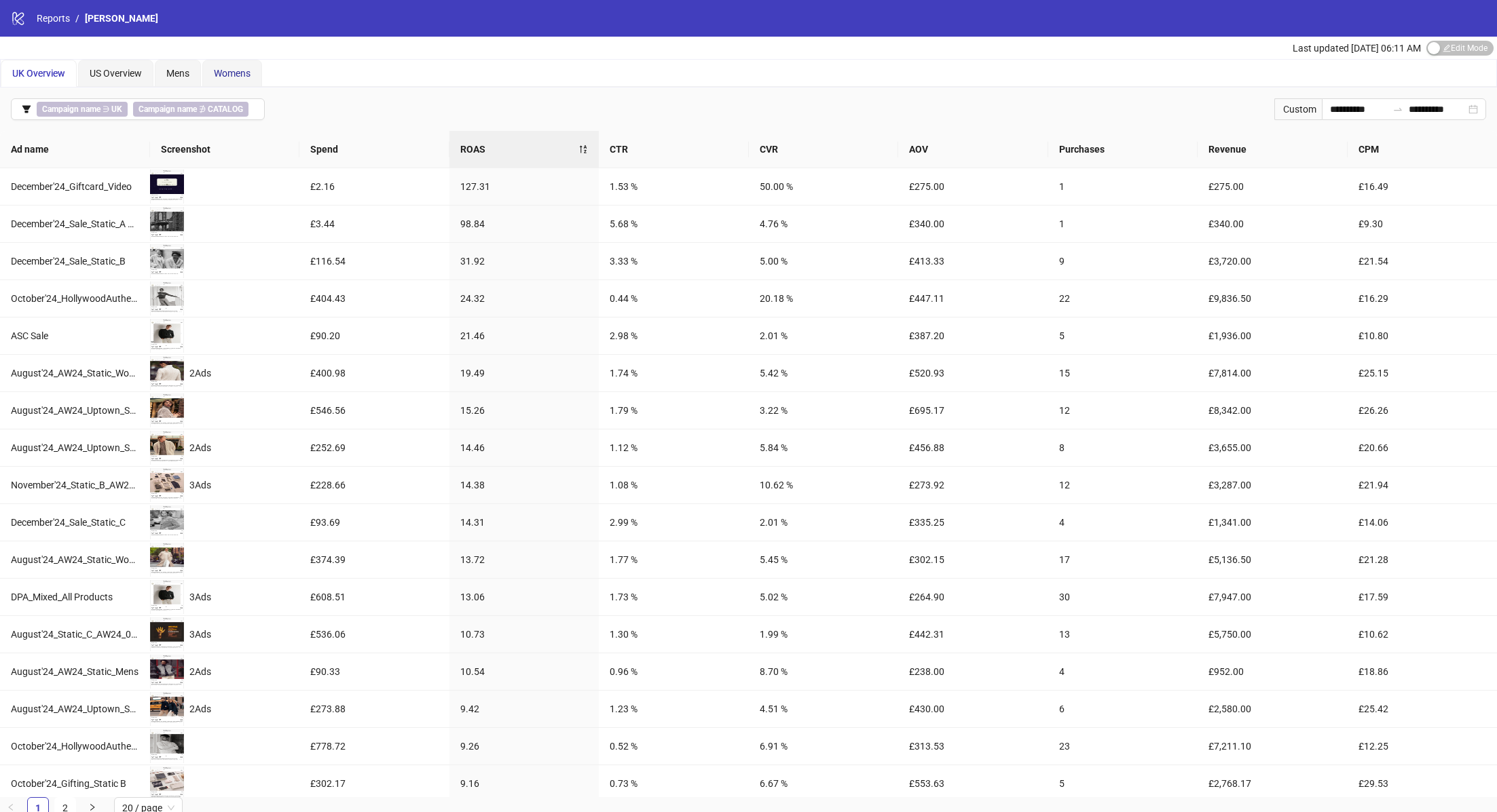
click at [249, 79] on div "Womens" at bounding box center [232, 73] width 37 height 15
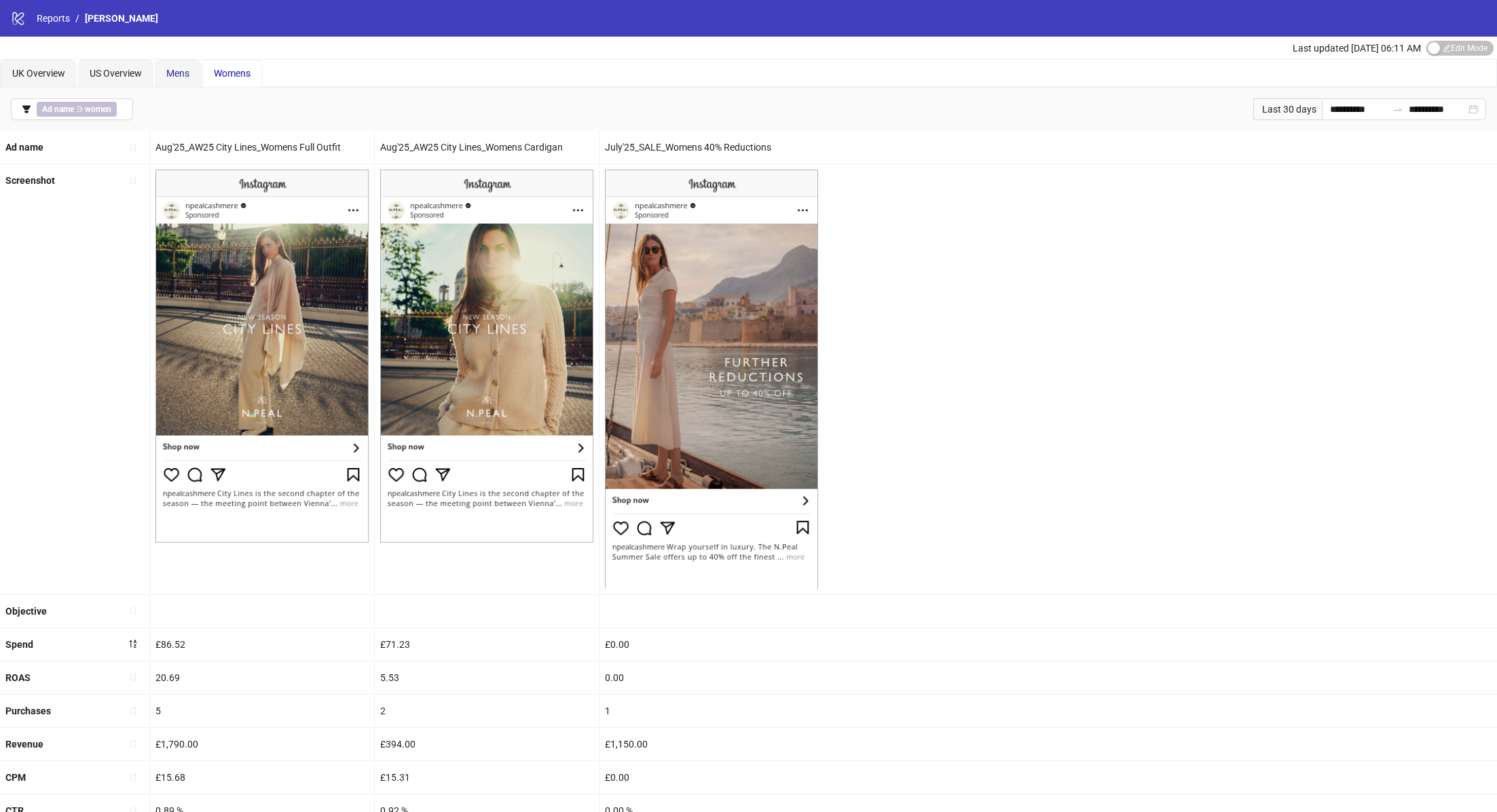
click at [178, 70] on span "Mens" at bounding box center [178, 73] width 23 height 11
